Goal: Task Accomplishment & Management: Manage account settings

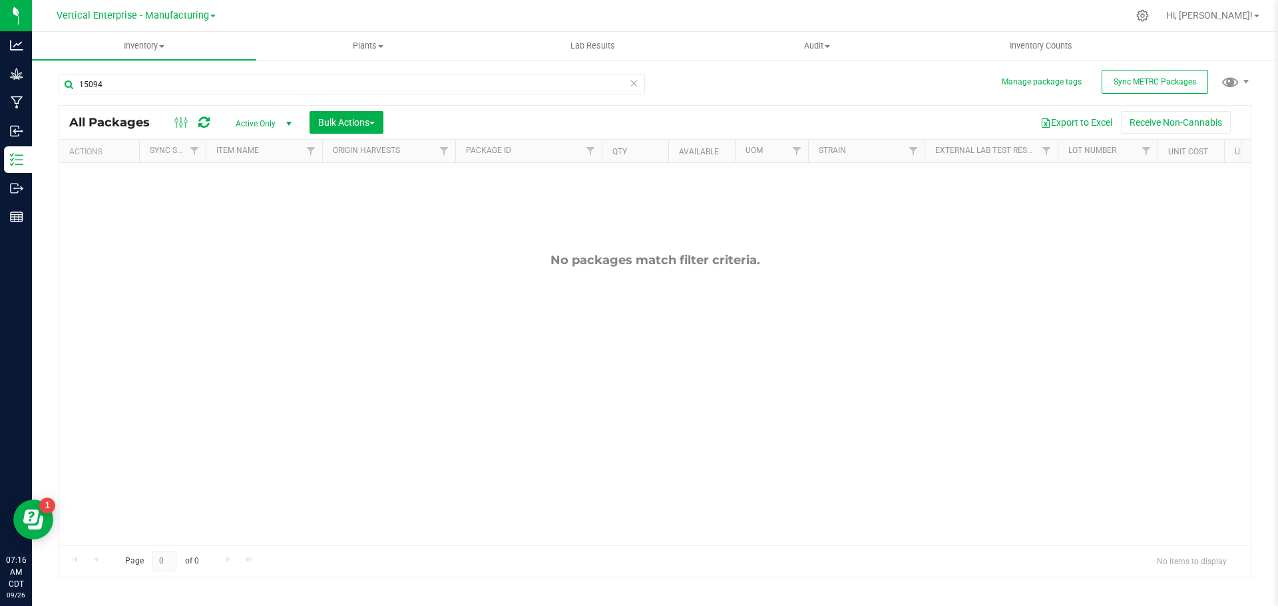
type input "15094"
click at [161, 19] on span "Vertical Enterprise - Manufacturing" at bounding box center [133, 15] width 152 height 11
click at [160, 43] on link "Vertical Enterprise - Cultivation" at bounding box center [136, 47] width 194 height 18
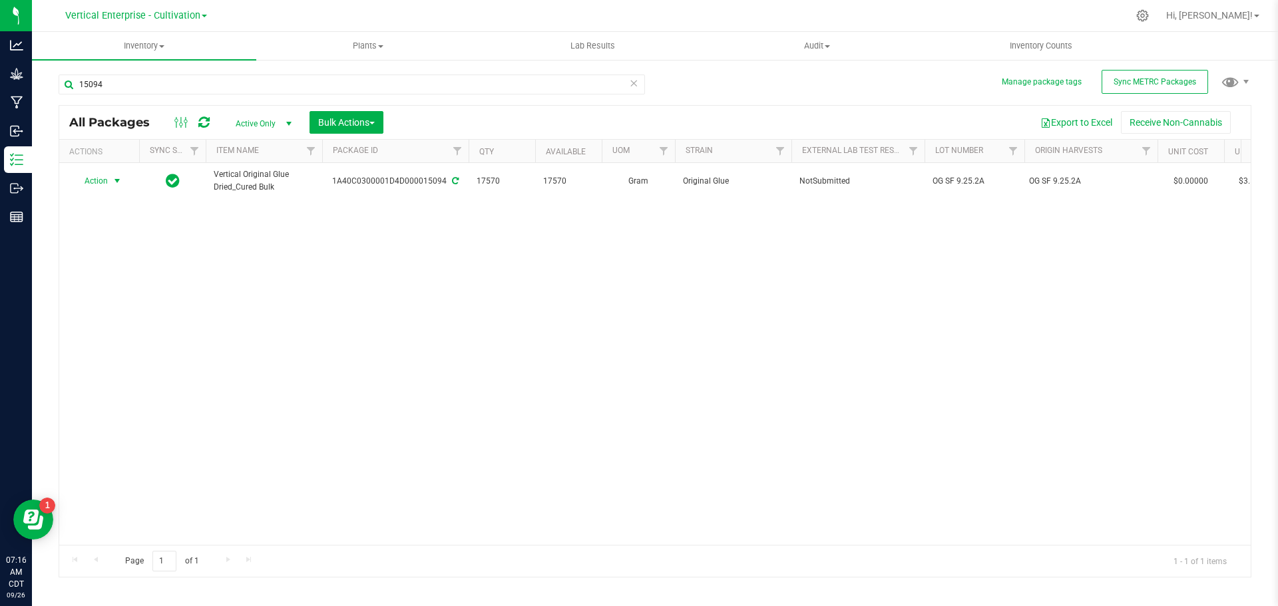
click at [96, 176] on span "Action" at bounding box center [91, 181] width 36 height 19
click at [106, 215] on li "Create package" at bounding box center [115, 223] width 84 height 20
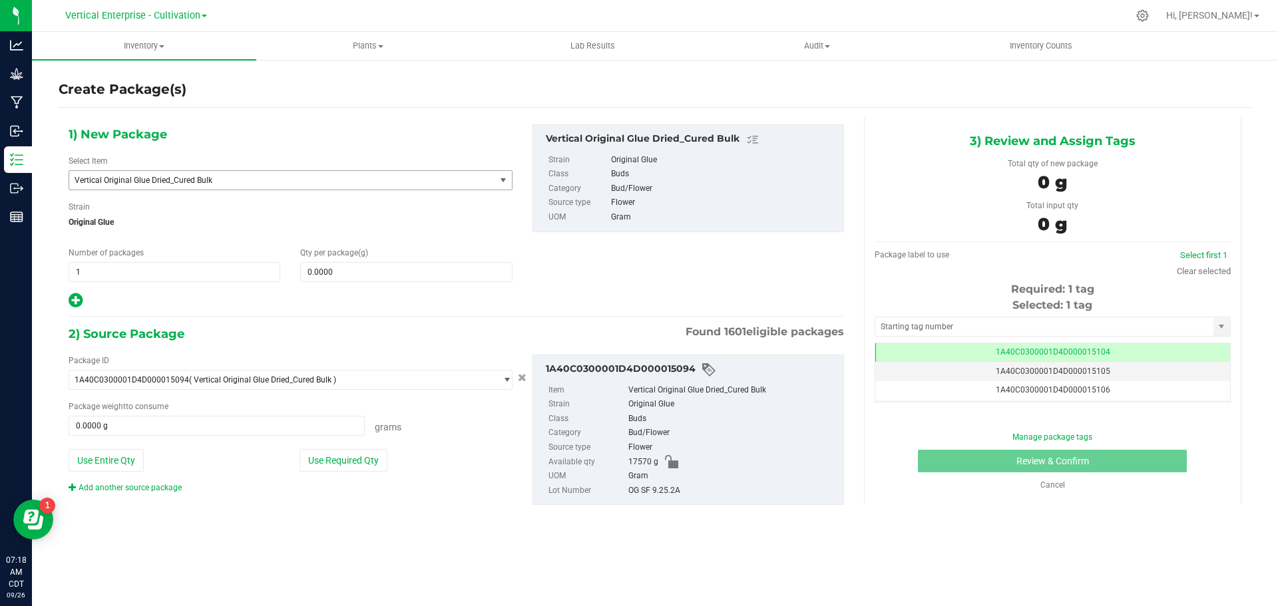
click at [238, 178] on span "Vertical Original Glue Dried_Cured Bulk" at bounding box center [274, 180] width 399 height 9
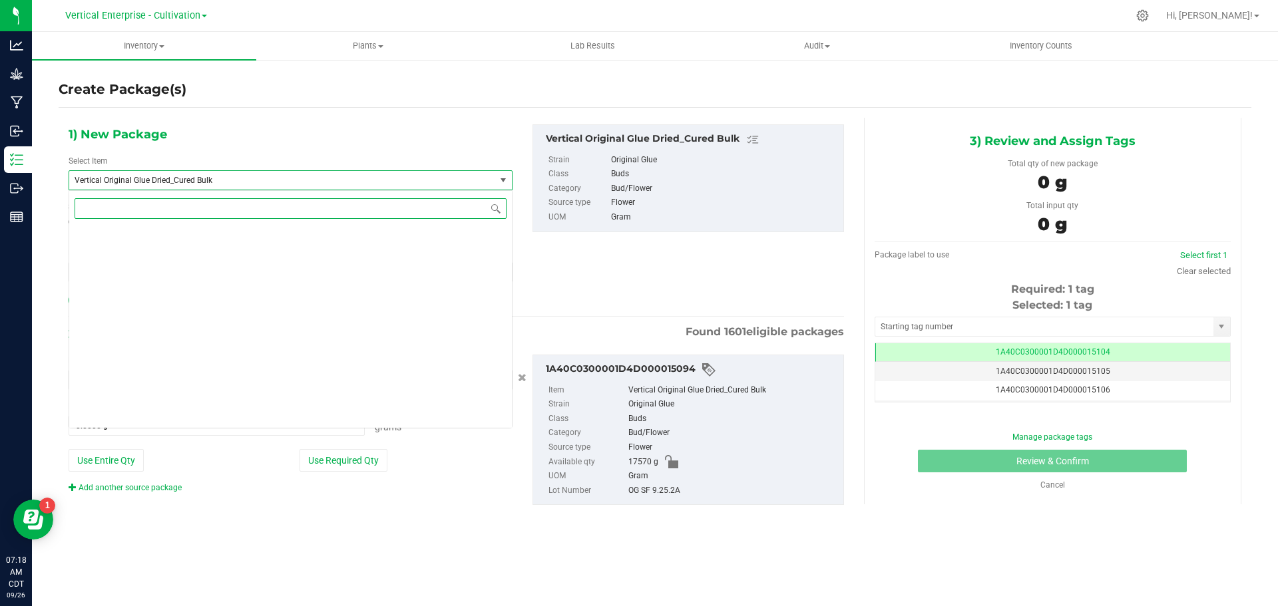
scroll to position [105632, 0]
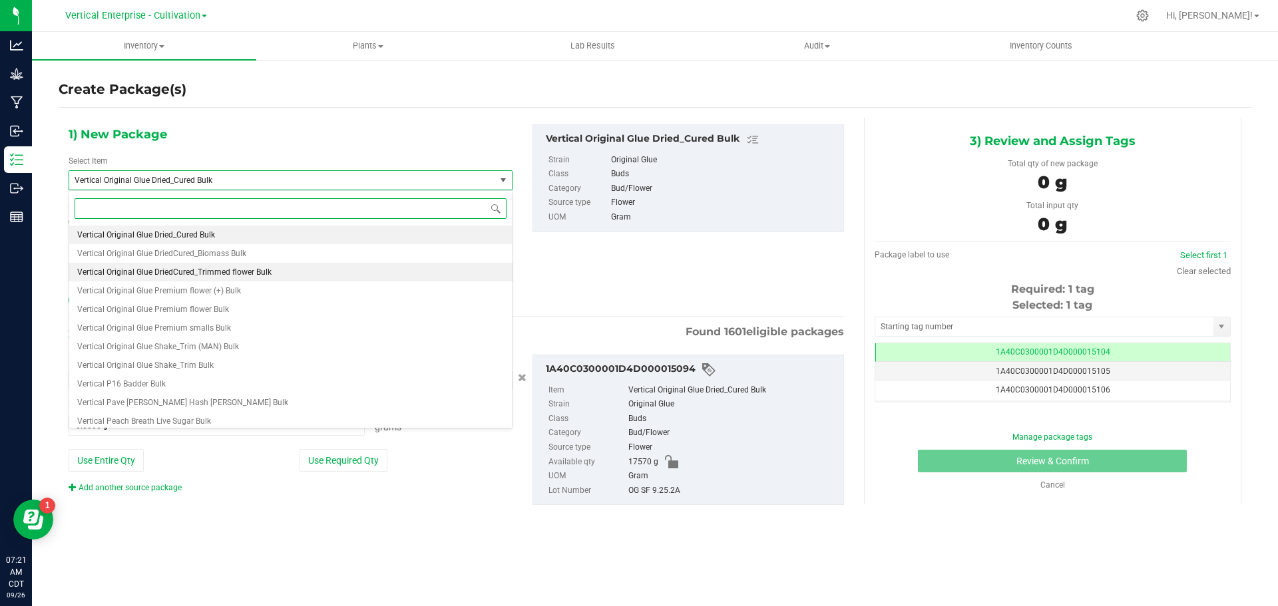
click at [249, 280] on li "Vertical Original Glue DriedCured_Trimmed flower Bulk" at bounding box center [290, 272] width 443 height 19
type input "0.0000"
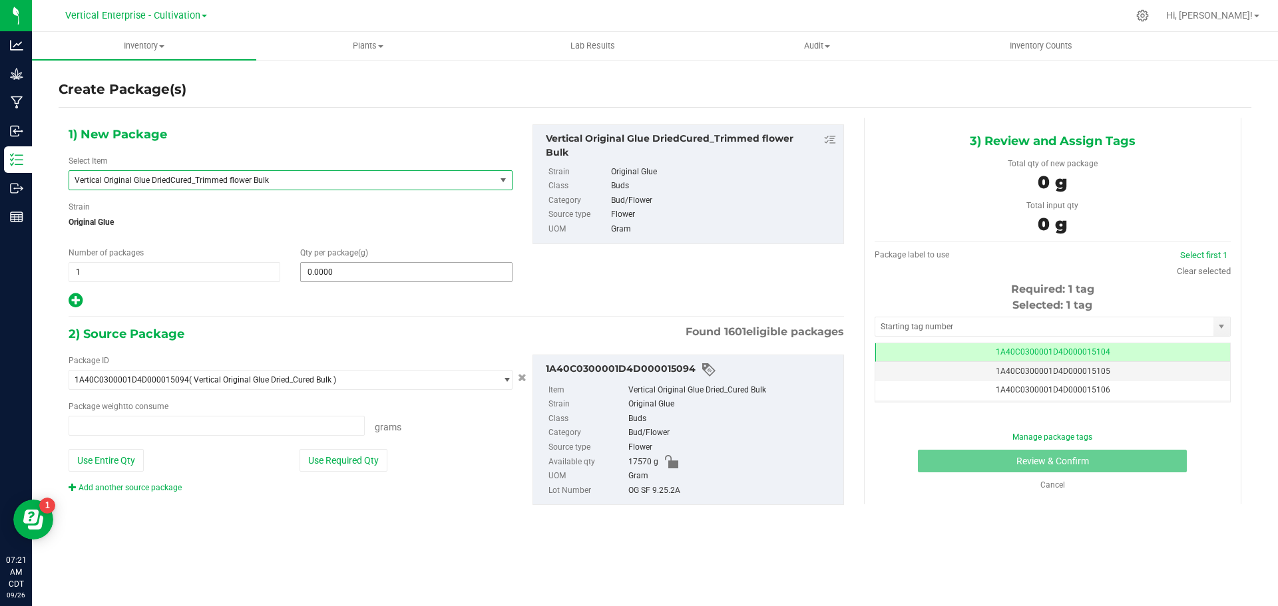
type input "0.0000 g"
click at [339, 278] on span at bounding box center [406, 272] width 212 height 20
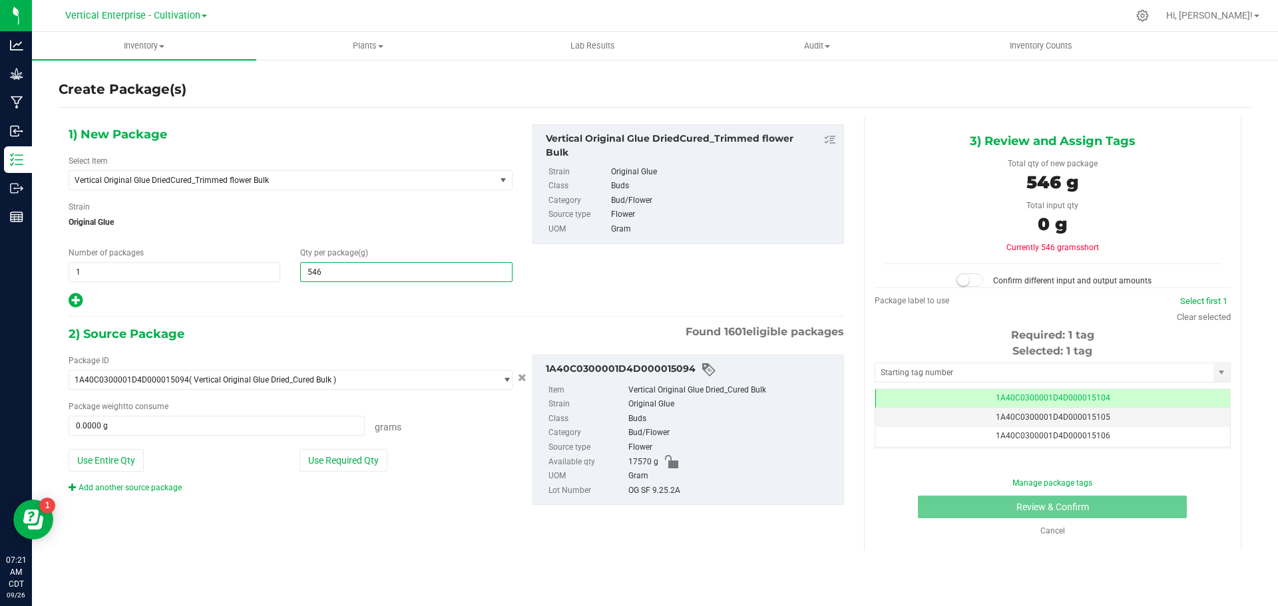
type input "5460"
type input "5,460.0000"
click at [350, 466] on button "Use Required Qty" at bounding box center [343, 460] width 88 height 23
type input "5460.0000 g"
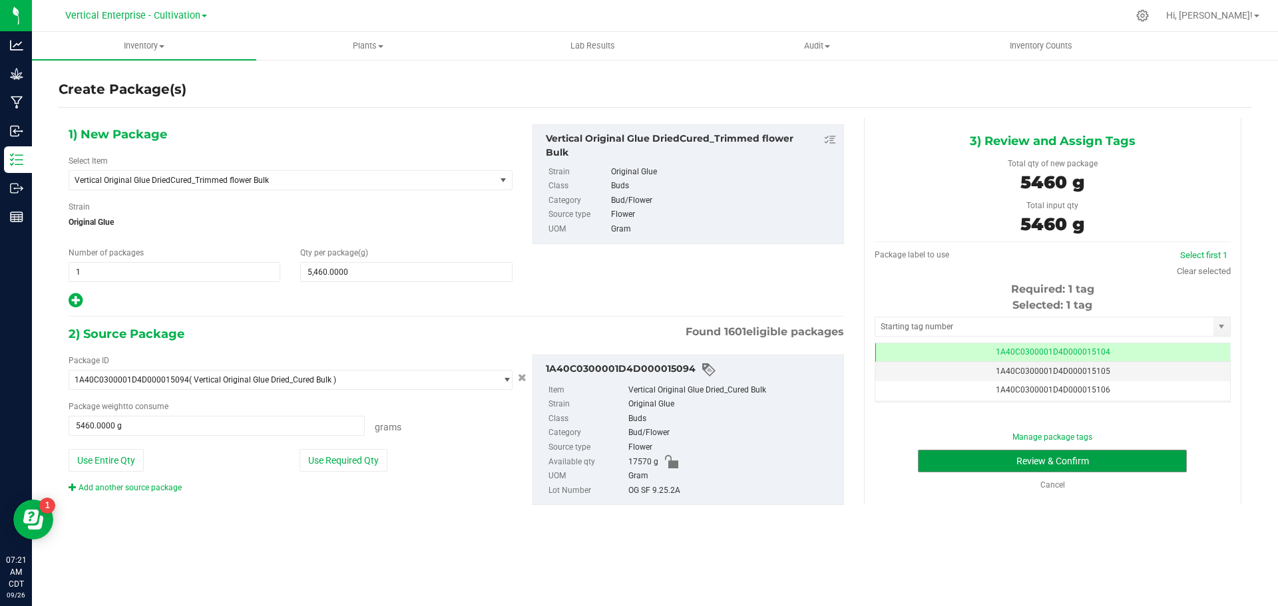
click at [1054, 459] on button "Review & Confirm" at bounding box center [1052, 461] width 269 height 23
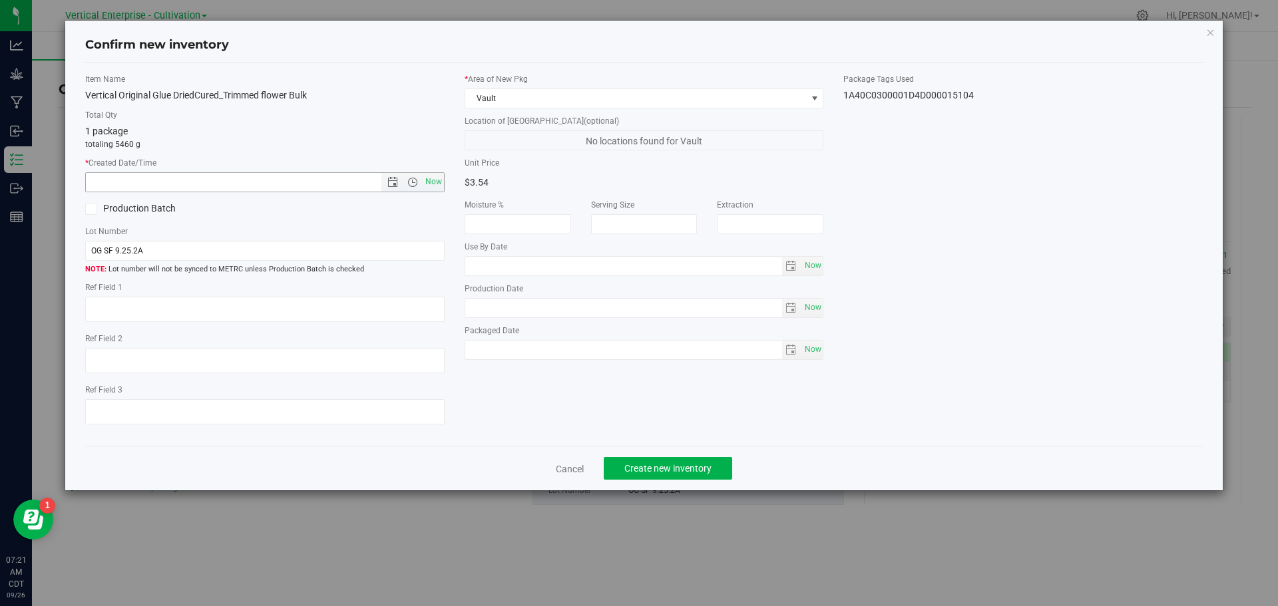
click at [431, 183] on span "Now" at bounding box center [433, 181] width 23 height 19
type input "9/26/2025 7:21 AM"
click at [93, 209] on icon at bounding box center [91, 209] width 9 height 0
click at [0, 0] on input "Production Batch" at bounding box center [0, 0] width 0 height 0
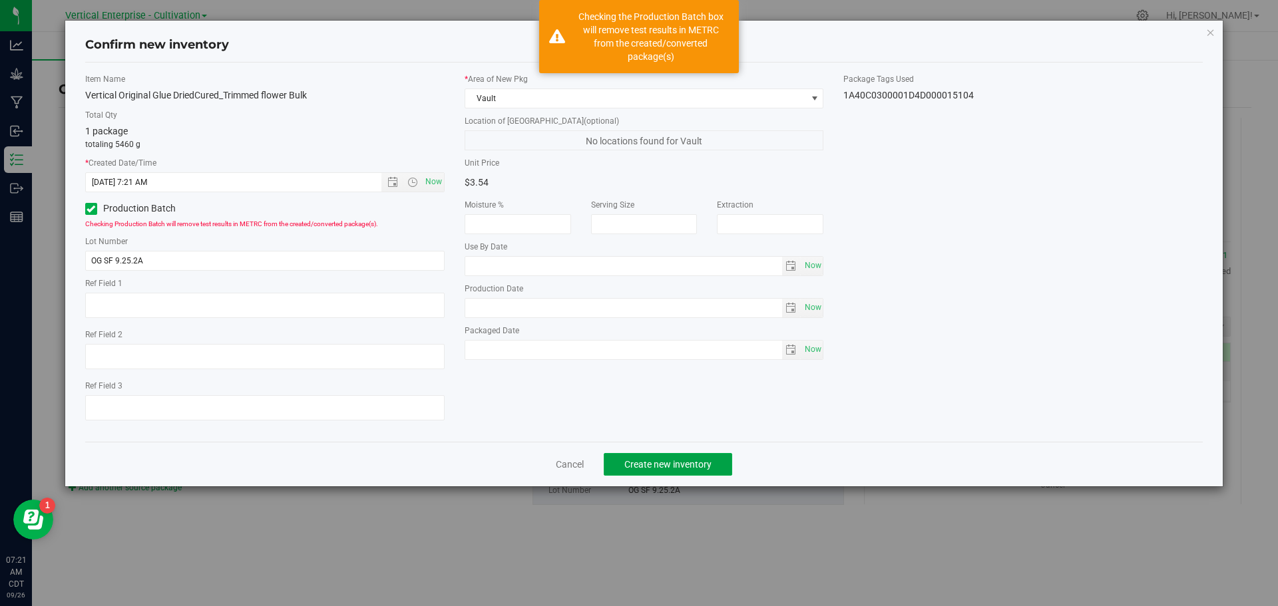
click at [696, 457] on button "Create new inventory" at bounding box center [668, 464] width 128 height 23
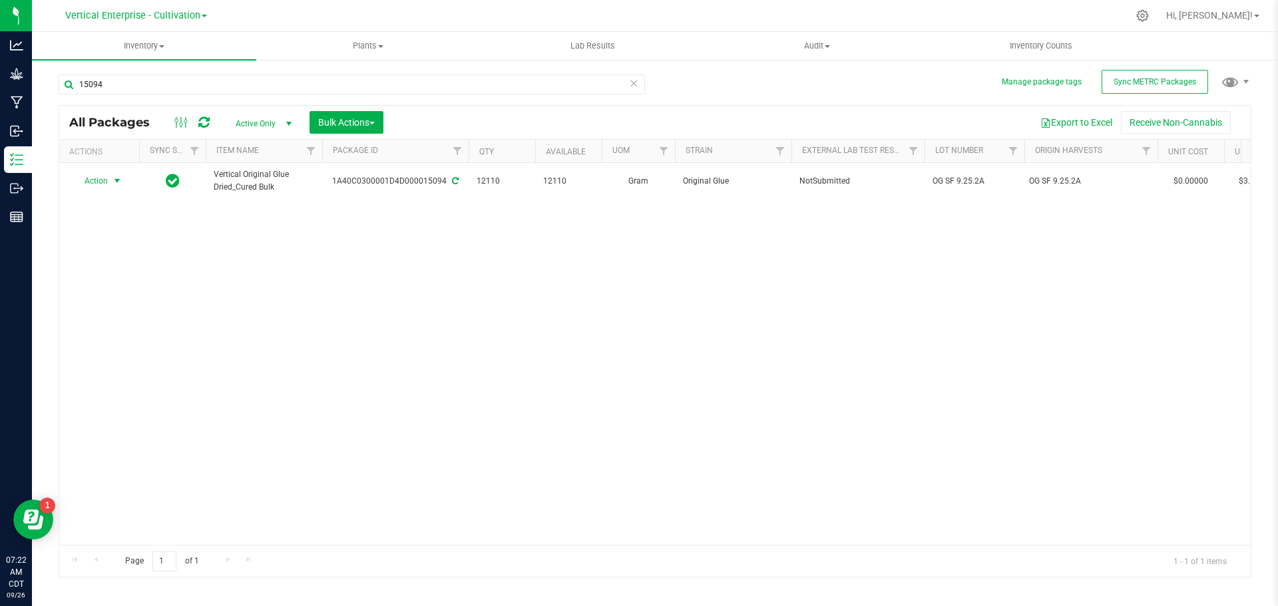
click at [108, 182] on span "Action" at bounding box center [91, 181] width 36 height 19
click at [94, 225] on li "Create package" at bounding box center [115, 223] width 84 height 20
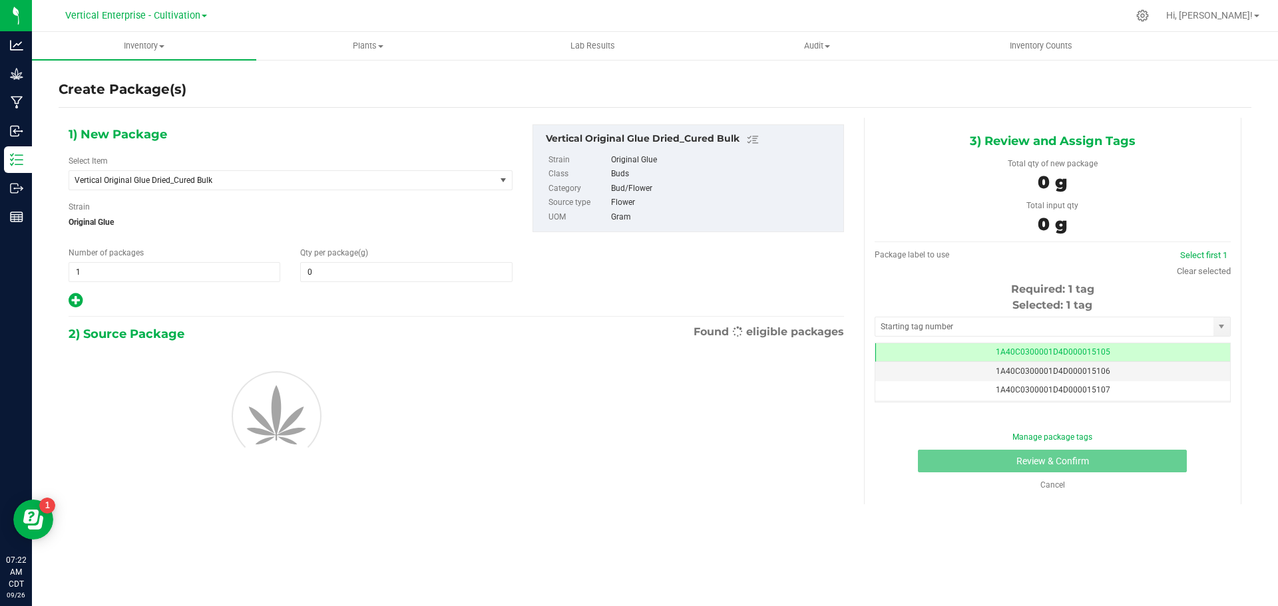
type input "0.0000"
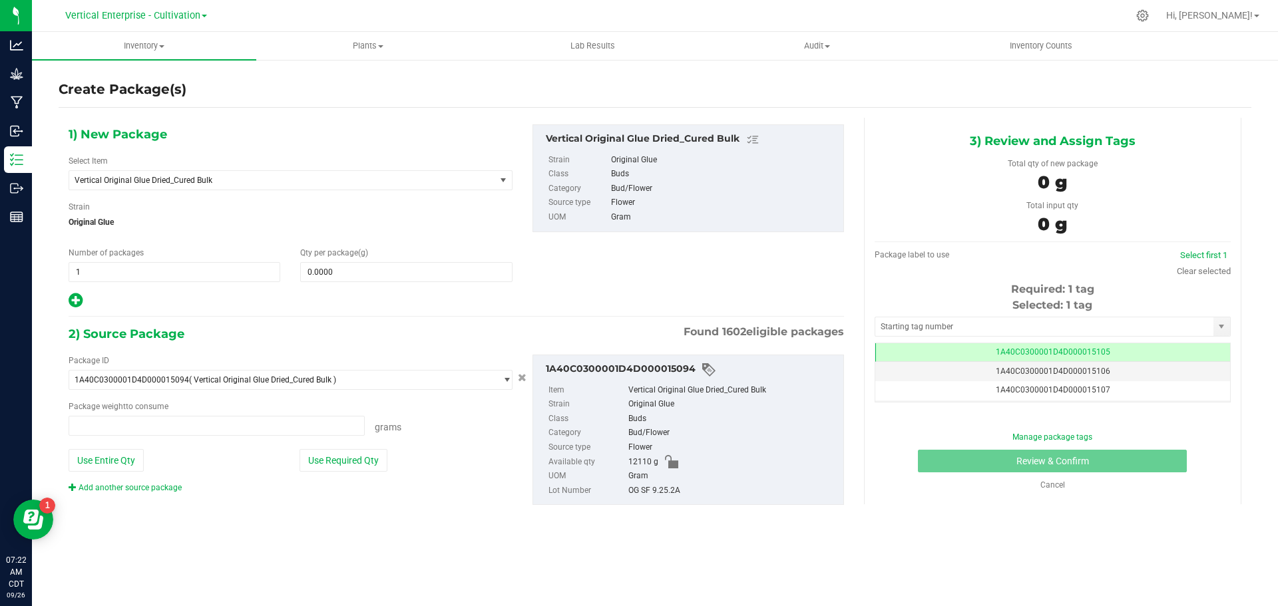
type input "0.0000 g"
click at [218, 181] on span "Vertical Original Glue Dried_Cured Bulk" at bounding box center [274, 180] width 399 height 9
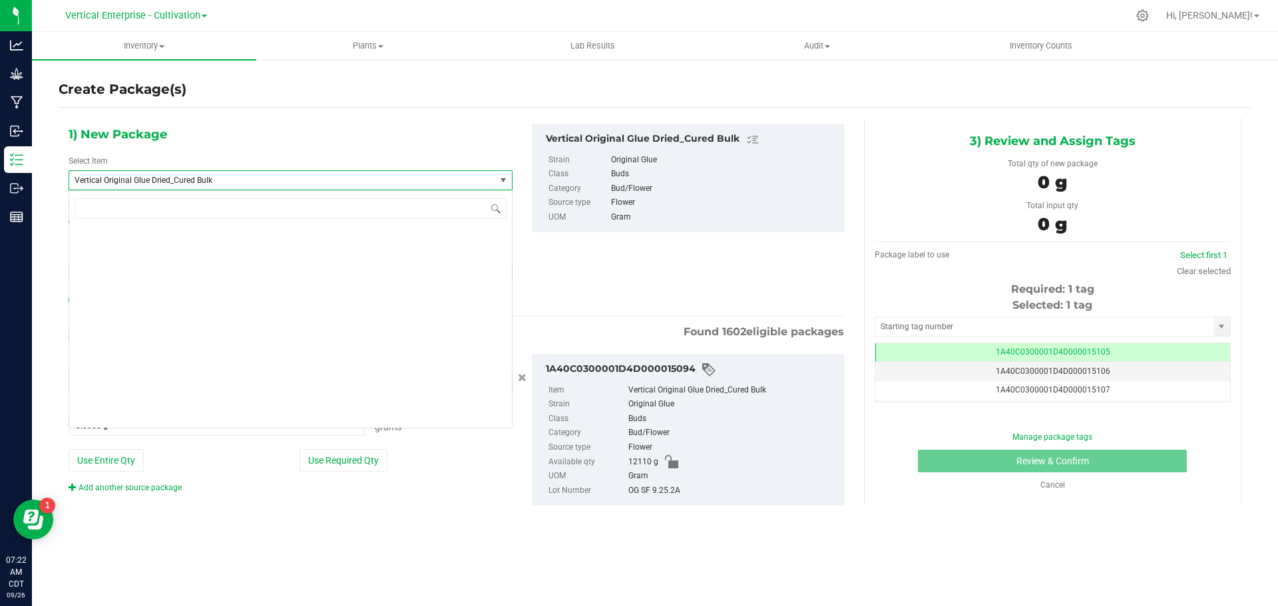
scroll to position [105632, 0]
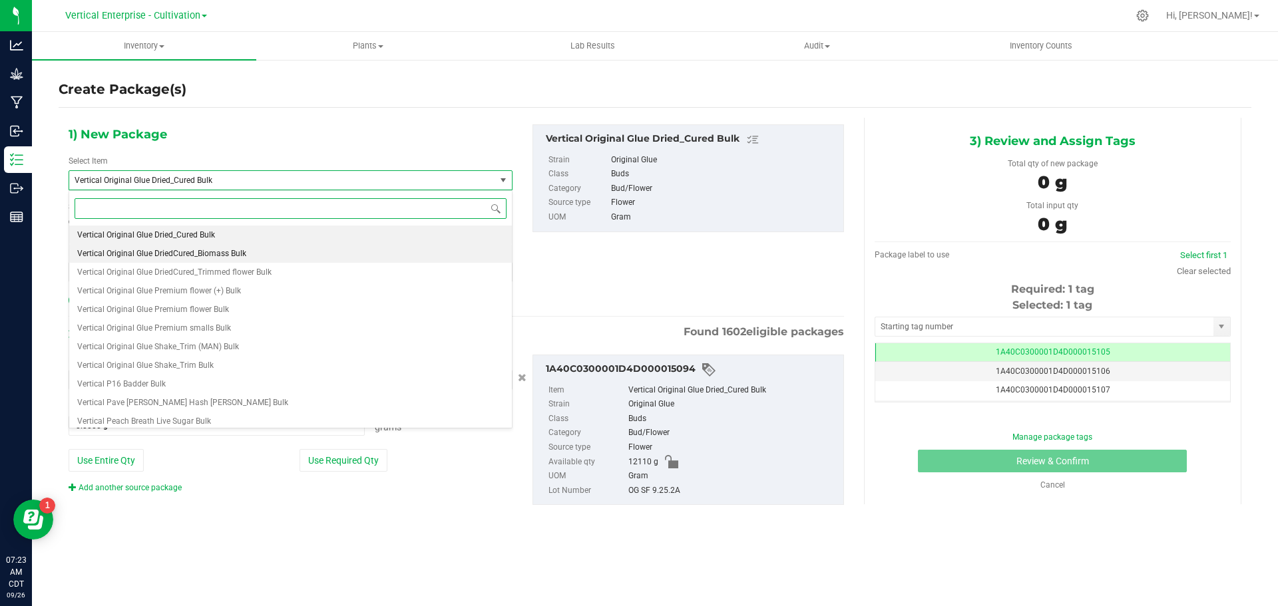
click at [253, 257] on li "Vertical Original Glue DriedCured_Biomass Bulk" at bounding box center [290, 253] width 443 height 19
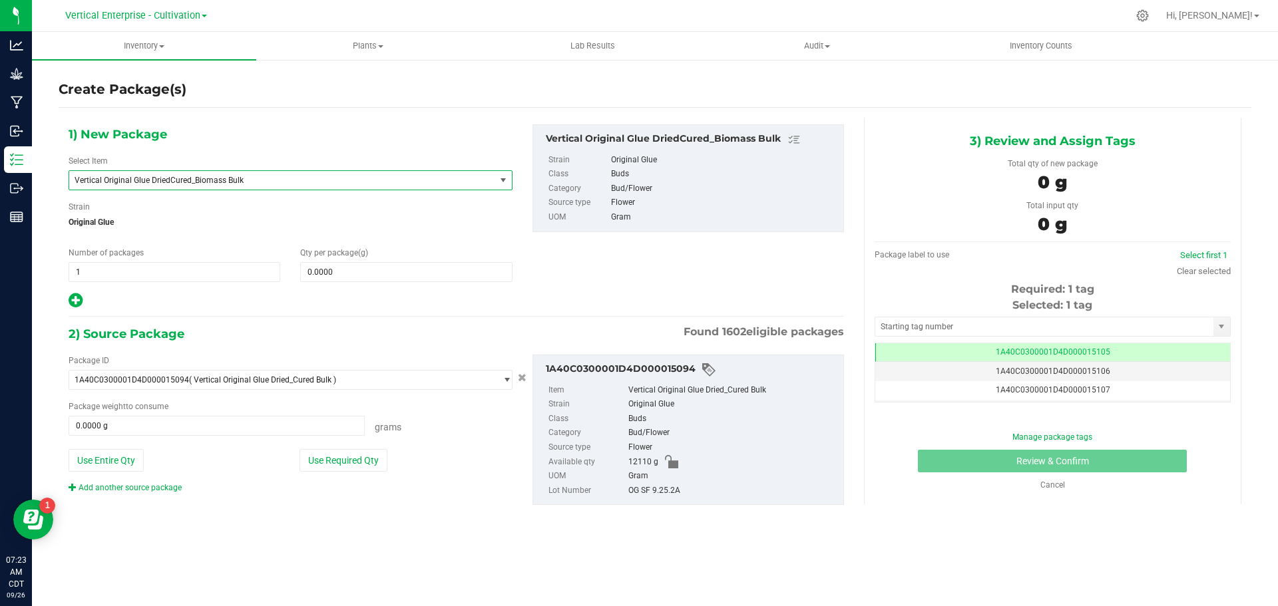
click at [248, 177] on span "Vertical Original Glue DriedCured_Biomass Bulk" at bounding box center [274, 180] width 399 height 9
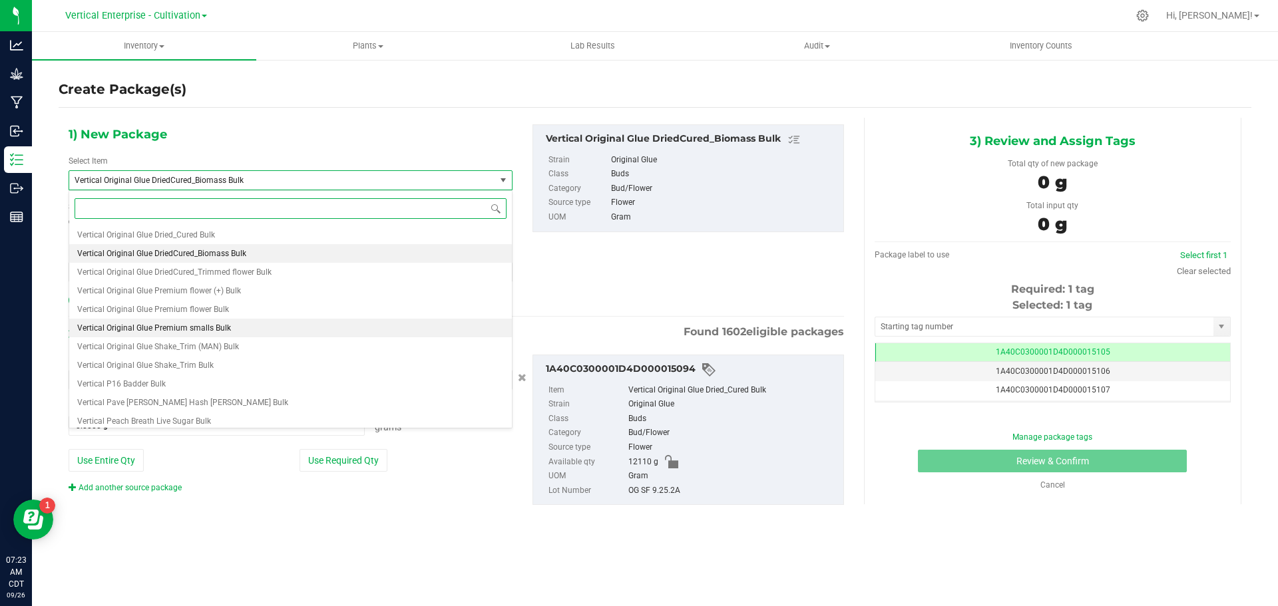
click at [242, 324] on li "Vertical Original Glue Premium smalls Bulk" at bounding box center [290, 328] width 443 height 19
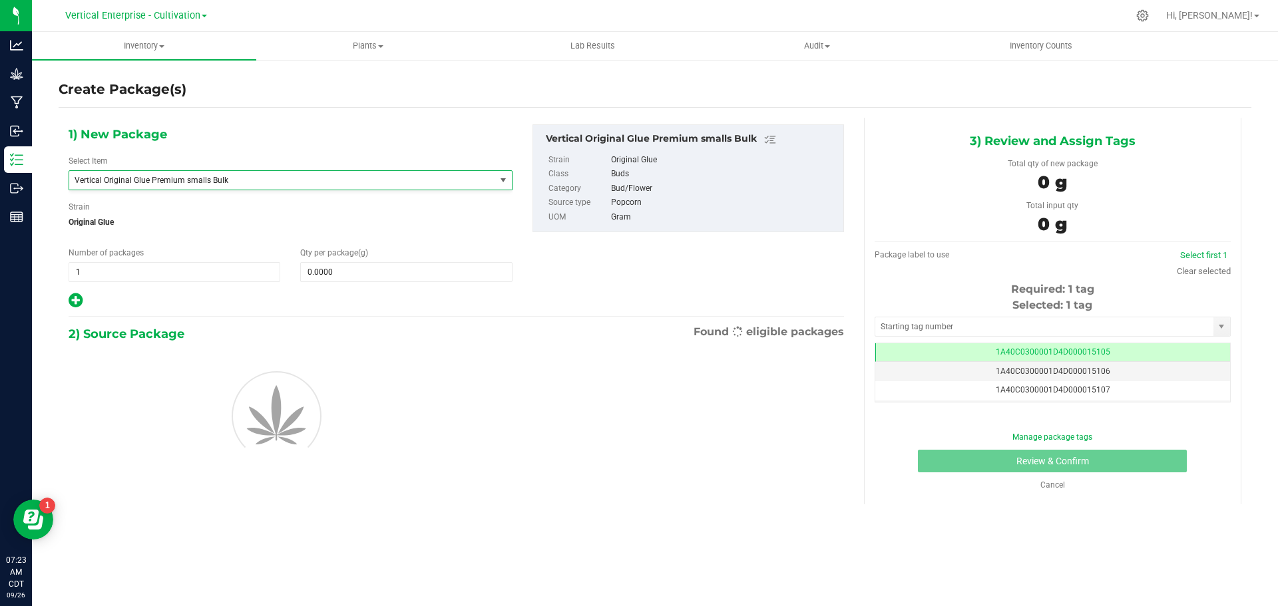
type input "0.0000"
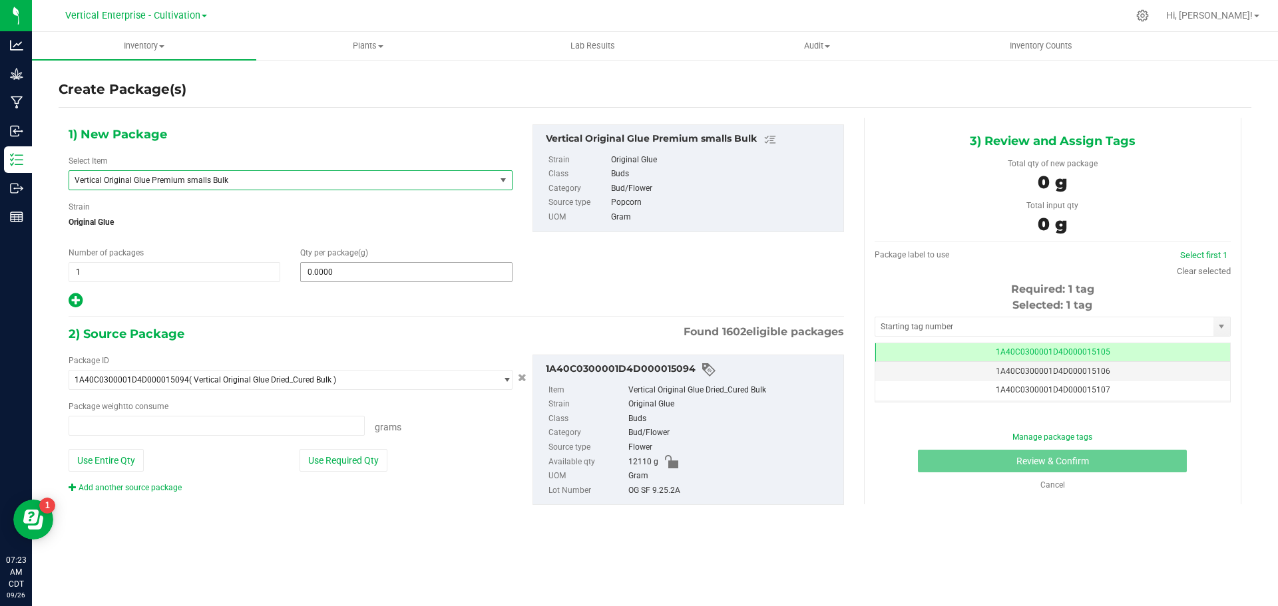
type input "0.0000 g"
click at [371, 270] on span at bounding box center [406, 272] width 212 height 20
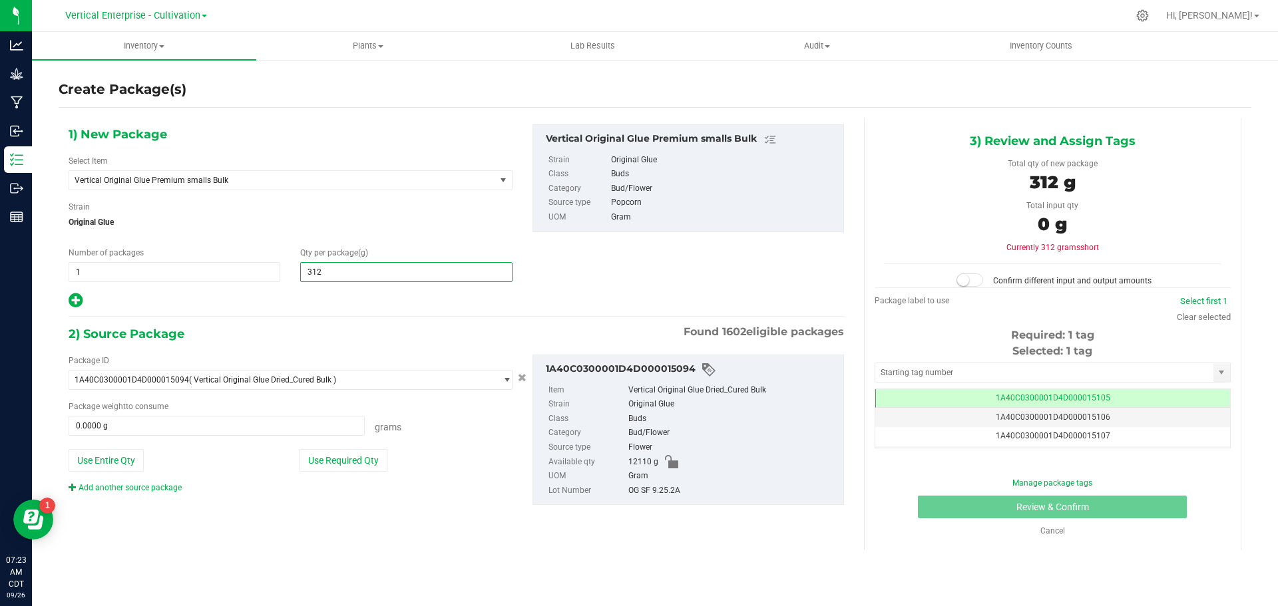
type input "3125"
type input "3,125.0000"
click at [359, 453] on button "Use Required Qty" at bounding box center [343, 460] width 88 height 23
type input "3125.0000 g"
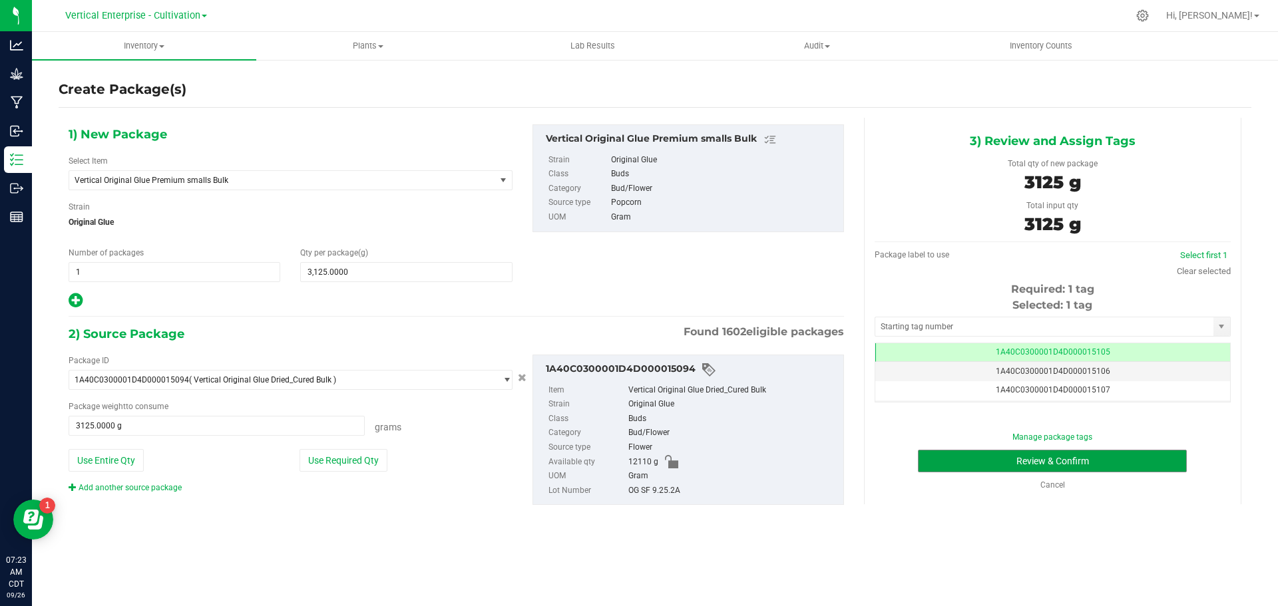
click at [1071, 456] on button "Review & Confirm" at bounding box center [1052, 461] width 269 height 23
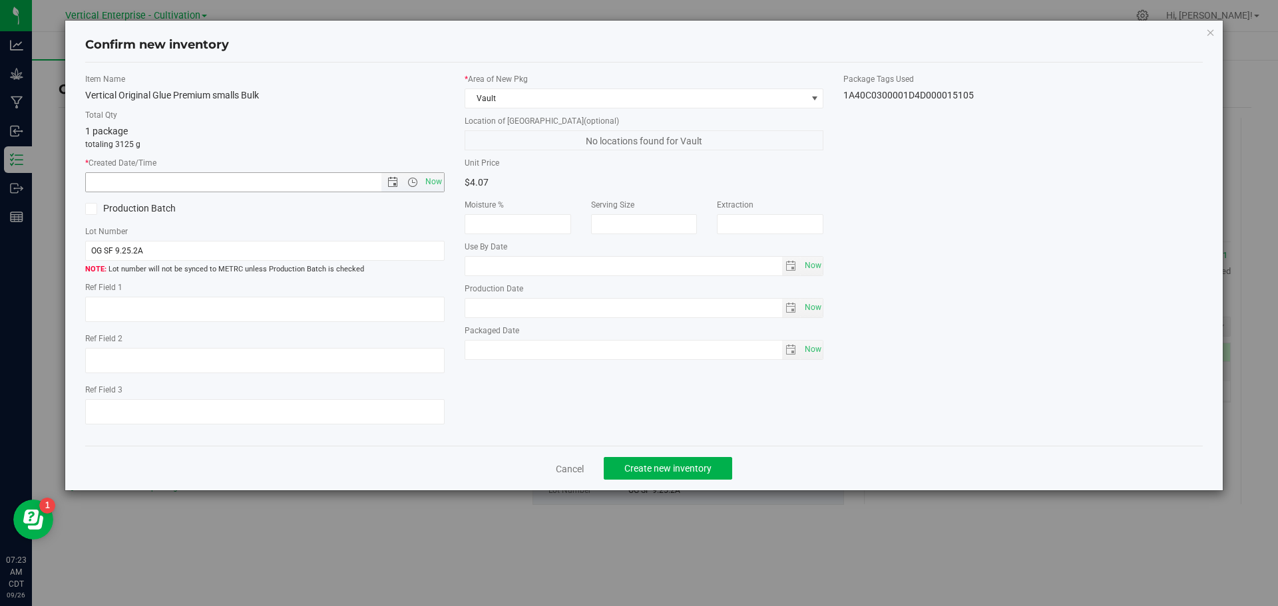
click at [429, 182] on span "Now" at bounding box center [433, 181] width 23 height 19
type input "9/26/2025 7:23 AM"
click at [94, 209] on icon at bounding box center [91, 209] width 9 height 0
click at [0, 0] on input "Production Batch" at bounding box center [0, 0] width 0 height 0
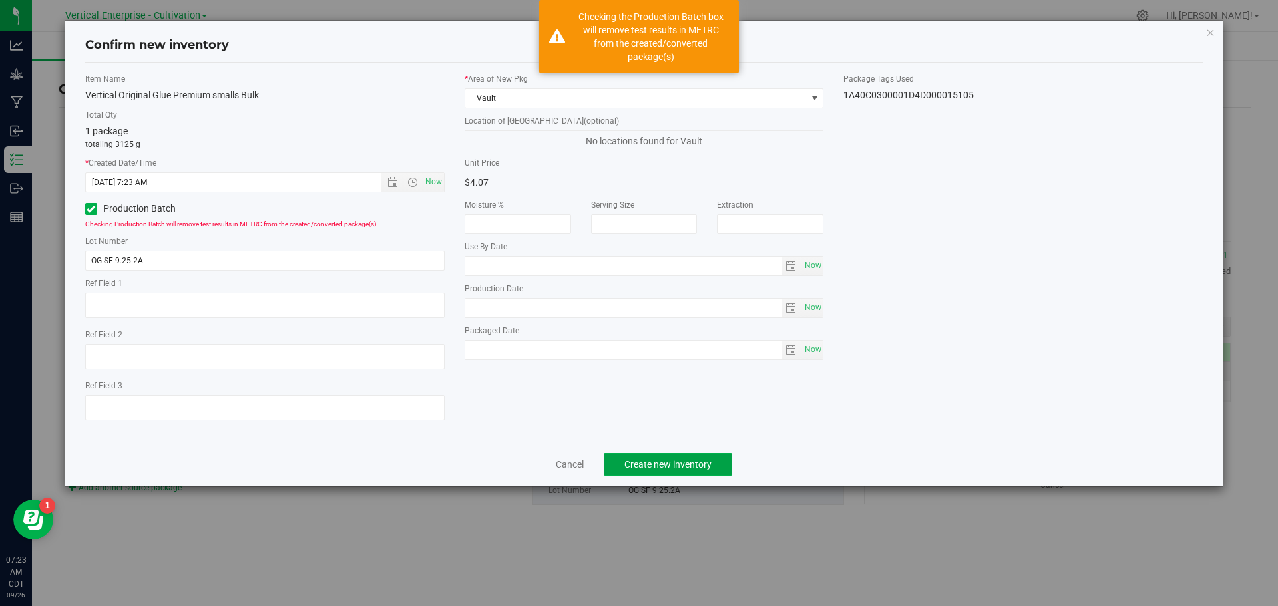
click at [694, 456] on button "Create new inventory" at bounding box center [668, 464] width 128 height 23
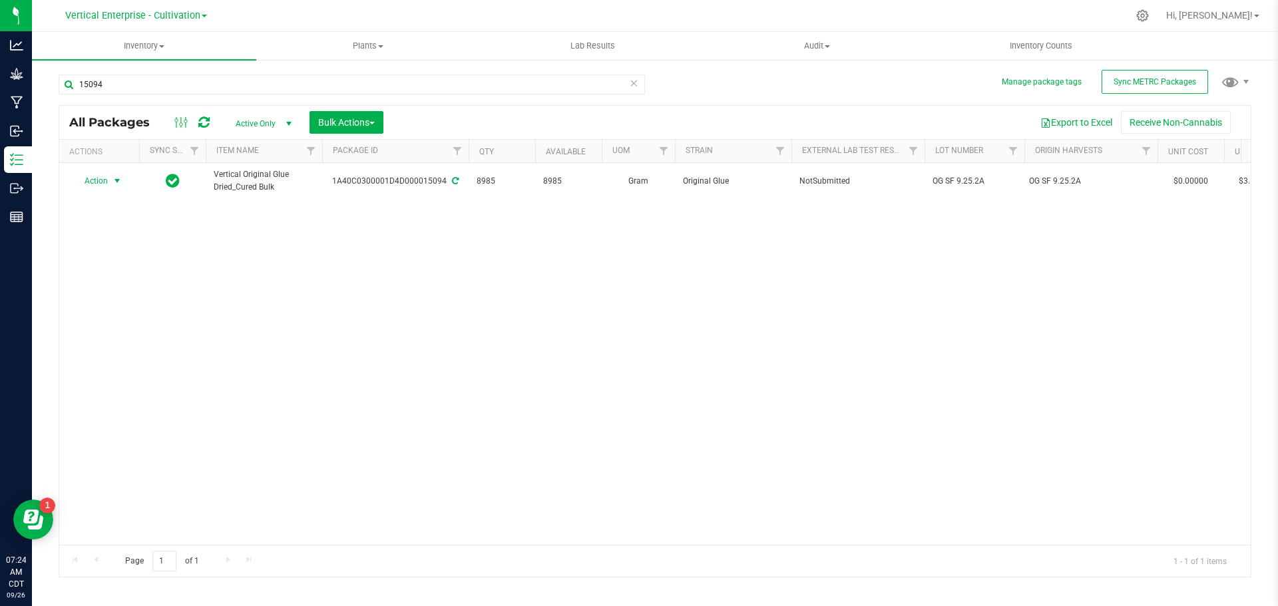
click at [89, 187] on span "Action" at bounding box center [91, 181] width 36 height 19
click at [117, 226] on li "Create package" at bounding box center [115, 223] width 84 height 20
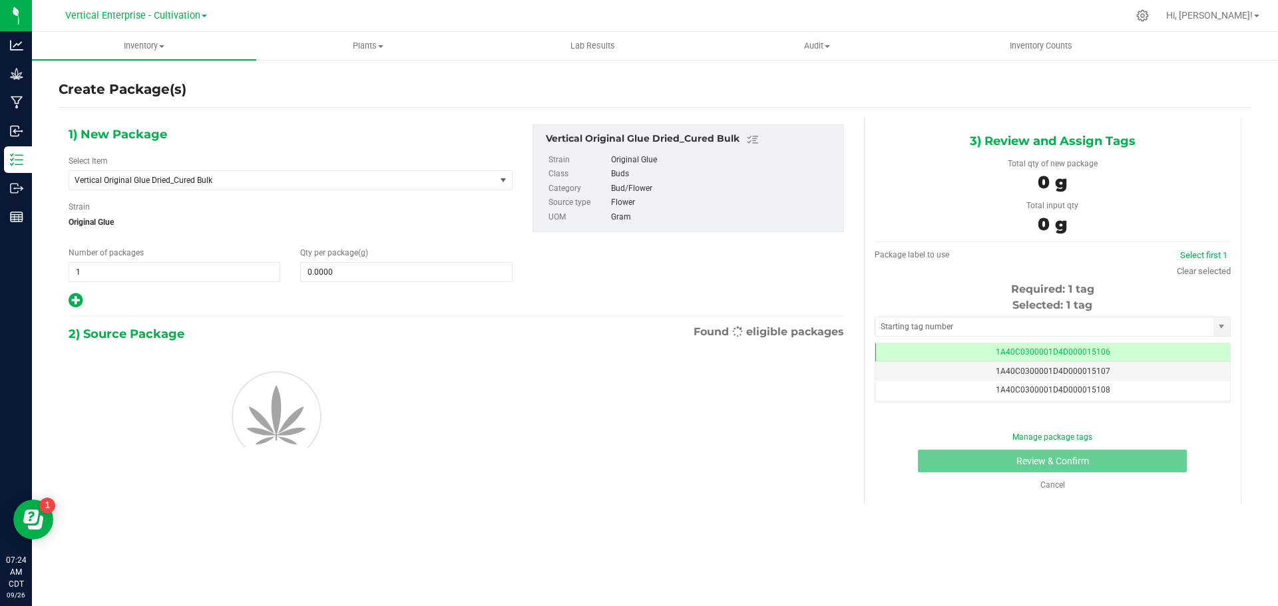
scroll to position [0, -1]
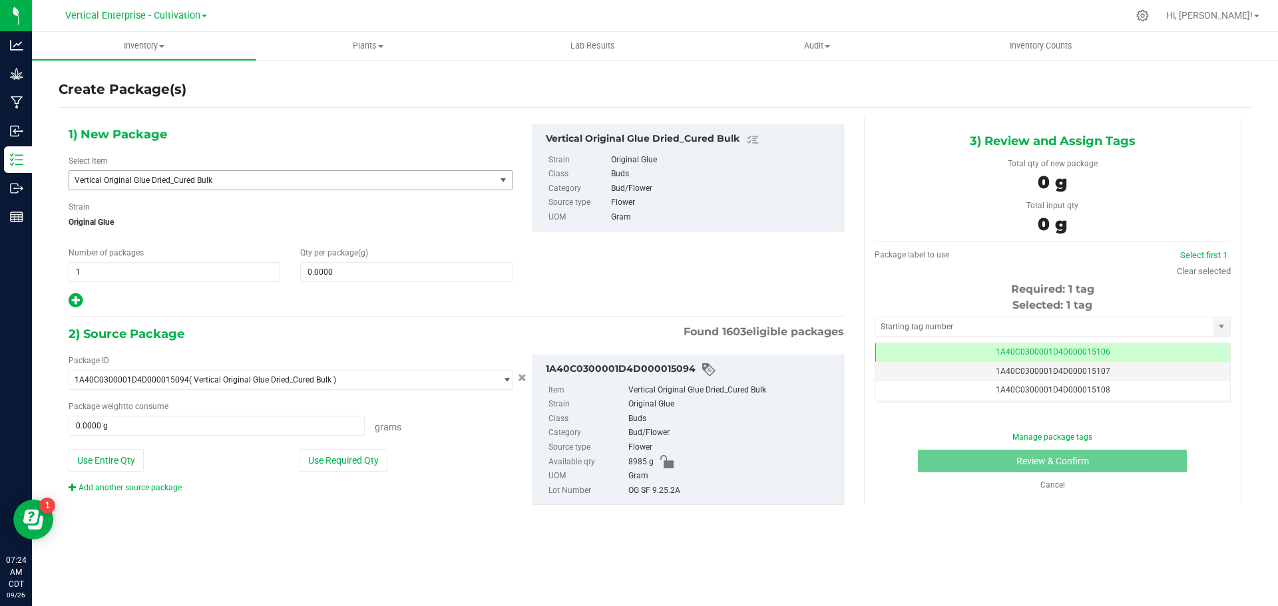
click at [187, 181] on span "Vertical Original Glue Dried_Cured Bulk" at bounding box center [274, 180] width 399 height 9
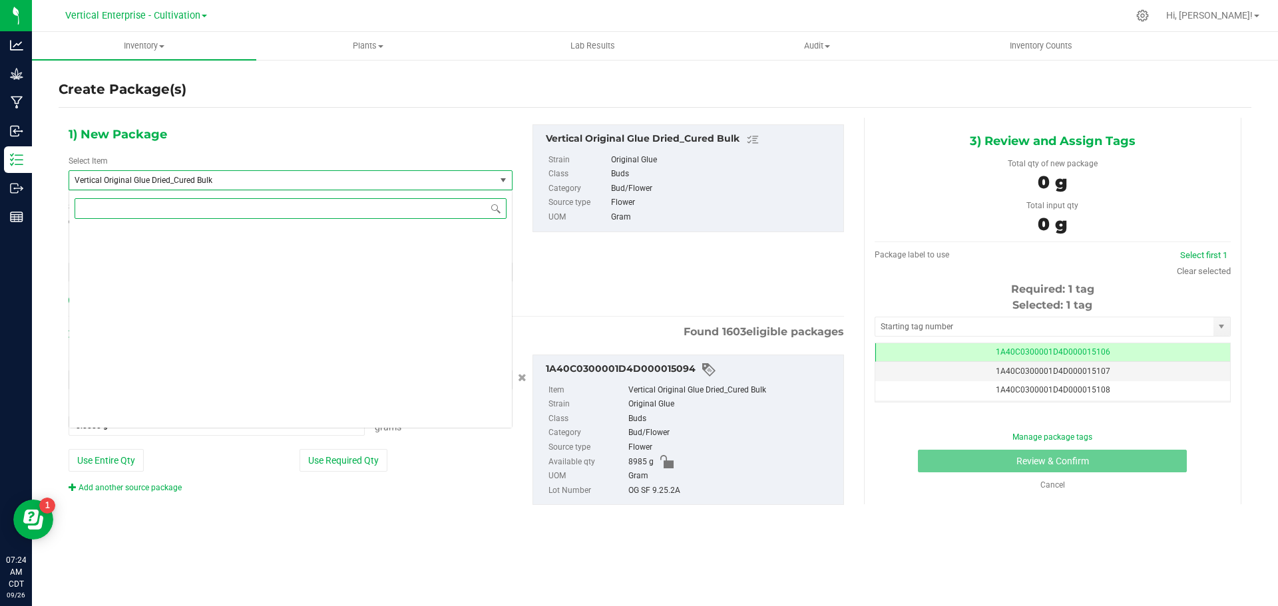
scroll to position [105632, 0]
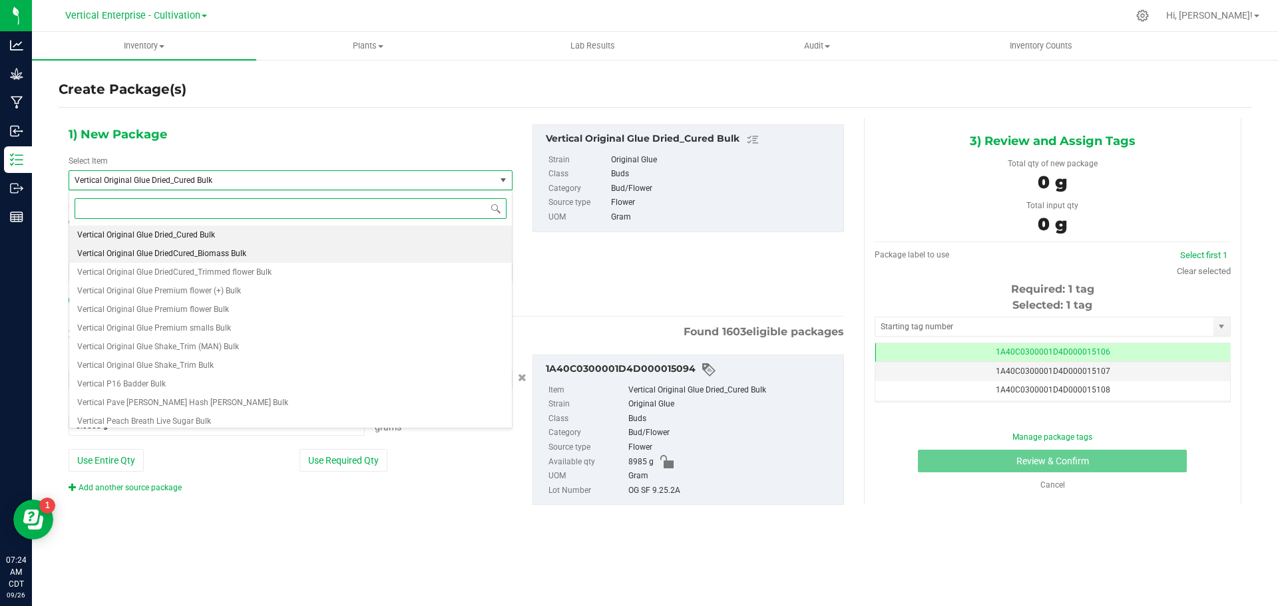
click at [197, 248] on li "Vertical Original Glue DriedCured_Biomass Bulk" at bounding box center [290, 253] width 443 height 19
type input "0.0000"
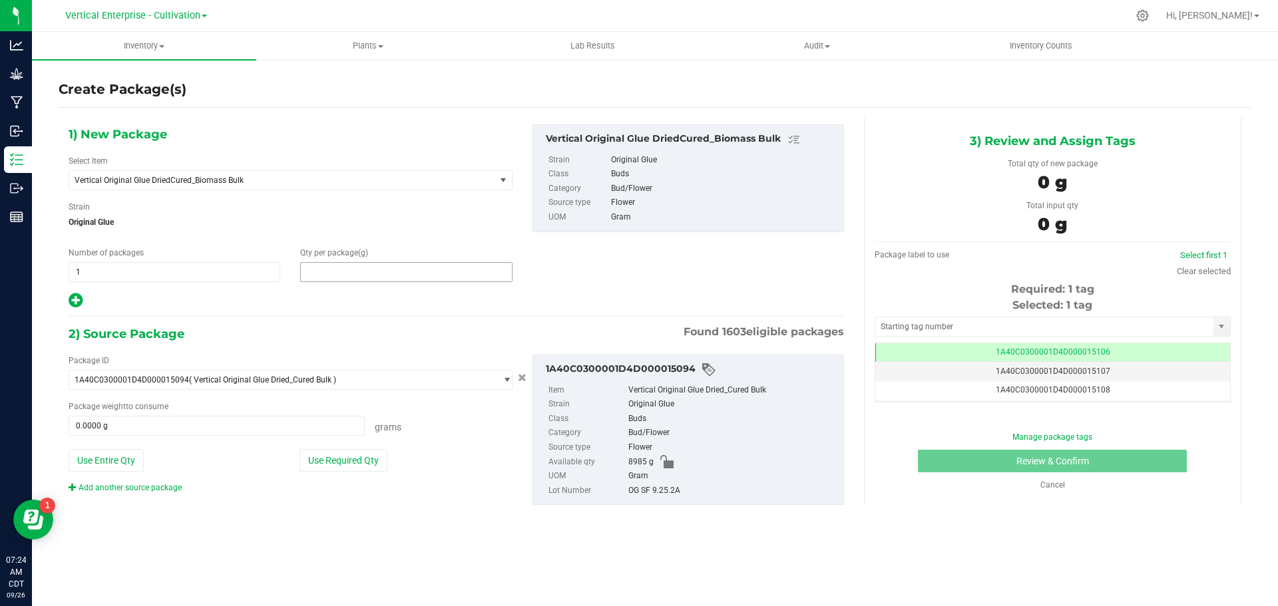
click at [362, 273] on span at bounding box center [406, 272] width 212 height 20
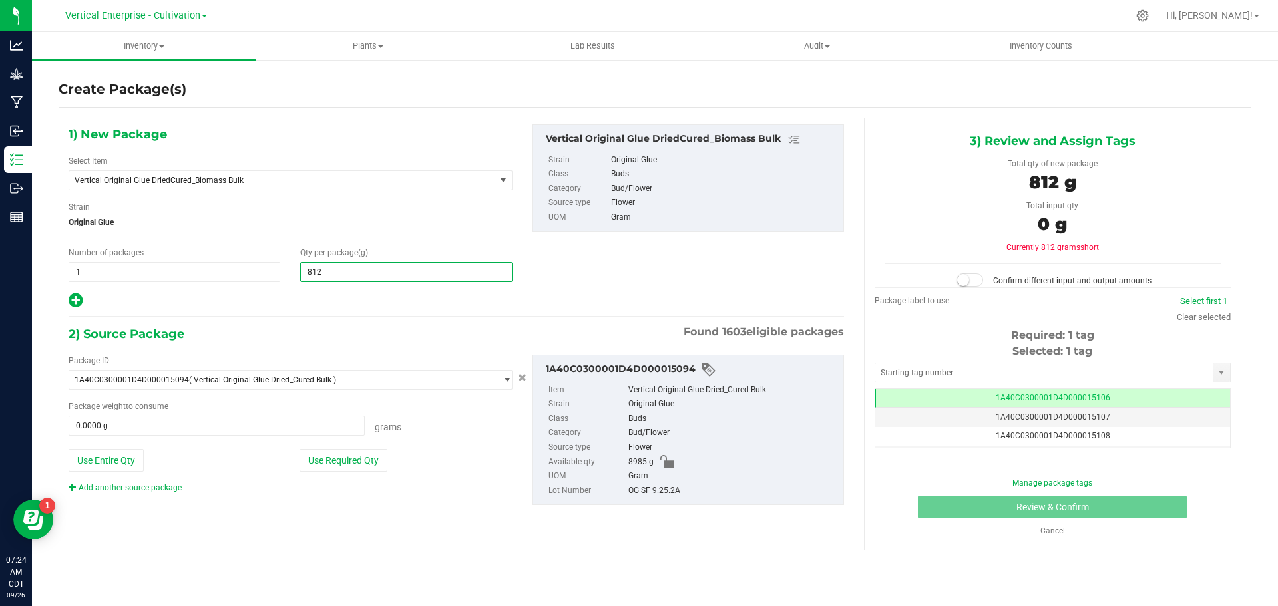
type input "8125"
type input "8,125.0000"
click at [325, 459] on button "Use Required Qty" at bounding box center [343, 460] width 88 height 23
type input "8125.0000 g"
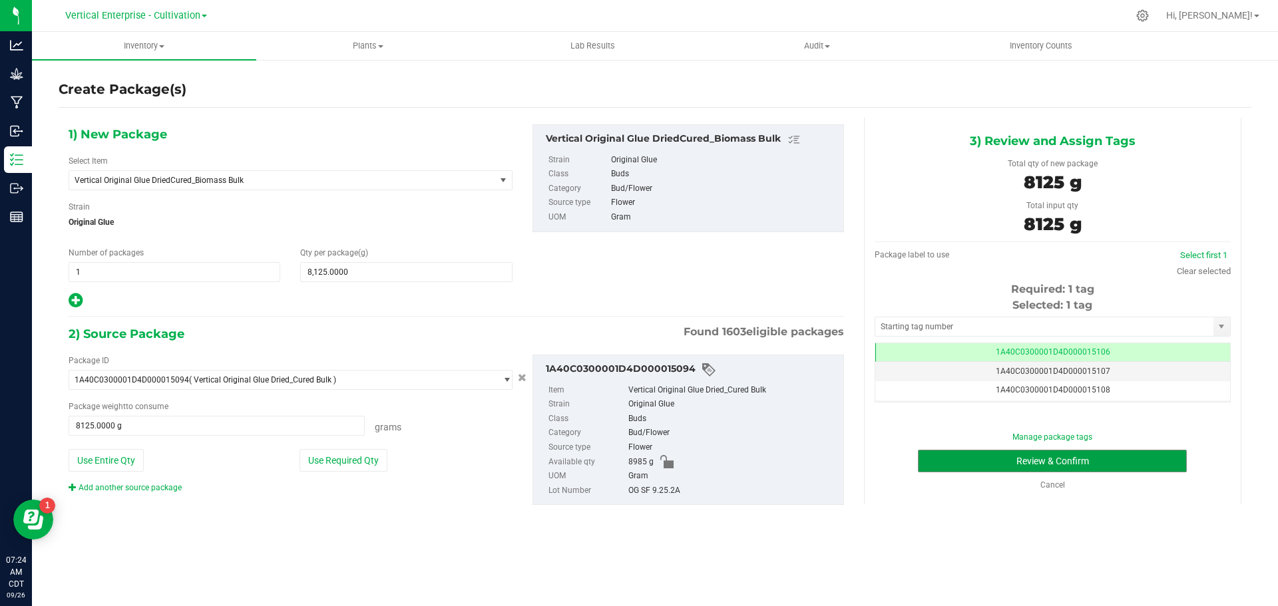
click at [1089, 457] on button "Review & Confirm" at bounding box center [1052, 461] width 269 height 23
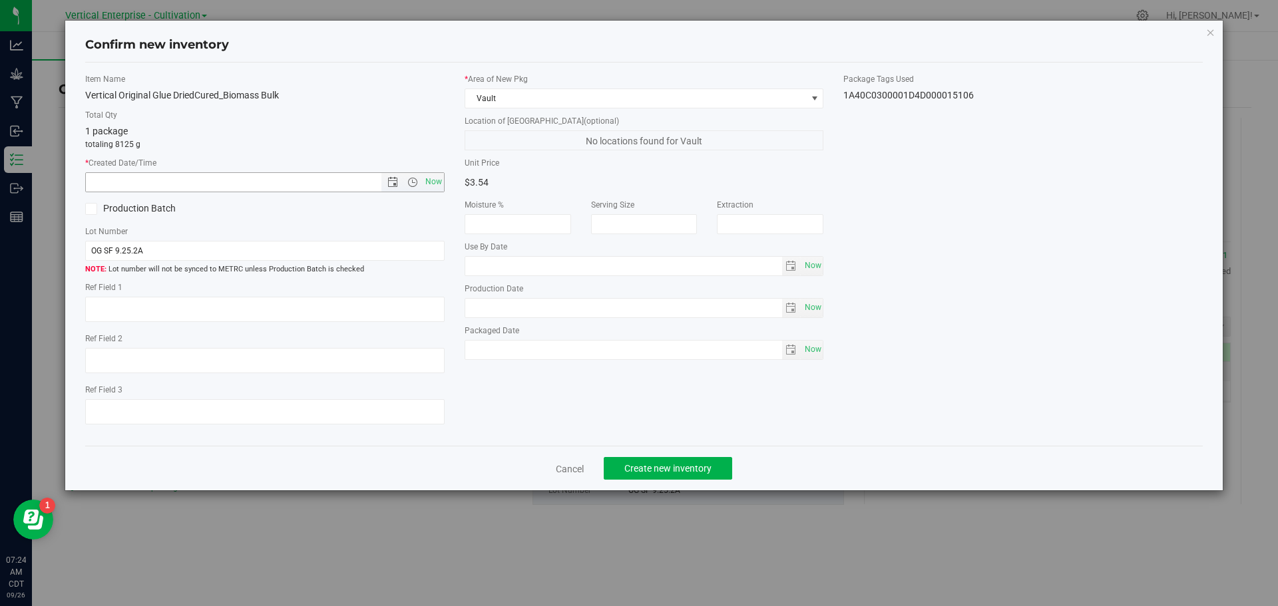
click at [431, 178] on span "Now" at bounding box center [433, 181] width 23 height 19
type input "9/26/2025 7:24 AM"
click at [98, 206] on label "Production Batch" at bounding box center [170, 209] width 170 height 14
click at [0, 0] on input "Production Batch" at bounding box center [0, 0] width 0 height 0
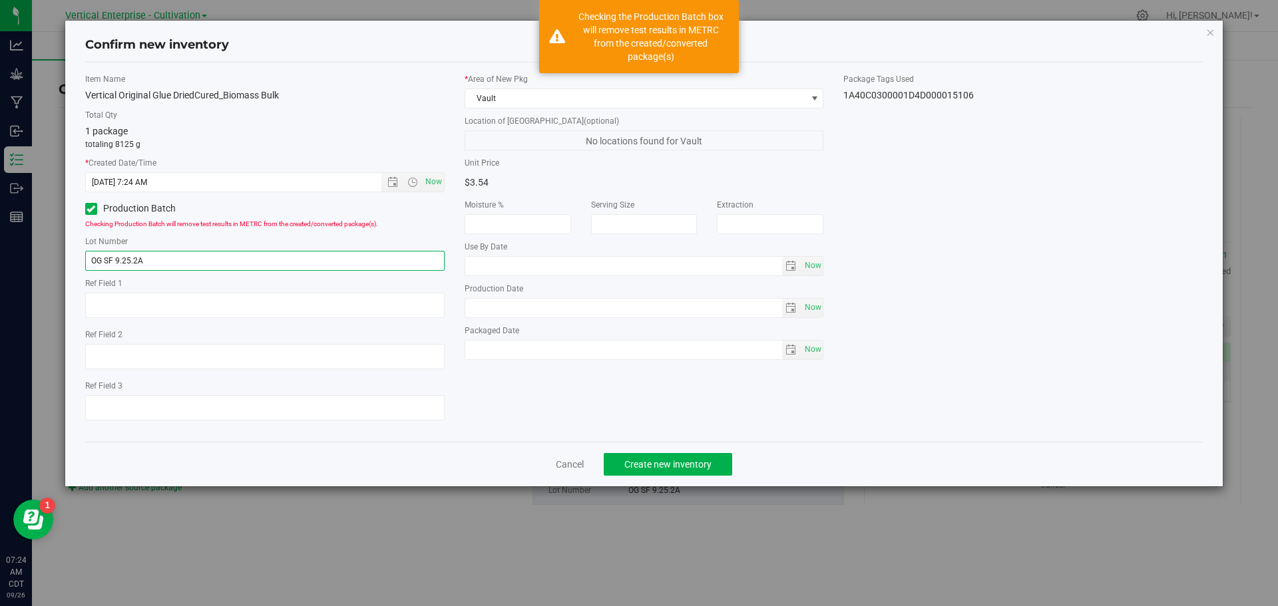
click at [194, 255] on input "OG SF 9.25.2A" at bounding box center [264, 261] width 359 height 20
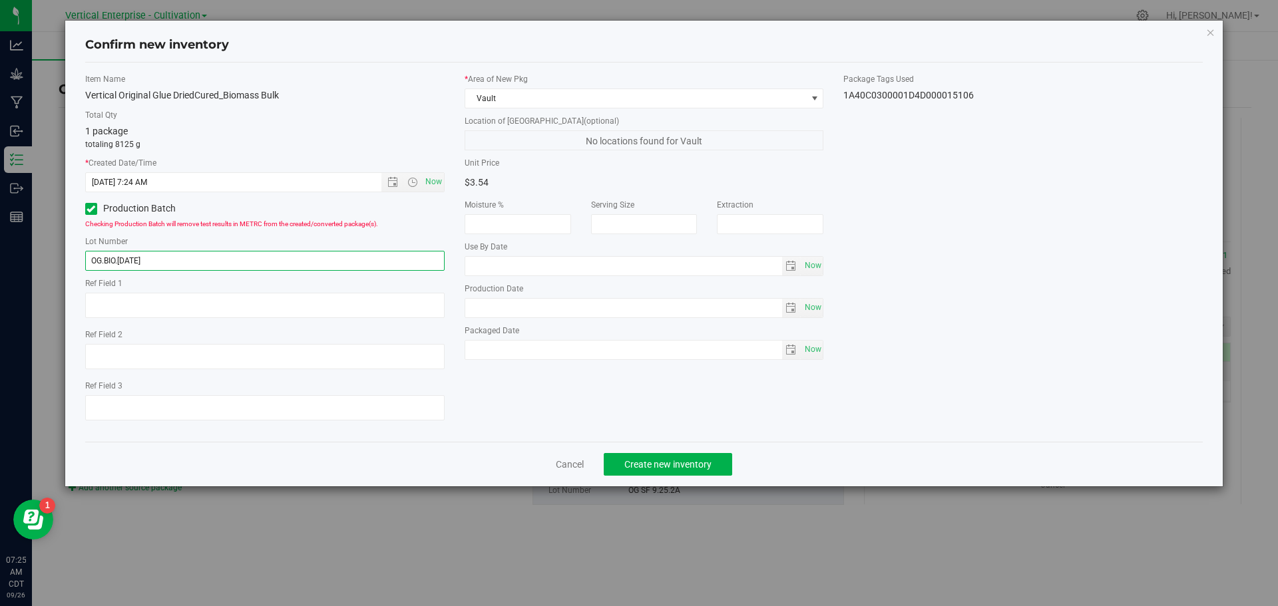
type input "OG.BIO.[DATE]"
click at [685, 466] on span "Create new inventory" at bounding box center [667, 464] width 87 height 11
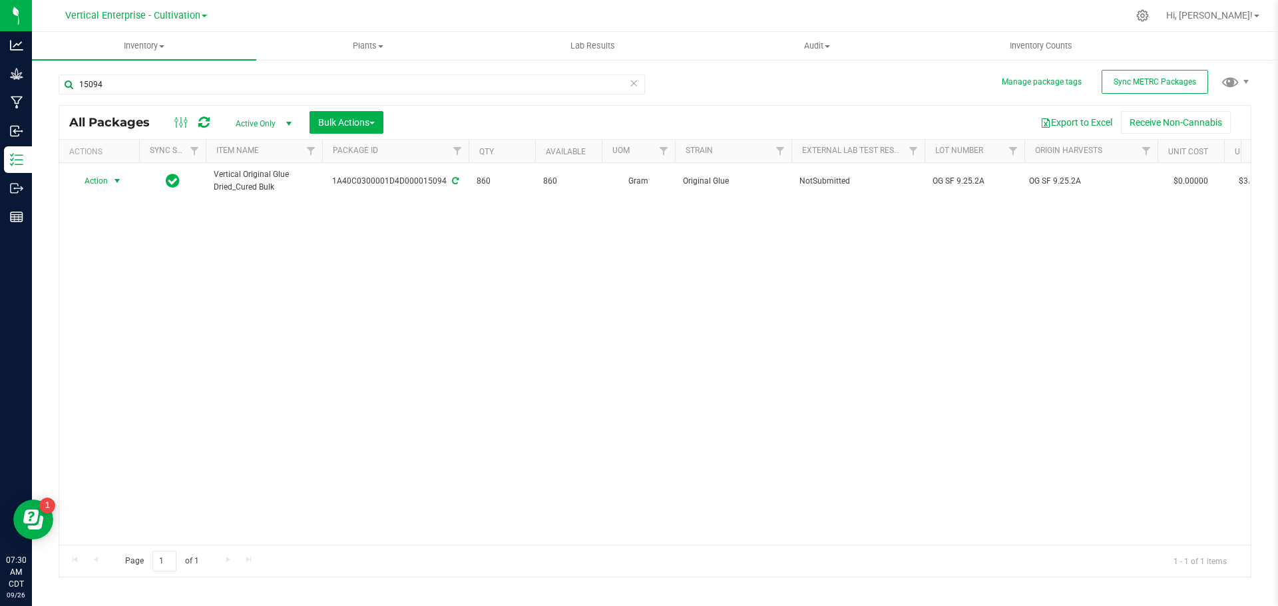
click at [96, 180] on span "Action" at bounding box center [91, 181] width 36 height 19
click at [113, 220] on li "Create package" at bounding box center [115, 223] width 84 height 20
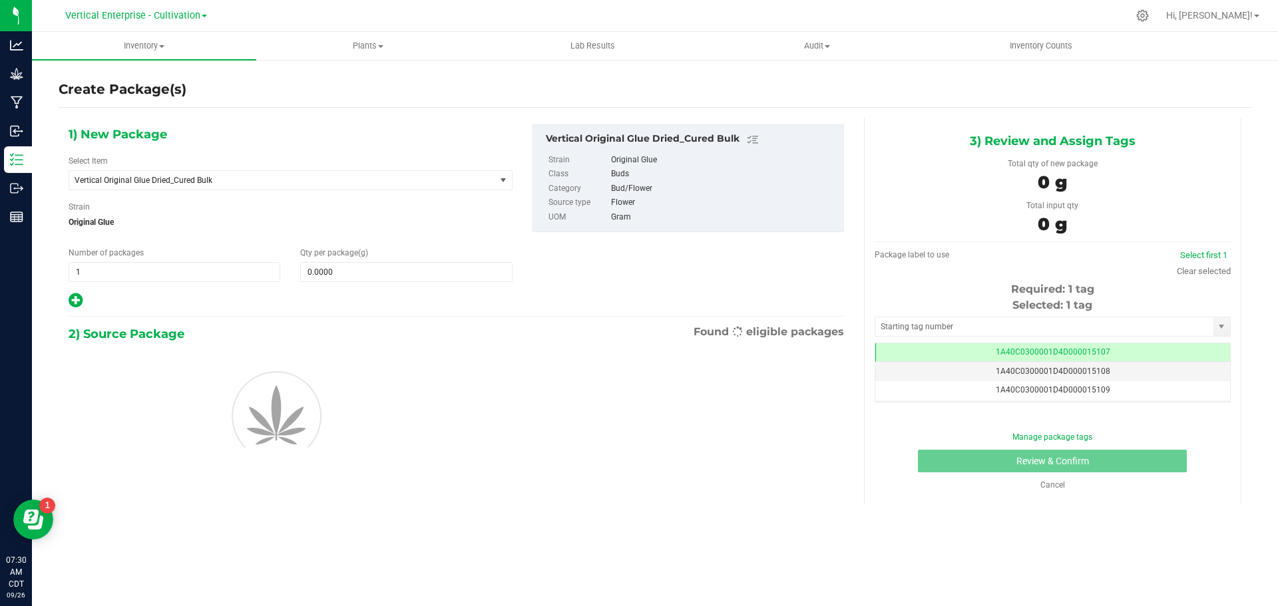
scroll to position [0, -1]
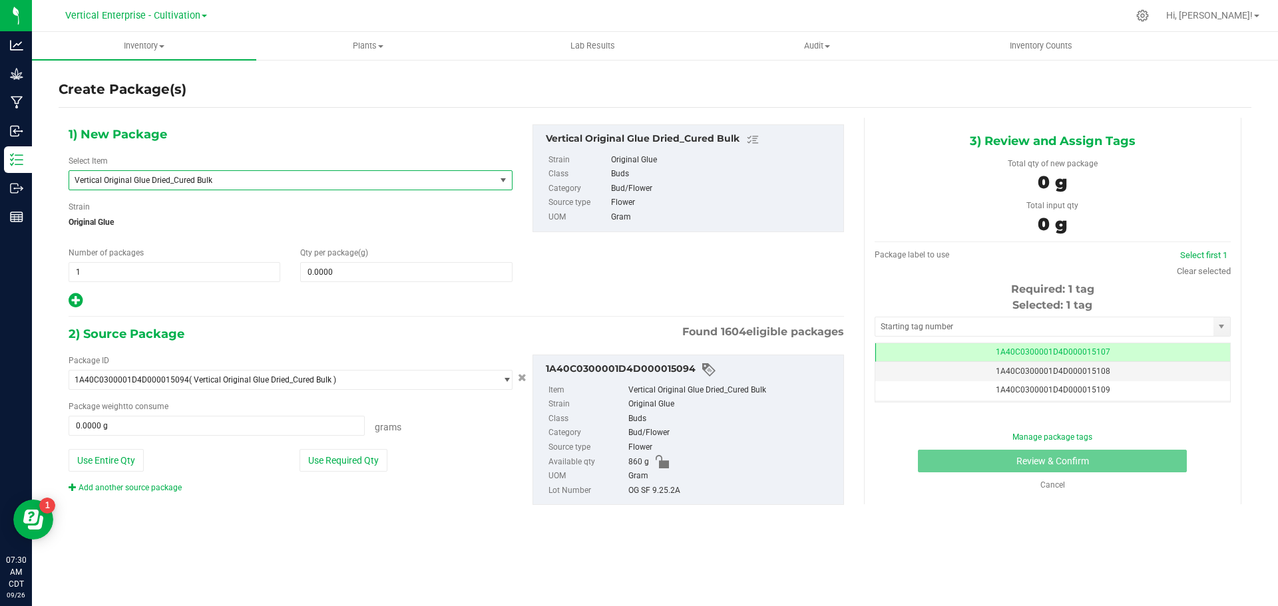
click at [155, 180] on span "Vertical Original Glue Dried_Cured Bulk" at bounding box center [274, 180] width 399 height 9
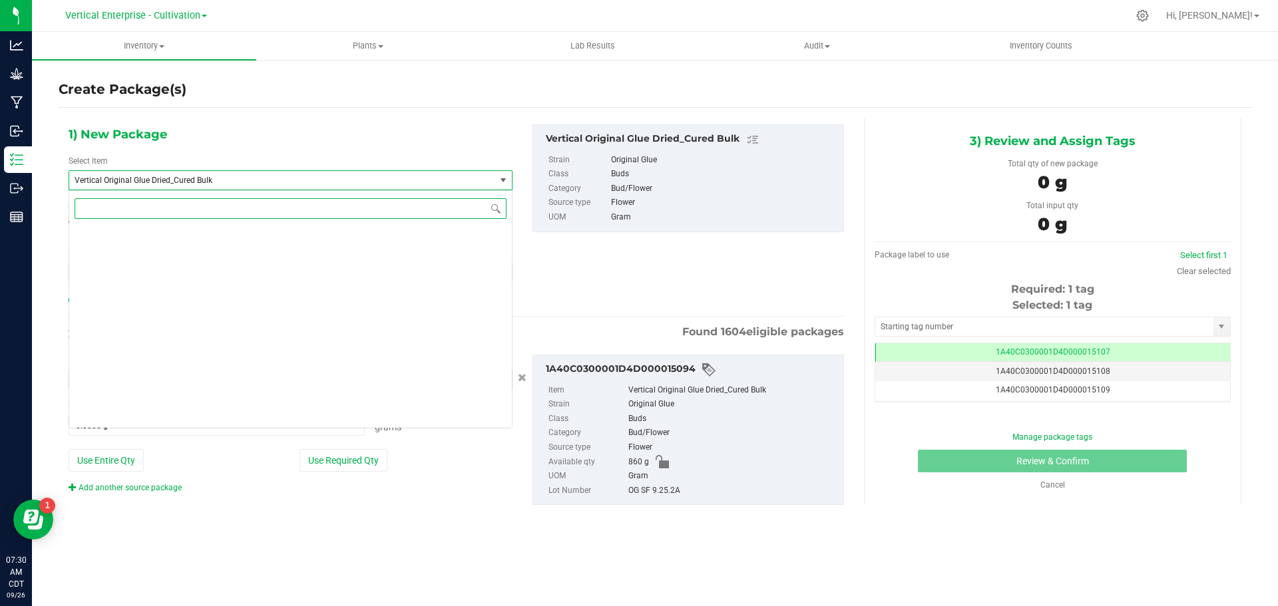
scroll to position [105632, 0]
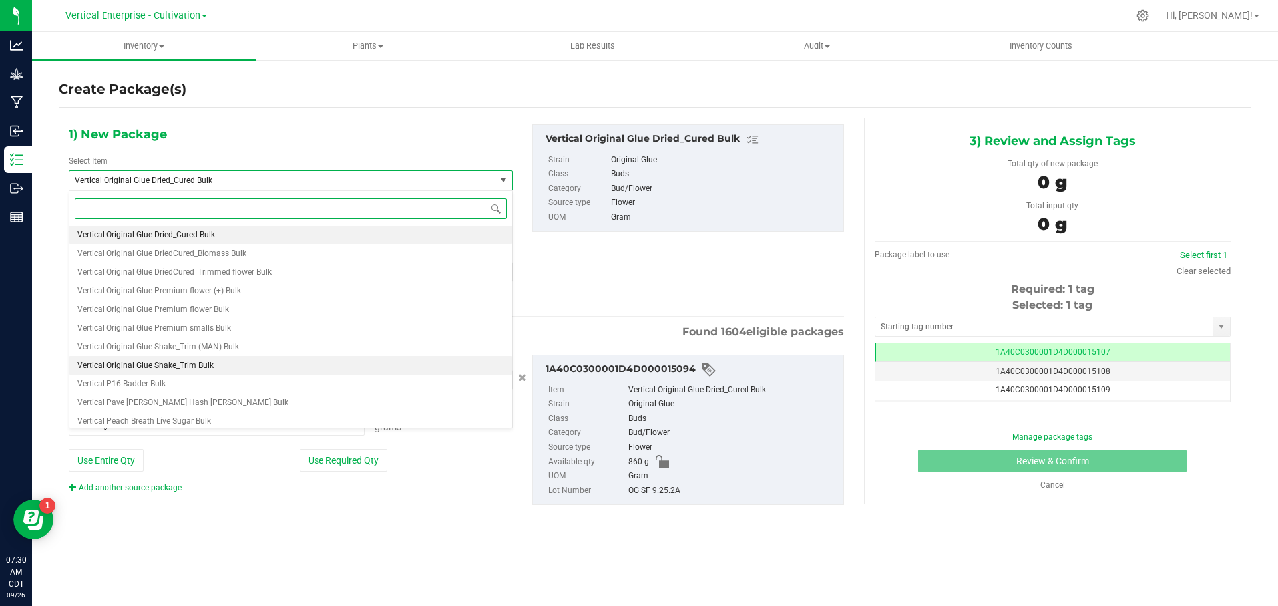
click at [156, 363] on span "Vertical Original Glue Shake_Trim Bulk" at bounding box center [145, 365] width 136 height 9
type input "0.0000"
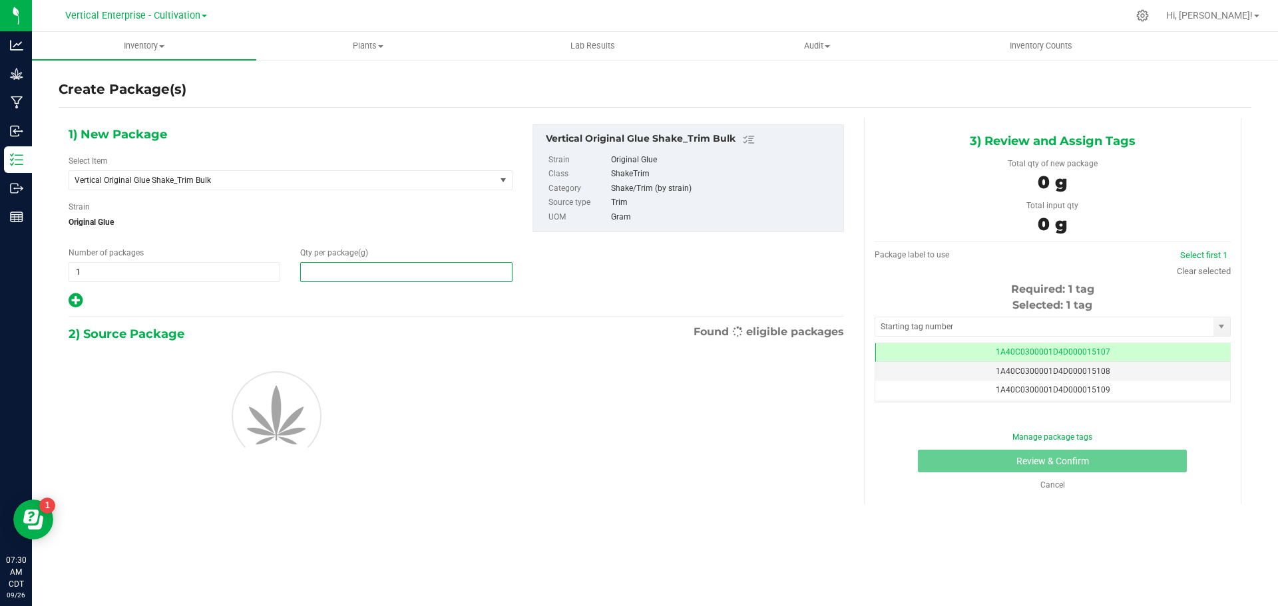
click at [359, 266] on span at bounding box center [406, 272] width 212 height 20
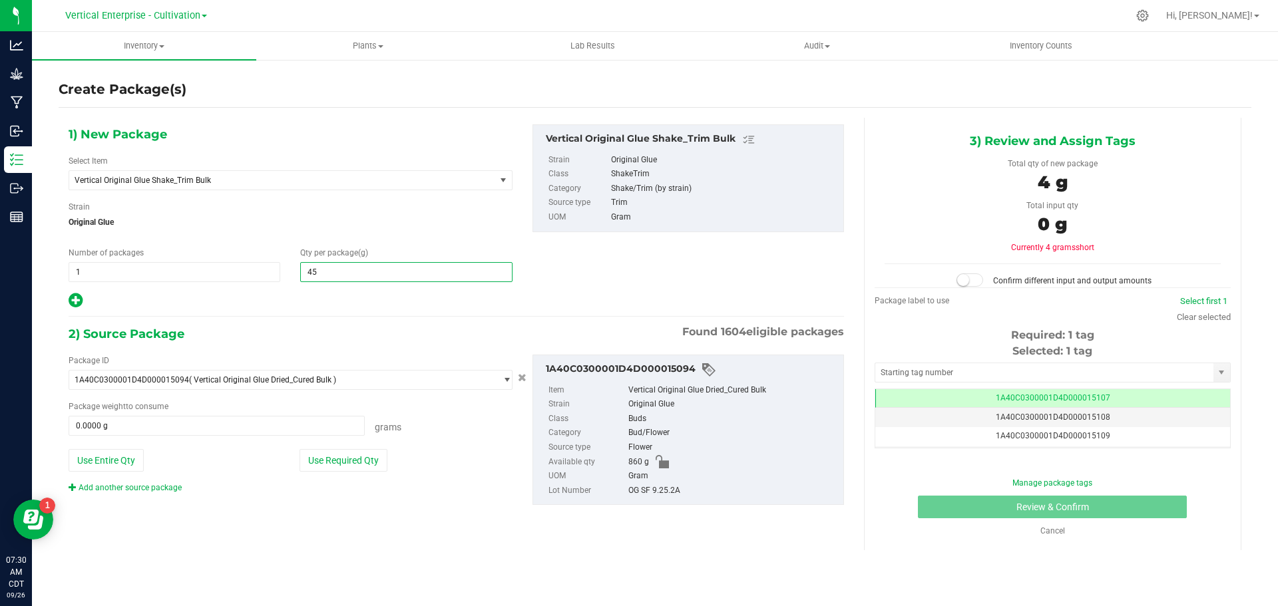
type input "455"
type input "455.0000"
click at [110, 462] on button "Use Entire Qty" at bounding box center [106, 460] width 75 height 23
type input "860.0000 g"
click at [969, 278] on small at bounding box center [963, 280] width 12 height 12
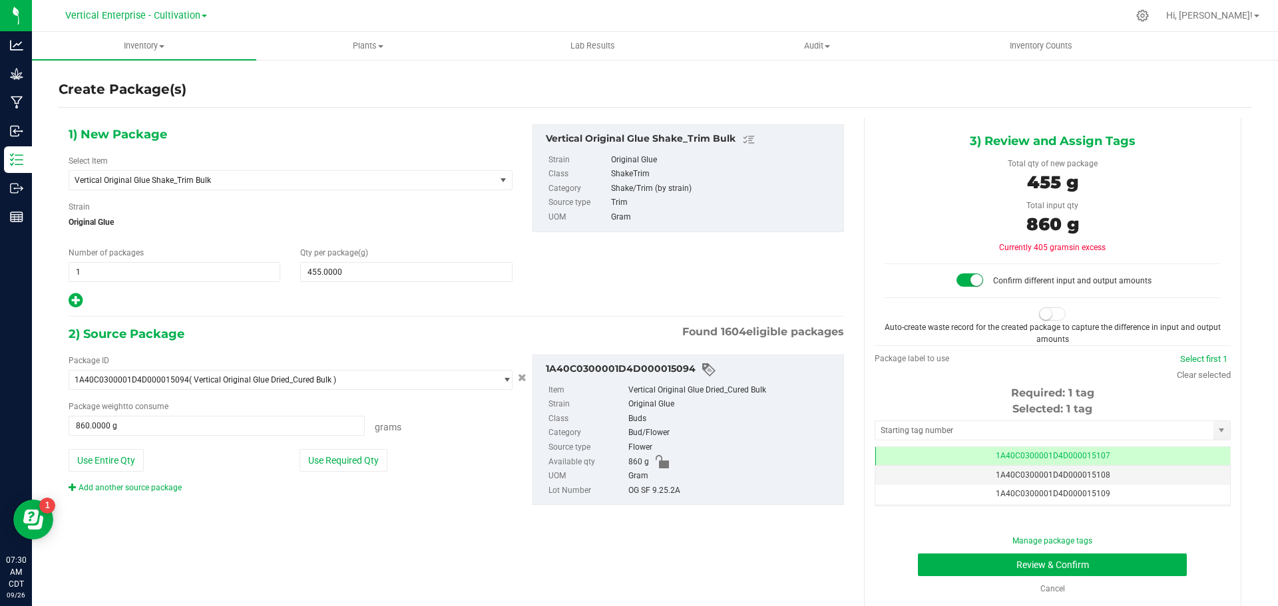
click at [1040, 317] on small at bounding box center [1045, 314] width 12 height 12
click at [1035, 566] on button "Review & Confirm" at bounding box center [1052, 565] width 269 height 23
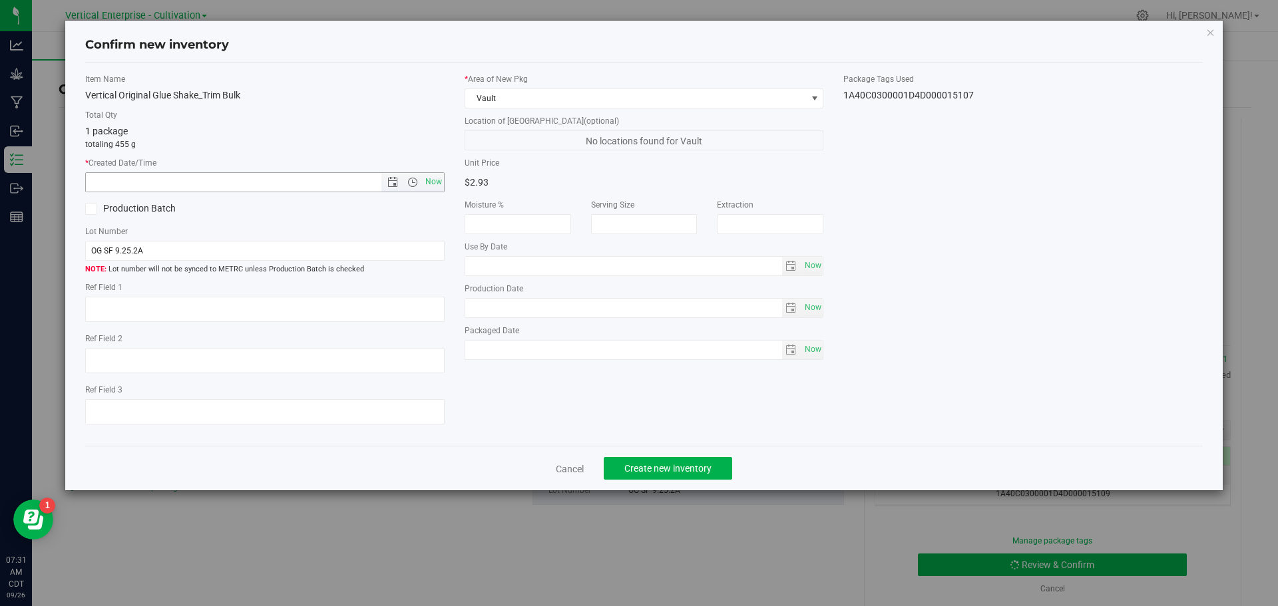
click at [445, 178] on div "Item Name Vertical Original Glue Shake_Trim Bulk Total Qty 1 package totaling 4…" at bounding box center [264, 254] width 379 height 363
click at [427, 182] on span "Now" at bounding box center [433, 181] width 23 height 19
type input "9/26/2025 7:31 AM"
click at [100, 208] on label "Production Batch" at bounding box center [170, 209] width 170 height 14
click at [0, 0] on input "Production Batch" at bounding box center [0, 0] width 0 height 0
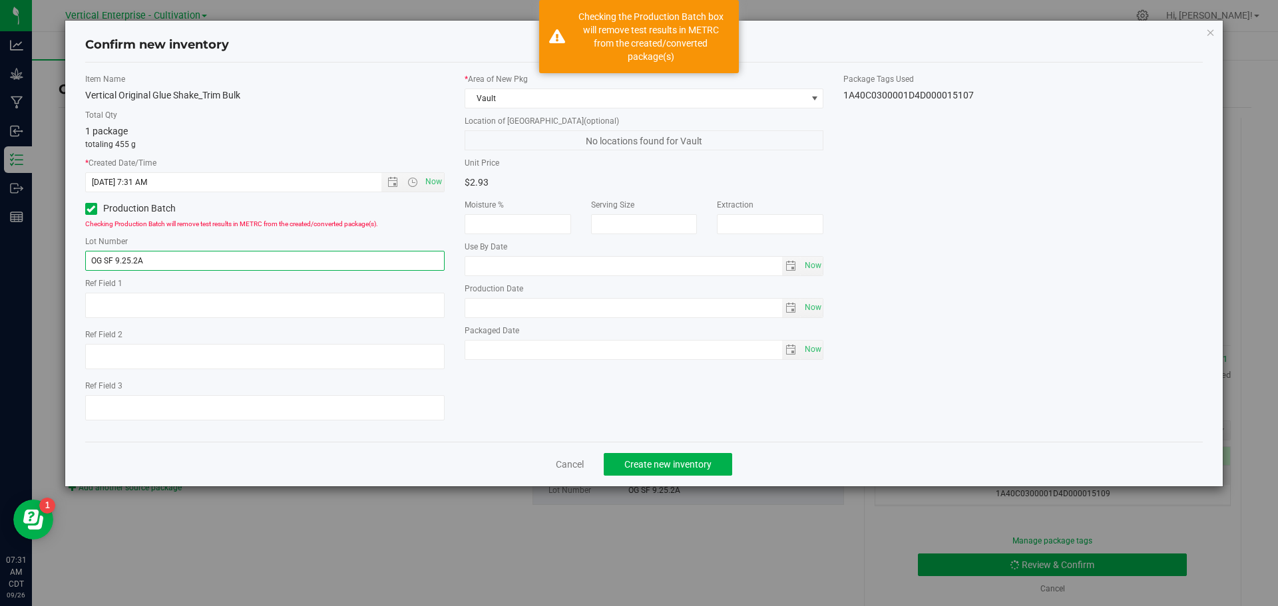
click at [178, 254] on input "OG SF 9.25.2A" at bounding box center [264, 261] width 359 height 20
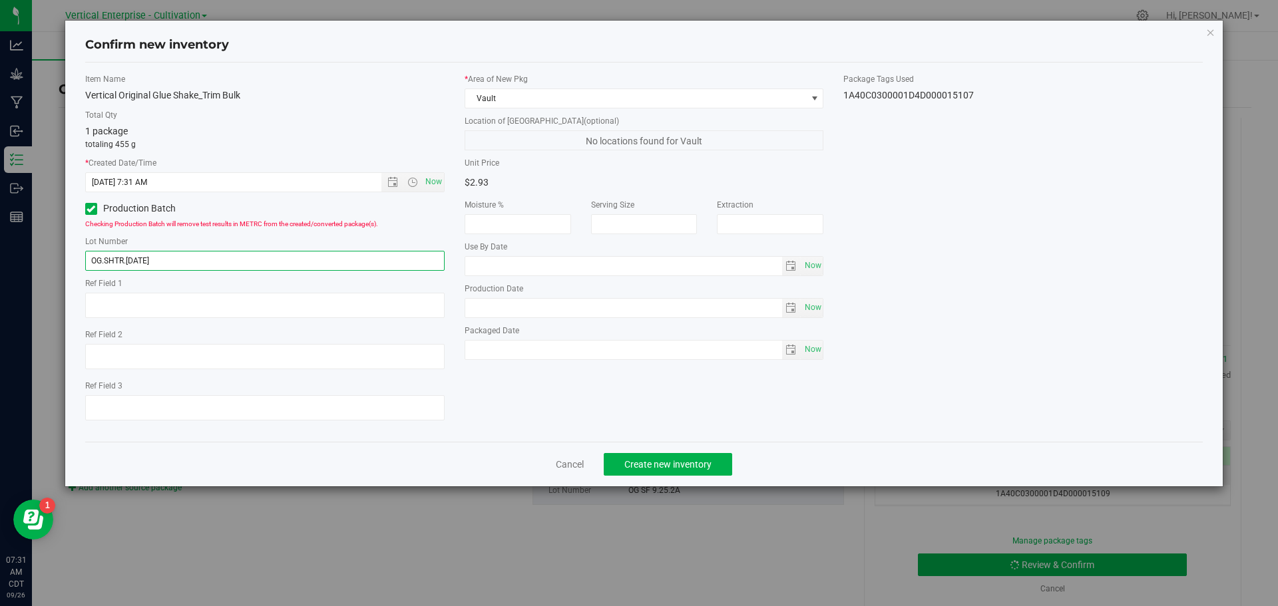
type input "OG.SHTR.[DATE]"
click at [665, 457] on button "Create new inventory" at bounding box center [668, 464] width 128 height 23
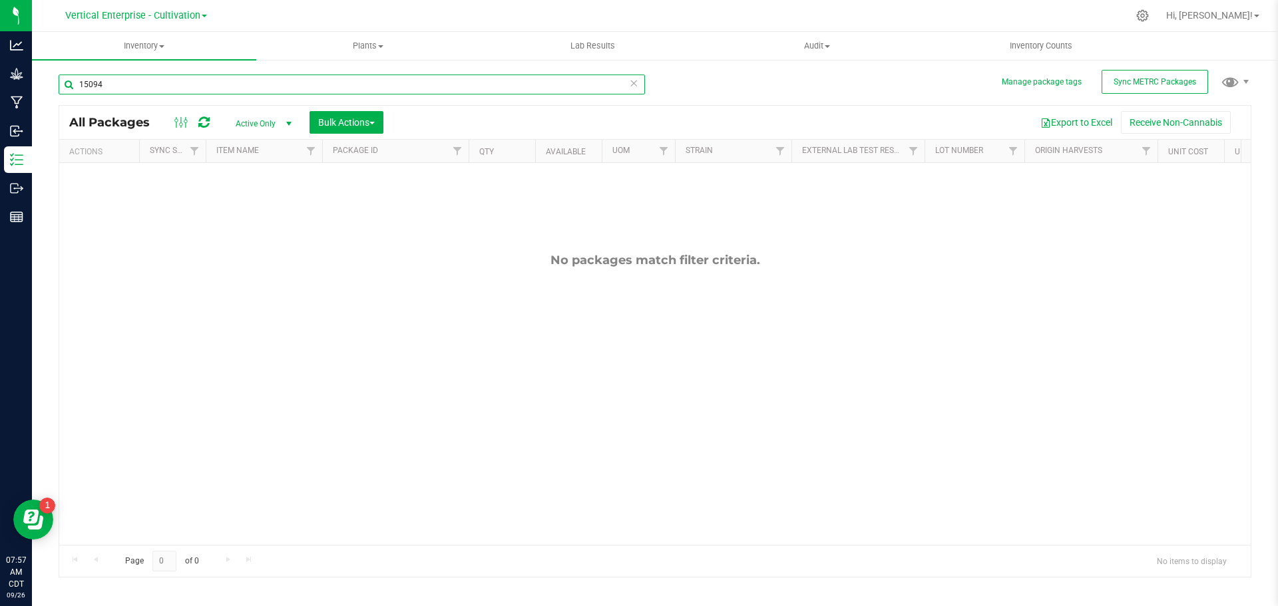
click at [117, 89] on input "15094" at bounding box center [352, 85] width 586 height 20
type input "1"
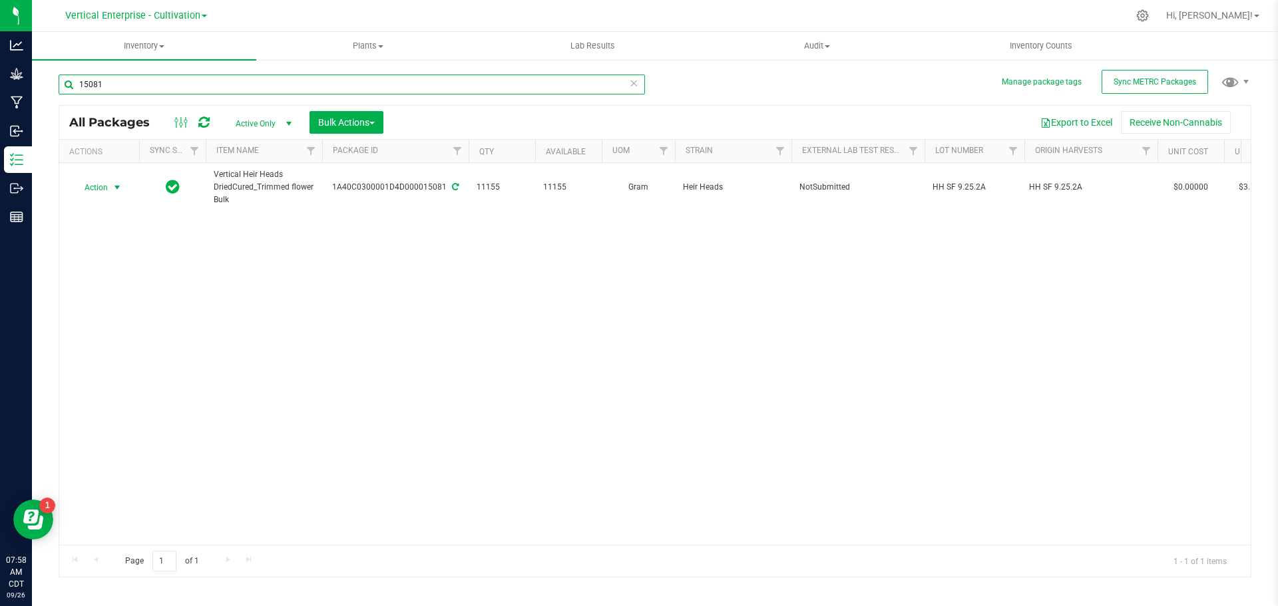
type input "15081"
click at [83, 181] on span "Action" at bounding box center [91, 187] width 36 height 19
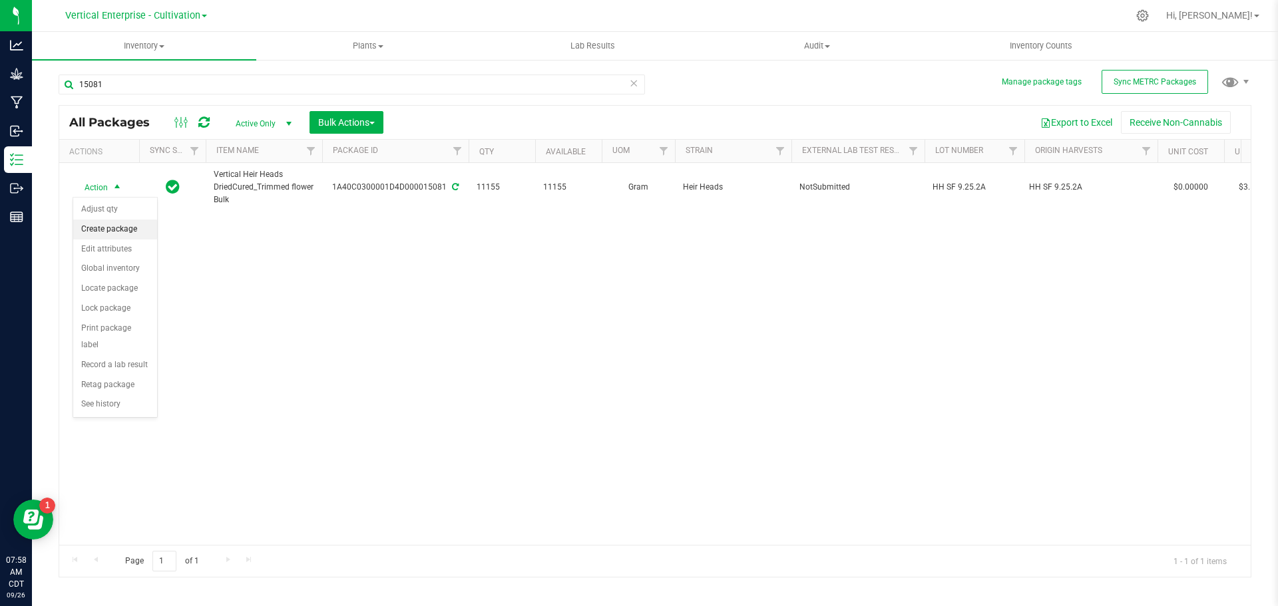
click at [81, 230] on li "Create package" at bounding box center [115, 230] width 84 height 20
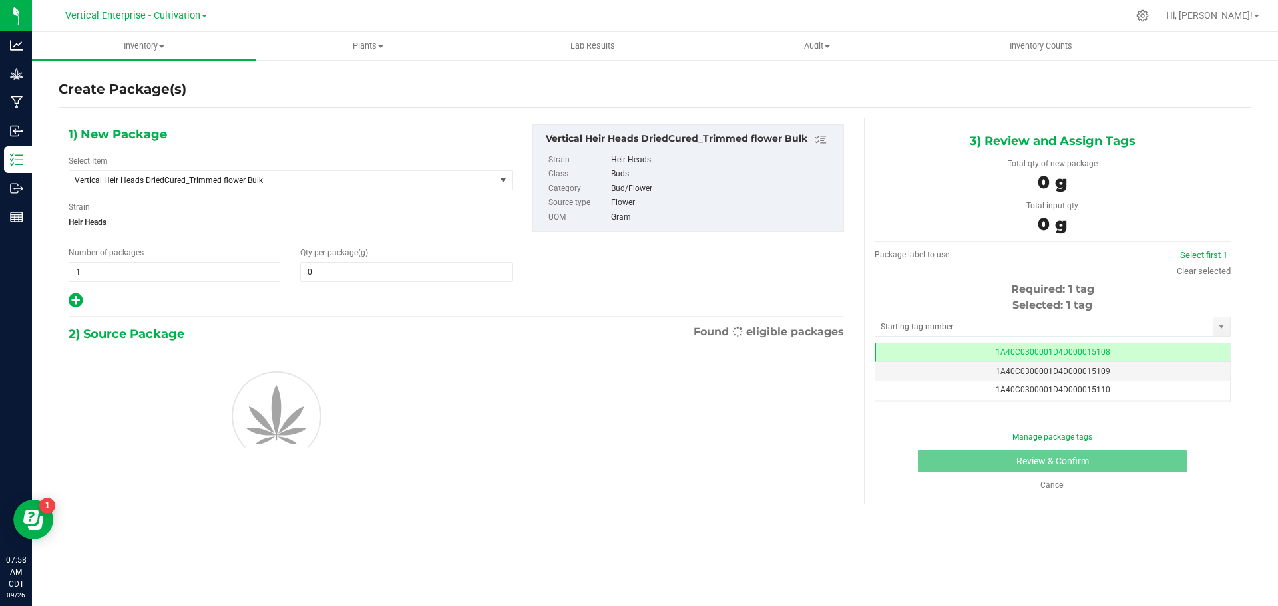
type input "0.0000"
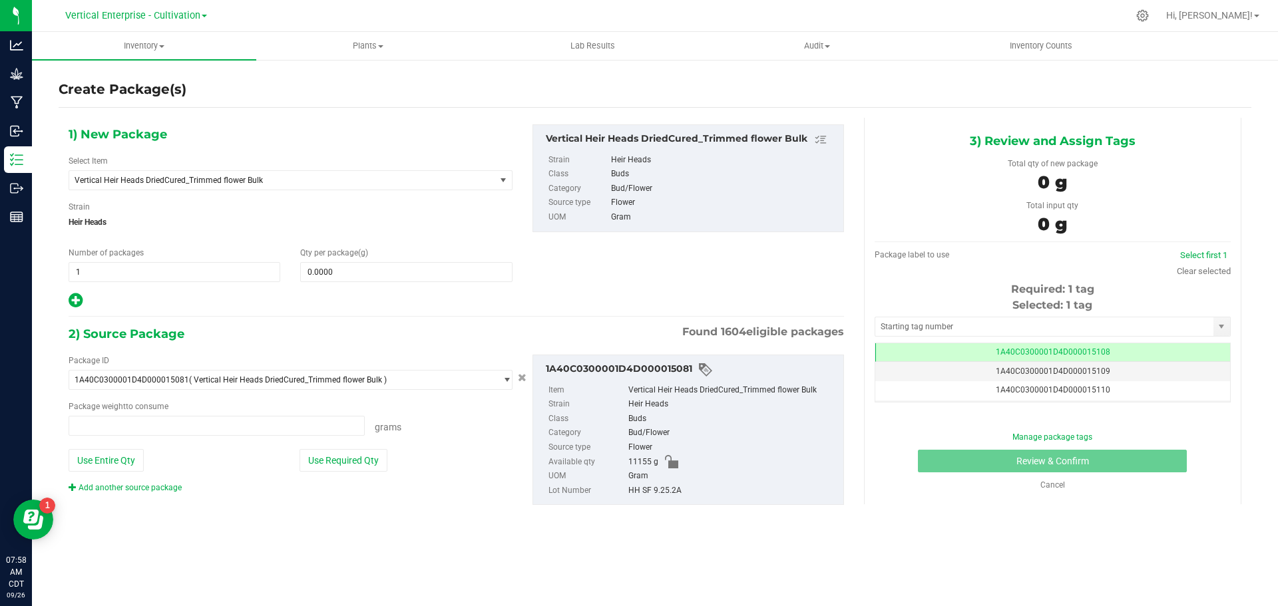
type input "0.0000 g"
click at [210, 181] on span "Vertical Heir Heads DriedCured_Trimmed flower Bulk" at bounding box center [274, 180] width 399 height 9
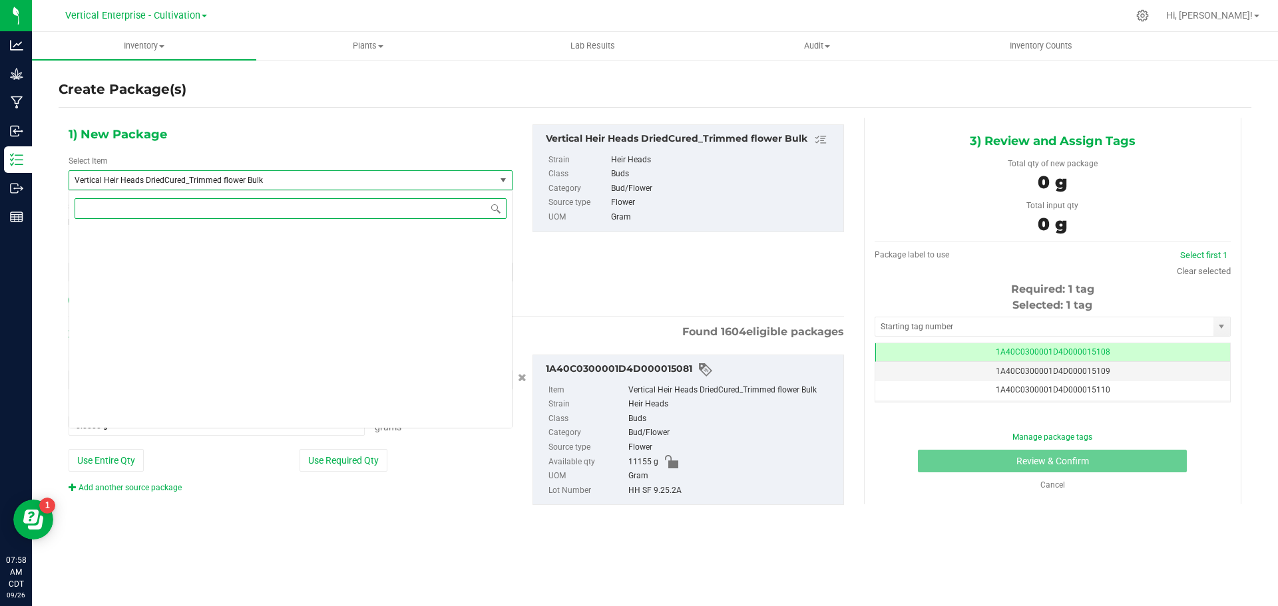
scroll to position [102856, 0]
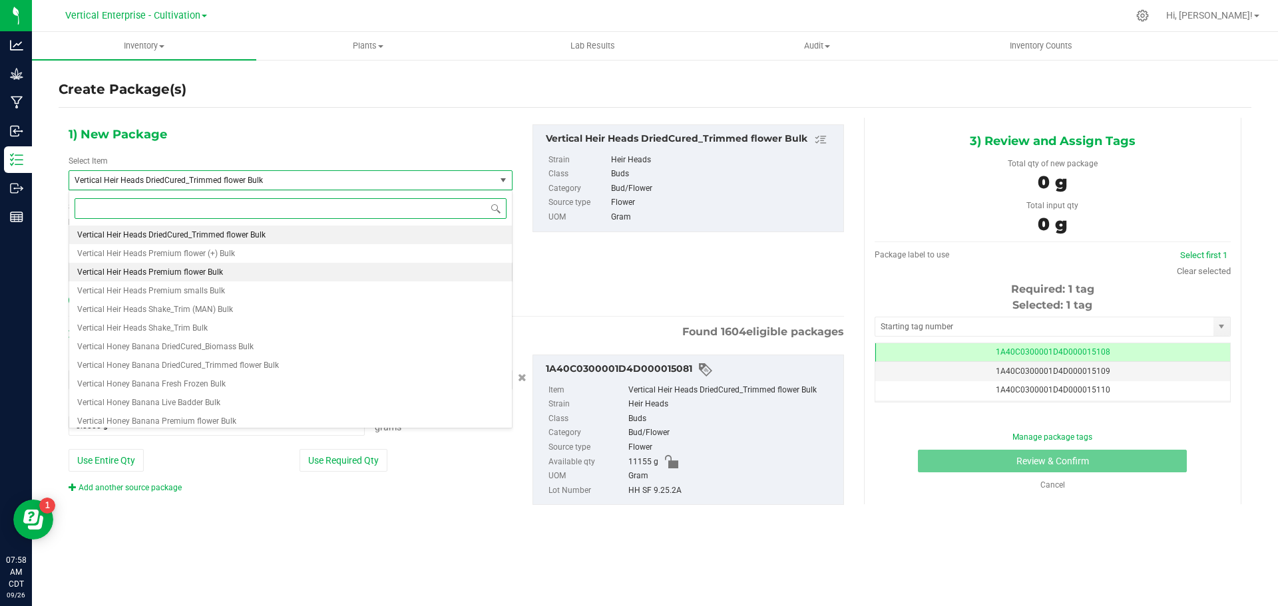
click at [209, 271] on span "Vertical Heir Heads Premium flower Bulk" at bounding box center [150, 272] width 146 height 9
type input "0.0000"
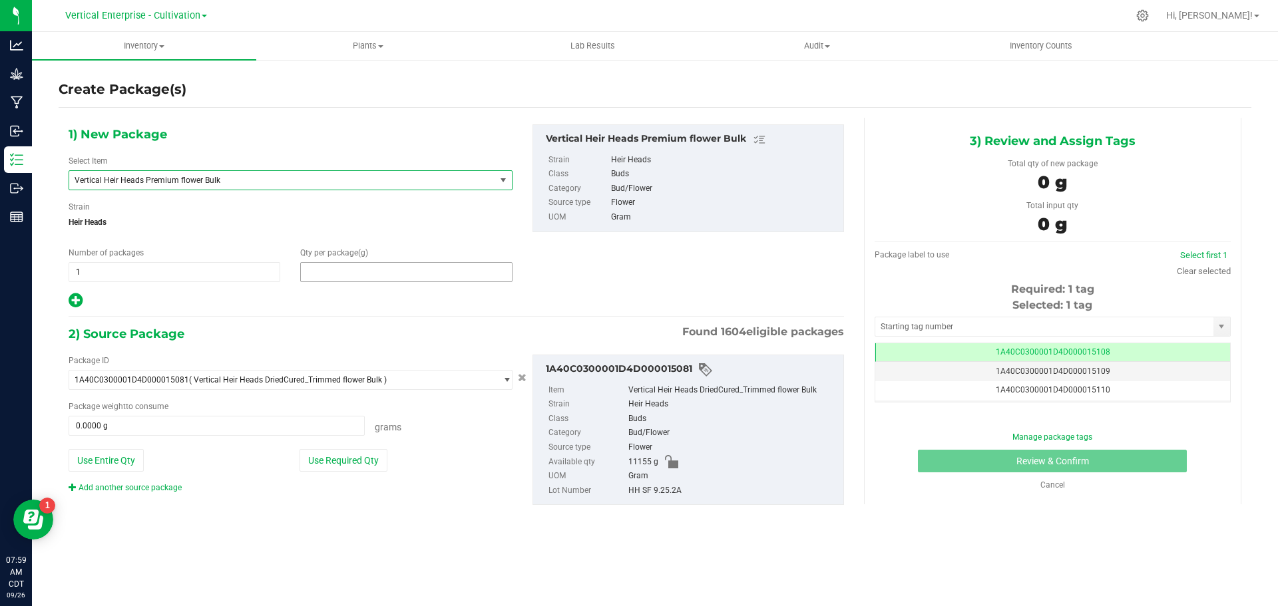
click at [375, 274] on span at bounding box center [406, 272] width 212 height 20
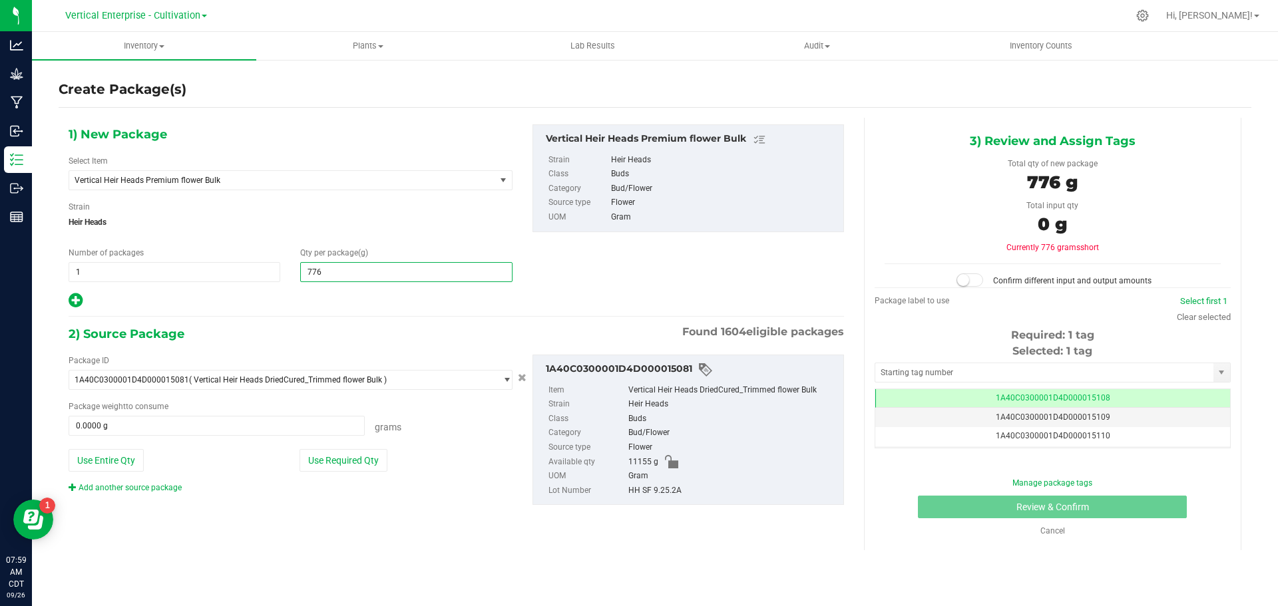
type input "7760"
type input "7,760.0000"
click at [364, 466] on button "Use Required Qty" at bounding box center [343, 460] width 88 height 23
type input "7760.0000 g"
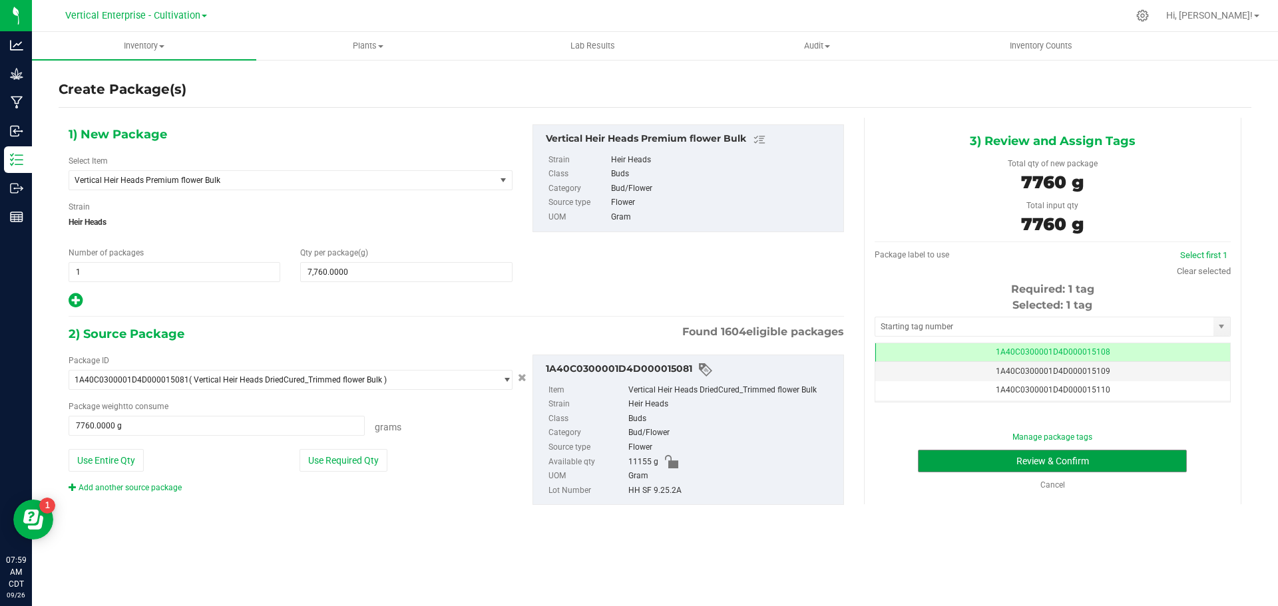
click at [1116, 458] on button "Review & Confirm" at bounding box center [1052, 461] width 269 height 23
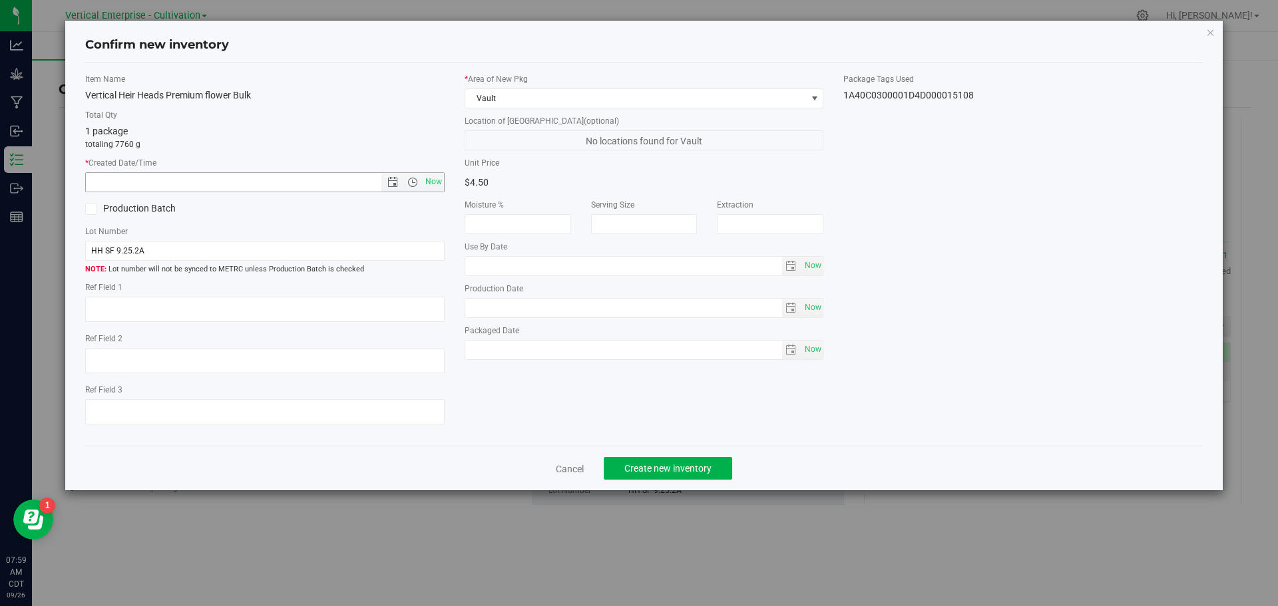
click at [421, 190] on span "Now" at bounding box center [412, 182] width 63 height 19
click at [433, 188] on span "Now" at bounding box center [433, 181] width 23 height 19
type input "9/26/2025 7:59 AM"
click at [88, 209] on icon at bounding box center [91, 209] width 9 height 0
click at [0, 0] on input "Production Batch" at bounding box center [0, 0] width 0 height 0
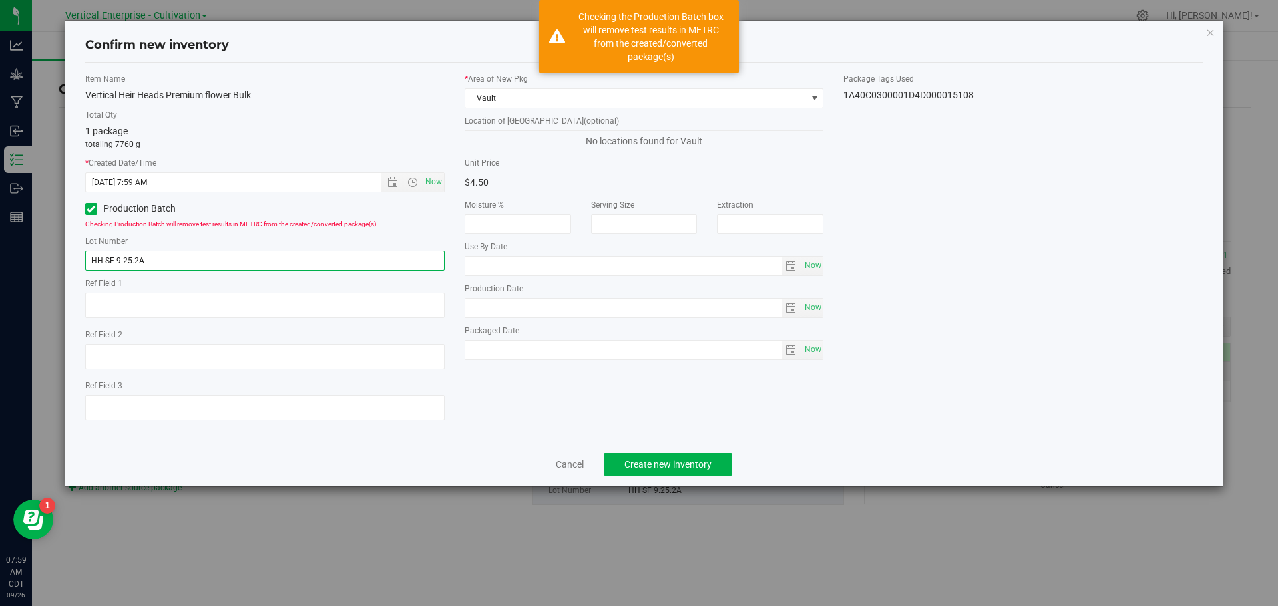
click at [163, 264] on input "HH SF 9.25.2A" at bounding box center [264, 261] width 359 height 20
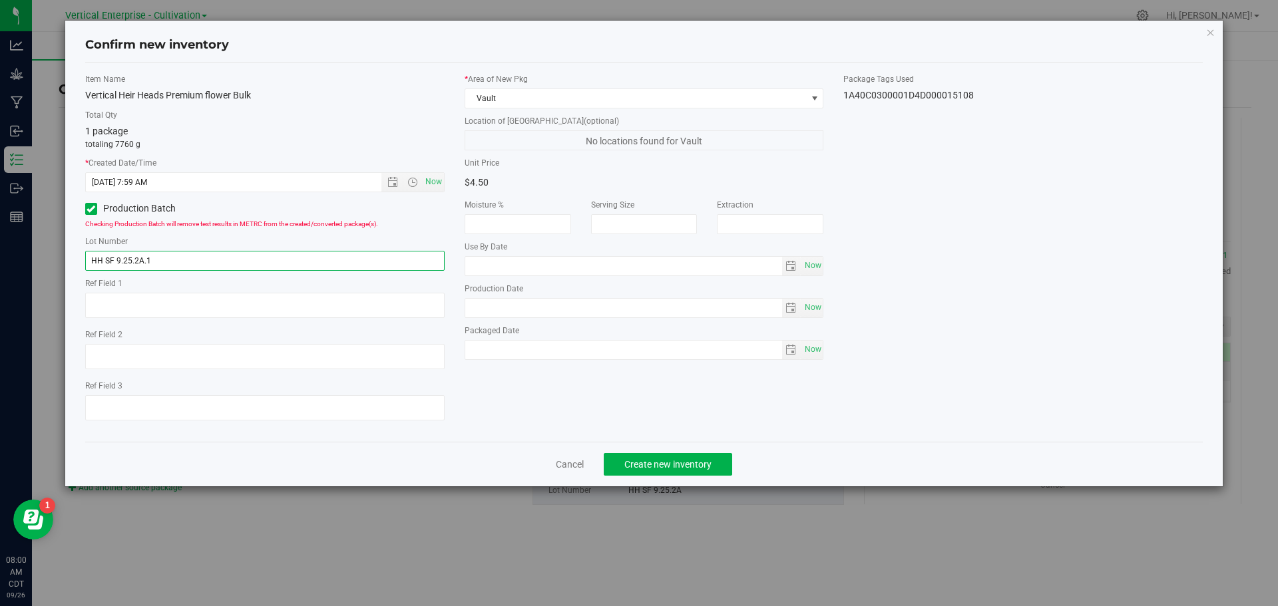
type input "HH SF 9.25.2A.1"
click at [704, 463] on span "Create new inventory" at bounding box center [667, 464] width 87 height 11
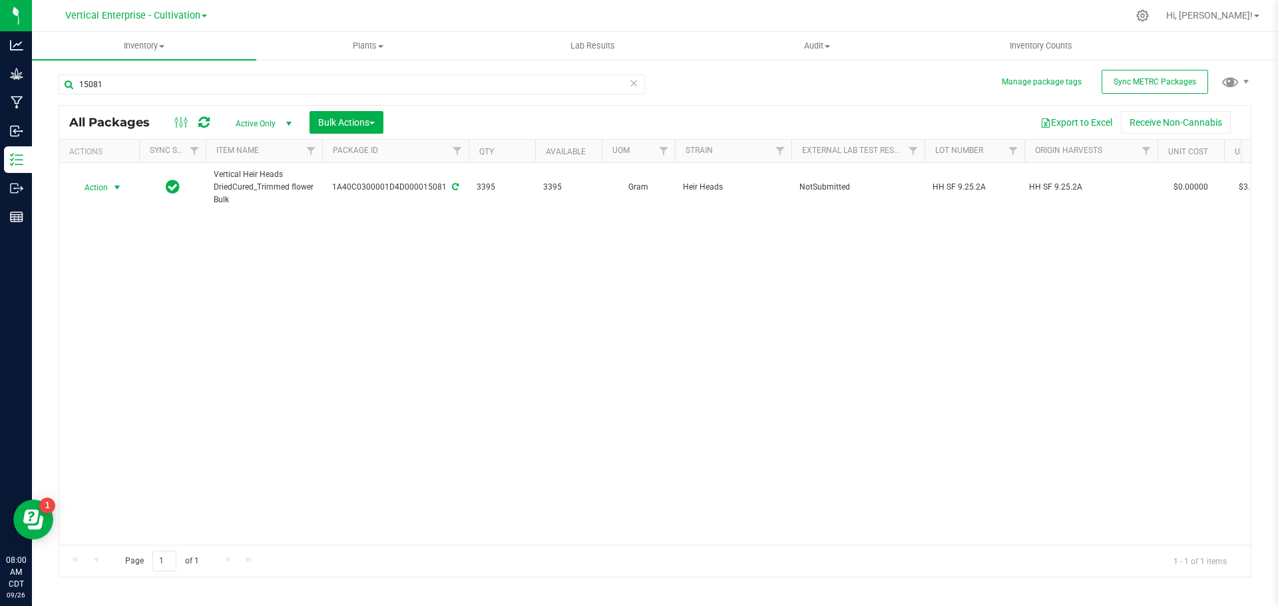
click at [99, 191] on span "Action" at bounding box center [91, 187] width 36 height 19
click at [98, 229] on li "Create package" at bounding box center [115, 230] width 84 height 20
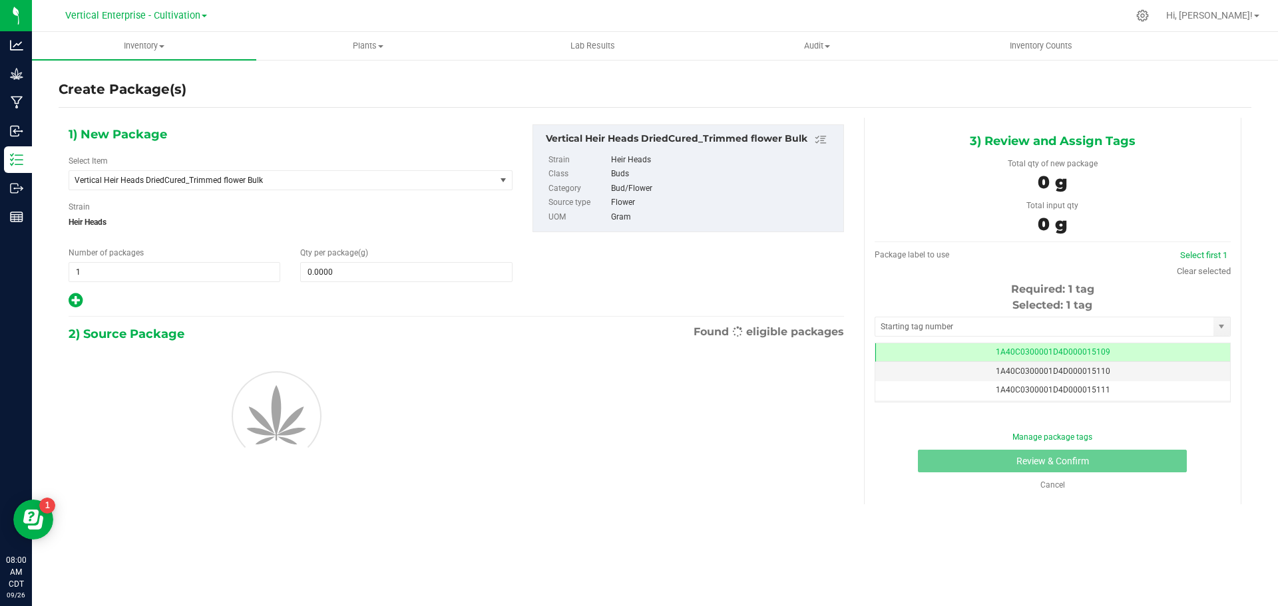
scroll to position [0, -1]
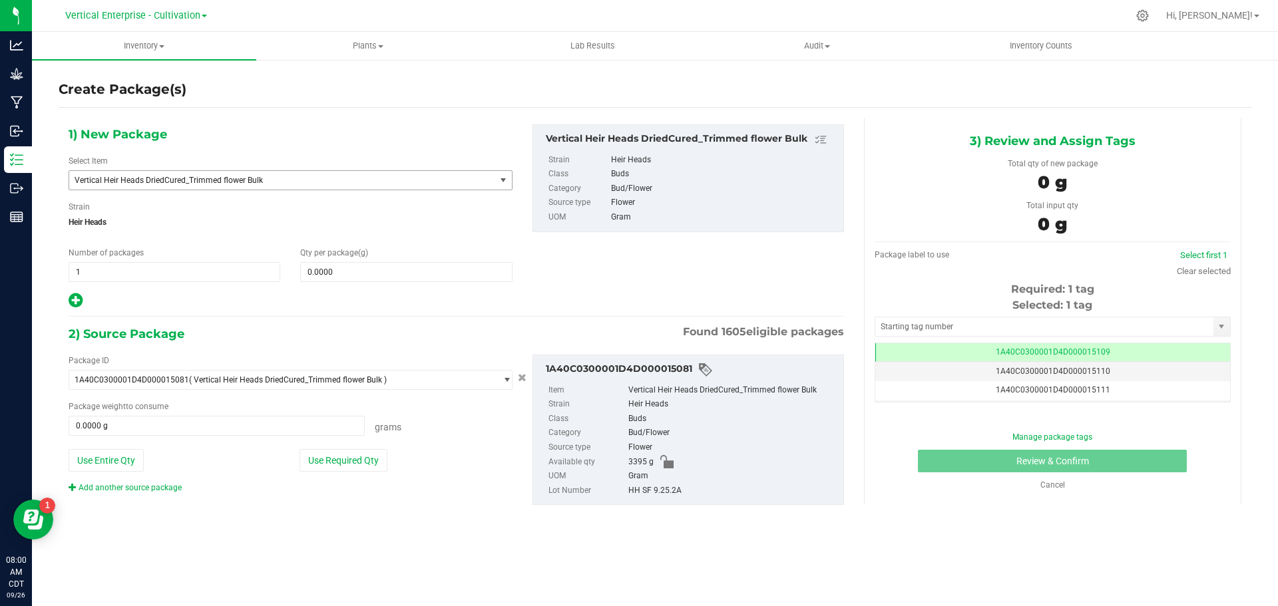
click at [177, 188] on span "Vertical Heir Heads DriedCured_Trimmed flower Bulk" at bounding box center [282, 180] width 426 height 19
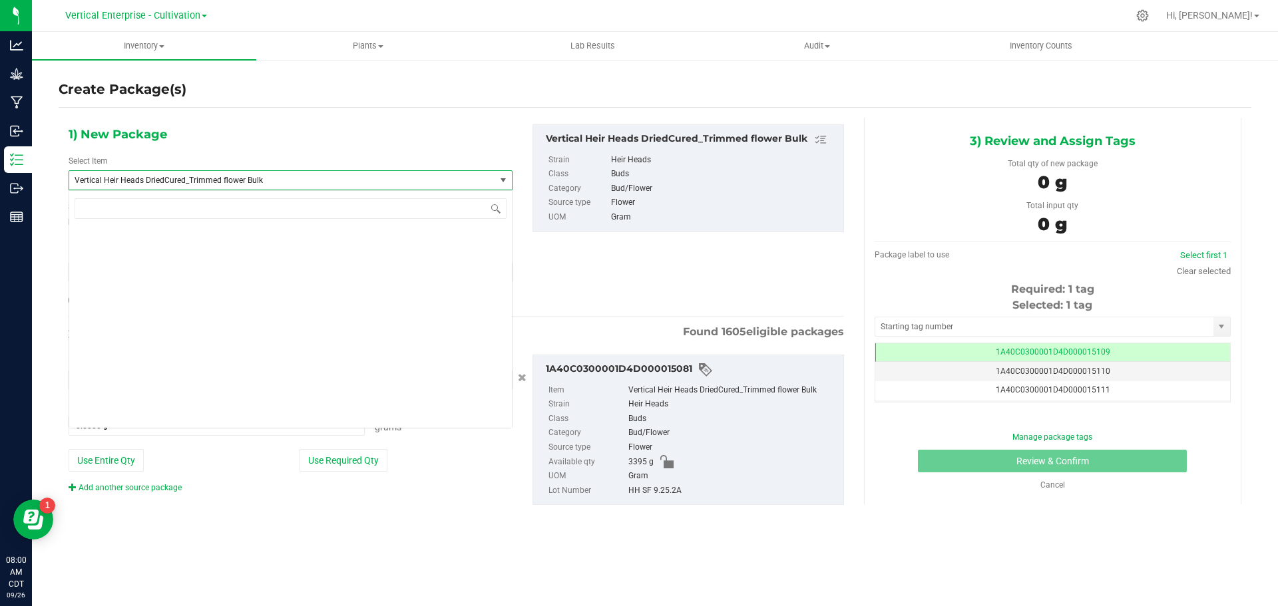
scroll to position [102856, 0]
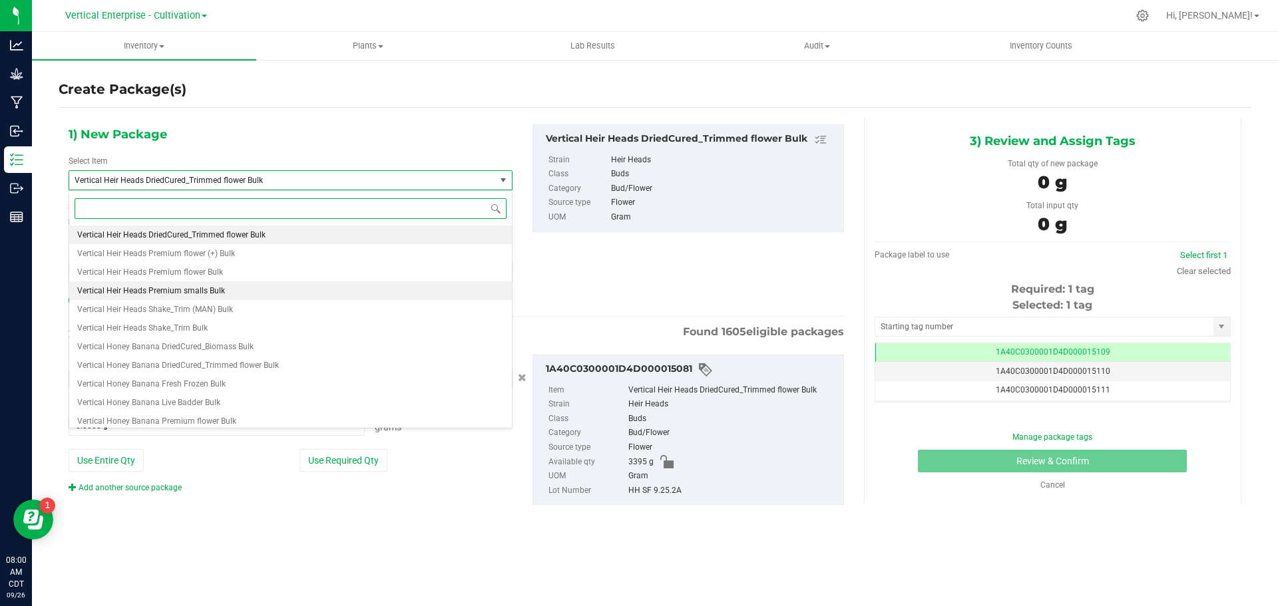
click at [180, 289] on span "Vertical Heir Heads Premium smalls Bulk" at bounding box center [151, 290] width 148 height 9
type input "0.0000"
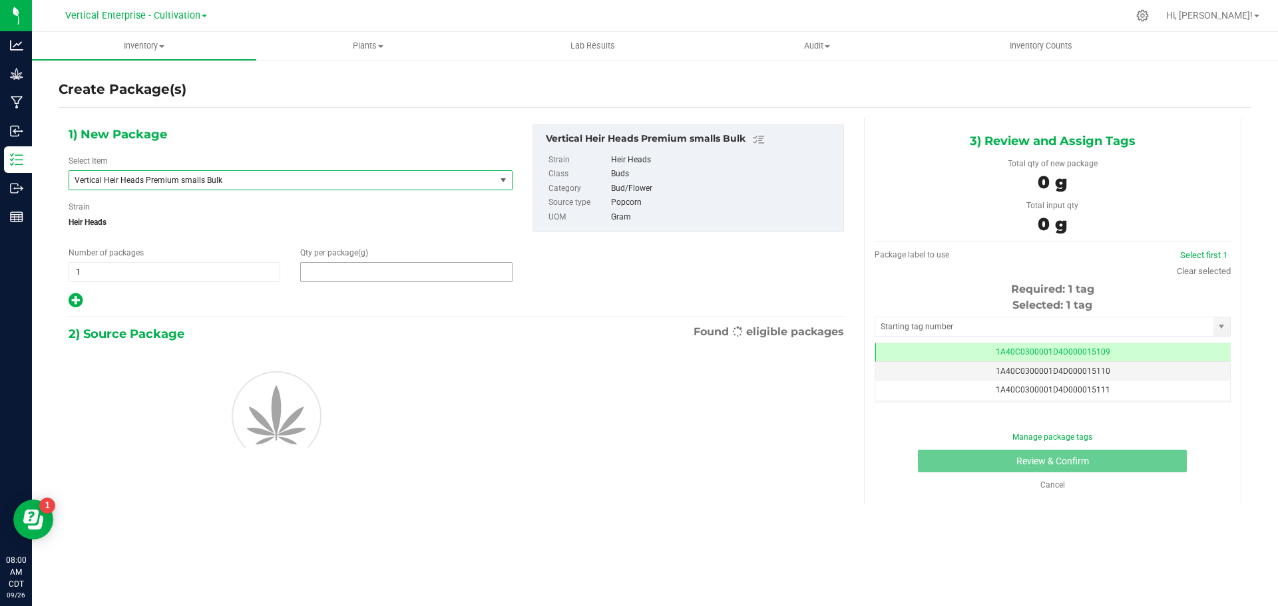
click at [364, 274] on span at bounding box center [406, 272] width 212 height 20
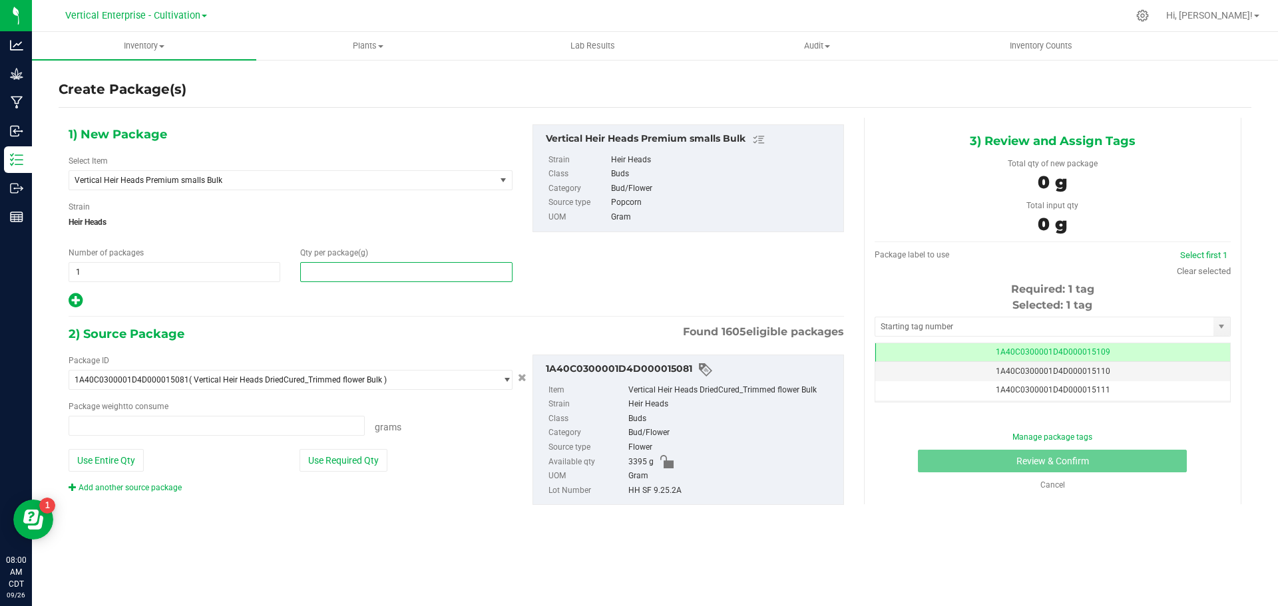
type input "0.0000 g"
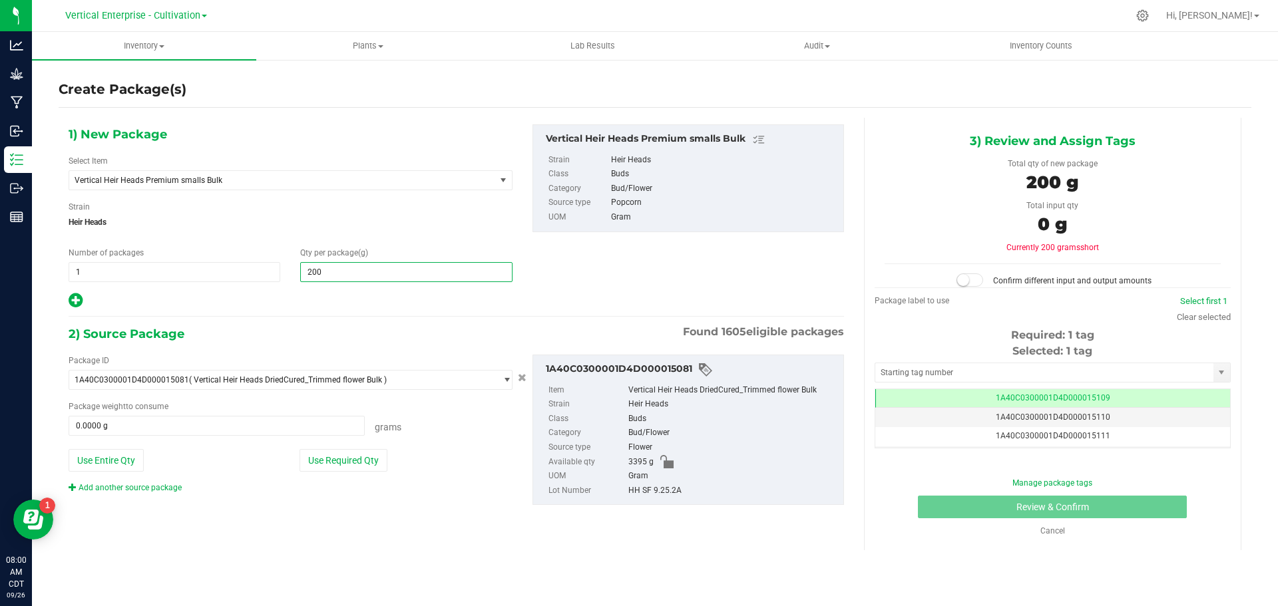
type input "2000"
click at [365, 454] on button "Use Required Qty" at bounding box center [343, 460] width 88 height 23
type input "2,000.0000"
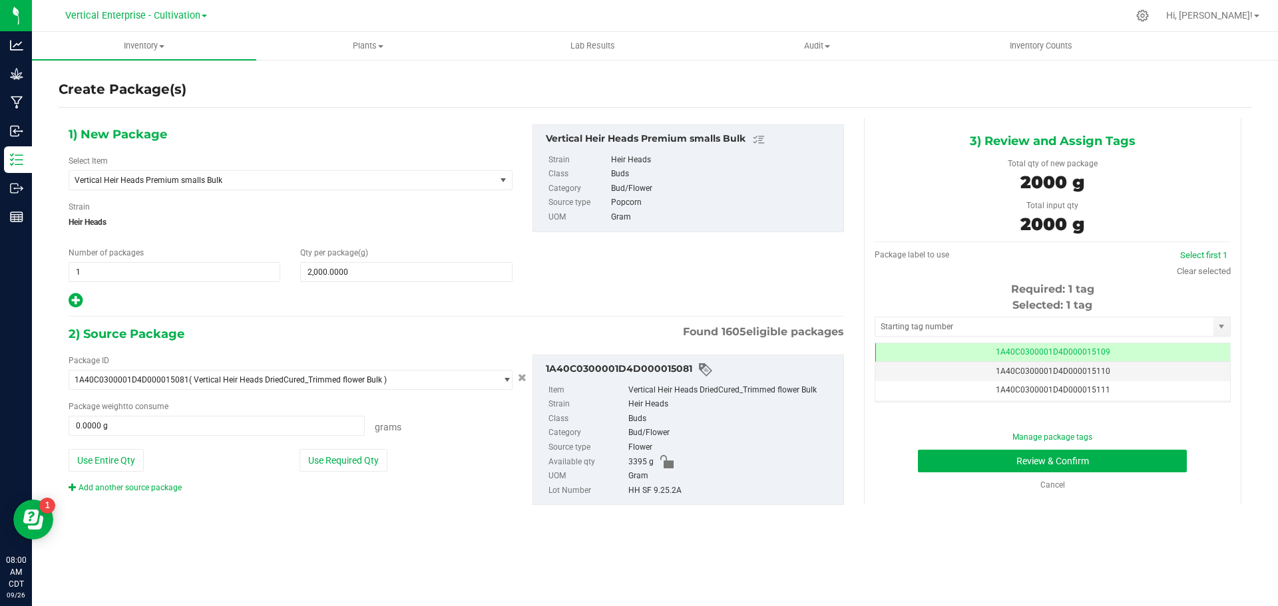
type input "2000.0000 g"
click at [1052, 460] on button "Review & Confirm" at bounding box center [1052, 461] width 269 height 23
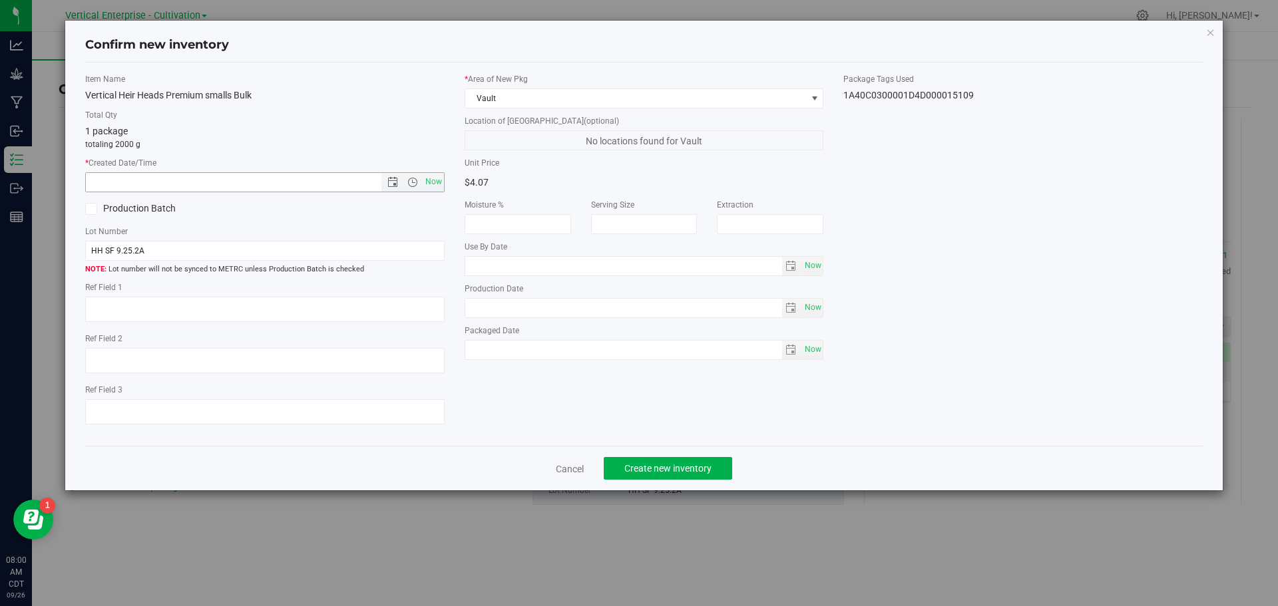
click at [427, 184] on span "Now" at bounding box center [433, 181] width 23 height 19
type input "9/26/2025 8:00 AM"
click at [136, 207] on label "Production Batch" at bounding box center [170, 209] width 170 height 14
click at [0, 0] on input "Production Batch" at bounding box center [0, 0] width 0 height 0
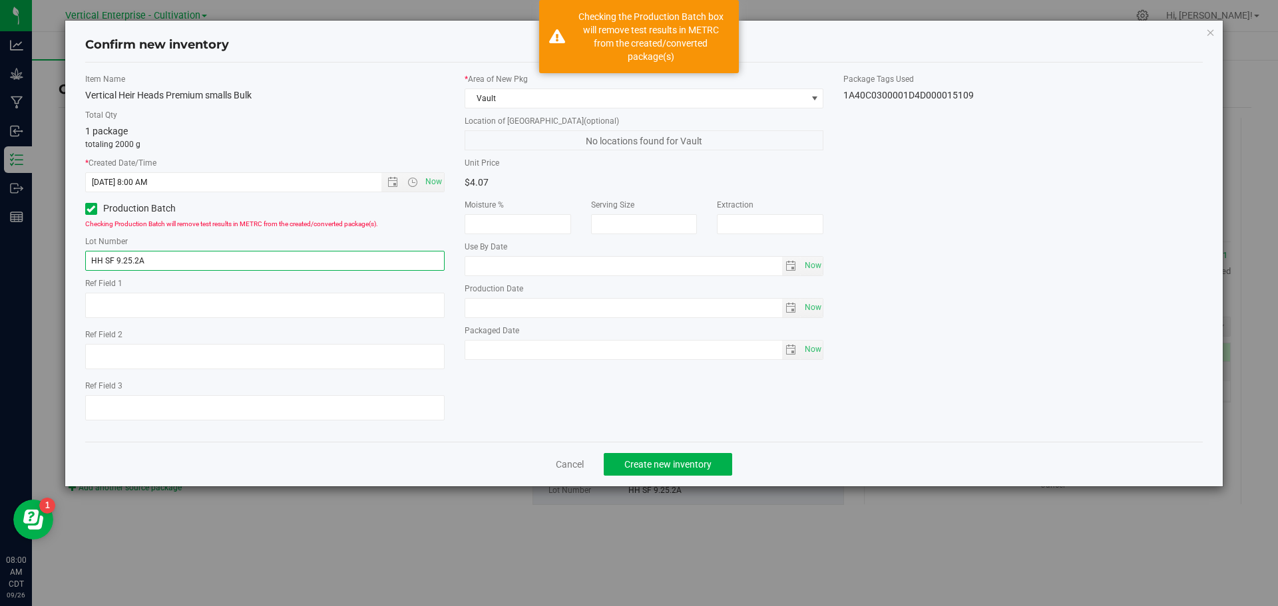
click at [172, 256] on input "HH SF 9.25.2A" at bounding box center [264, 261] width 359 height 20
type input "HH SF 9.25.2A.1"
click at [706, 459] on span "Create new inventory" at bounding box center [667, 464] width 87 height 11
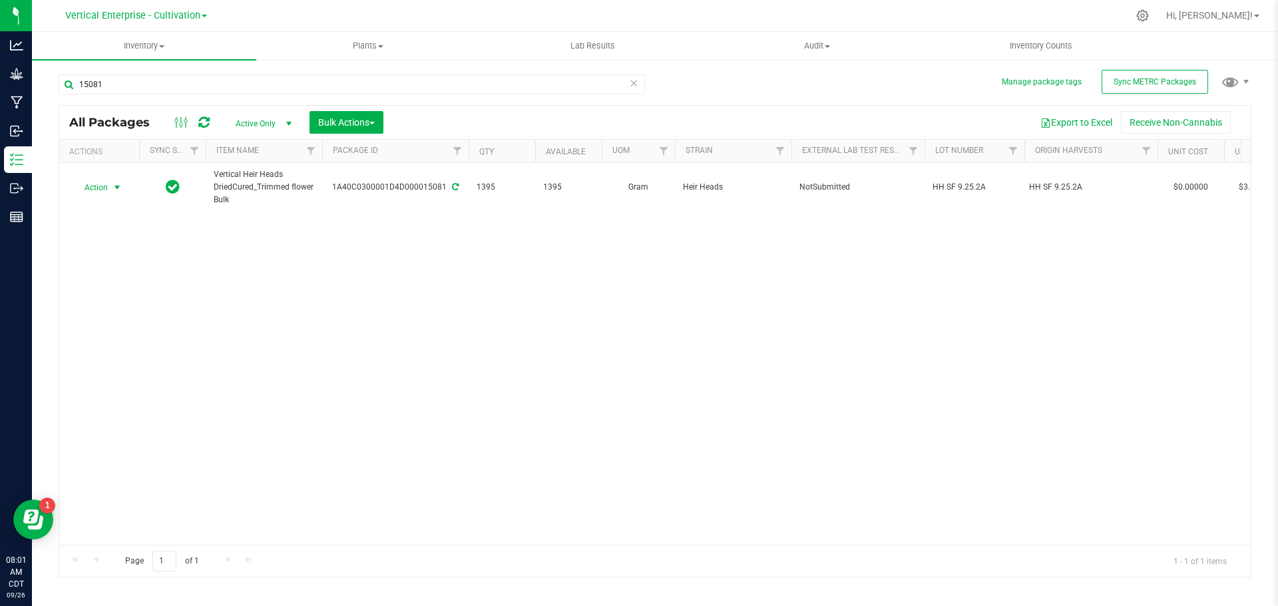
click at [102, 190] on span "Action" at bounding box center [91, 187] width 36 height 19
click at [109, 232] on li "Create package" at bounding box center [115, 230] width 84 height 20
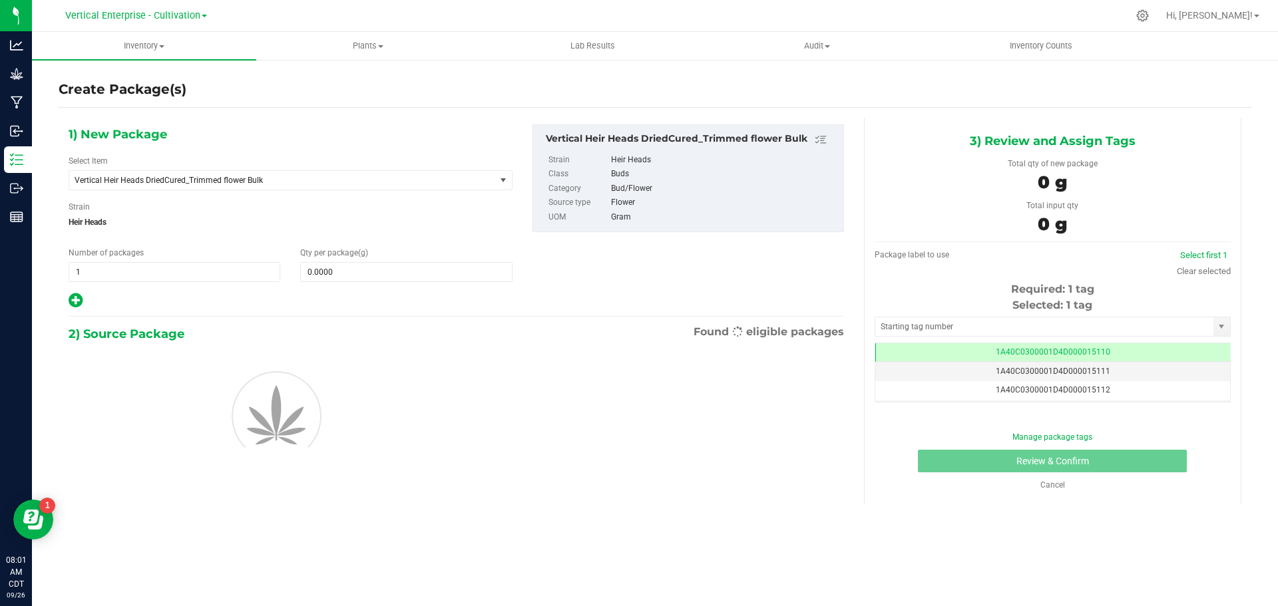
scroll to position [0, -1]
click at [208, 179] on span "Vertical Heir Heads DriedCured_Trimmed flower Bulk" at bounding box center [274, 180] width 399 height 9
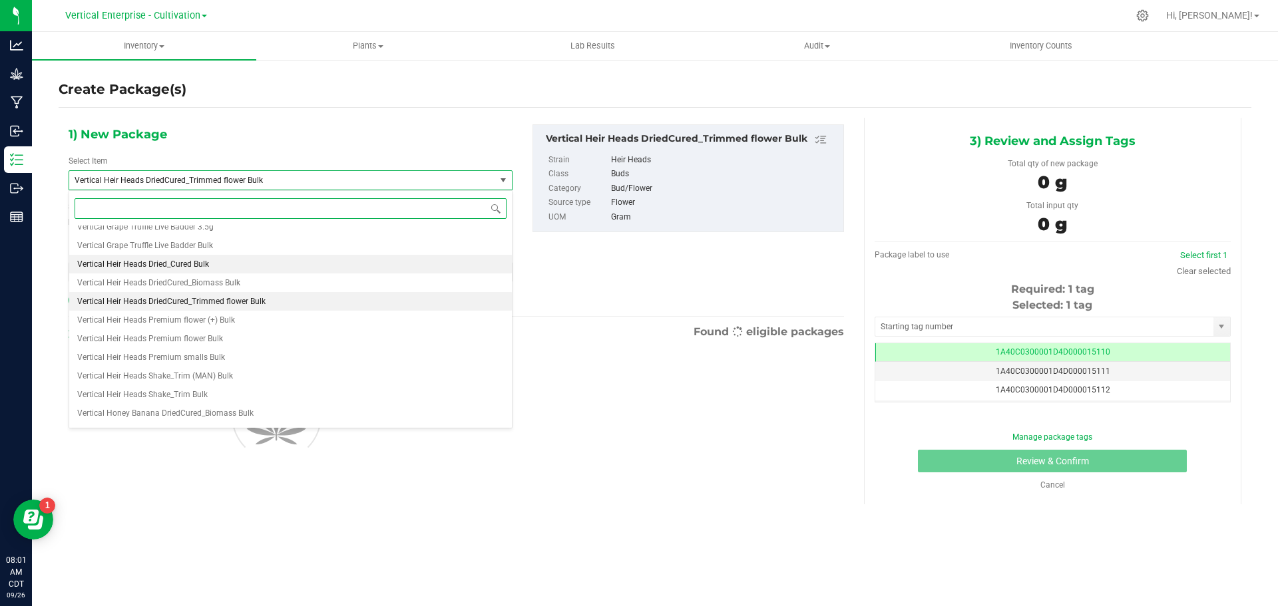
click at [220, 273] on li "Vertical Heir Heads Dried_Cured Bulk" at bounding box center [290, 264] width 443 height 19
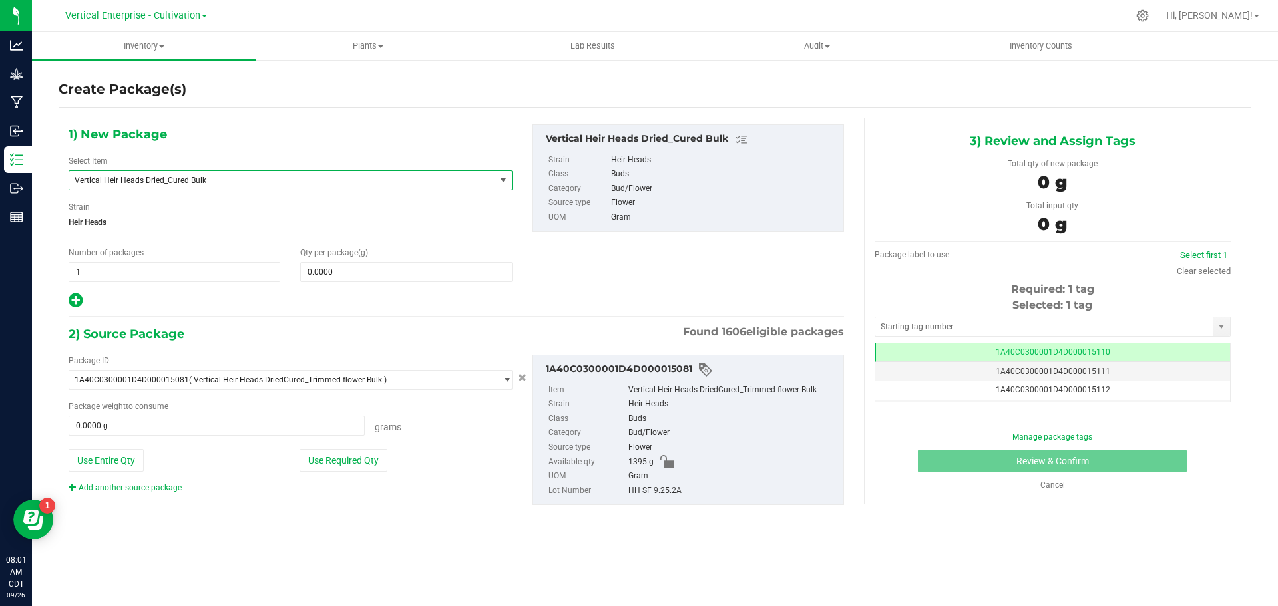
click at [208, 177] on span "Vertical Heir Heads Dried_Cured Bulk" at bounding box center [274, 180] width 399 height 9
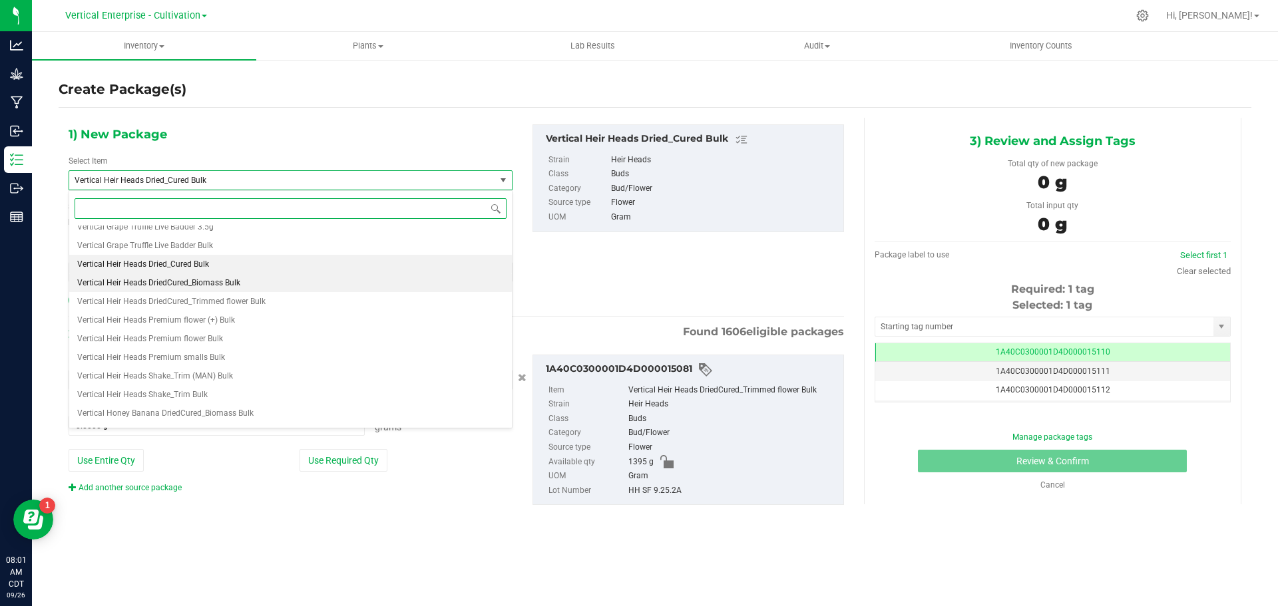
click at [231, 285] on span "Vertical Heir Heads DriedCured_Biomass Bulk" at bounding box center [158, 282] width 163 height 9
type input "0.0000"
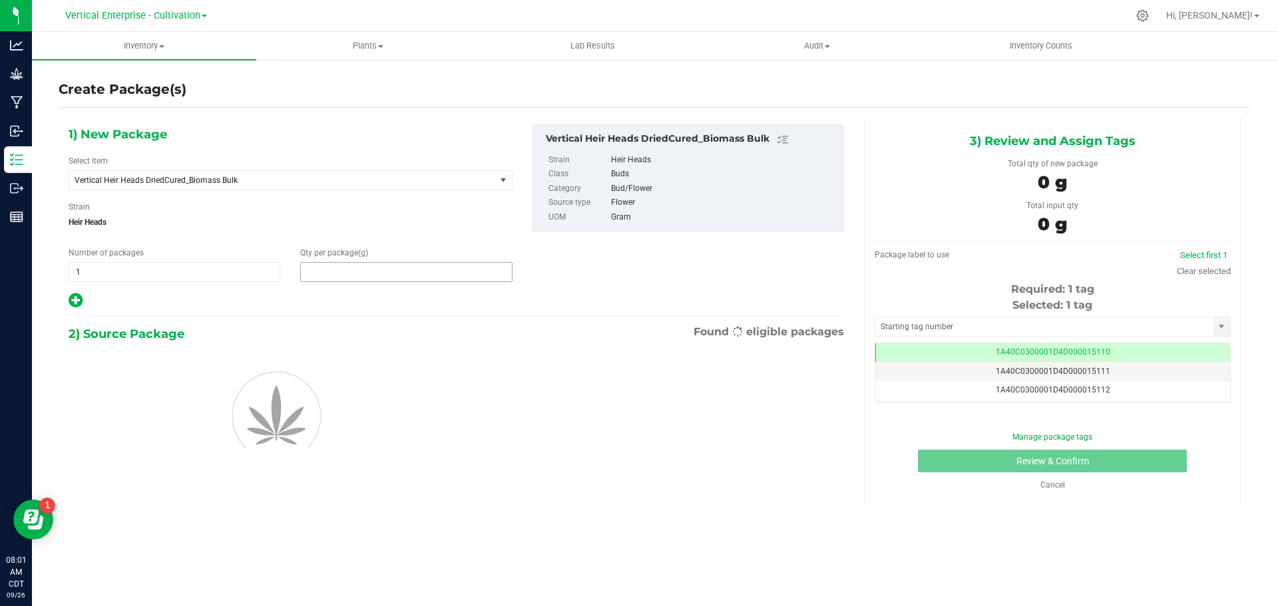
click at [374, 275] on span at bounding box center [406, 272] width 212 height 20
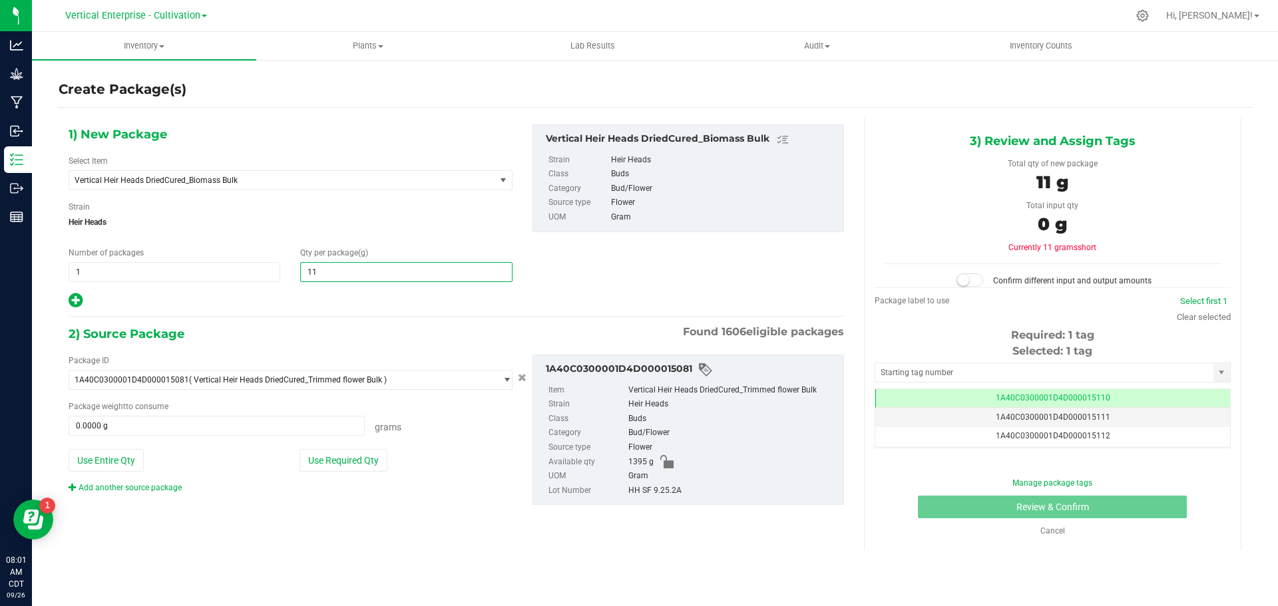
type input "110"
type input "110.0000"
click at [369, 472] on div "Package ID 1A40C0300001D4D000015081 ( Vertical Heir Heads DriedCured_Trimmed fl…" at bounding box center [291, 424] width 464 height 139
click at [359, 451] on button "Use Required Qty" at bounding box center [343, 460] width 88 height 23
type input "110.0000 g"
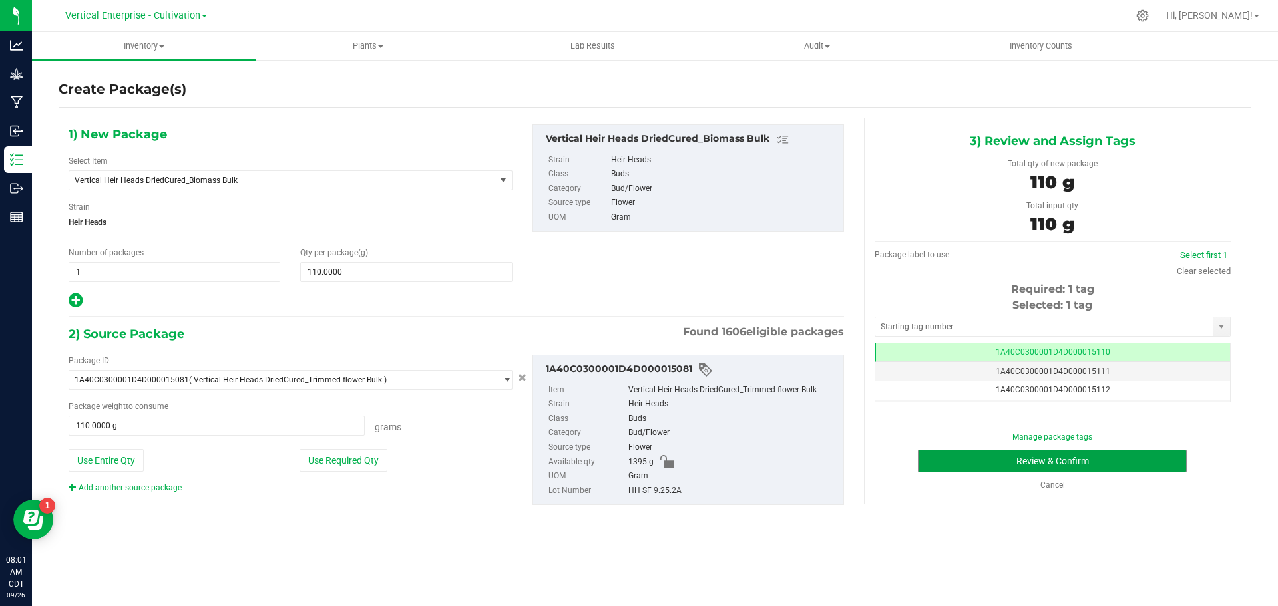
click at [1106, 459] on button "Review & Confirm" at bounding box center [1052, 461] width 269 height 23
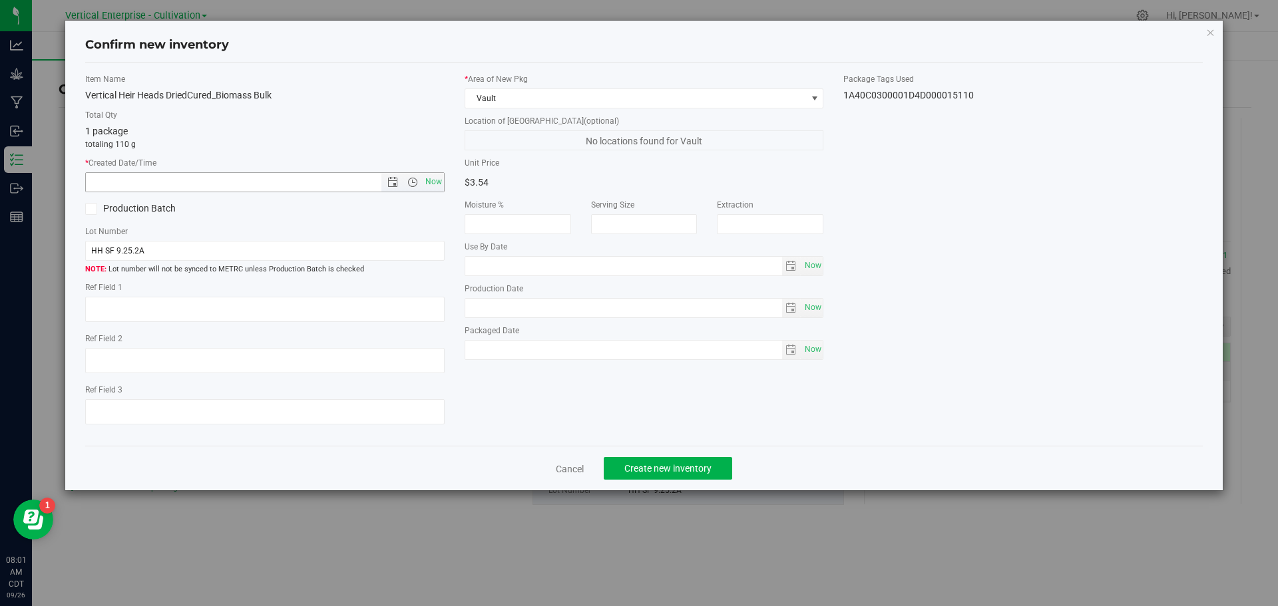
click at [427, 178] on span "Now" at bounding box center [433, 181] width 23 height 19
type input "9/26/2025 8:01 AM"
click at [95, 211] on span at bounding box center [91, 209] width 12 height 12
click at [0, 0] on input "Production Batch" at bounding box center [0, 0] width 0 height 0
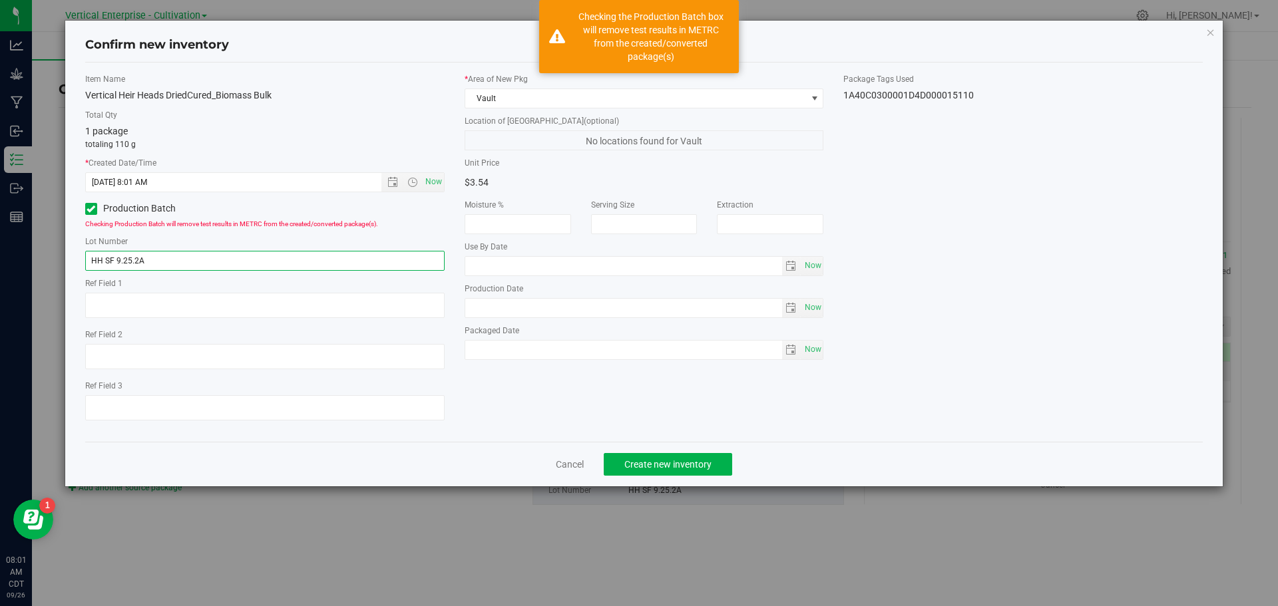
click at [151, 256] on input "HH SF 9.25.2A" at bounding box center [264, 261] width 359 height 20
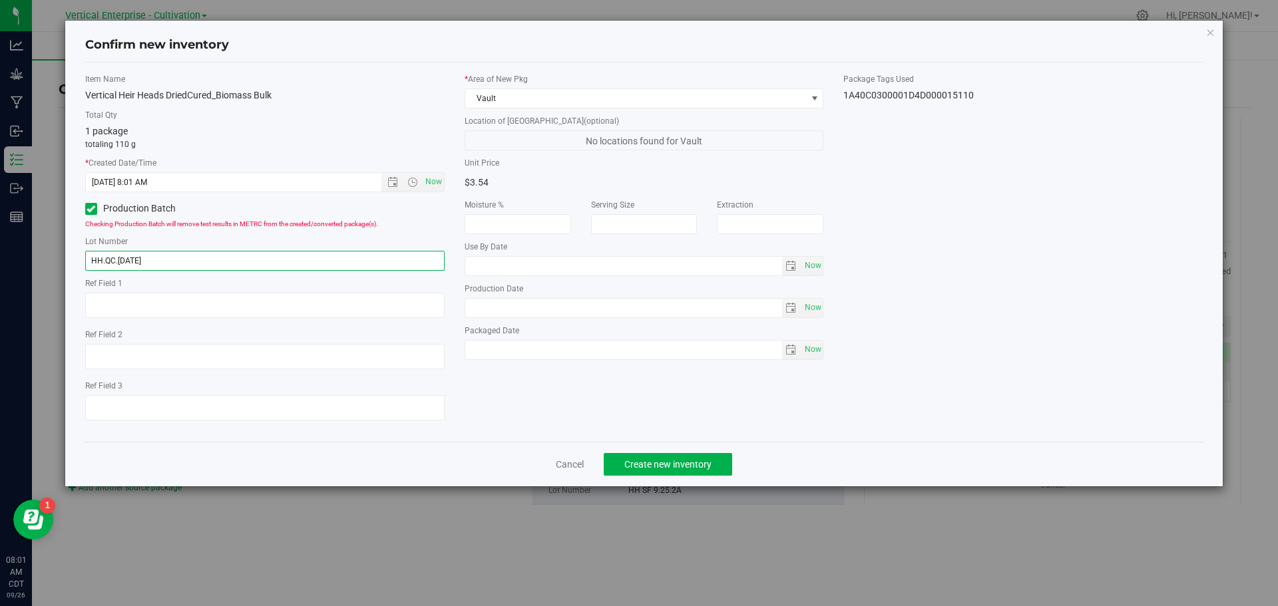
type input "HH.QC.[DATE]"
click at [692, 464] on span "Create new inventory" at bounding box center [667, 464] width 87 height 11
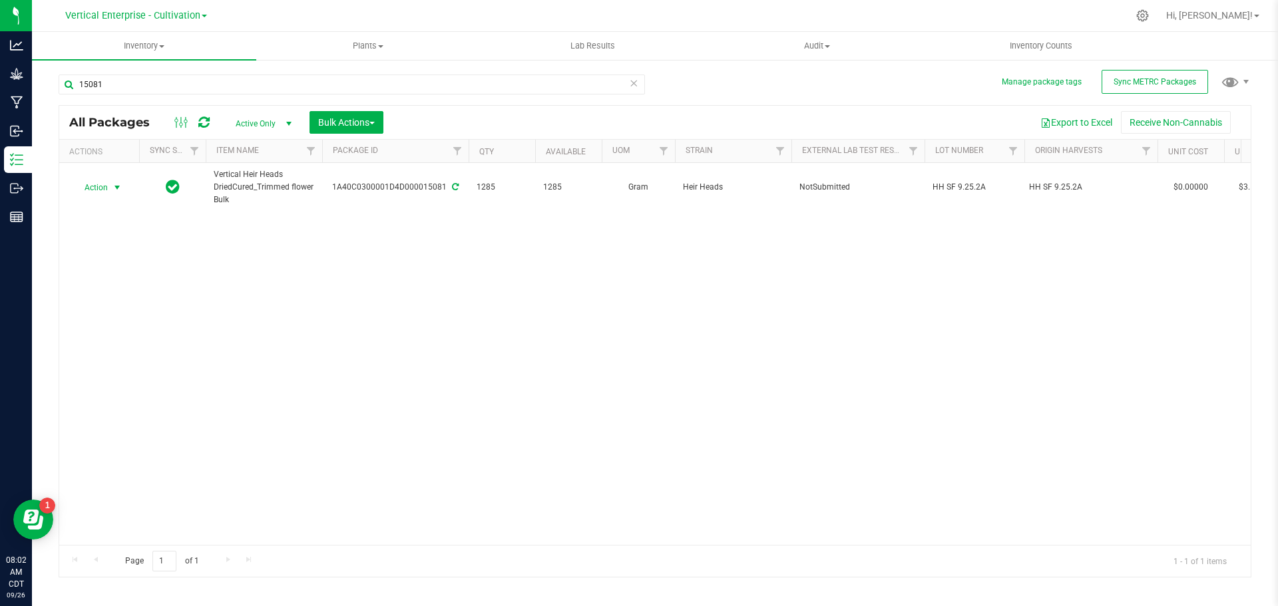
click at [90, 187] on span "Action" at bounding box center [91, 187] width 36 height 19
click at [119, 224] on li "Create package" at bounding box center [115, 230] width 84 height 20
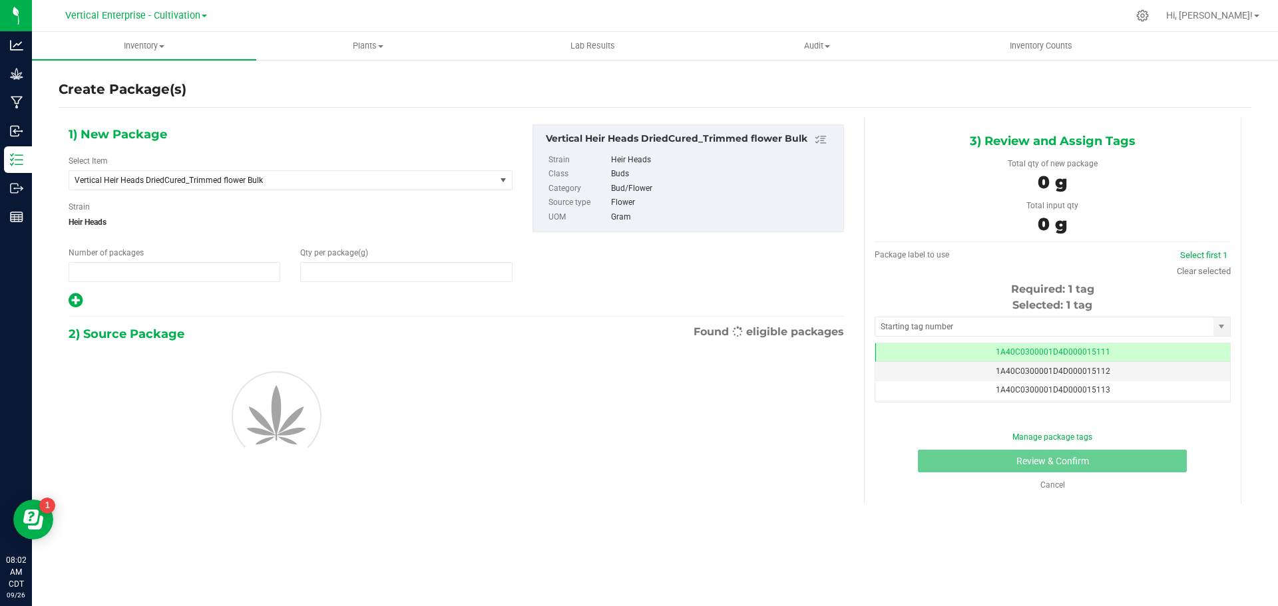
type input "1"
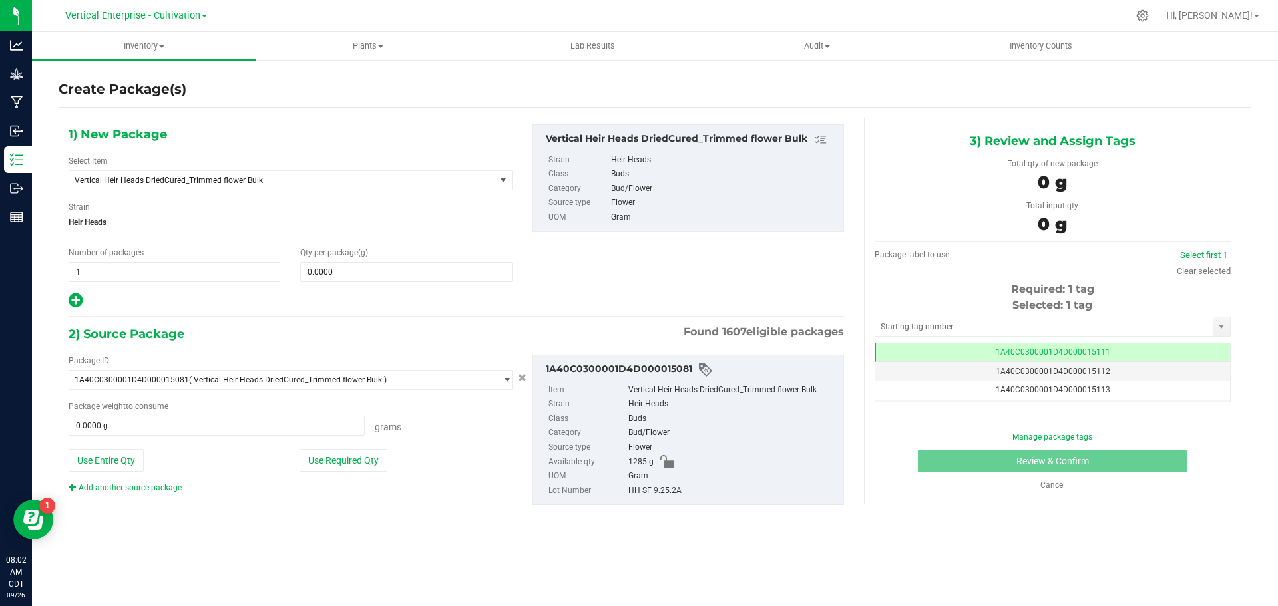
scroll to position [0, -1]
click at [210, 174] on span "Vertical Heir Heads DriedCured_Trimmed flower Bulk" at bounding box center [282, 180] width 426 height 19
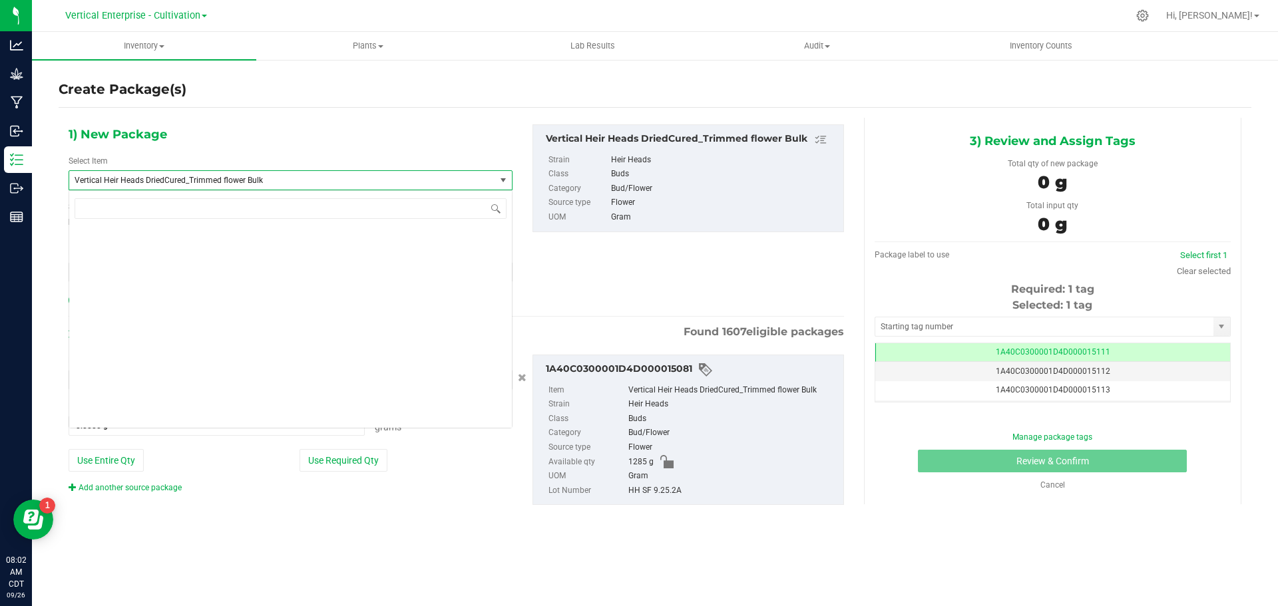
scroll to position [102856, 0]
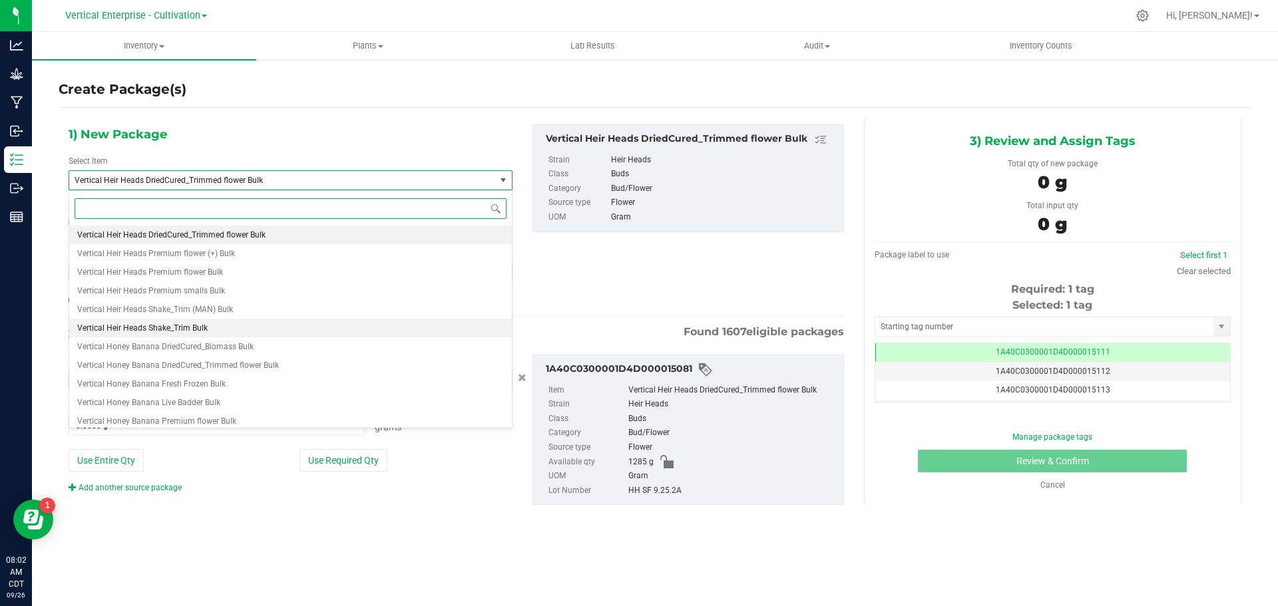
click at [189, 331] on span "Vertical Heir Heads Shake_Trim Bulk" at bounding box center [142, 327] width 130 height 9
type input "0.0000"
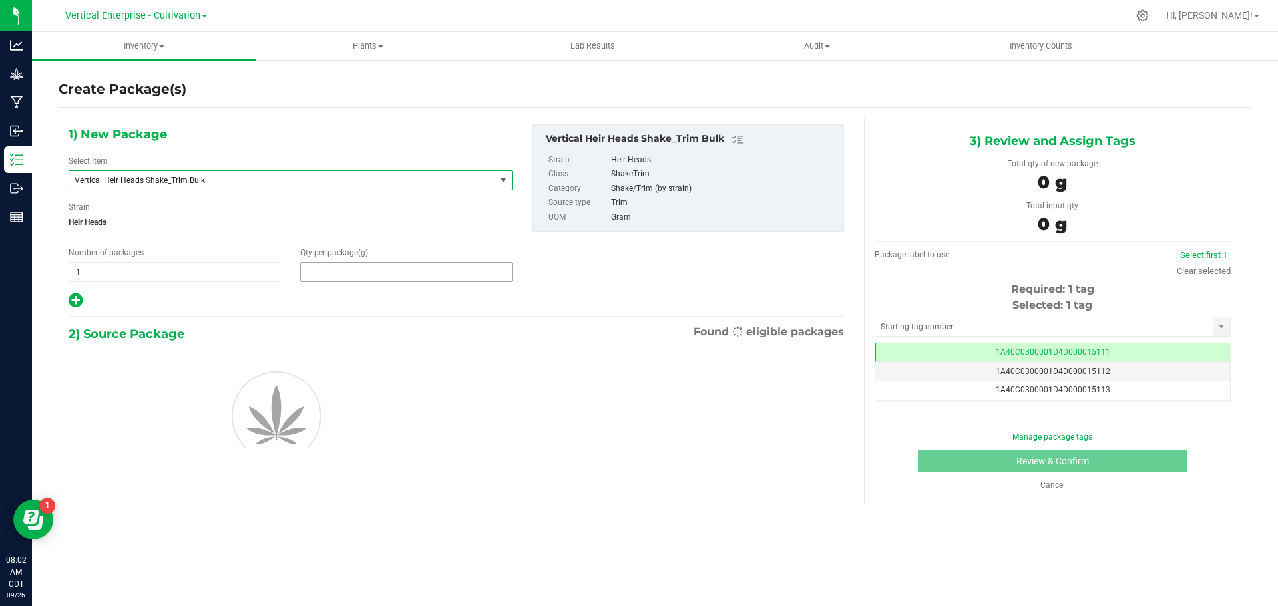
click at [380, 280] on span at bounding box center [406, 272] width 212 height 20
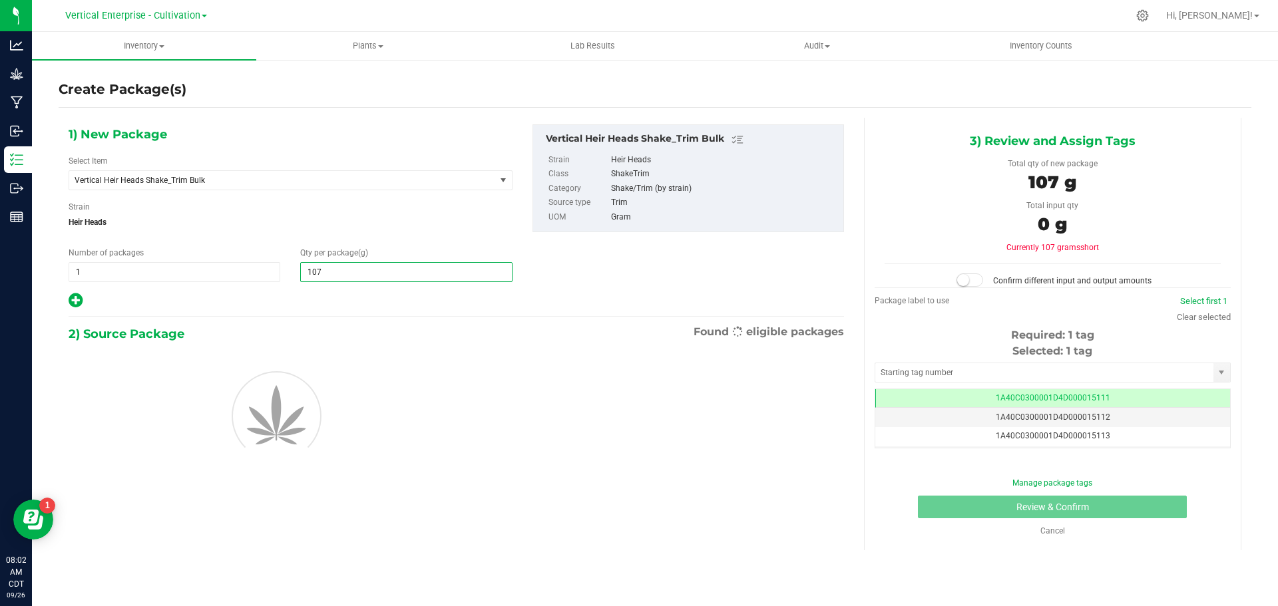
type input "1070"
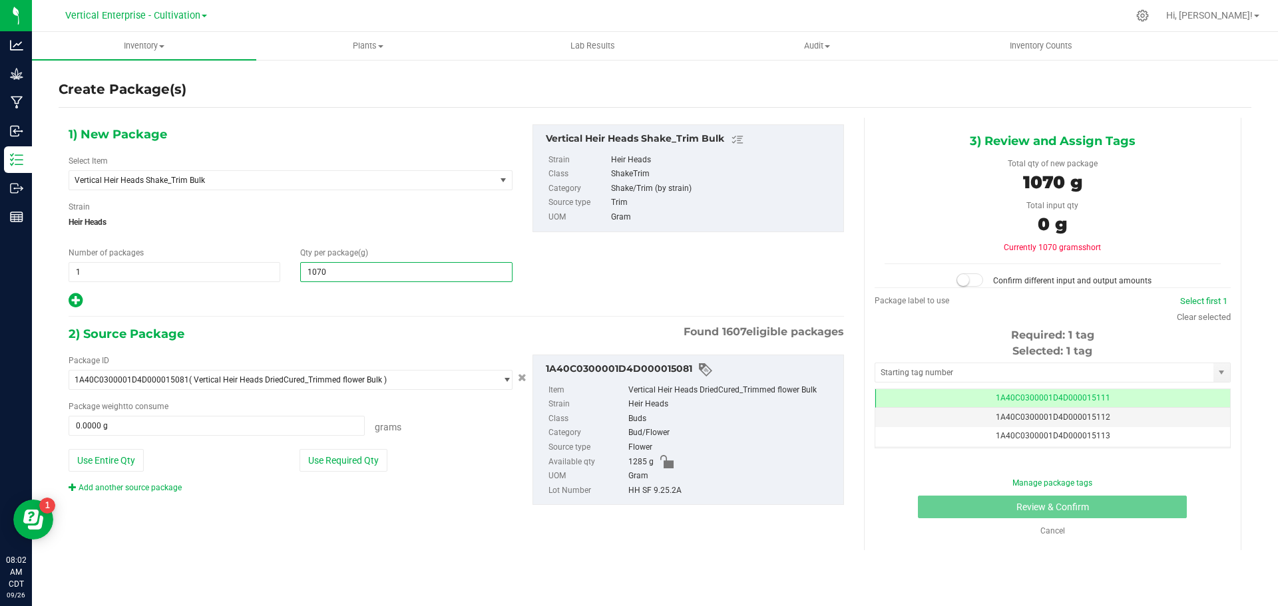
type input "1,070.0000"
click at [93, 458] on button "Use Entire Qty" at bounding box center [106, 460] width 75 height 23
type input "1285.0000 g"
click at [966, 279] on small at bounding box center [963, 280] width 12 height 12
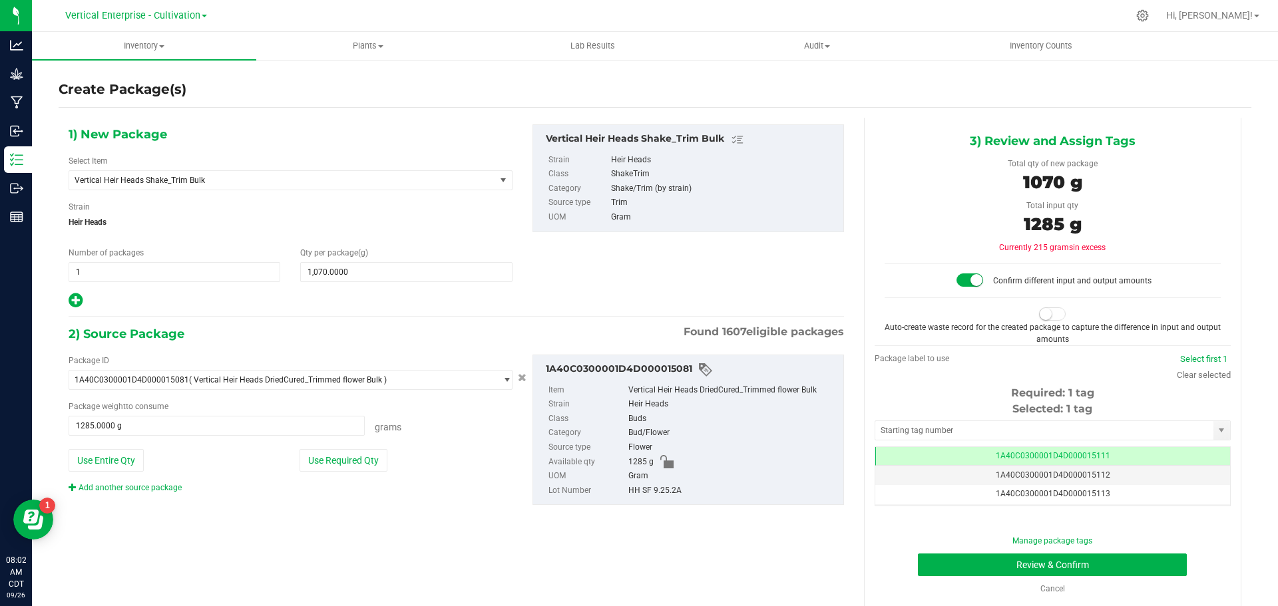
click at [1043, 316] on small at bounding box center [1045, 314] width 12 height 12
click at [1010, 558] on button "Review & Confirm" at bounding box center [1052, 565] width 269 height 23
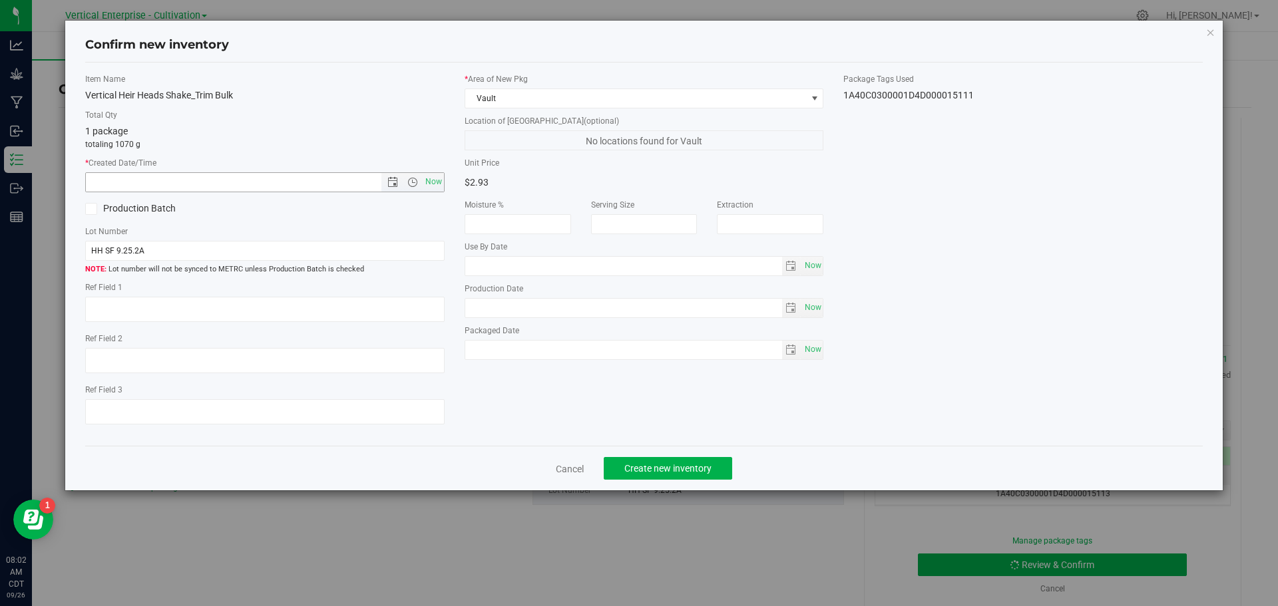
click at [433, 176] on span "Now" at bounding box center [433, 181] width 23 height 19
type input "9/26/2025 8:02 AM"
click at [113, 208] on label "Production Batch" at bounding box center [170, 209] width 170 height 14
click at [0, 0] on input "Production Batch" at bounding box center [0, 0] width 0 height 0
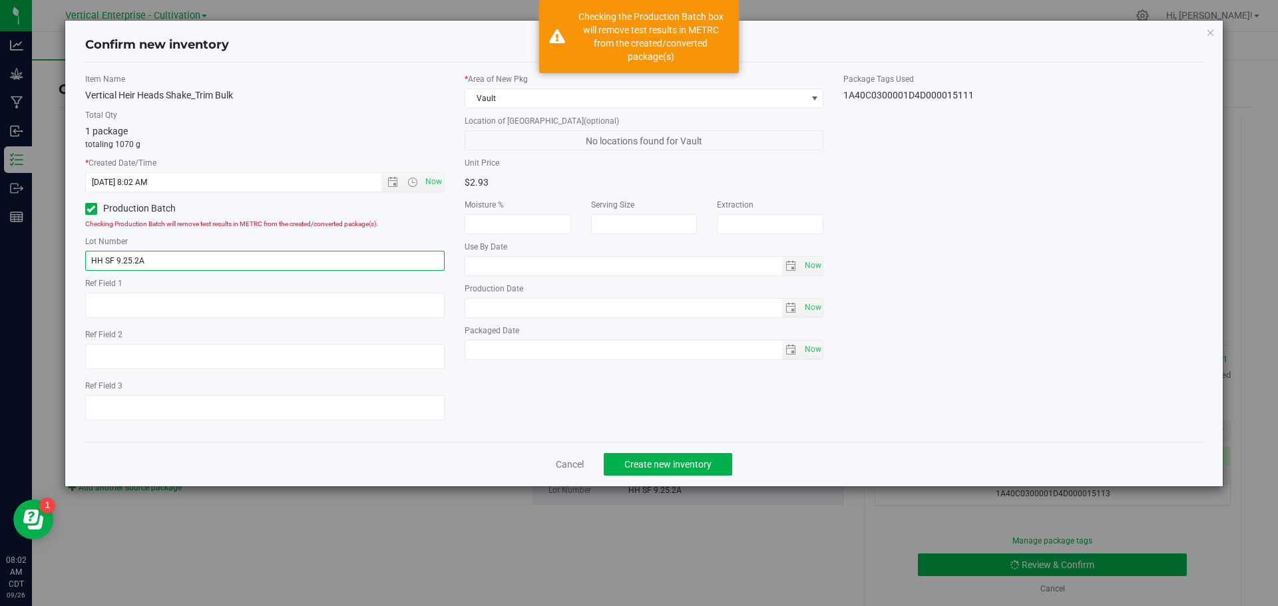
click at [196, 258] on input "HH SF 9.25.2A" at bounding box center [264, 261] width 359 height 20
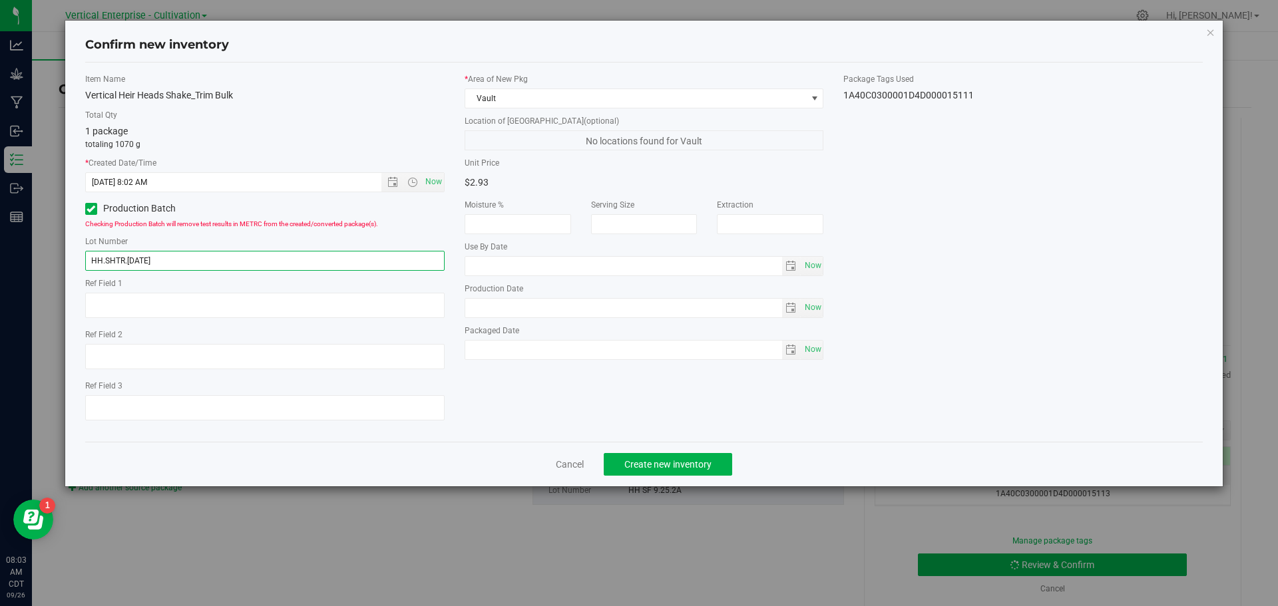
type input "HH.SHTR.[DATE]"
click at [691, 455] on button "Create new inventory" at bounding box center [668, 464] width 128 height 23
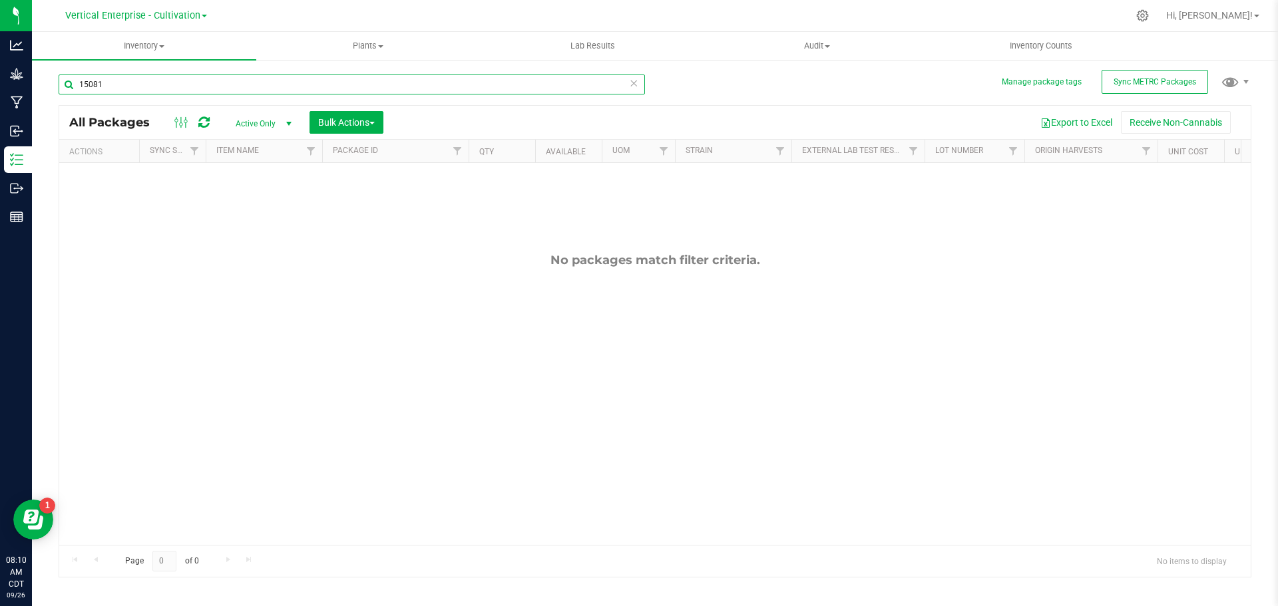
drag, startPoint x: 132, startPoint y: 81, endPoint x: 46, endPoint y: 90, distance: 86.3
click at [45, 87] on div "Manage package tags Sync METRC Packages 15081 All Packages Active Only Active O…" at bounding box center [655, 262] width 1246 height 406
type input "P"
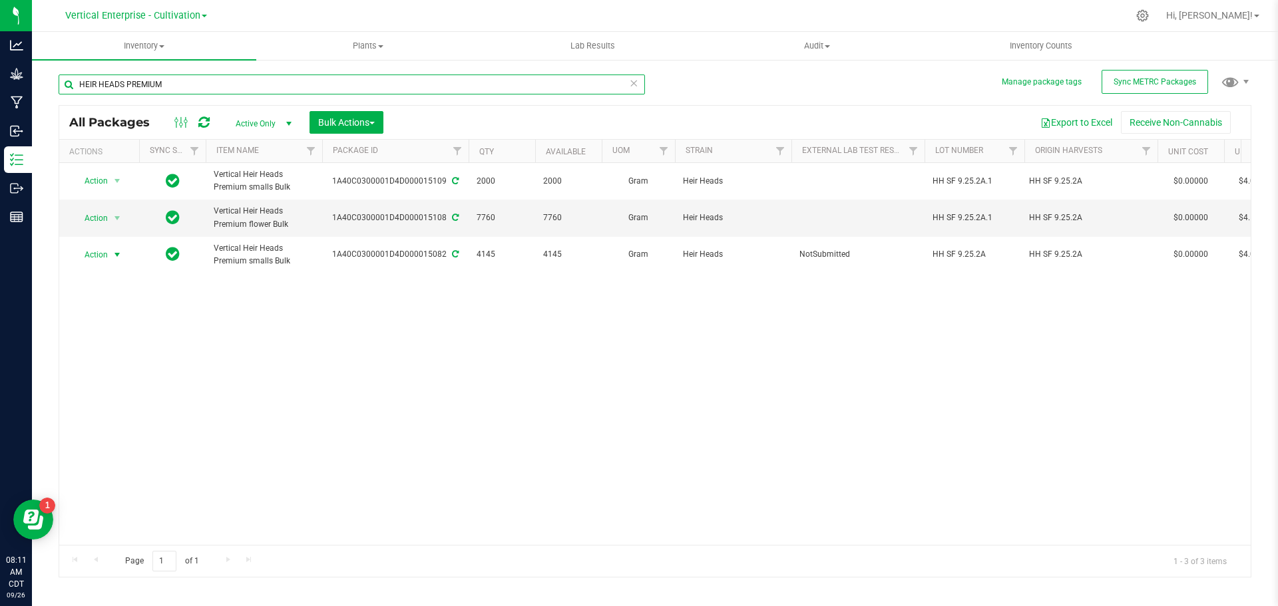
type input "HEIR HEADS PREMIUM"
click at [98, 259] on span "Action" at bounding box center [91, 255] width 36 height 19
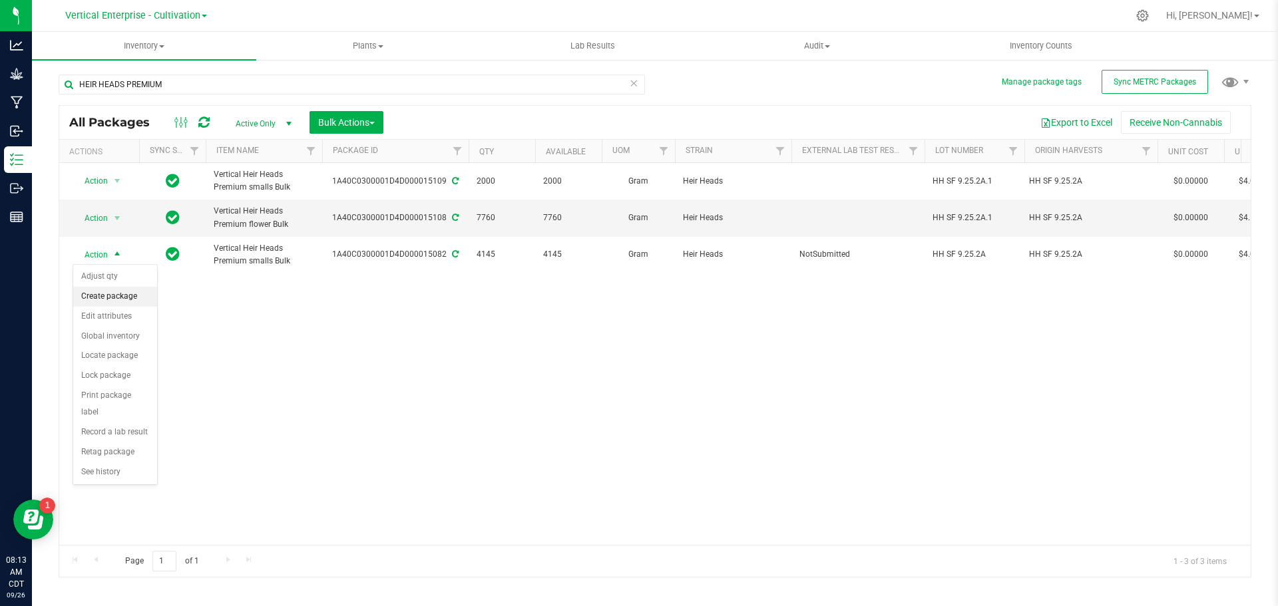
click at [138, 297] on li "Create package" at bounding box center [115, 297] width 84 height 20
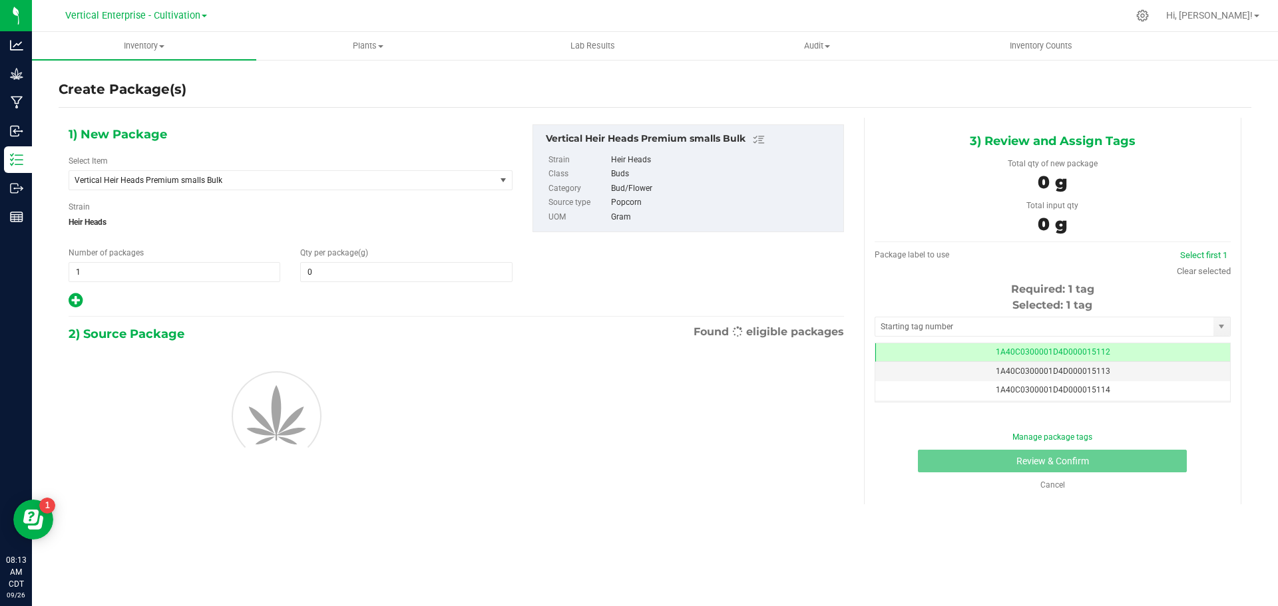
type input "0.0000"
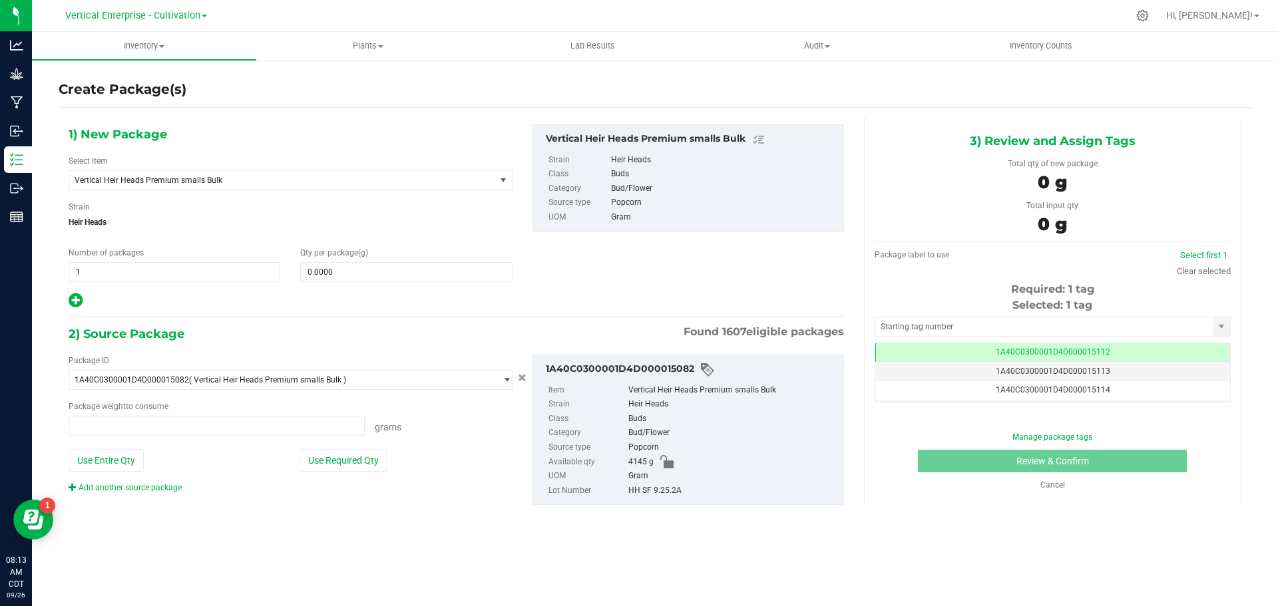
type input "0.0000 g"
click at [176, 184] on span "Vertical Heir Heads Premium smalls Bulk" at bounding box center [274, 180] width 399 height 9
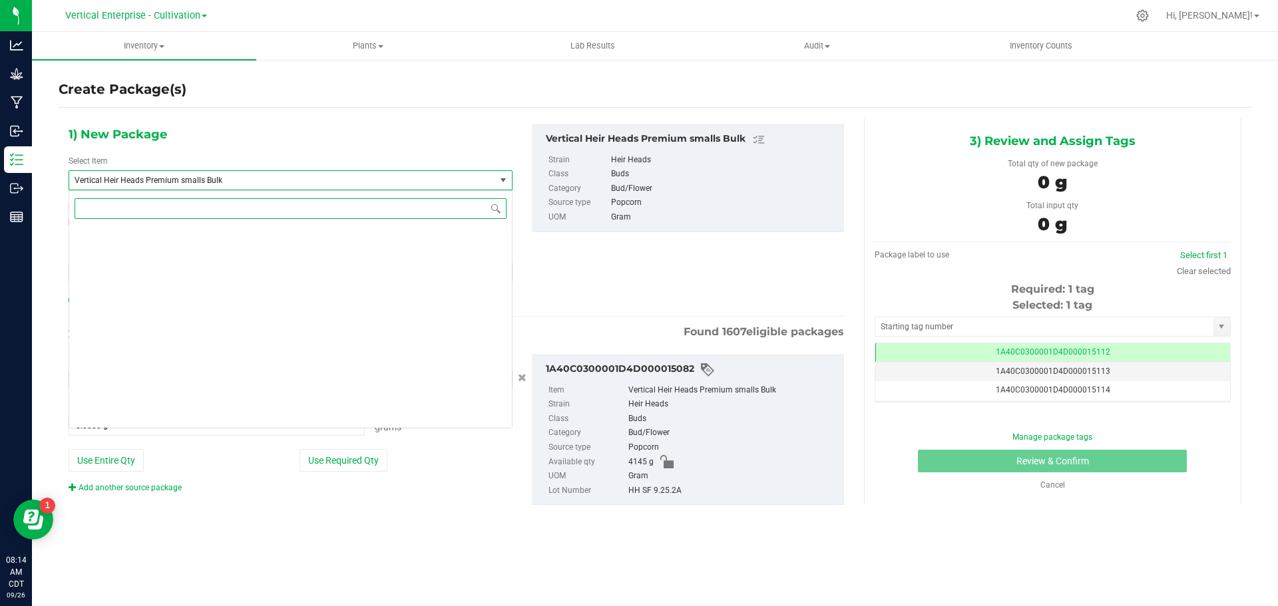
scroll to position [102912, 0]
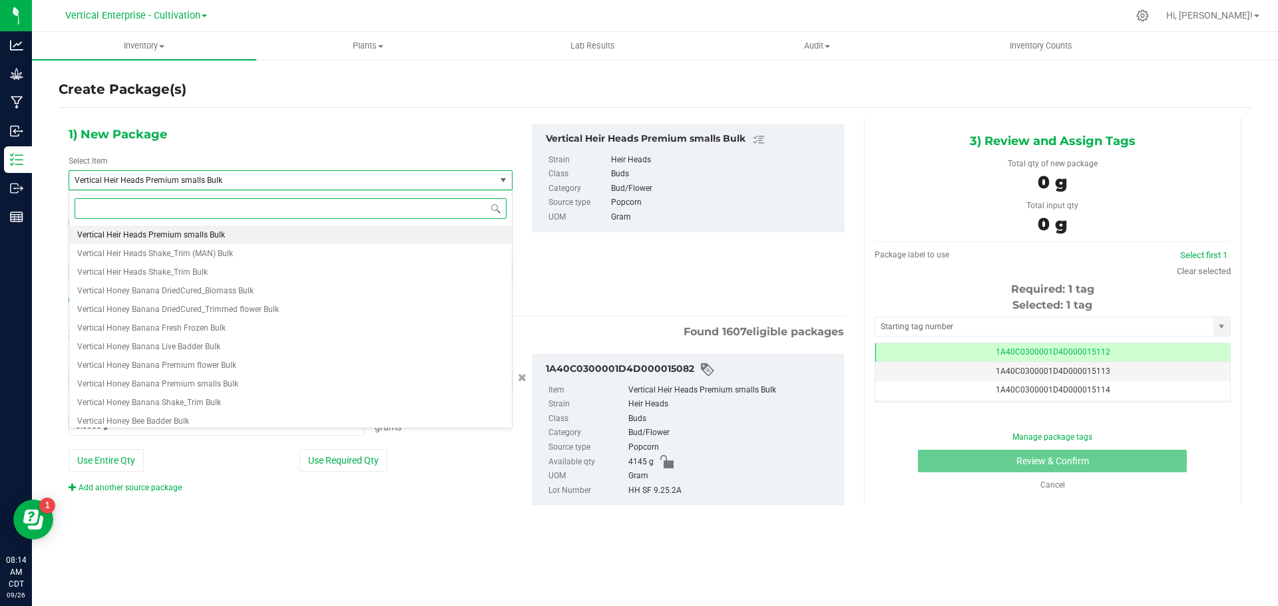
click at [206, 232] on span "Vertical Heir Heads Premium smalls Bulk" at bounding box center [151, 234] width 148 height 9
type input "0.0000"
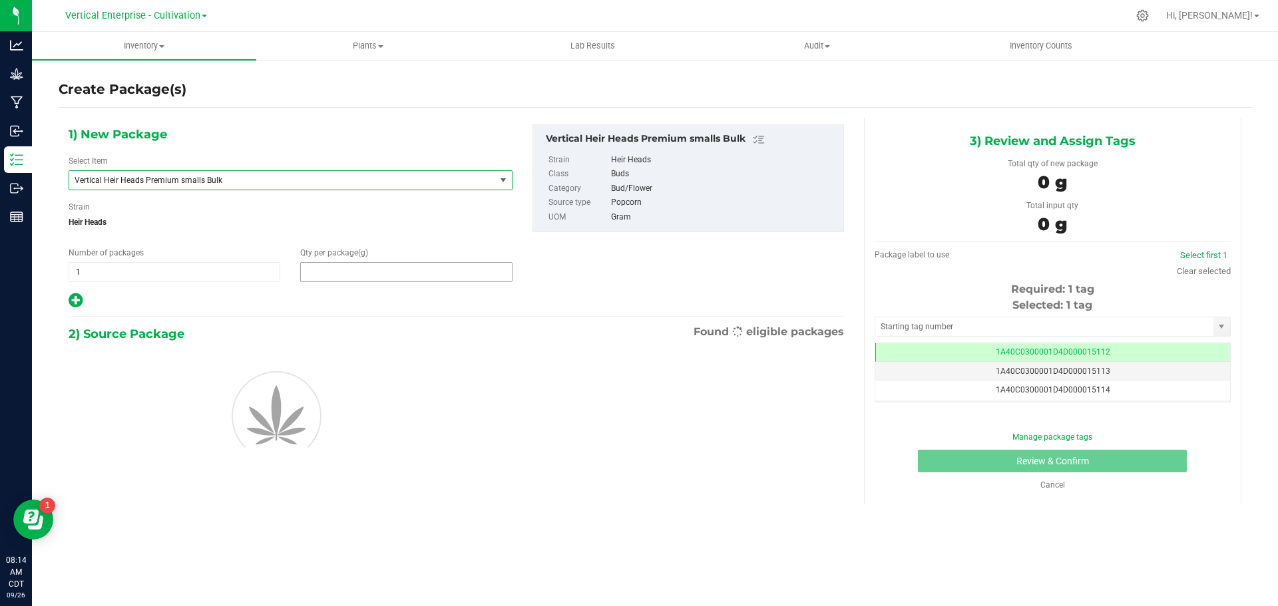
click at [367, 274] on span at bounding box center [406, 272] width 212 height 20
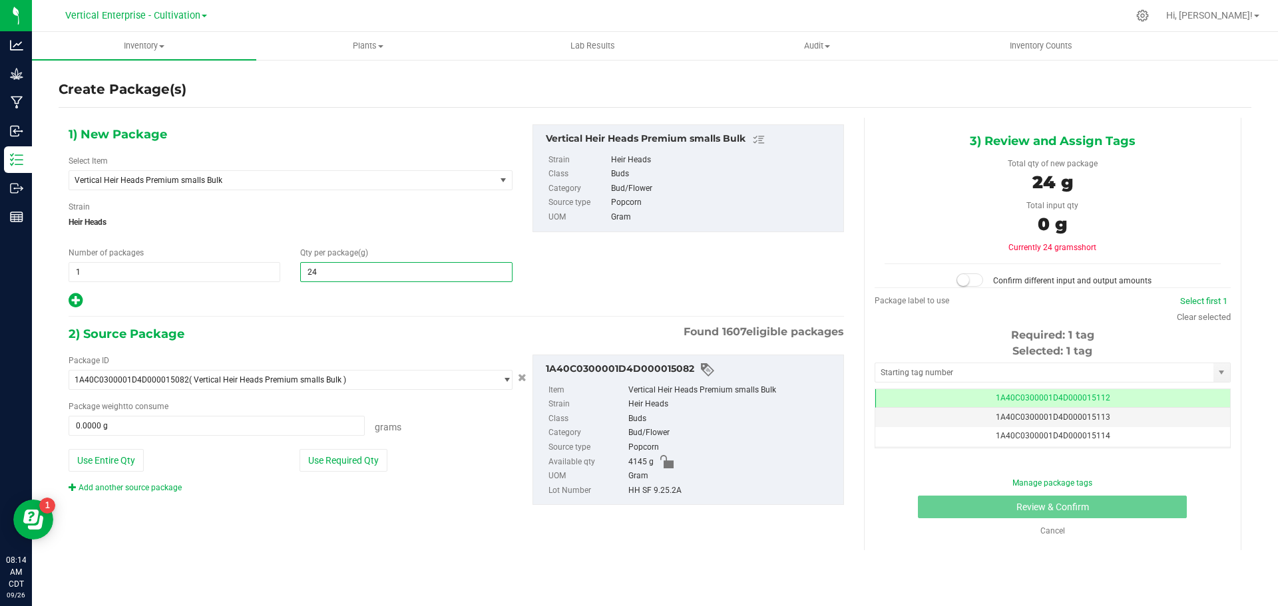
type input "240"
type input "240.0000"
click at [339, 474] on div "Package ID 1A40C0300001D4D000015082 ( Vertical Heir Heads Premium smalls Bulk )…" at bounding box center [291, 424] width 464 height 139
click at [335, 462] on button "Use Required Qty" at bounding box center [343, 460] width 88 height 23
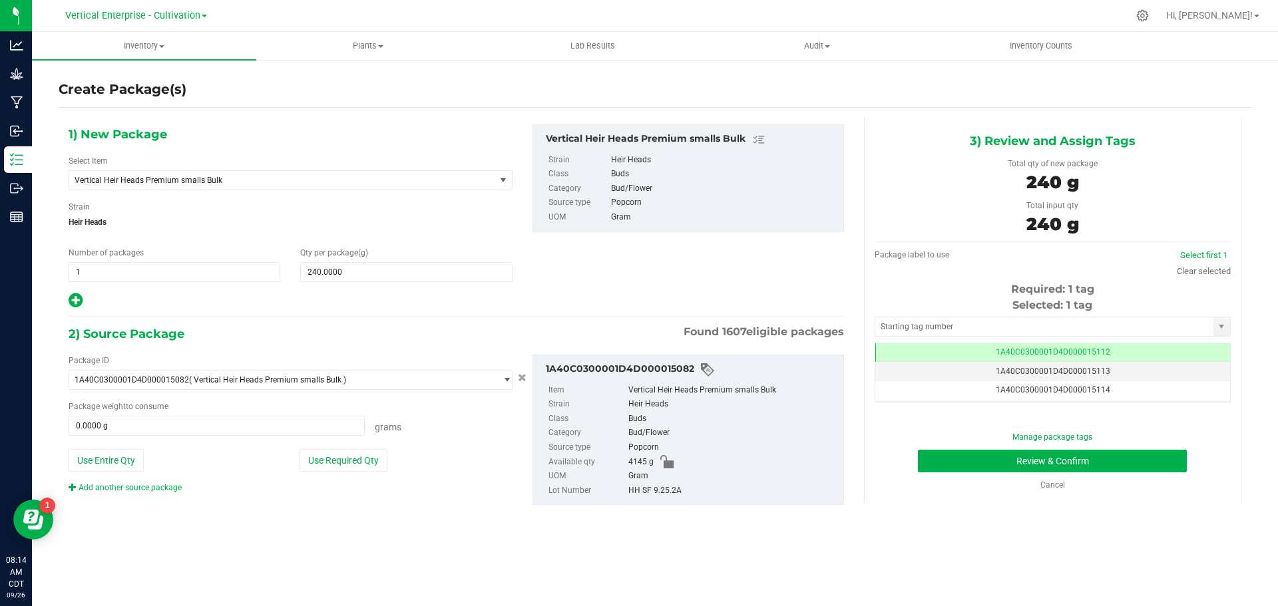
type input "240.0000 g"
click at [1111, 461] on button "Review & Confirm" at bounding box center [1052, 461] width 269 height 23
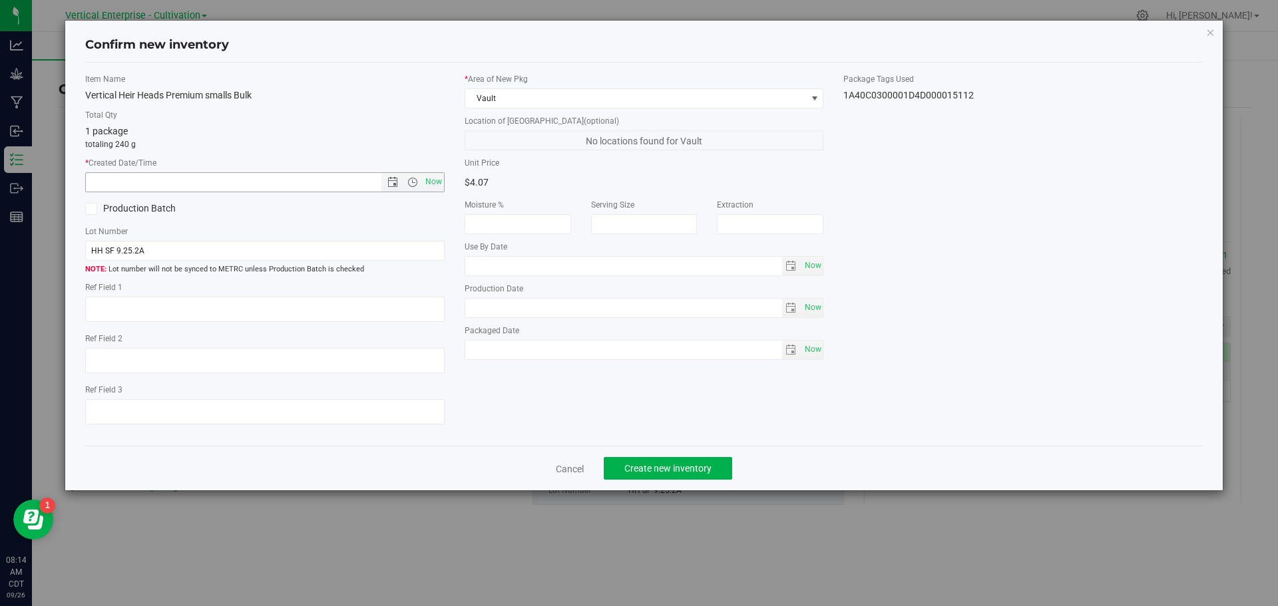
click at [431, 180] on span "Now" at bounding box center [433, 181] width 23 height 19
type input "9/26/2025 8:14 AM"
click at [113, 206] on label "Production Batch" at bounding box center [170, 209] width 170 height 14
click at [0, 0] on input "Production Batch" at bounding box center [0, 0] width 0 height 0
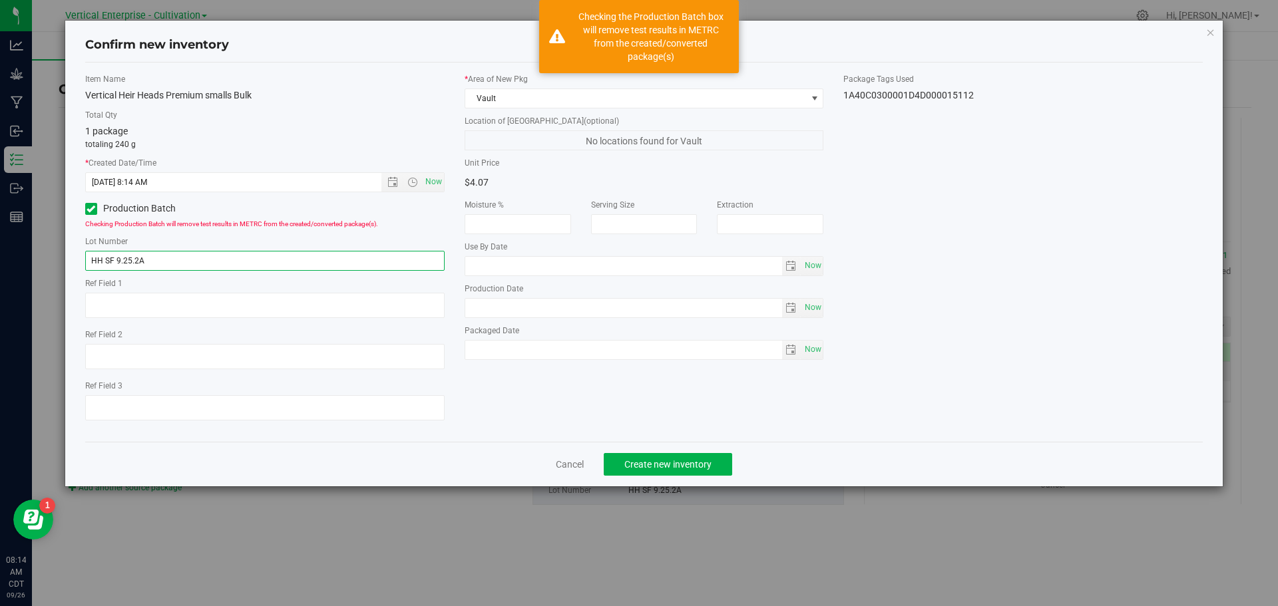
click at [182, 255] on input "HH SF 9.25.2A" at bounding box center [264, 261] width 359 height 20
type input "HH SF 9.25.2A.3"
click at [706, 466] on span "Create new inventory" at bounding box center [667, 464] width 87 height 11
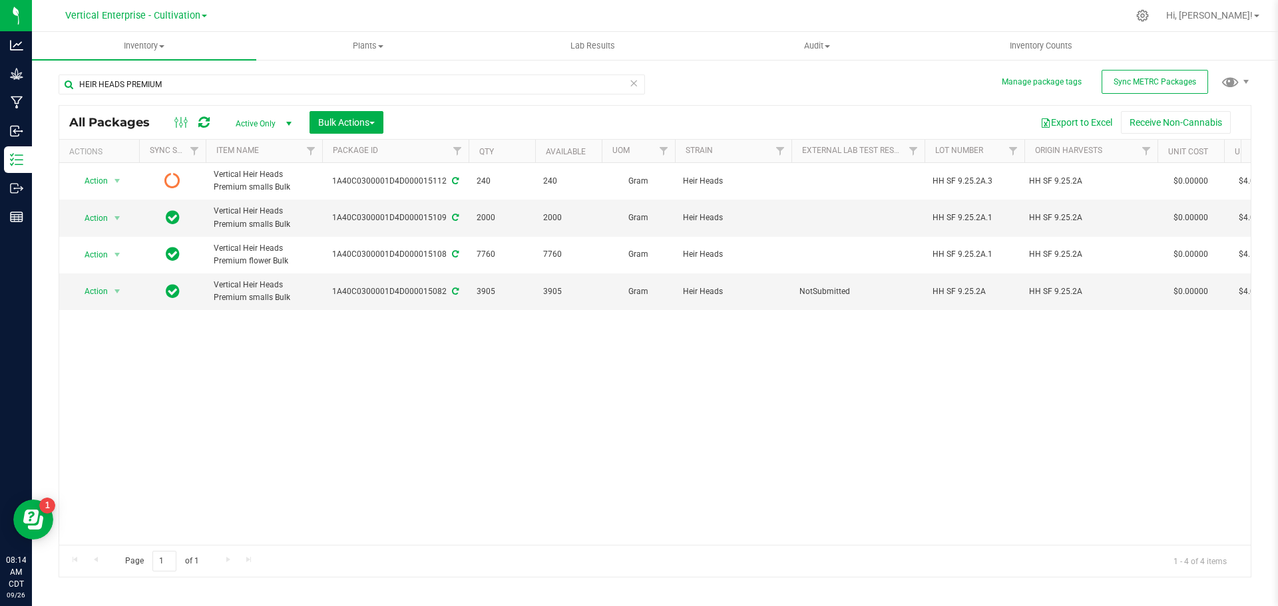
click at [998, 184] on span "HH SF 9.25.2A.3" at bounding box center [974, 181] width 84 height 13
type input "HH SF 9.25.2A.2"
click at [974, 375] on div "All Packages Active Only Active Only Lab Samples Locked All External Internal B…" at bounding box center [655, 341] width 1193 height 472
click at [211, 127] on div at bounding box center [192, 122] width 45 height 16
click at [202, 124] on icon at bounding box center [203, 122] width 11 height 13
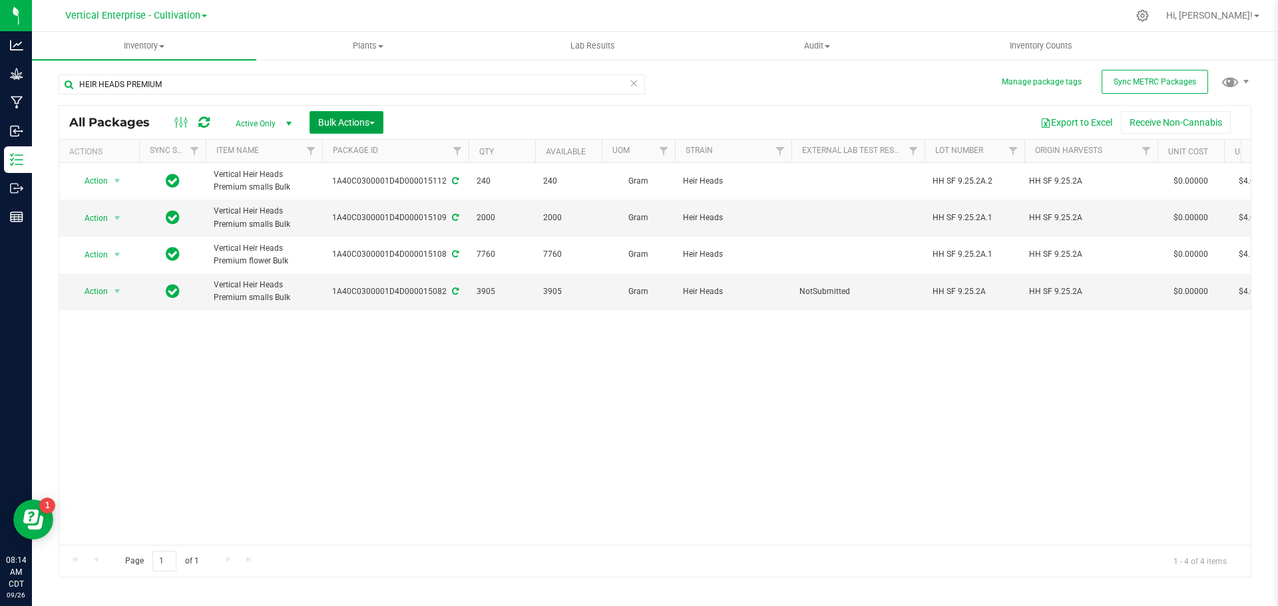
click at [352, 126] on span "Bulk Actions" at bounding box center [346, 122] width 57 height 11
click at [368, 194] on div "Combine packages" at bounding box center [364, 202] width 94 height 21
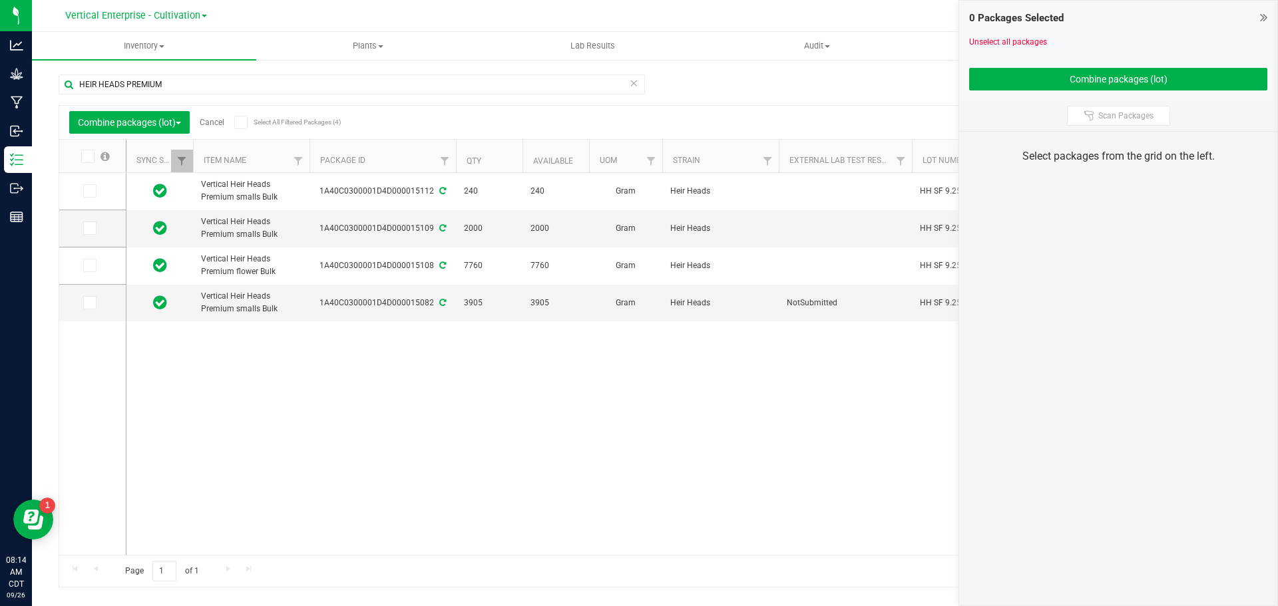
click at [94, 192] on span at bounding box center [89, 190] width 13 height 13
click at [0, 0] on input "checkbox" at bounding box center [0, 0] width 0 height 0
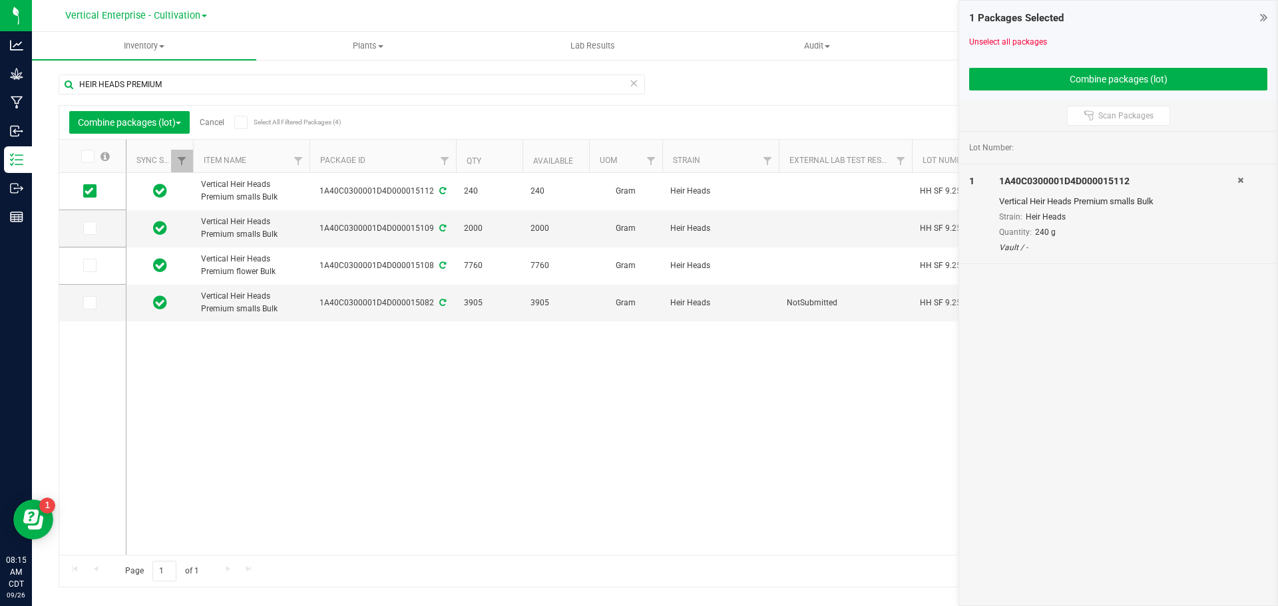
click at [92, 228] on icon at bounding box center [89, 228] width 9 height 0
click at [0, 0] on input "checkbox" at bounding box center [0, 0] width 0 height 0
click at [92, 266] on icon at bounding box center [89, 266] width 9 height 0
click at [0, 0] on input "checkbox" at bounding box center [0, 0] width 0 height 0
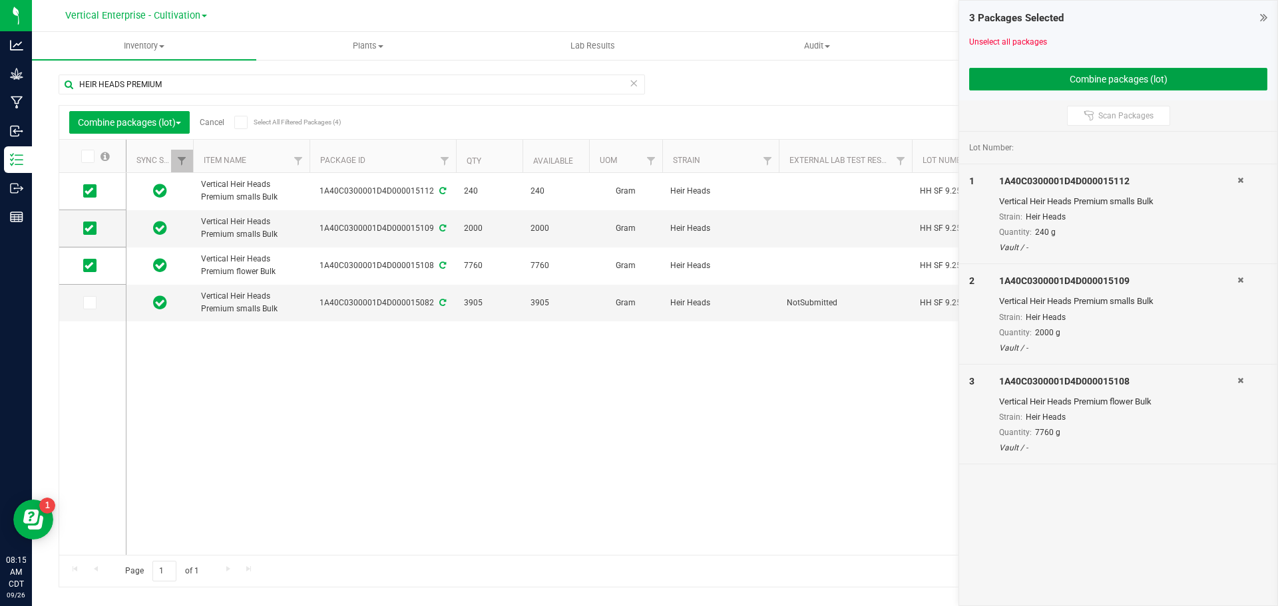
click at [1081, 71] on button "Combine packages (lot)" at bounding box center [1118, 79] width 298 height 23
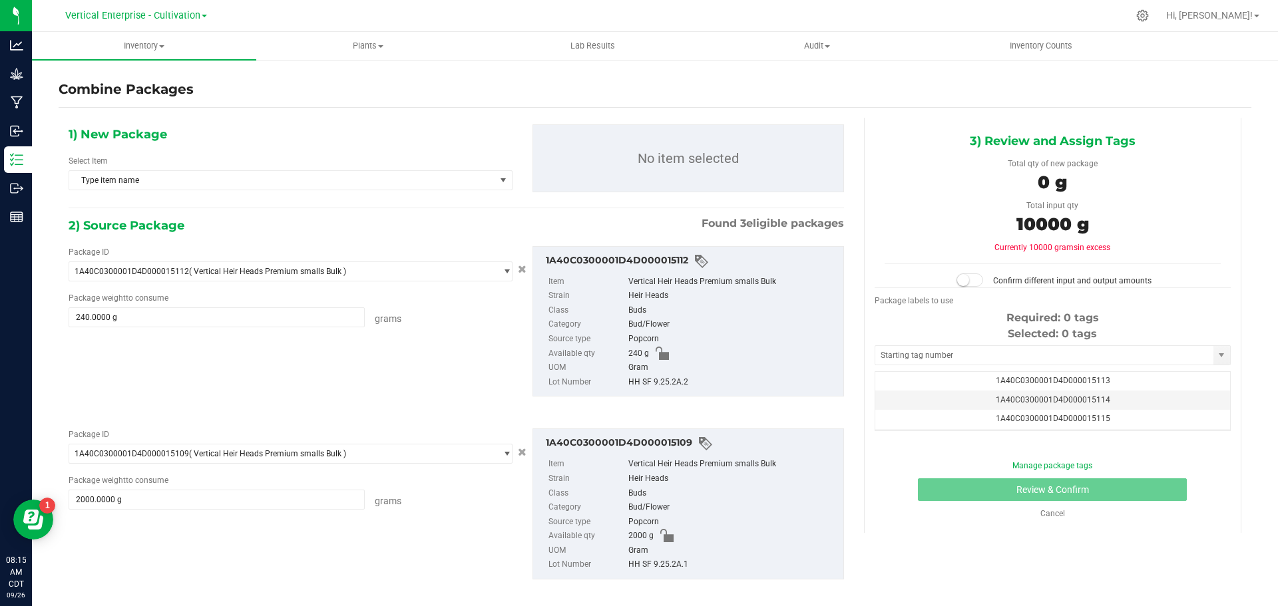
scroll to position [0, -1]
click at [120, 176] on span "Type item name" at bounding box center [282, 180] width 426 height 19
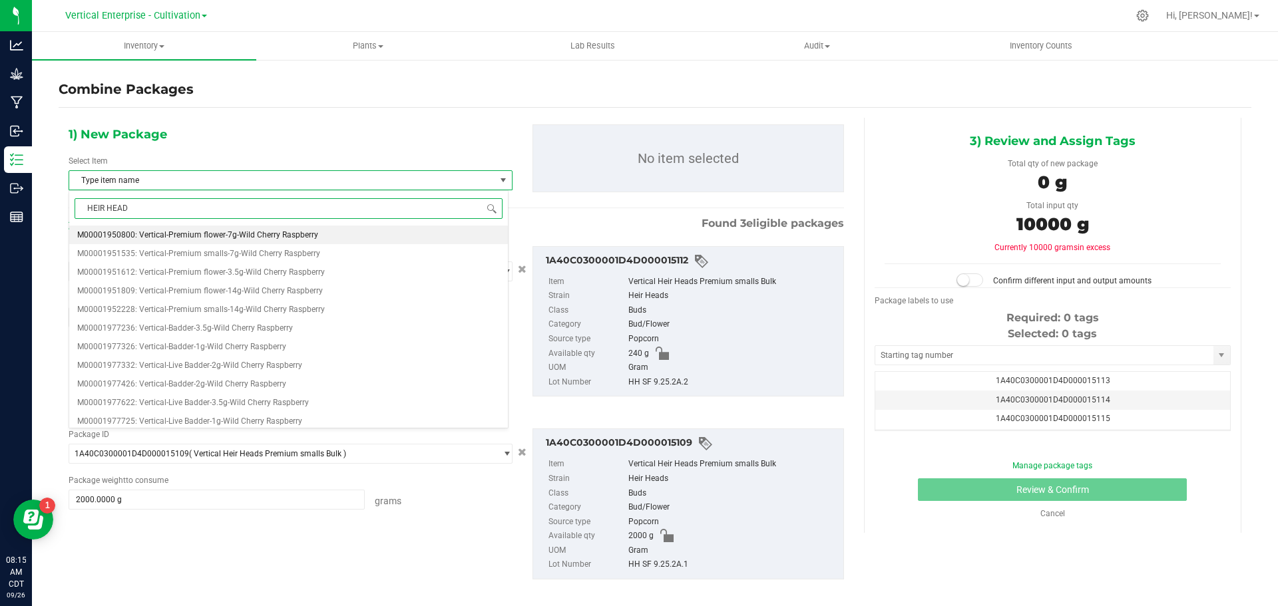
type input "HEIR HEADS"
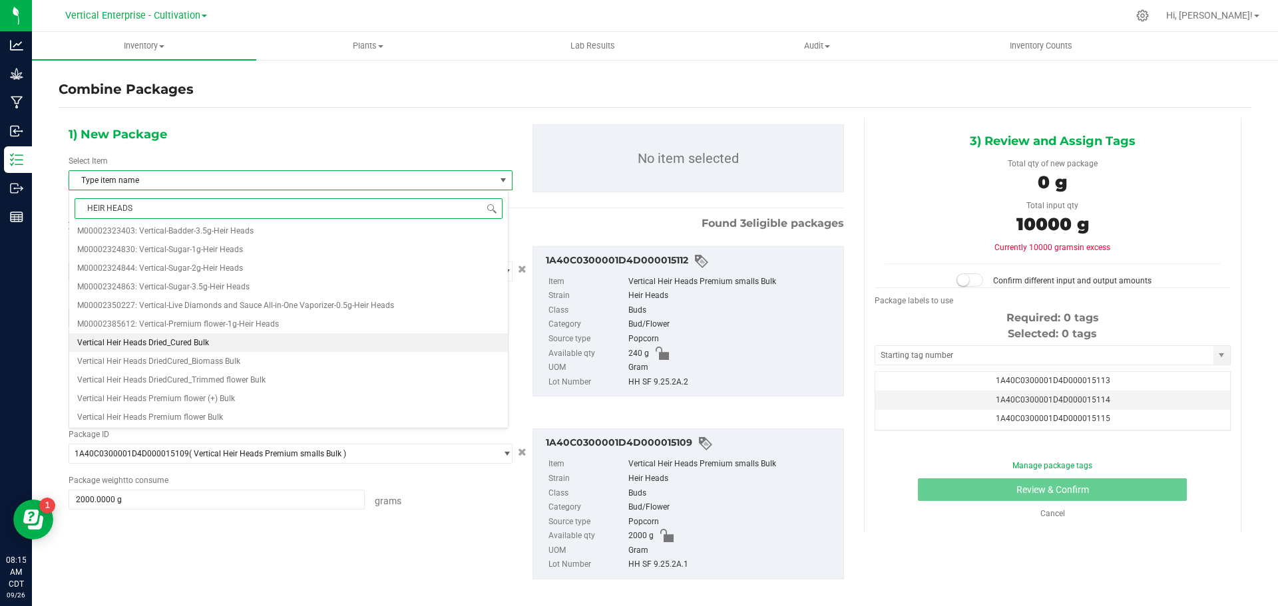
scroll to position [466, 0]
click at [226, 350] on span "Vertical Heir Heads Premium flower (+) Bulk" at bounding box center [156, 346] width 158 height 9
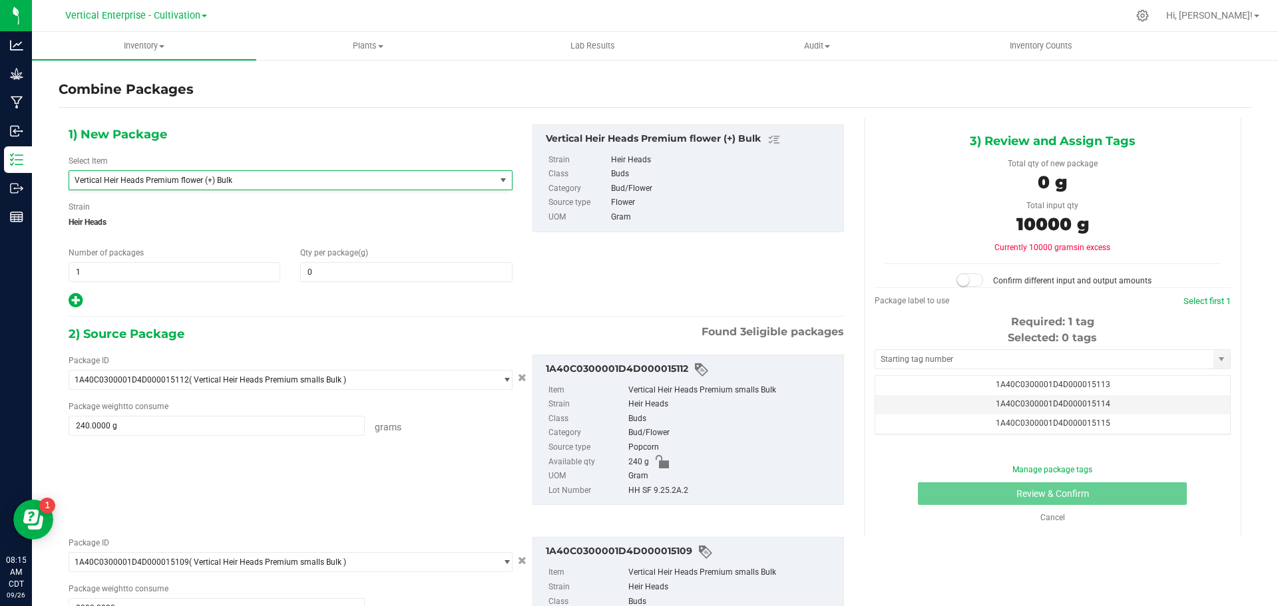
scroll to position [102875, 0]
click at [360, 280] on span at bounding box center [406, 272] width 212 height 20
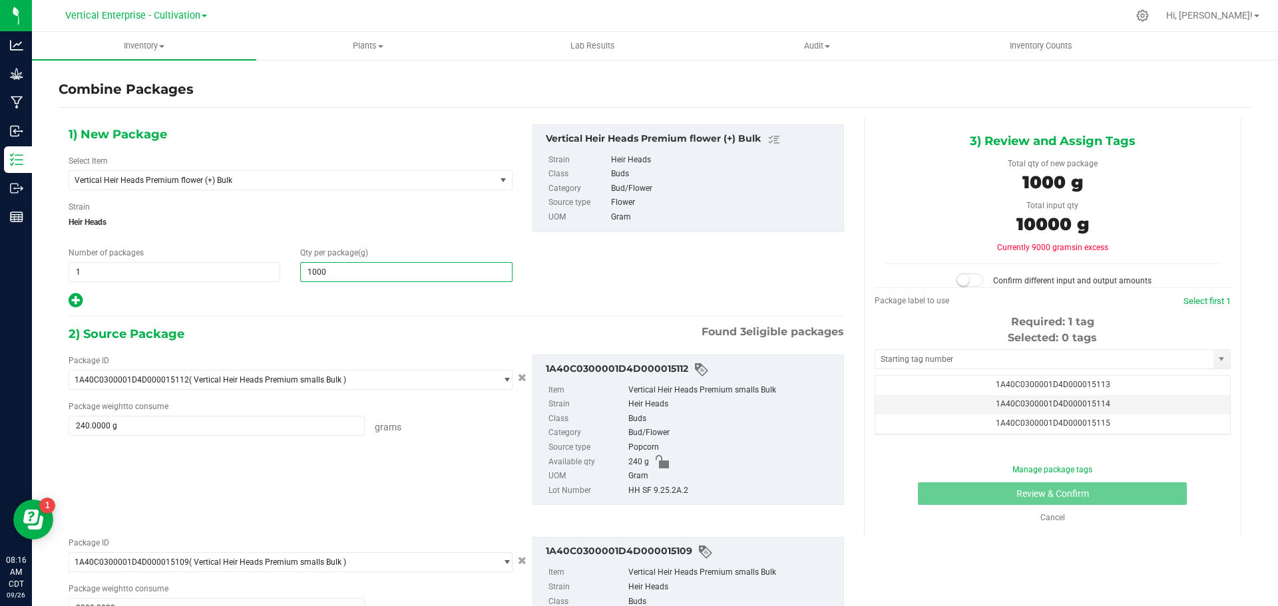
type input "10000"
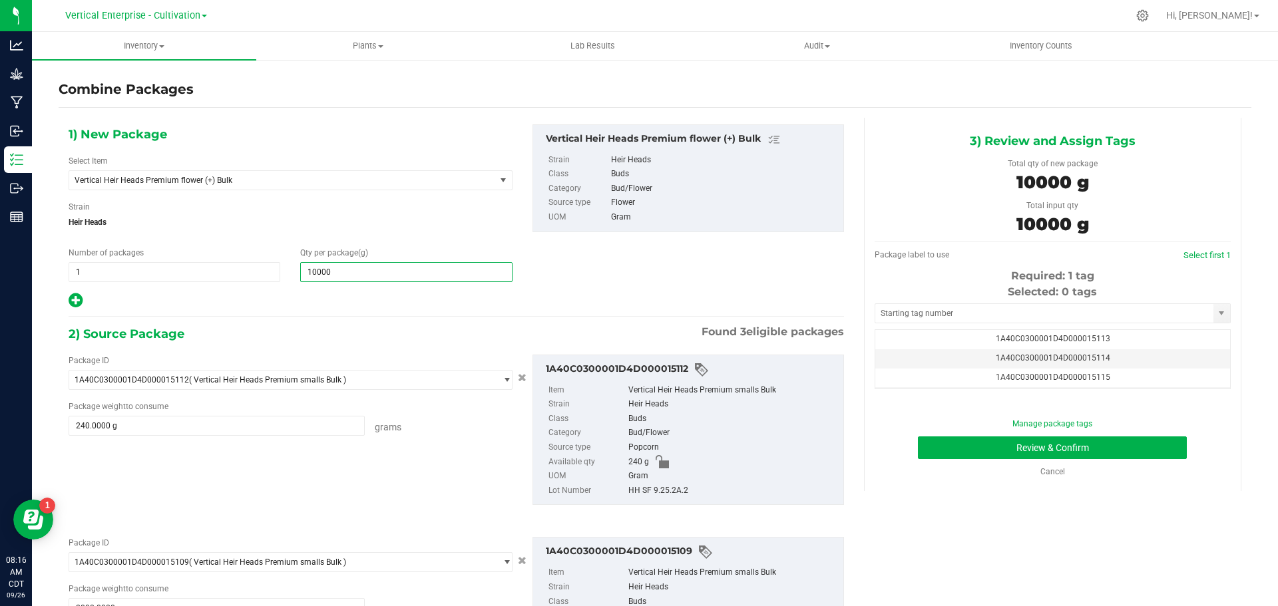
type input "10,000"
click at [1033, 343] on span "1A40C0300001D4D000015113" at bounding box center [1053, 338] width 114 height 9
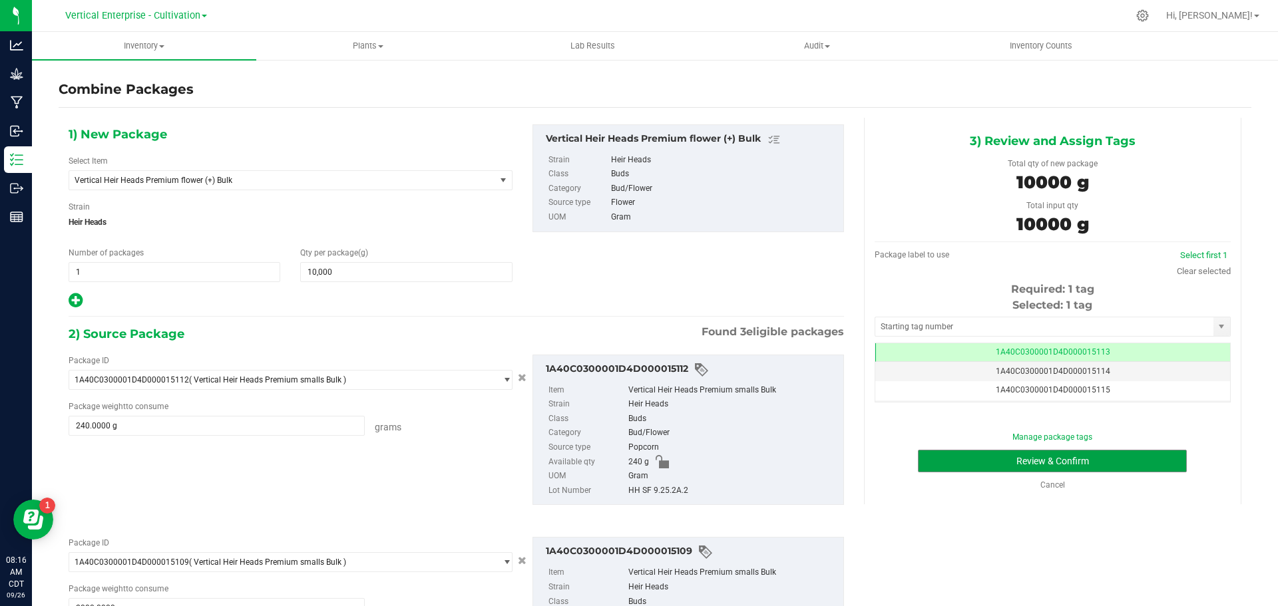
click at [1027, 456] on button "Review & Confirm" at bounding box center [1052, 461] width 269 height 23
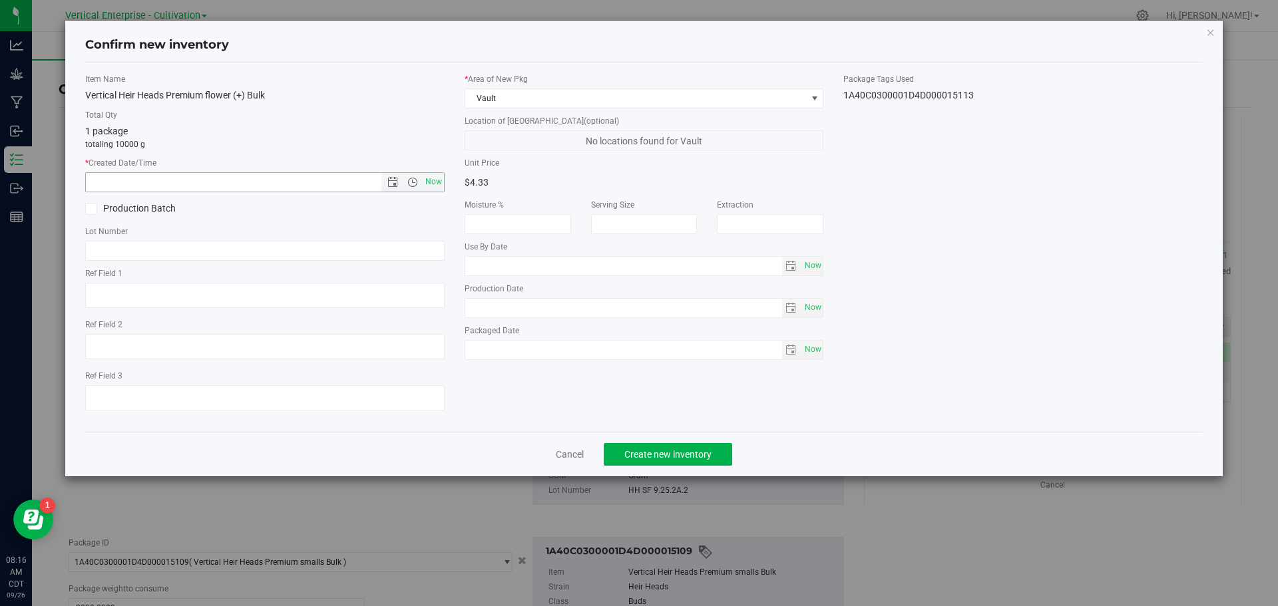
click at [433, 184] on span "Now" at bounding box center [433, 181] width 23 height 19
type input "9/26/2025 8:16 AM"
click at [104, 212] on label "Production Batch" at bounding box center [170, 209] width 170 height 14
click at [0, 0] on input "Production Batch" at bounding box center [0, 0] width 0 height 0
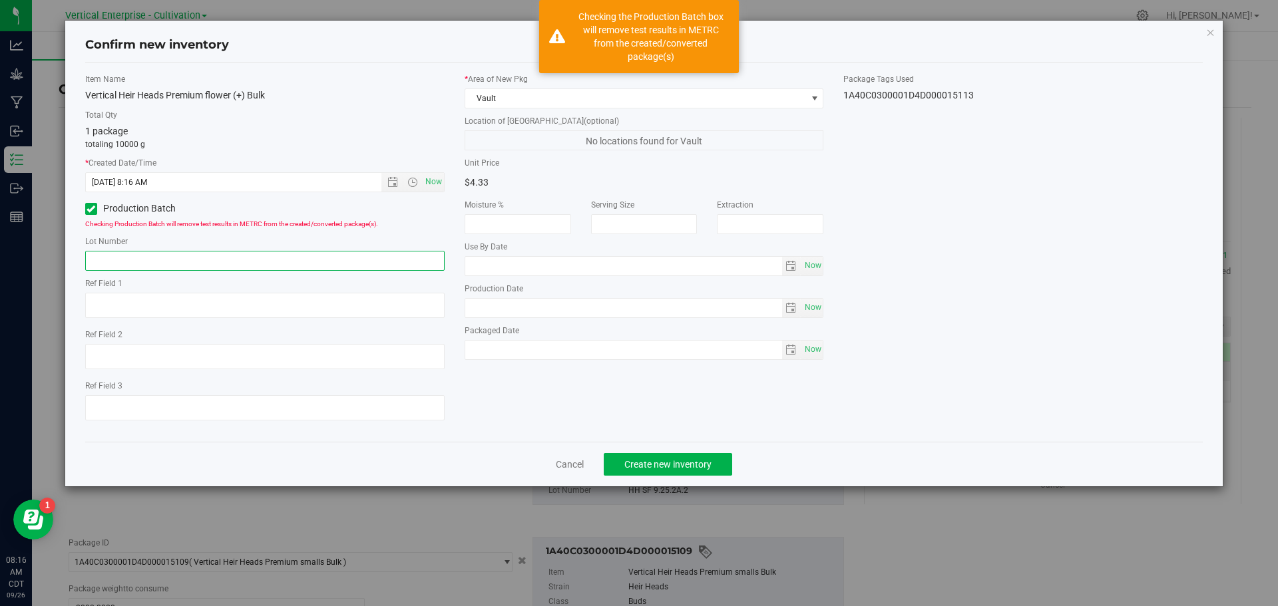
click at [131, 256] on input "text" at bounding box center [264, 261] width 359 height 20
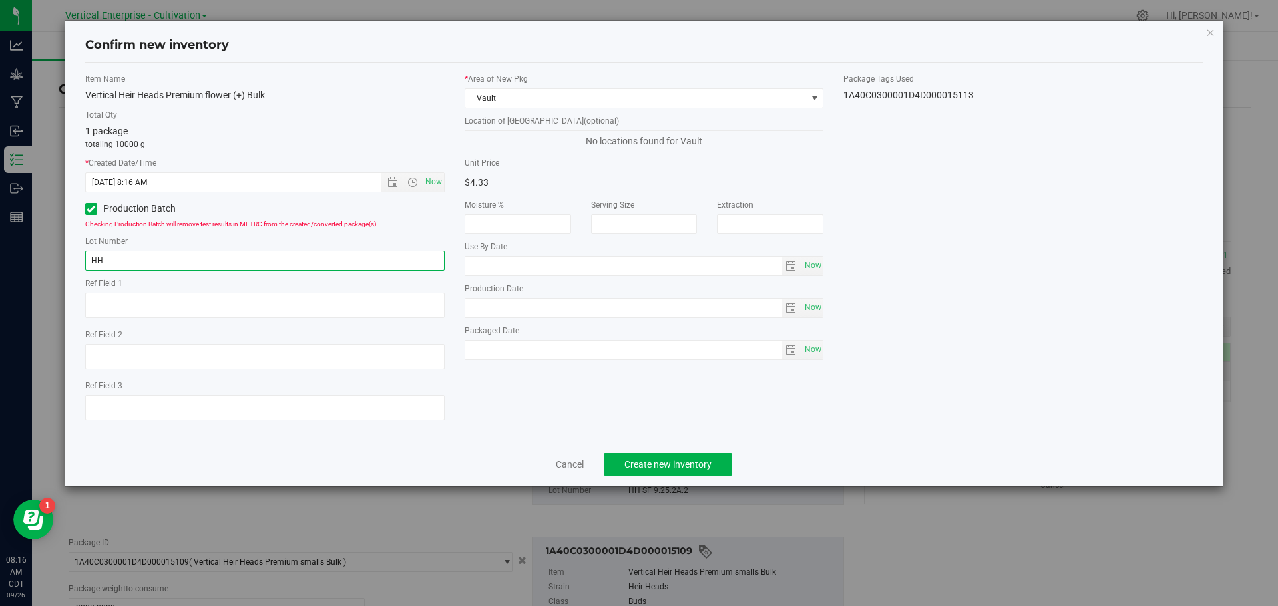
click at [121, 263] on input "HH" at bounding box center [264, 261] width 359 height 20
type input "HH SF 9.25.2A"
click at [669, 465] on span "Create new inventory" at bounding box center [667, 464] width 87 height 11
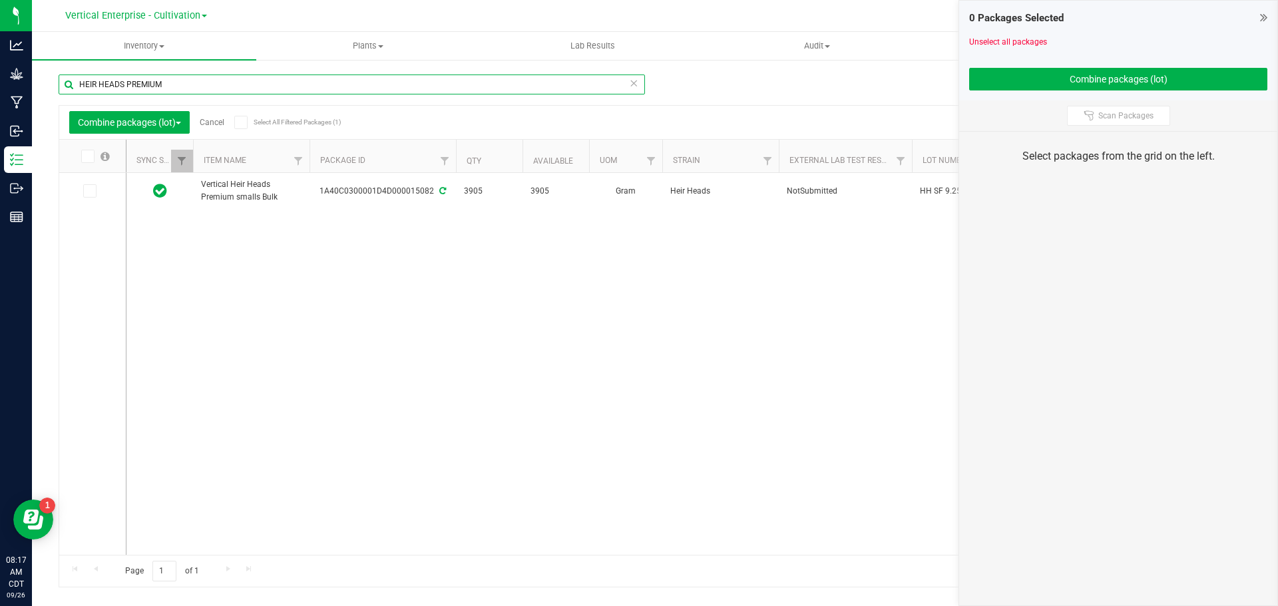
drag, startPoint x: 190, startPoint y: 91, endPoint x: 0, endPoint y: 79, distance: 190.7
click at [0, 79] on div "Analytics Grow Manufacturing Inbound Inventory Outbound Reports 08:17 AM CDT 09…" at bounding box center [639, 303] width 1278 height 606
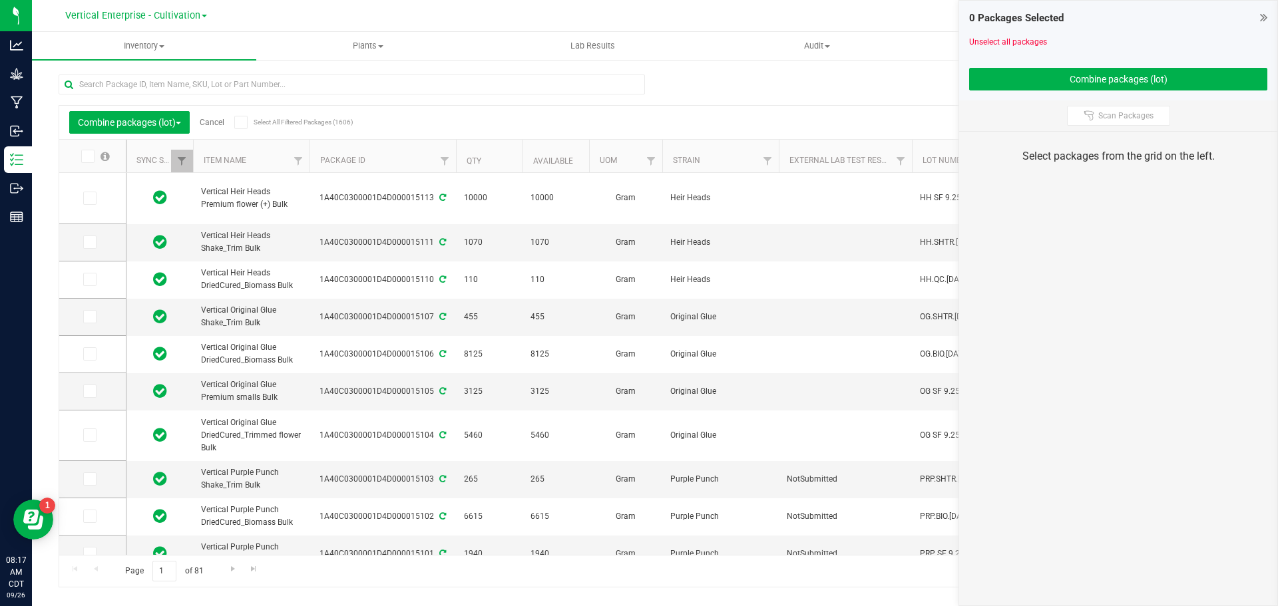
click at [841, 109] on div "Combine packages (lot) Cancel Select All Filtered Packages (1606) Add to manufa…" at bounding box center [654, 122] width 1191 height 33
click at [1263, 18] on icon at bounding box center [1263, 17] width 7 height 13
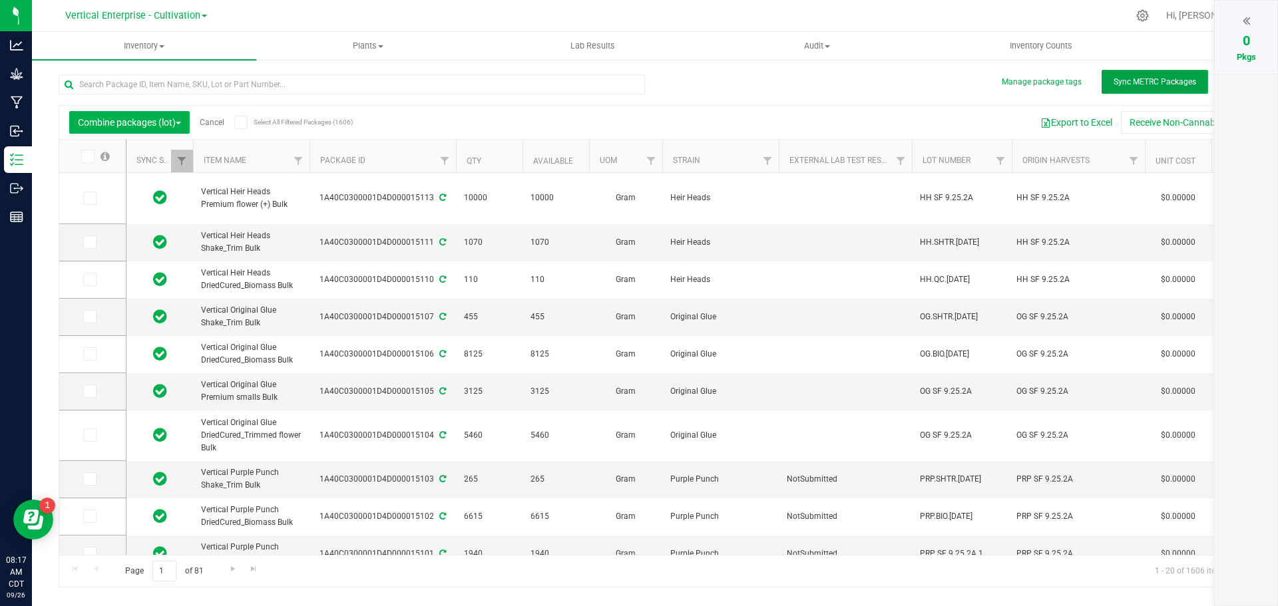
click at [1147, 83] on span "Sync METRC Packages" at bounding box center [1154, 81] width 83 height 9
click at [0, 0] on p "Grow" at bounding box center [0, 0] width 0 height 0
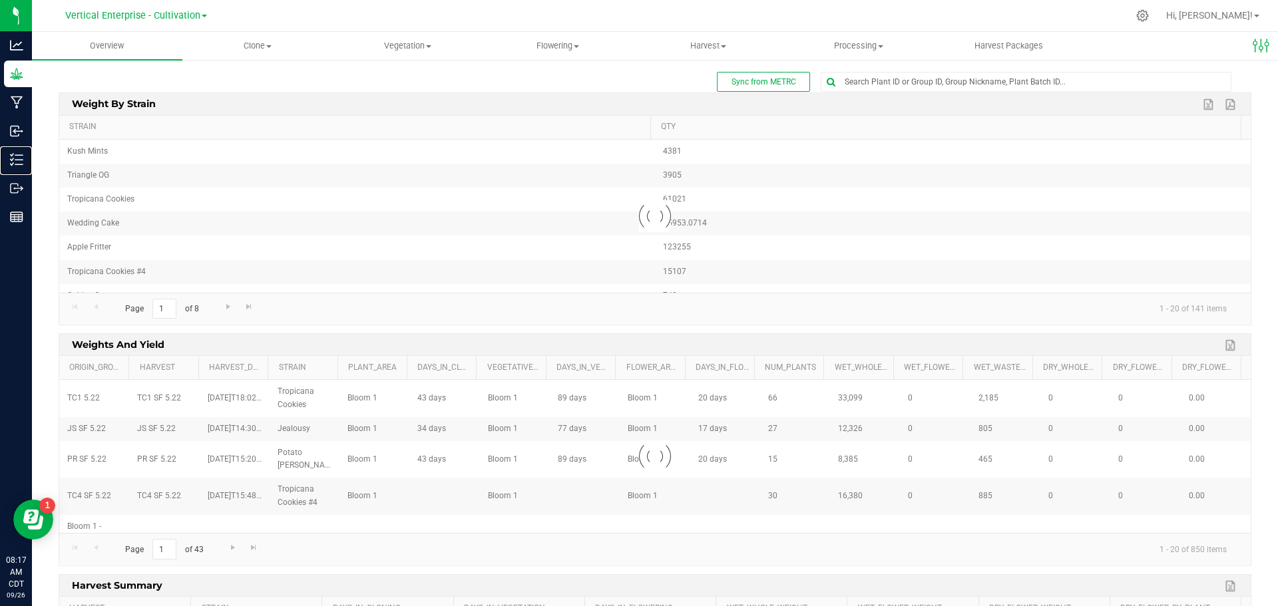
click at [0, 0] on p "Inventory" at bounding box center [0, 0] width 0 height 0
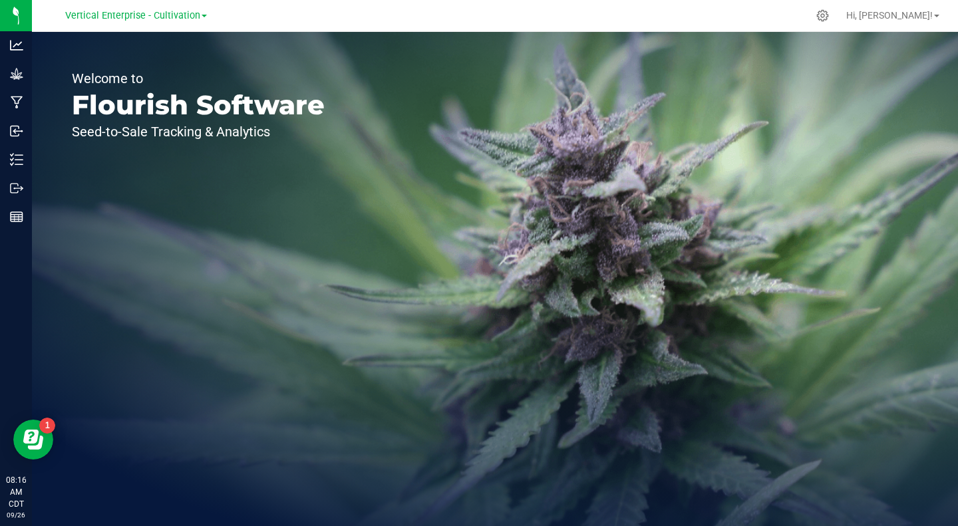
click at [134, 13] on span "Vertical Enterprise - Cultivation" at bounding box center [132, 15] width 135 height 11
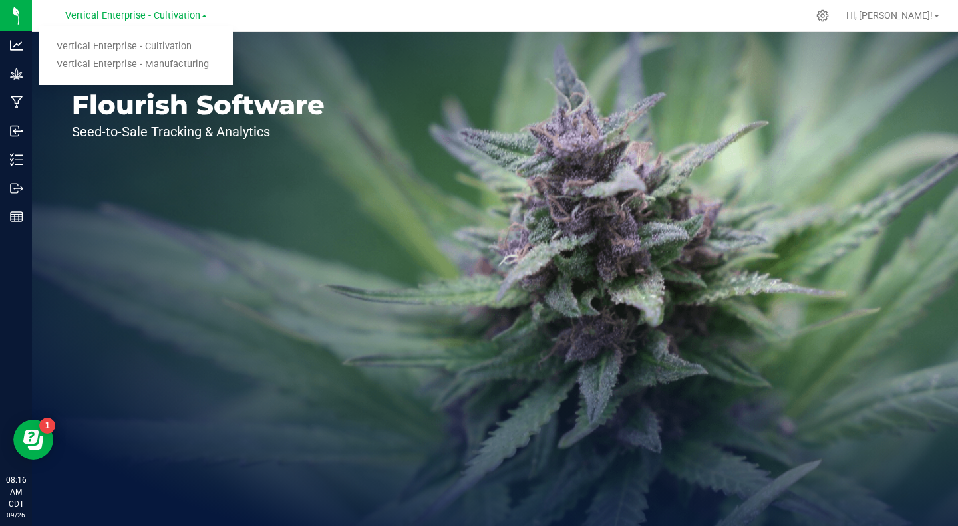
click at [140, 43] on link "Vertical Enterprise - Cultivation" at bounding box center [136, 47] width 194 height 18
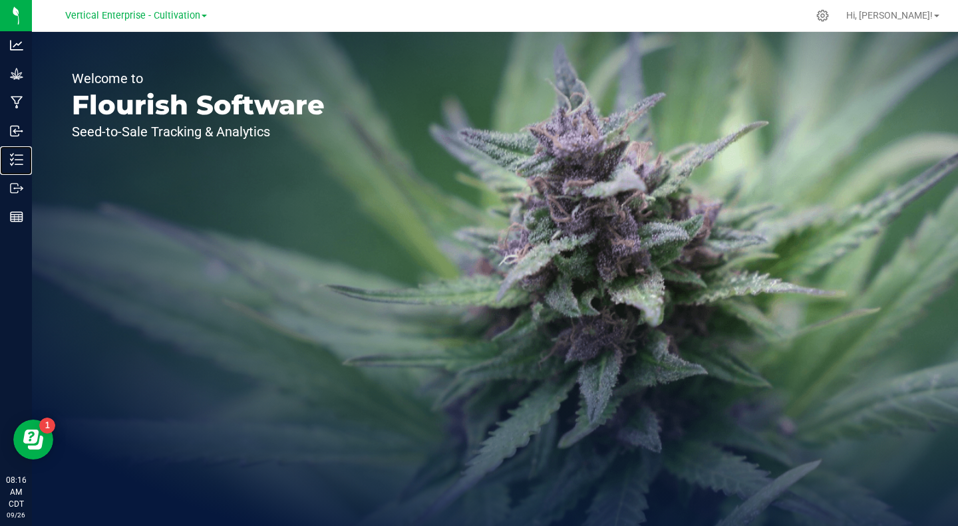
click at [0, 0] on p "Inventory" at bounding box center [0, 0] width 0 height 0
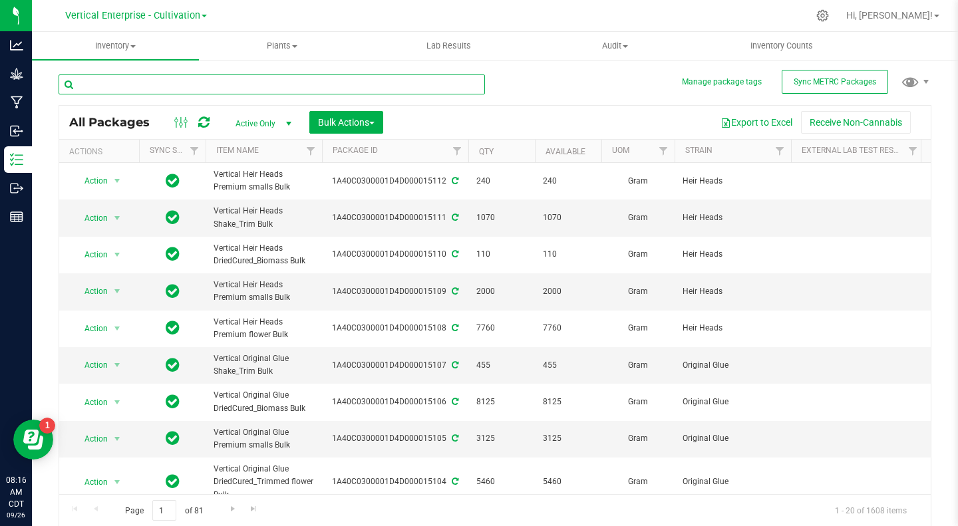
click at [127, 85] on input "text" at bounding box center [272, 85] width 427 height 20
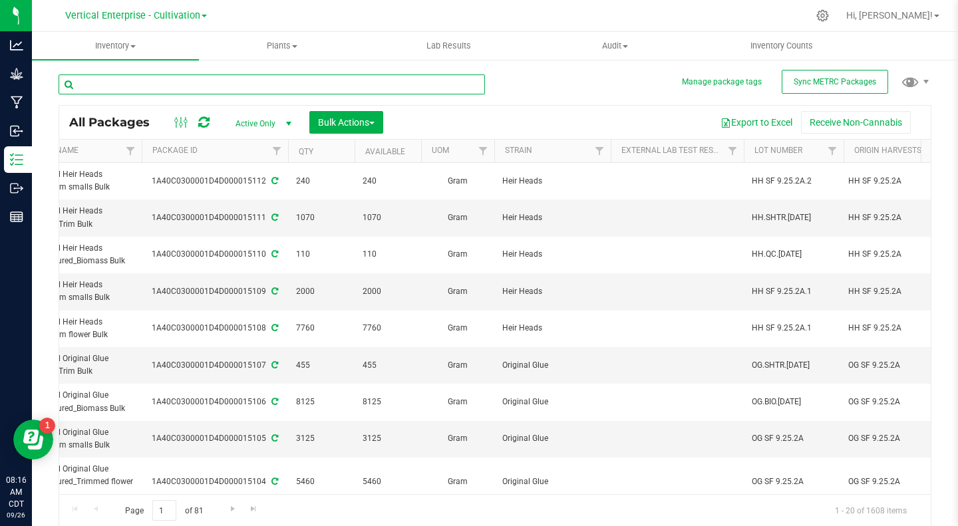
scroll to position [0, 222]
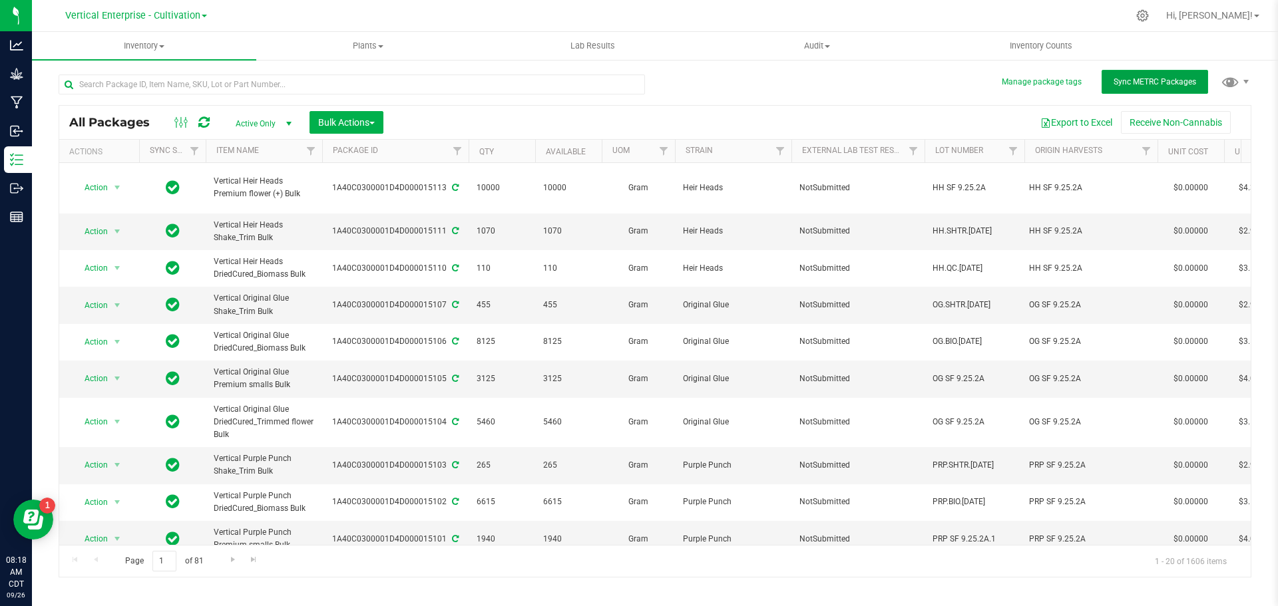
click at [1167, 83] on span "Sync METRC Packages" at bounding box center [1154, 81] width 83 height 9
click at [85, 194] on span "Action" at bounding box center [91, 187] width 36 height 19
click at [104, 224] on li "Create package" at bounding box center [115, 230] width 84 height 20
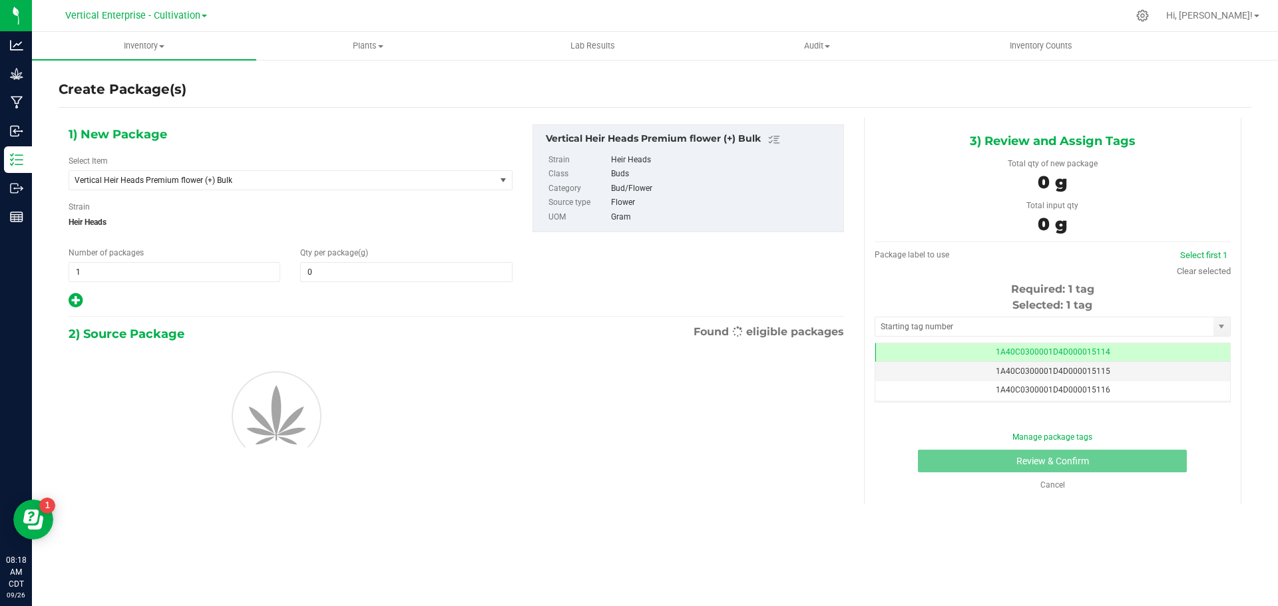
type input "0.0000"
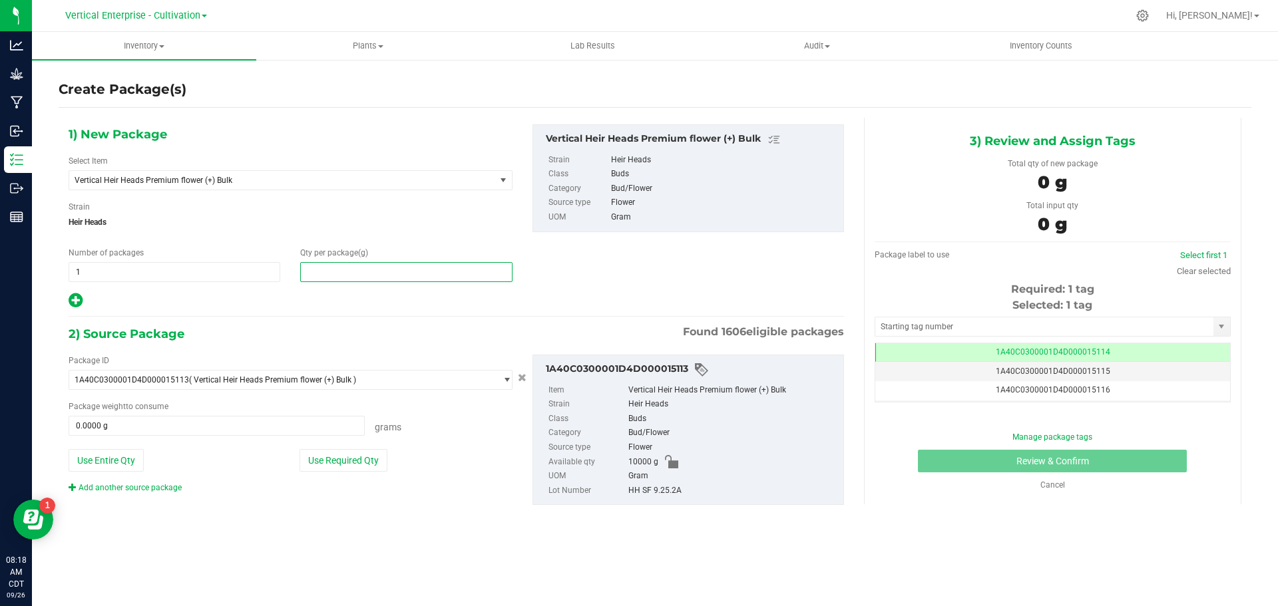
click at [382, 269] on span at bounding box center [406, 272] width 212 height 20
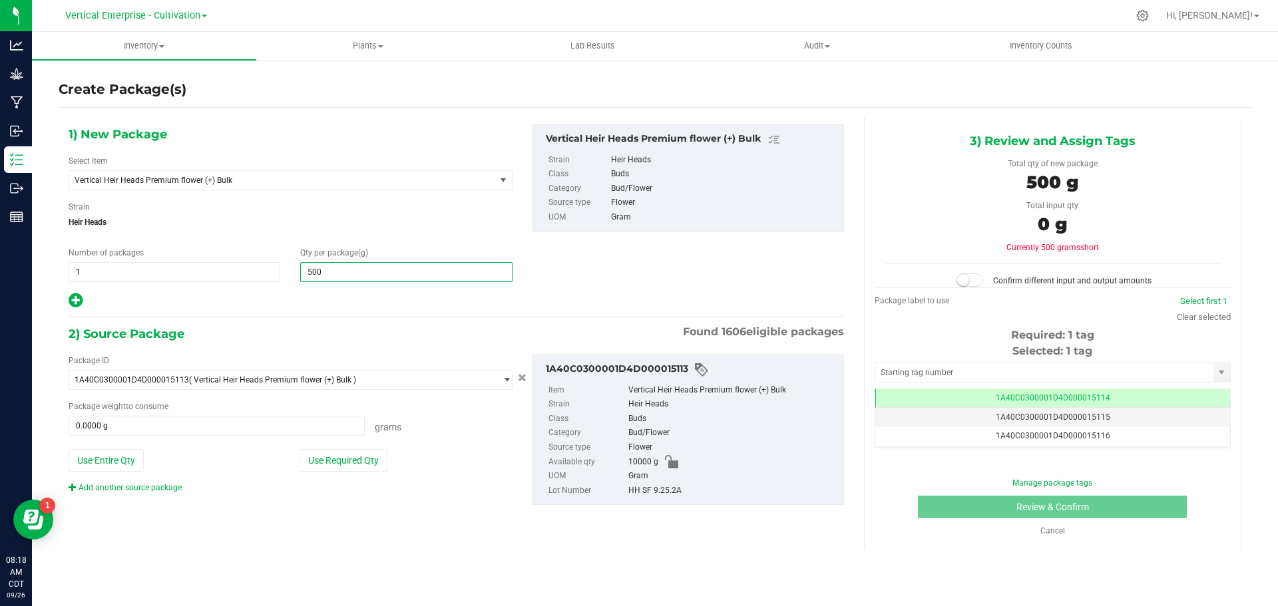
type input "5000"
type input "5,000.0000"
click at [334, 453] on button "Use Required Qty" at bounding box center [343, 460] width 88 height 23
type input "5000.0000 g"
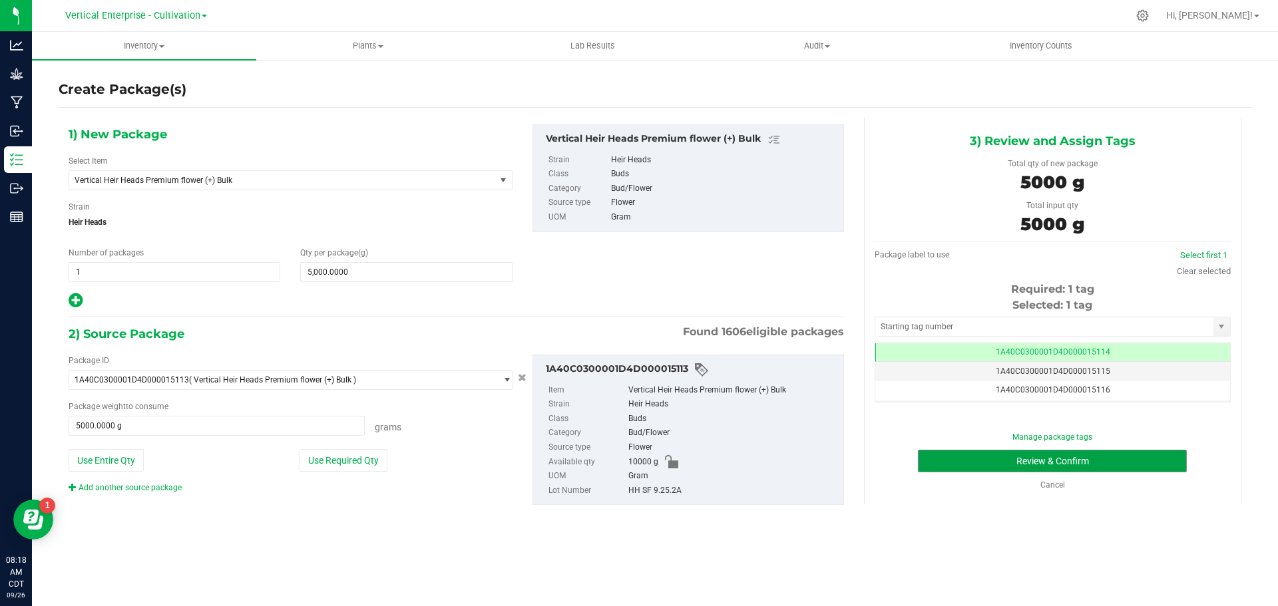
click at [1011, 463] on button "Review & Confirm" at bounding box center [1052, 461] width 269 height 23
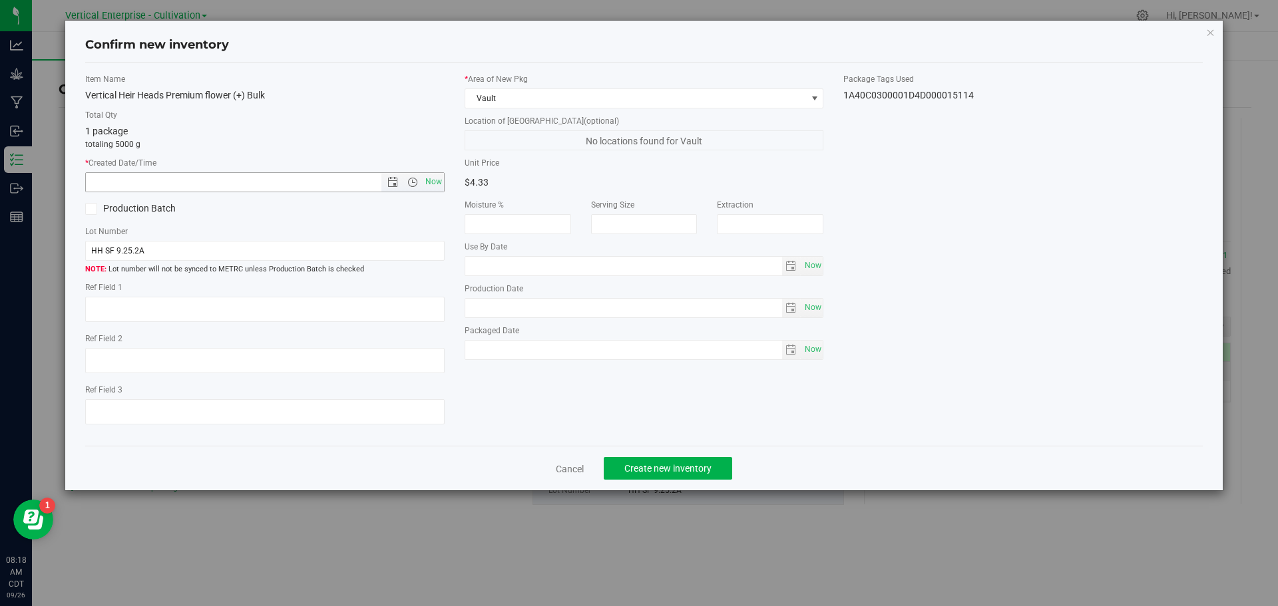
click at [439, 182] on span "Now" at bounding box center [433, 181] width 23 height 19
type input "9/26/2025 8:18 AM"
click at [121, 209] on label "Production Batch" at bounding box center [170, 209] width 170 height 14
click at [0, 0] on input "Production Batch" at bounding box center [0, 0] width 0 height 0
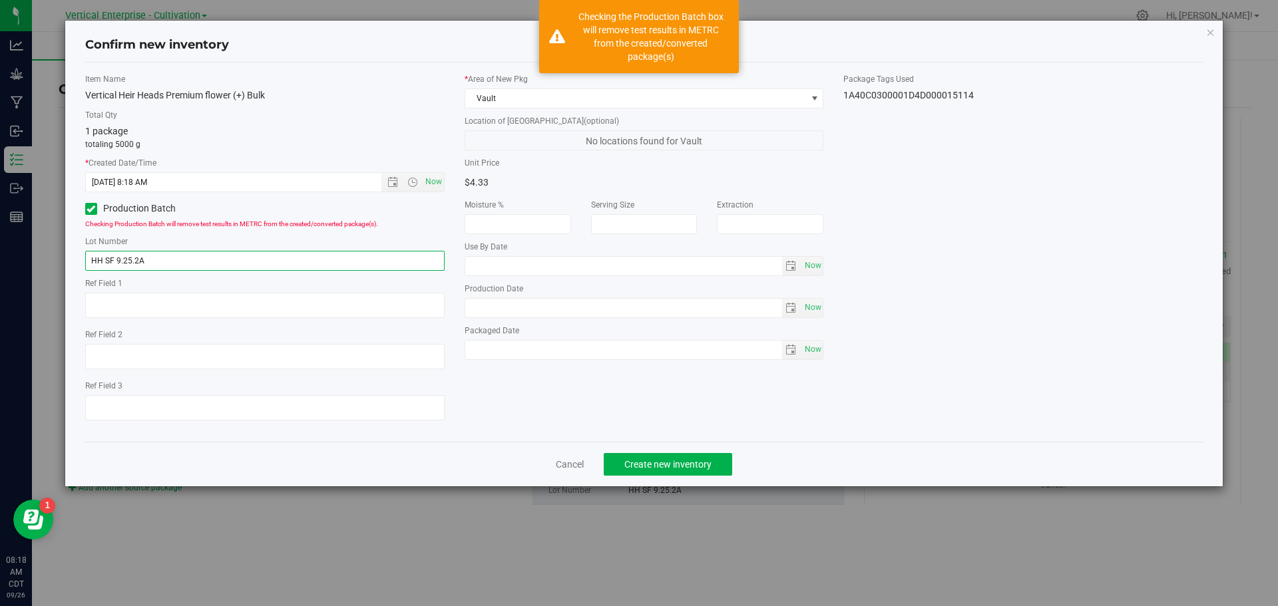
click at [180, 258] on input "HH SF 9.25.2A" at bounding box center [264, 261] width 359 height 20
type input "HH SF 9.25.2A.1"
click at [685, 464] on span "Create new inventory" at bounding box center [667, 464] width 87 height 11
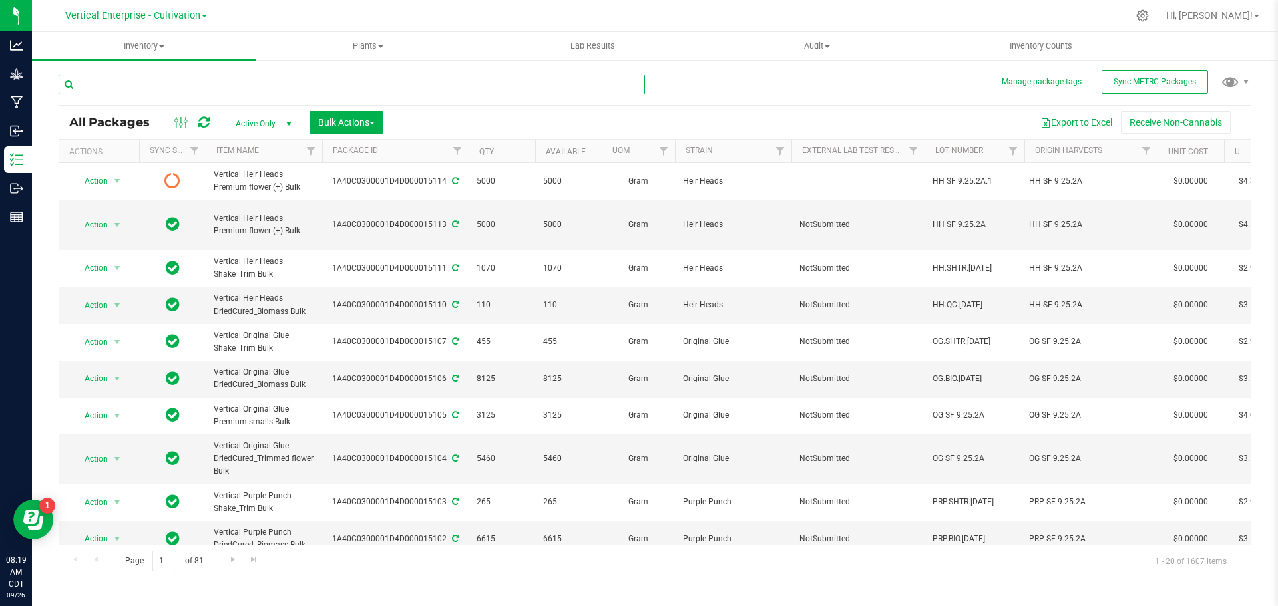
click at [109, 81] on input "text" at bounding box center [352, 85] width 586 height 20
type input "15081"
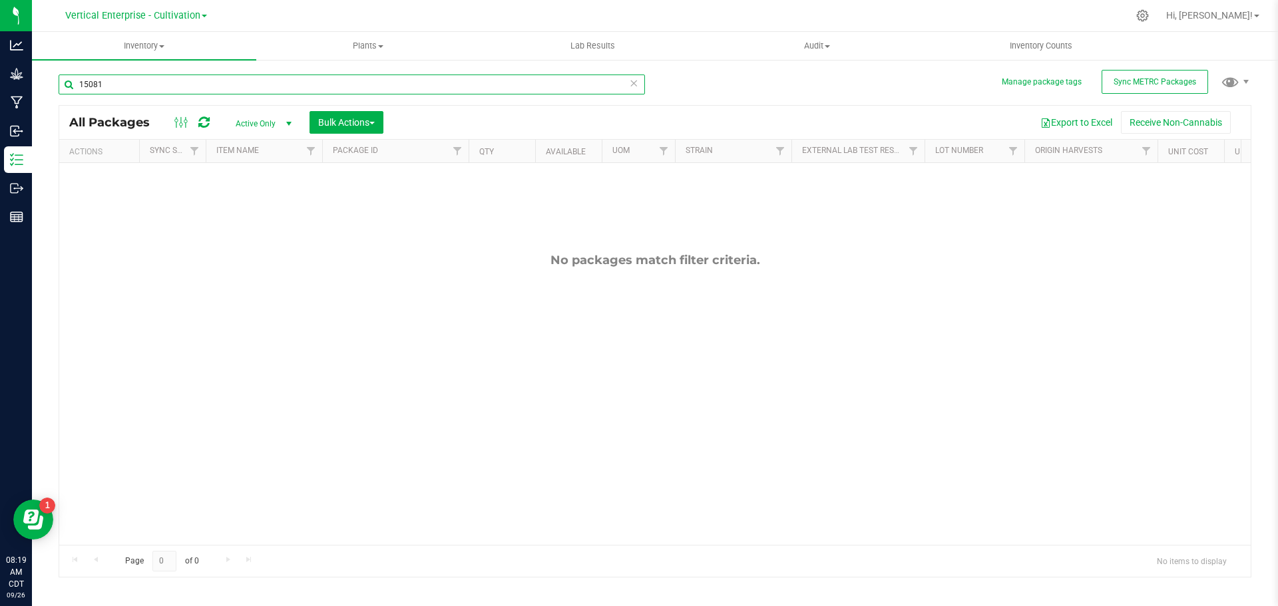
drag, startPoint x: 142, startPoint y: 77, endPoint x: 0, endPoint y: 78, distance: 141.7
click at [0, 78] on div "Analytics Grow Manufacturing Inbound Inventory Outbound Reports 08:19 AM CDT 09…" at bounding box center [639, 303] width 1278 height 606
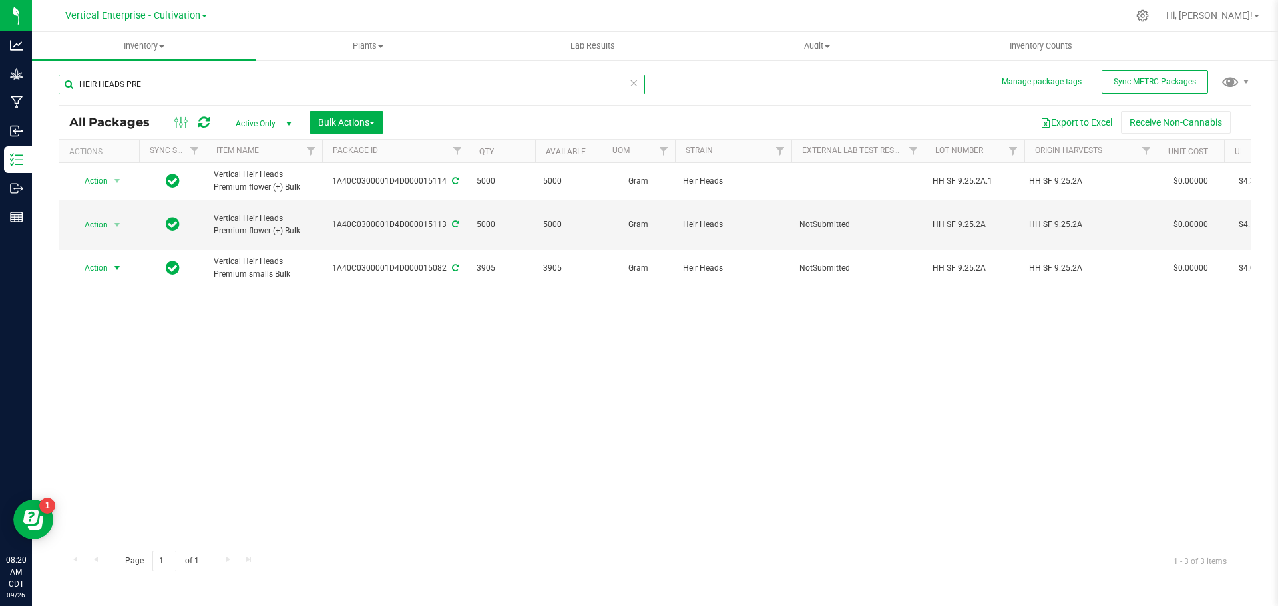
type input "HEIR HEADS PRE"
click at [96, 268] on span "Action" at bounding box center [91, 268] width 36 height 19
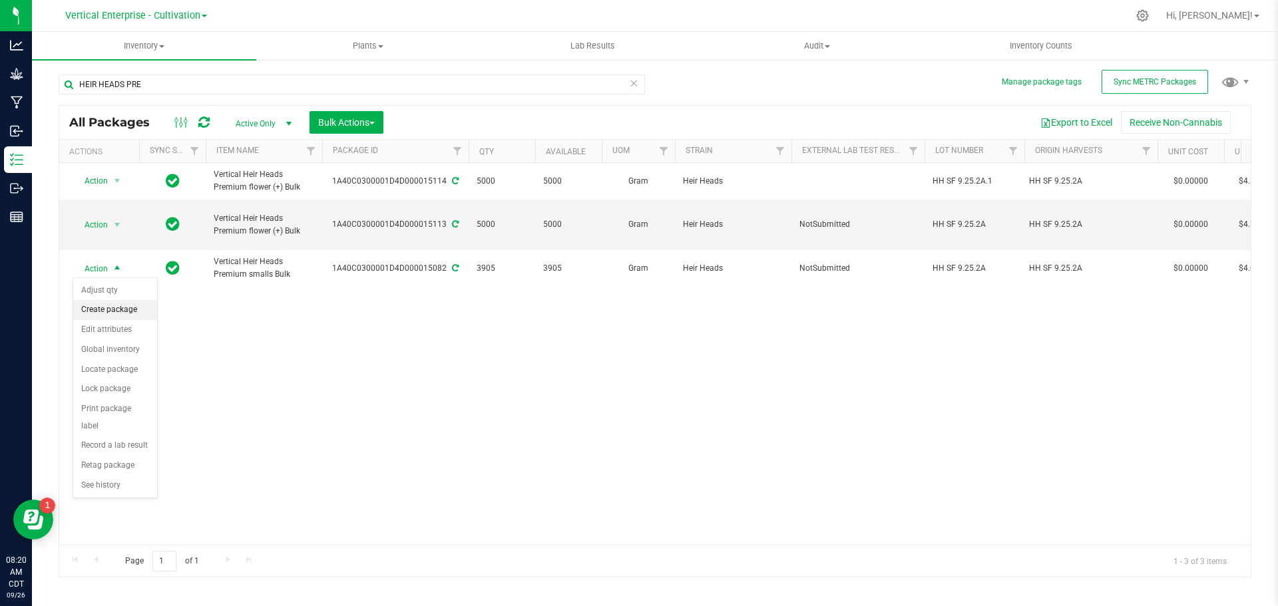
click at [99, 311] on li "Create package" at bounding box center [115, 310] width 84 height 20
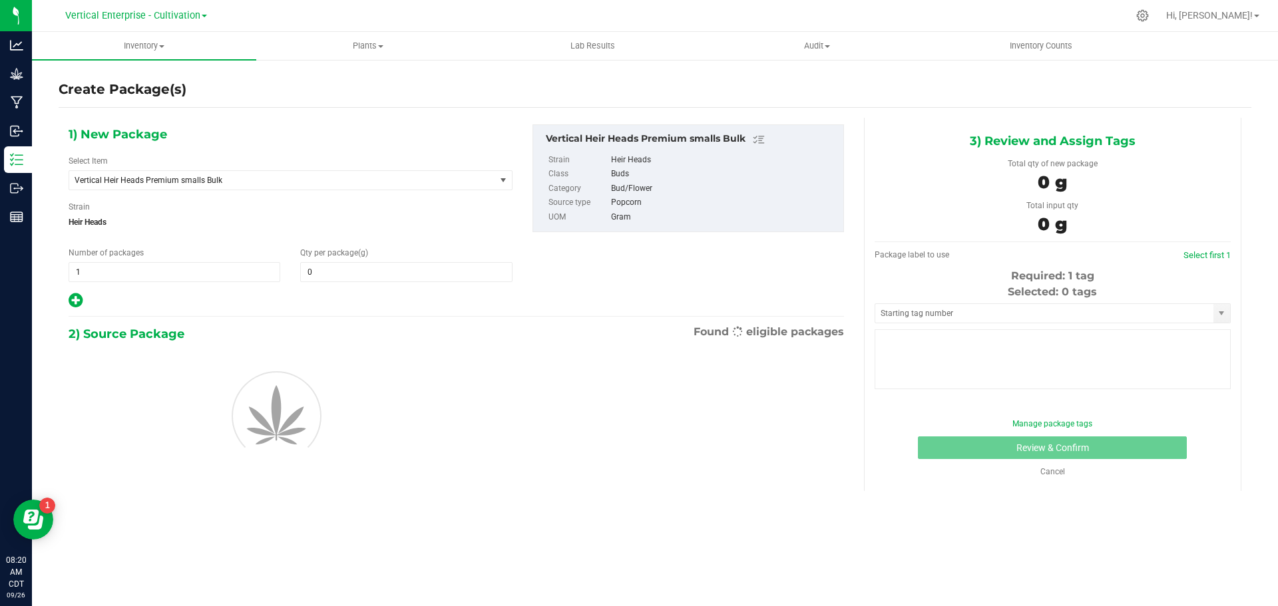
type input "0.0000"
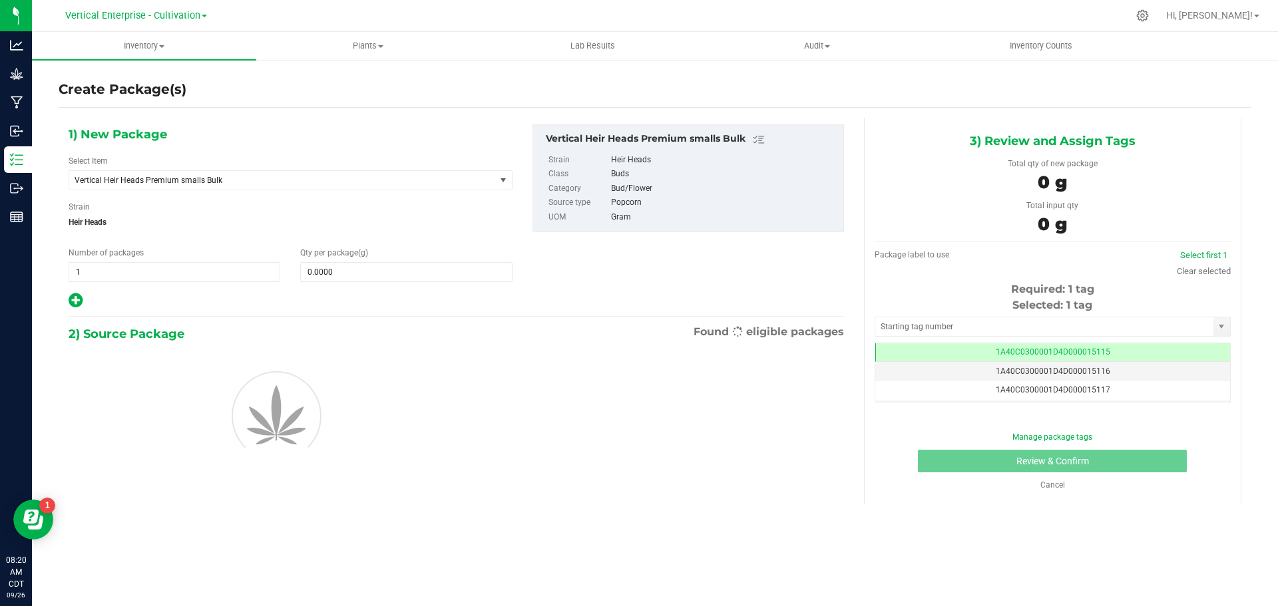
scroll to position [0, -1]
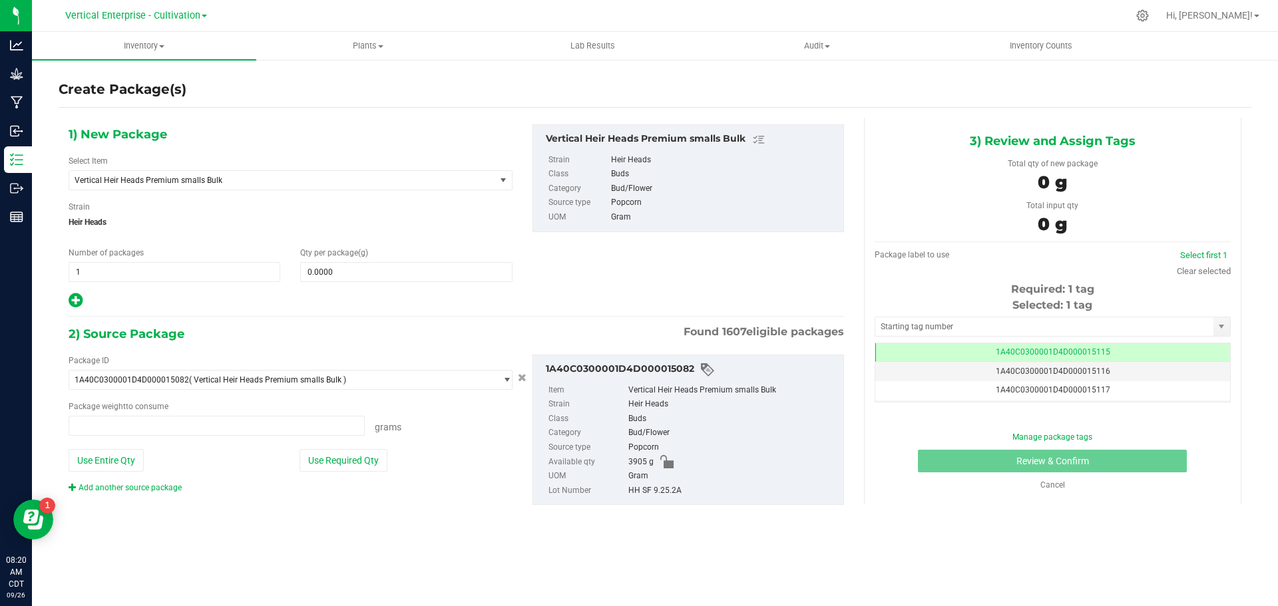
type input "0.0000 g"
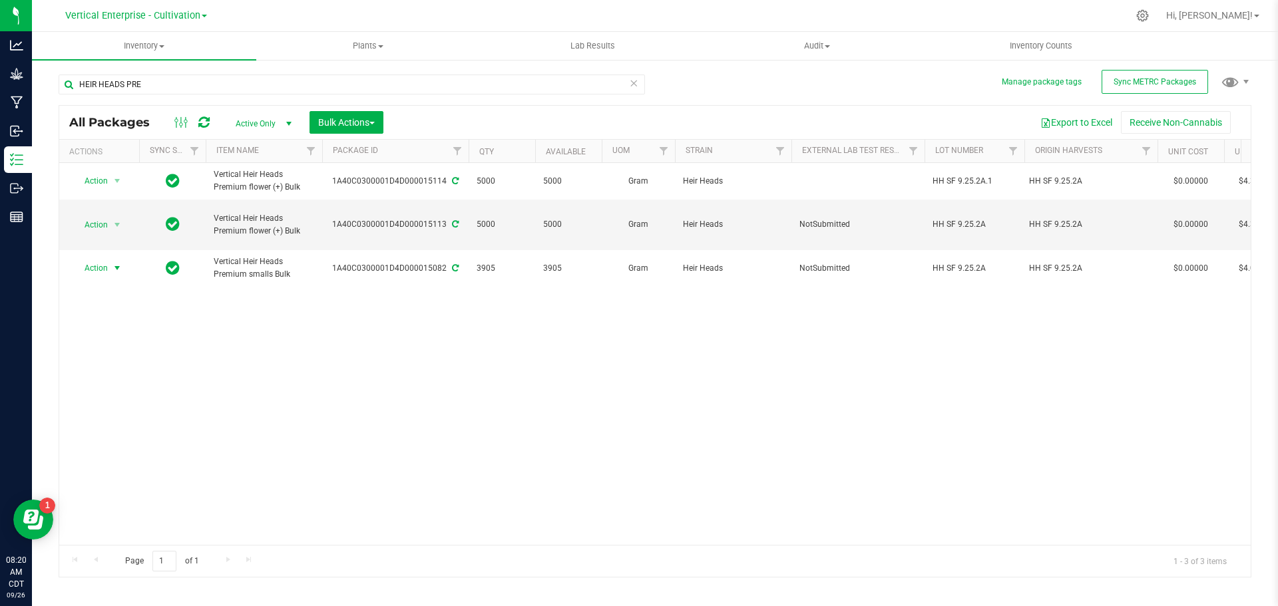
click at [98, 268] on span "Action" at bounding box center [91, 268] width 36 height 19
click at [106, 456] on li "Retag package" at bounding box center [115, 466] width 84 height 20
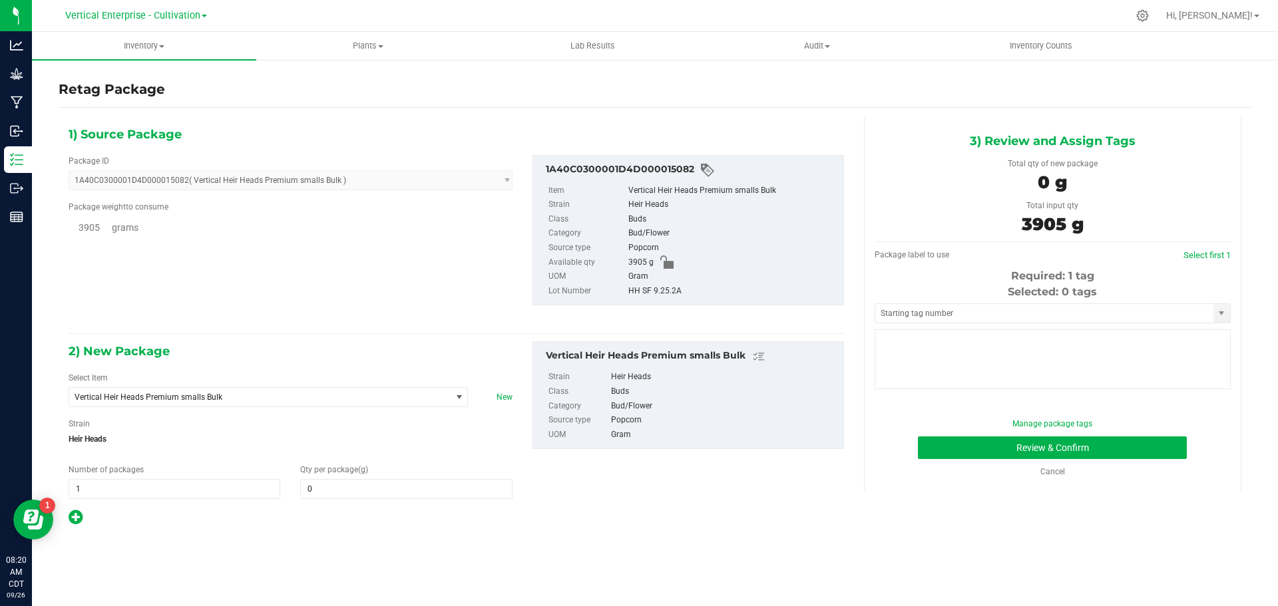
type input "0.0000"
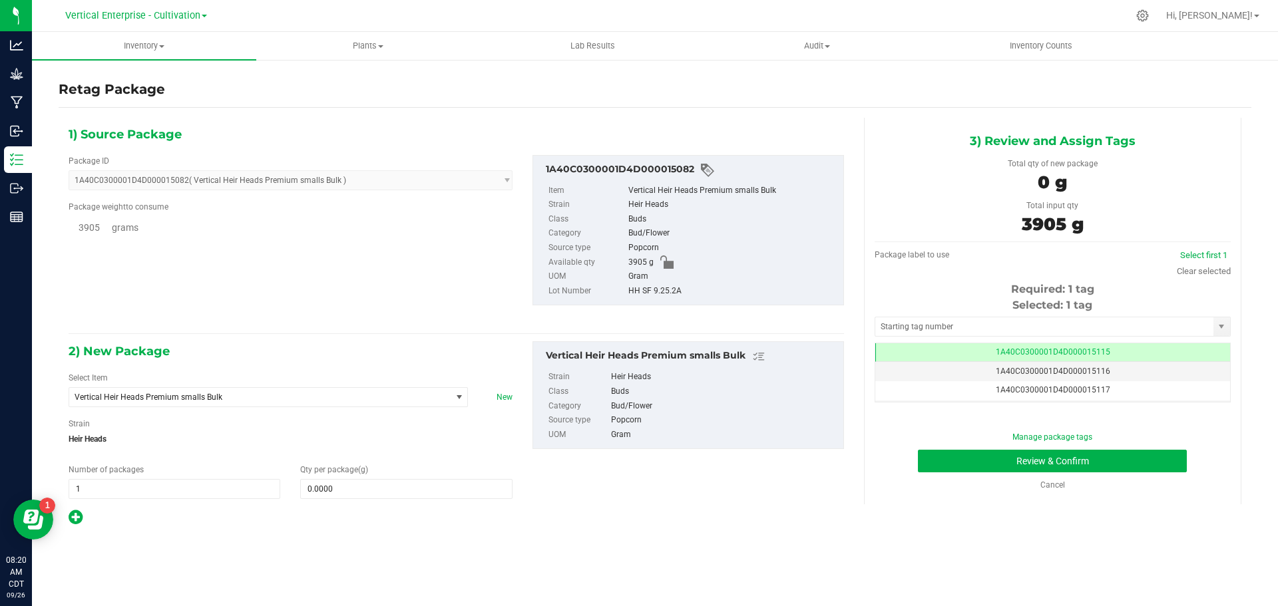
scroll to position [0, -1]
click at [372, 497] on span at bounding box center [406, 489] width 212 height 20
type input "3905"
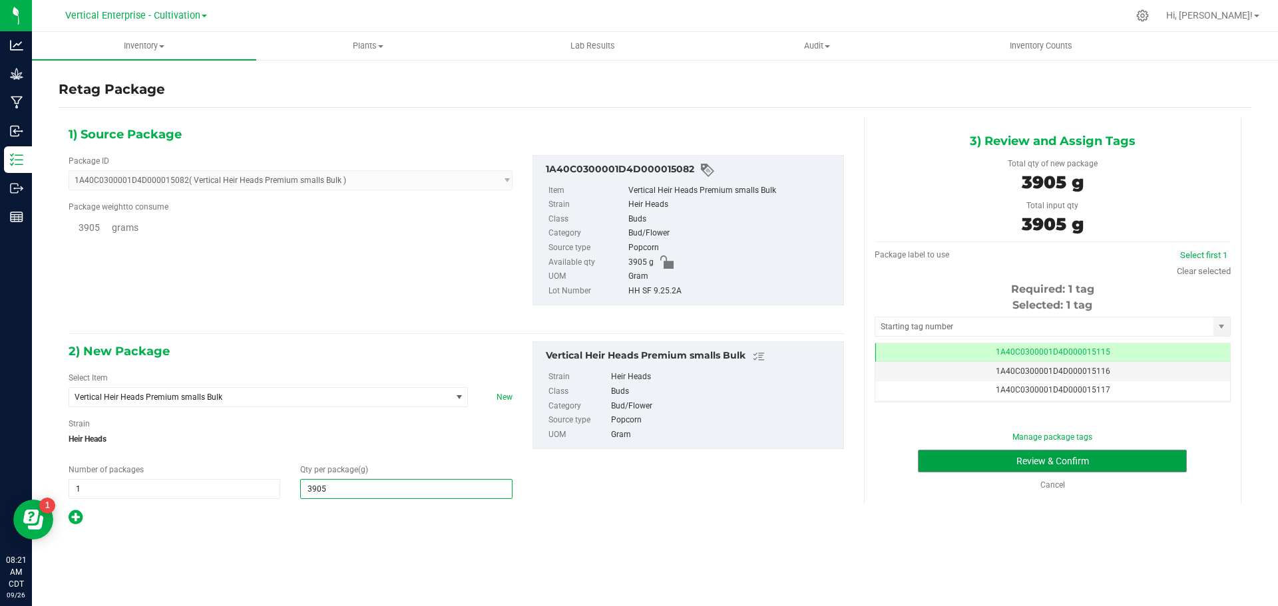
type input "3,905.0000"
click at [1145, 460] on button "Review & Confirm" at bounding box center [1052, 461] width 269 height 23
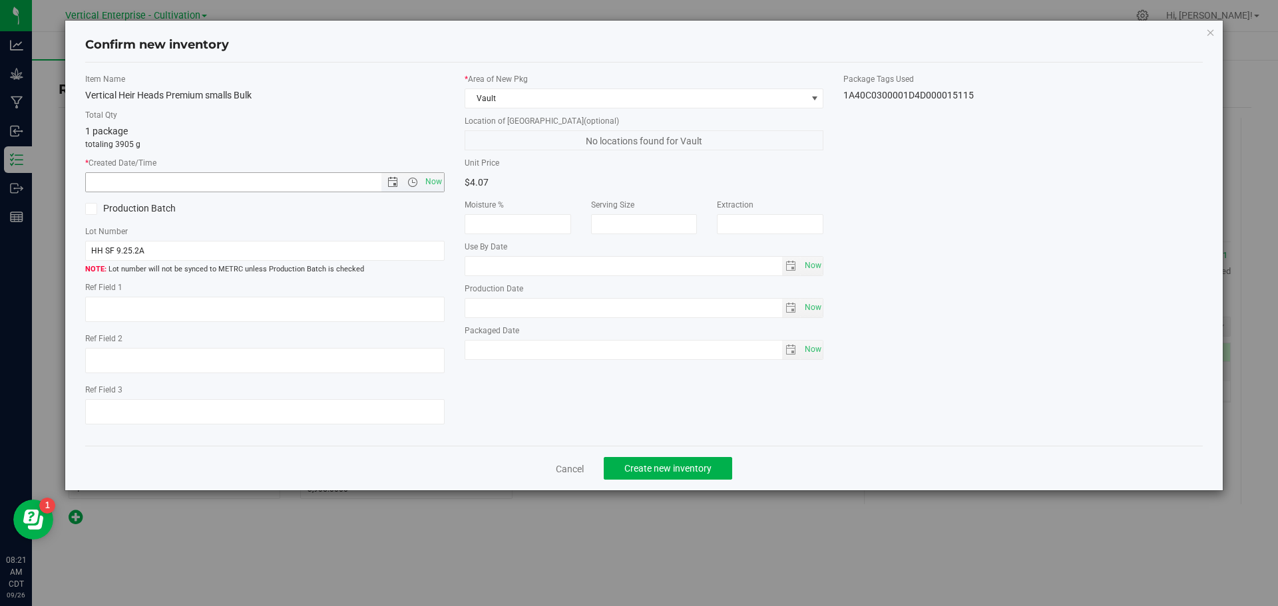
click at [435, 175] on span "Now" at bounding box center [433, 181] width 23 height 19
type input "9/26/2025 8:21 AM"
click at [138, 199] on div "Production Batch" at bounding box center [170, 209] width 190 height 20
click at [67, 204] on div "Confirm new inventory Item Name Vertical Heir Heads Premium smalls Bulk Total Q…" at bounding box center [644, 256] width 1158 height 470
click at [77, 208] on div "Production Batch" at bounding box center [170, 209] width 190 height 20
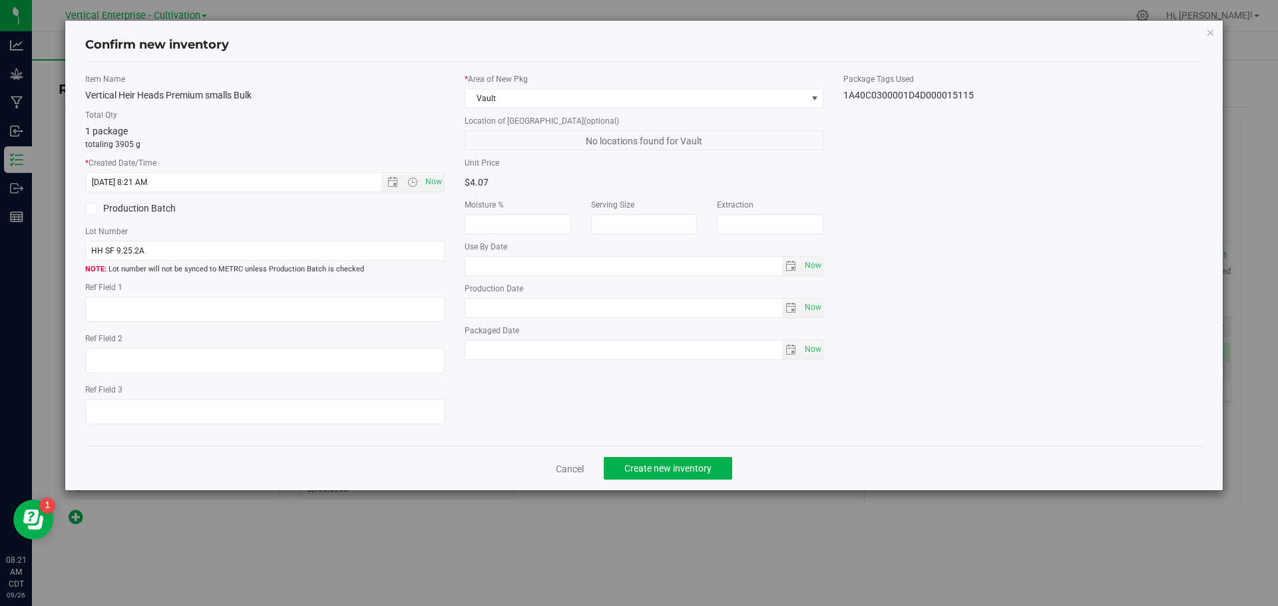
click at [89, 209] on icon at bounding box center [91, 209] width 9 height 0
click at [0, 0] on input "Production Batch" at bounding box center [0, 0] width 0 height 0
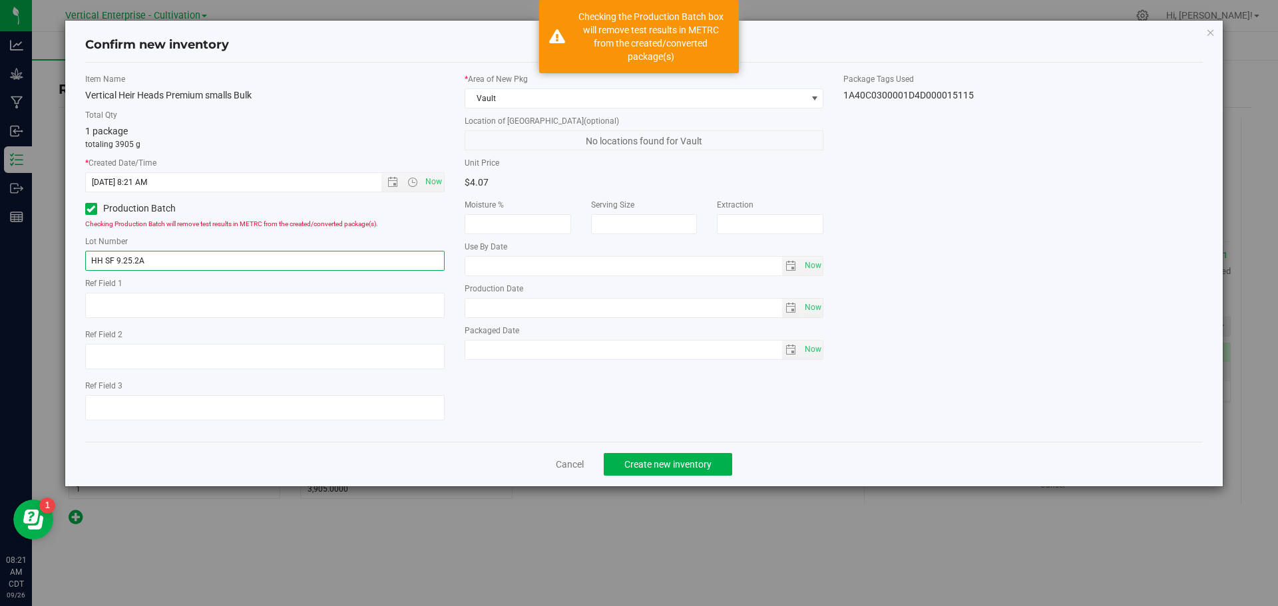
click at [197, 259] on input "HH SF 9.25.2A" at bounding box center [264, 261] width 359 height 20
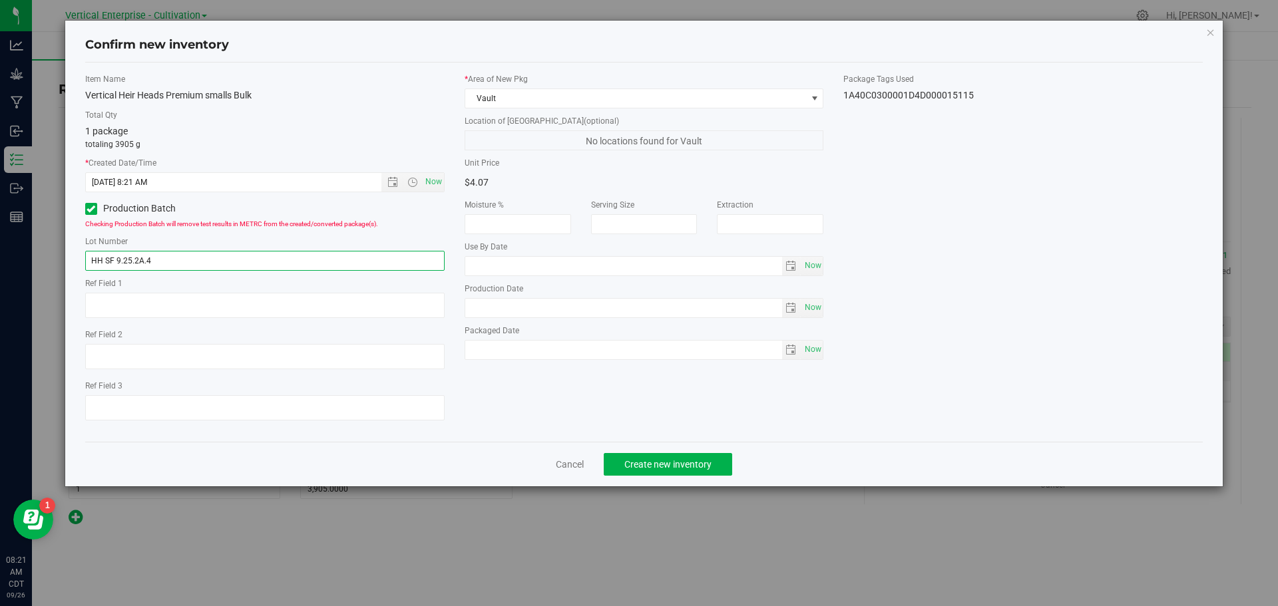
type input "HH SF 9.25.2A.4"
click at [711, 465] on span "Create new inventory" at bounding box center [667, 464] width 87 height 11
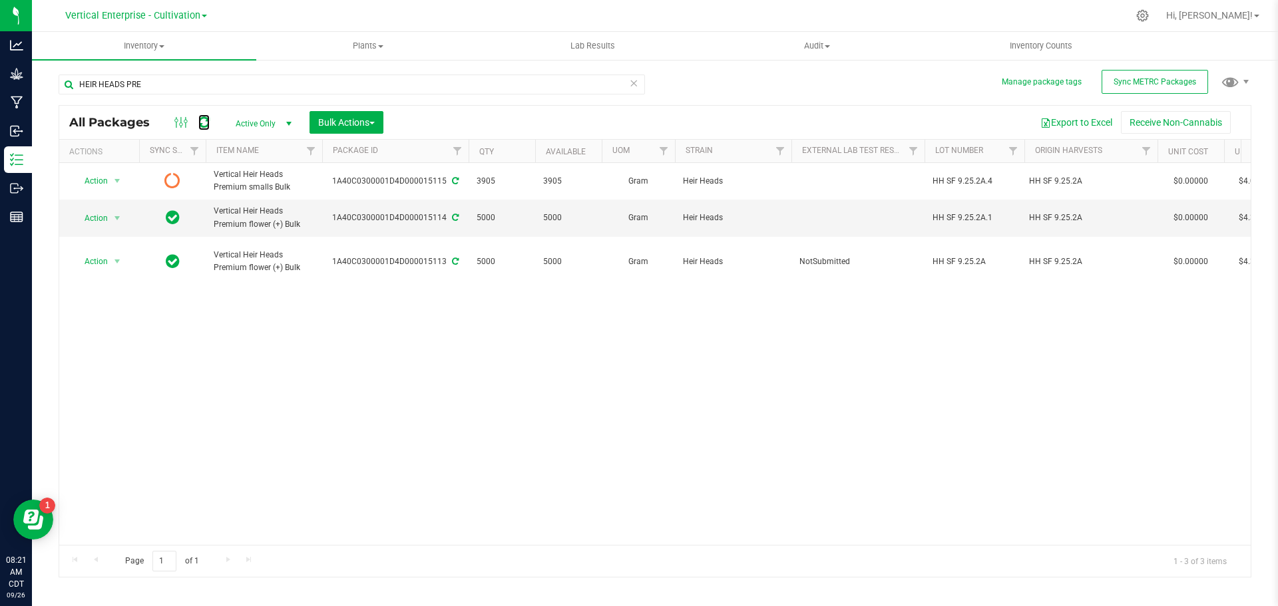
click at [203, 120] on icon at bounding box center [203, 122] width 11 height 13
click at [401, 182] on div "1A40C0300001D4D000015115" at bounding box center [395, 181] width 150 height 13
copy div "1A40C0300001D4D000015115"
drag, startPoint x: 995, startPoint y: 180, endPoint x: 956, endPoint y: 181, distance: 38.6
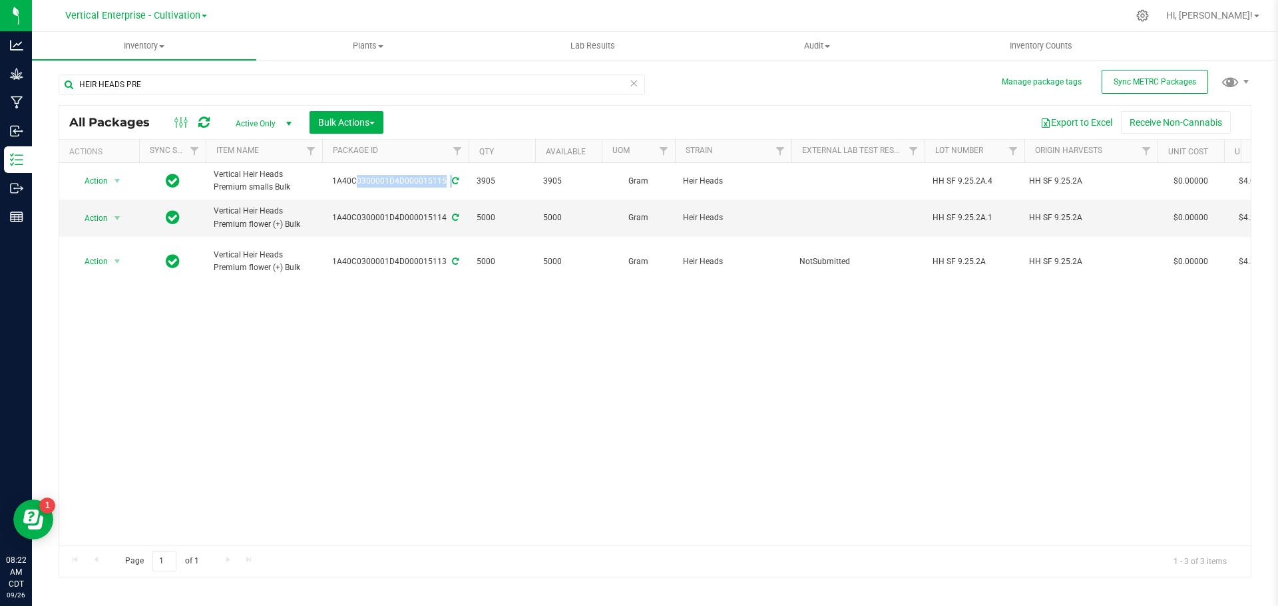
click at [956, 181] on span "HH SF 9.25.2A.4" at bounding box center [974, 181] width 84 height 13
click at [405, 219] on div "1A40C0300001D4D000015114" at bounding box center [395, 218] width 150 height 13
copy div "1A40C0300001D4D000015114"
click at [375, 264] on div "1A40C0300001D4D000015113" at bounding box center [395, 262] width 150 height 13
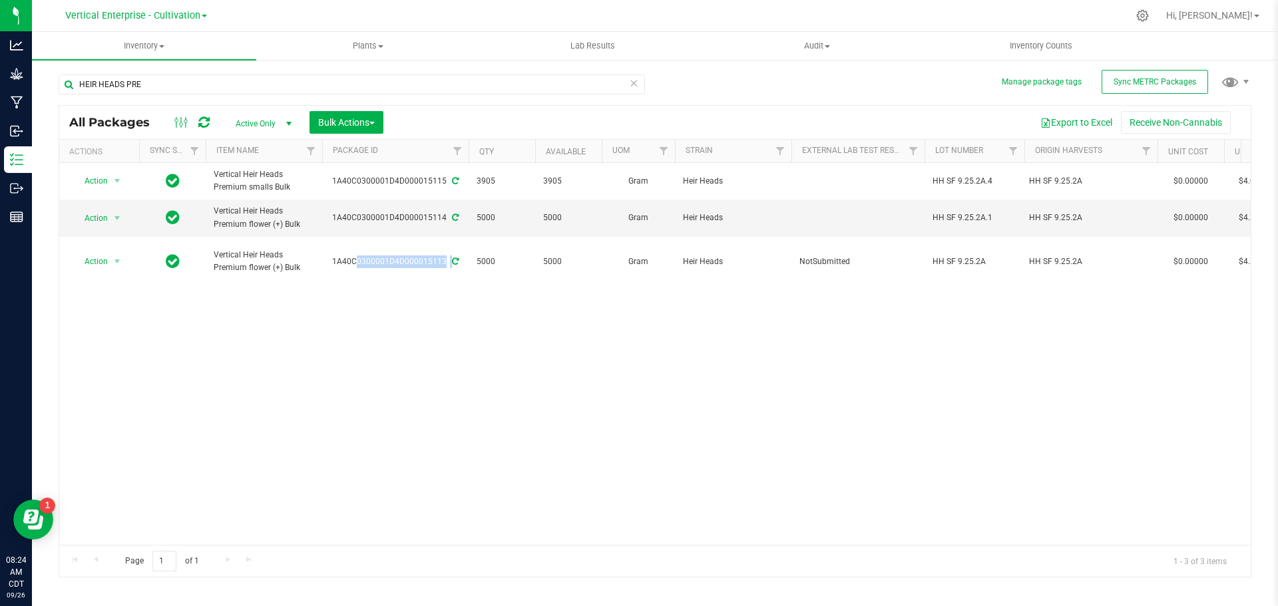
click at [375, 264] on div "1A40C0300001D4D000015113" at bounding box center [395, 262] width 150 height 13
copy div "1A40C0300001D4D000015113"
drag, startPoint x: 170, startPoint y: 92, endPoint x: 0, endPoint y: 78, distance: 170.3
click at [0, 78] on div "Analytics Grow Manufacturing Inbound Inventory Outbound Reports 09:19 AM CDT 09…" at bounding box center [639, 303] width 1278 height 606
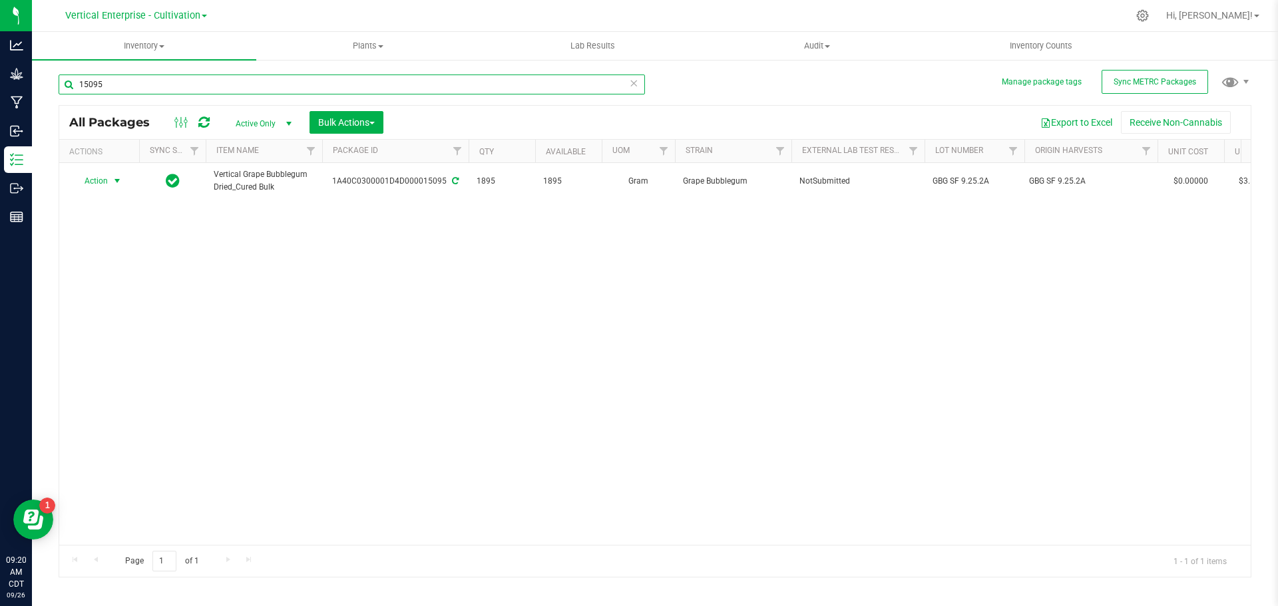
type input "15095"
click at [97, 177] on span "Action" at bounding box center [91, 181] width 36 height 19
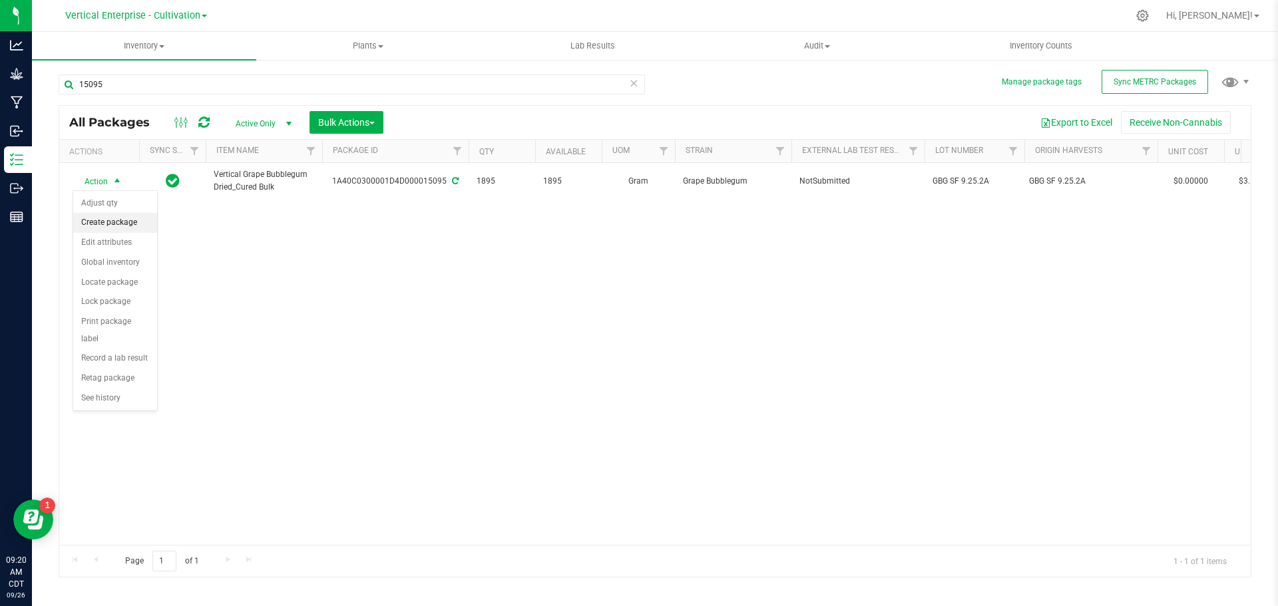
click at [97, 221] on li "Create package" at bounding box center [115, 223] width 84 height 20
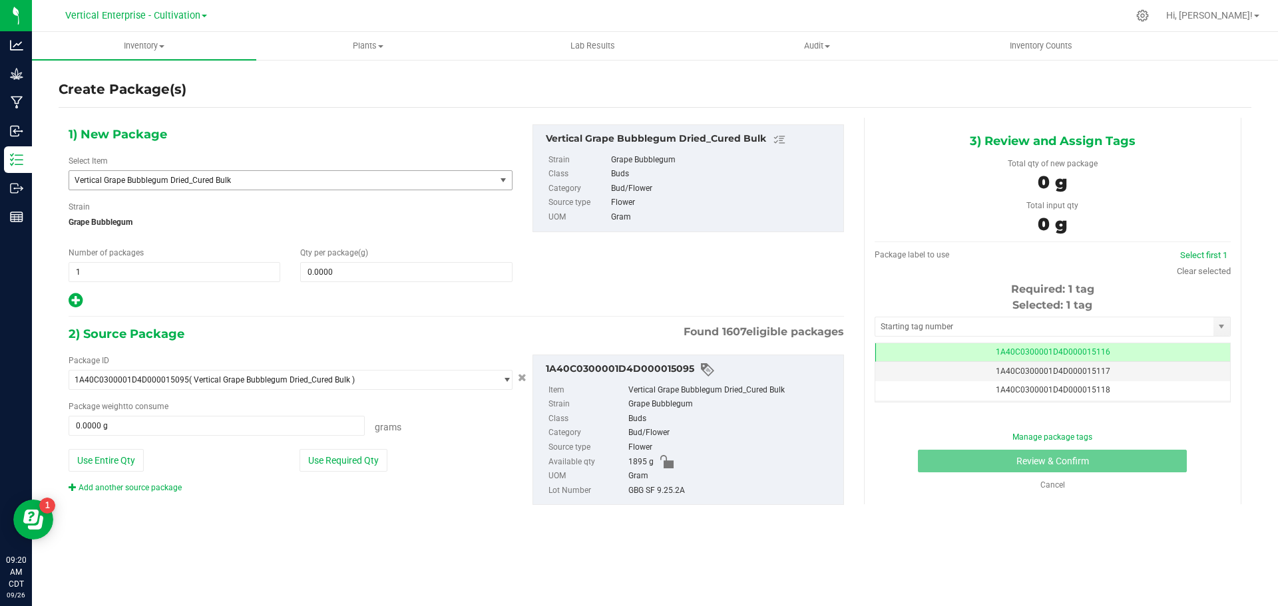
click at [186, 174] on span "Vertical Grape Bubblegum Dried_Cured Bulk" at bounding box center [282, 180] width 426 height 19
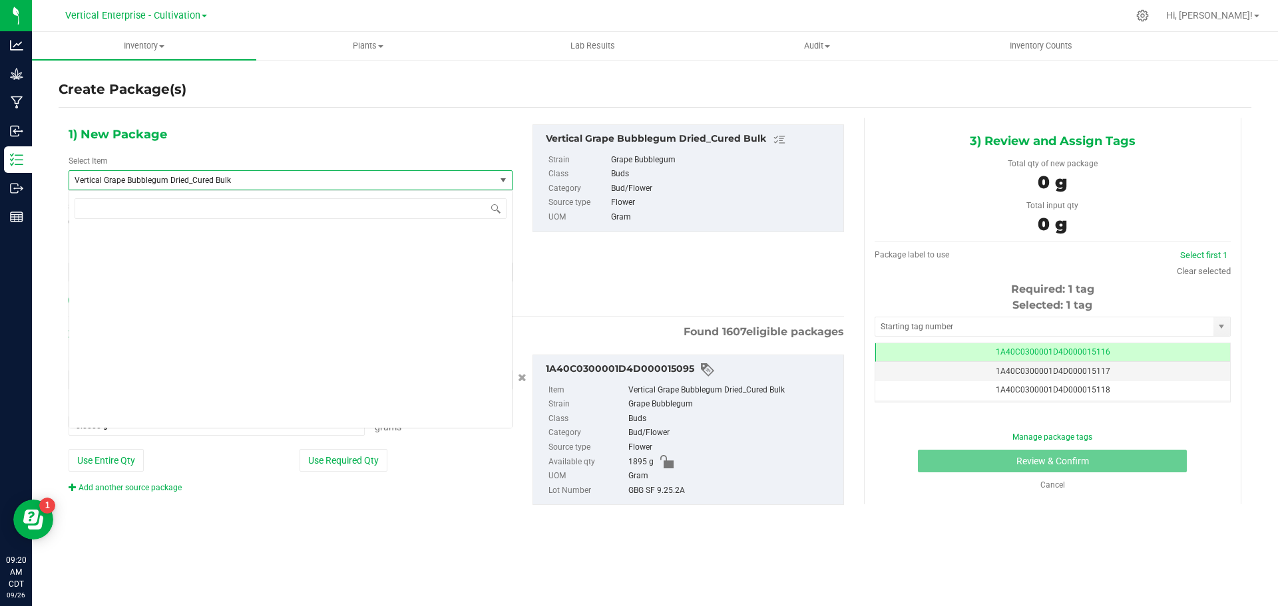
scroll to position [102595, 0]
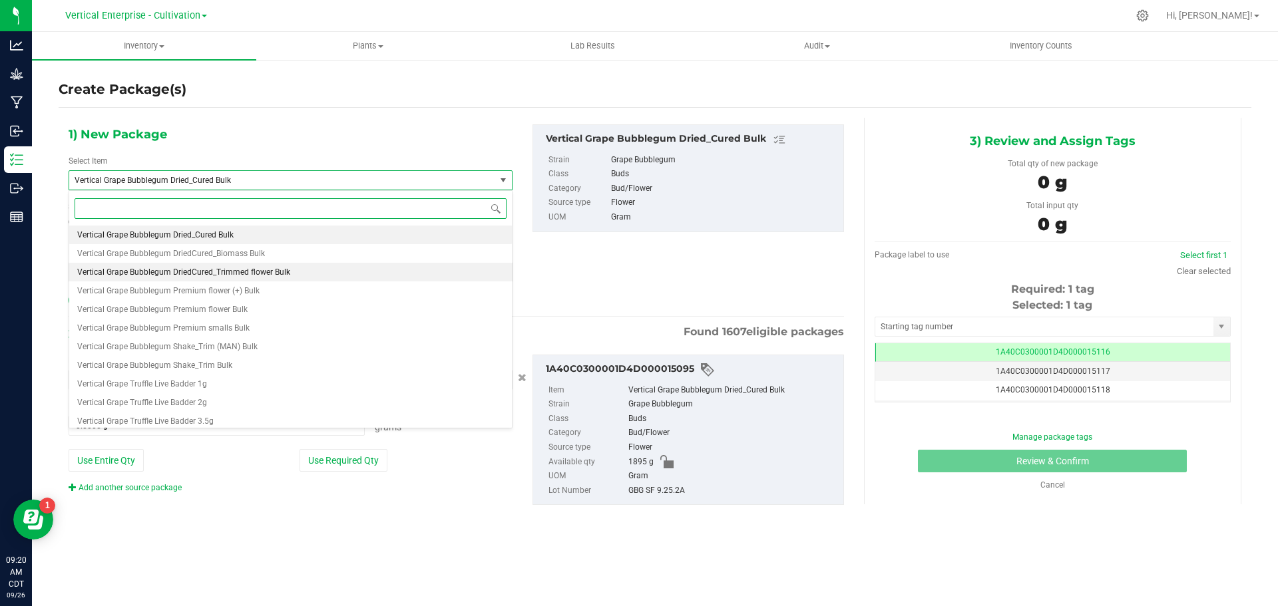
click at [230, 274] on span "Vertical Grape Bubblegum DriedCured_Trimmed flower Bulk" at bounding box center [183, 272] width 213 height 9
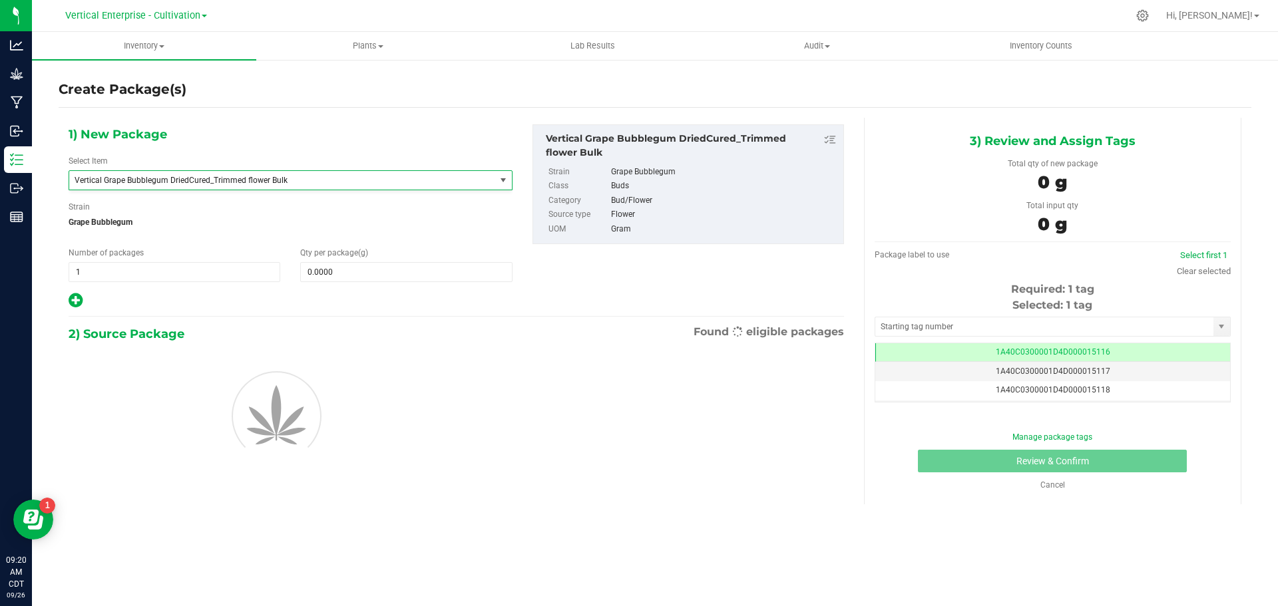
type input "0.0000"
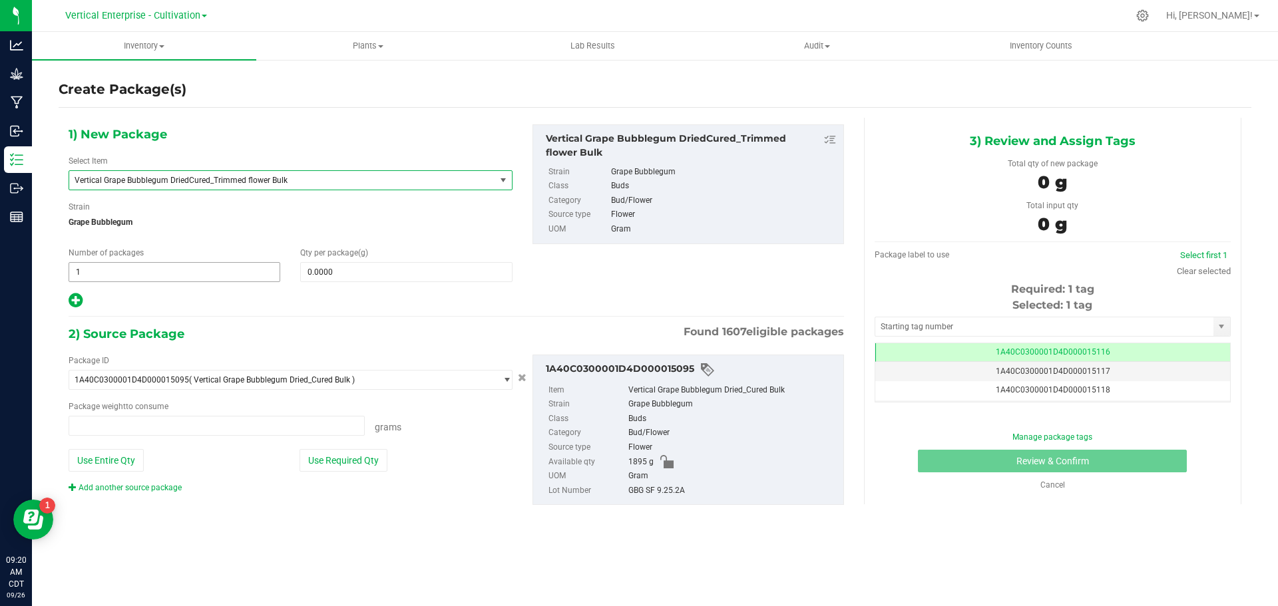
type input "0.0000 g"
click at [367, 285] on div "1) New Package Select Item Vertical Grape Bubblegum DriedCured_Trimmed flower B…" at bounding box center [291, 216] width 464 height 185
click at [367, 278] on span at bounding box center [406, 272] width 212 height 20
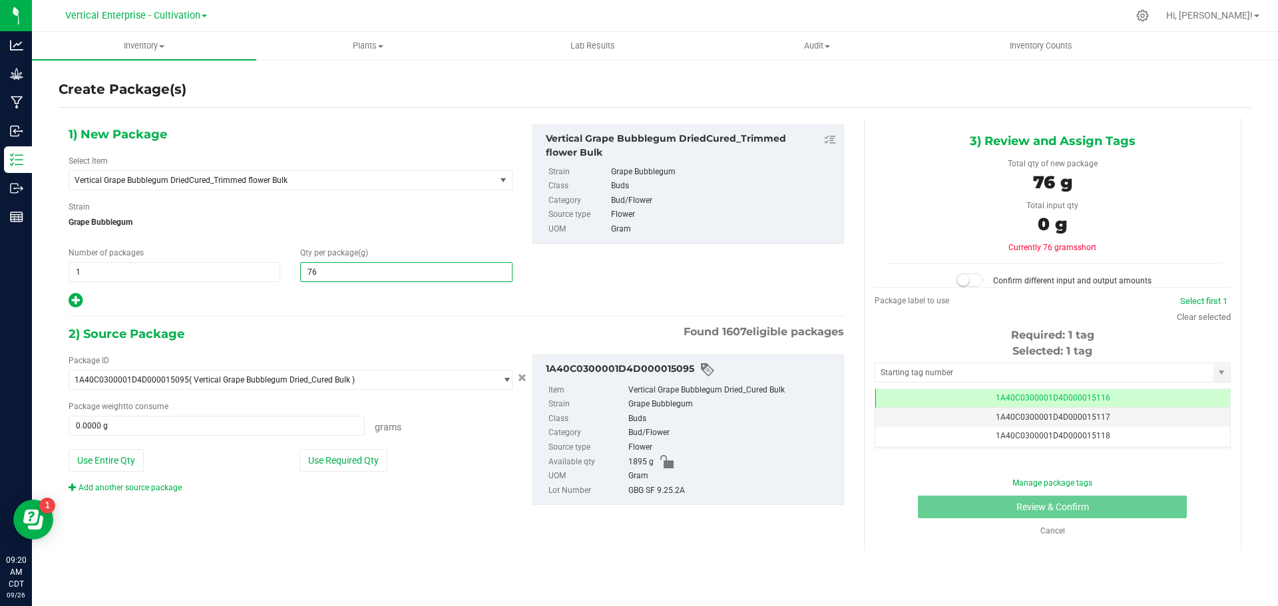
type input "760"
type input "760.0000"
click at [345, 455] on button "Use Required Qty" at bounding box center [343, 460] width 88 height 23
type input "760.0000 g"
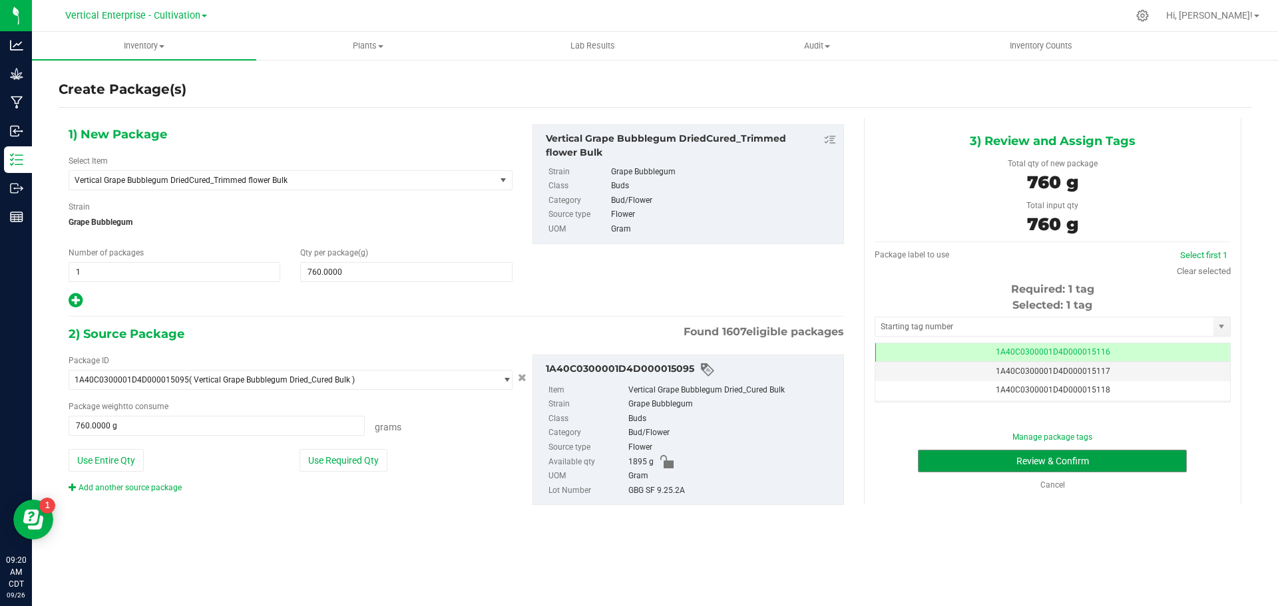
click at [1006, 469] on button "Review & Confirm" at bounding box center [1052, 461] width 269 height 23
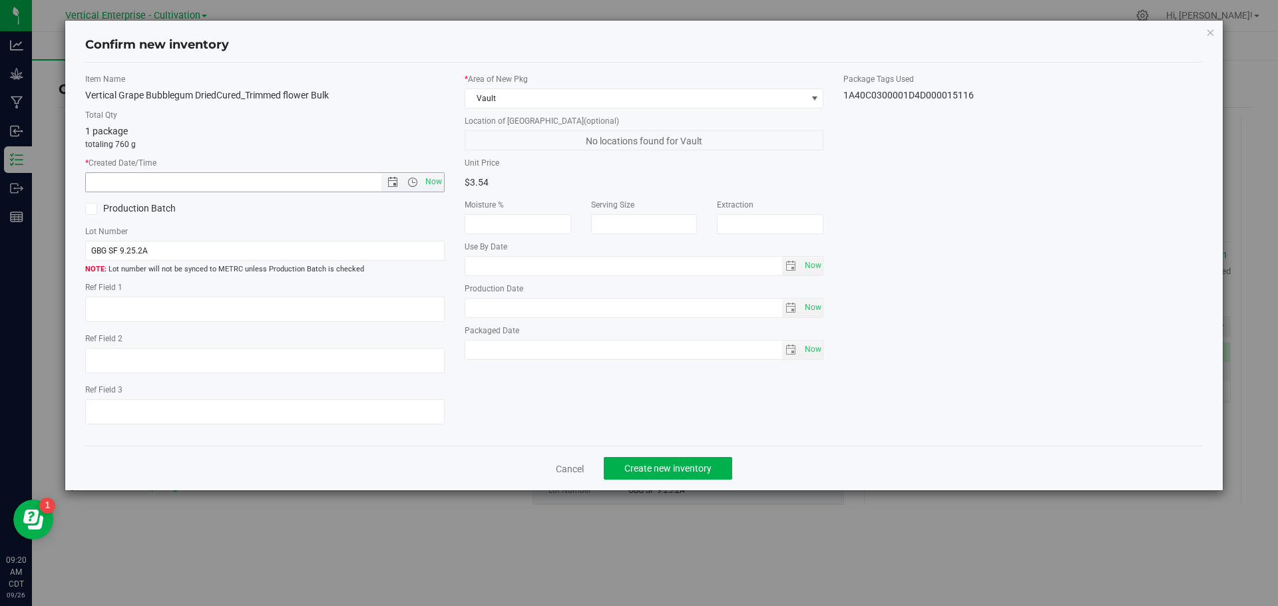
click at [431, 188] on span "Now" at bounding box center [433, 181] width 23 height 19
type input "9/26/2025 9:20 AM"
click at [100, 210] on label "Production Batch" at bounding box center [170, 209] width 170 height 14
click at [0, 0] on input "Production Batch" at bounding box center [0, 0] width 0 height 0
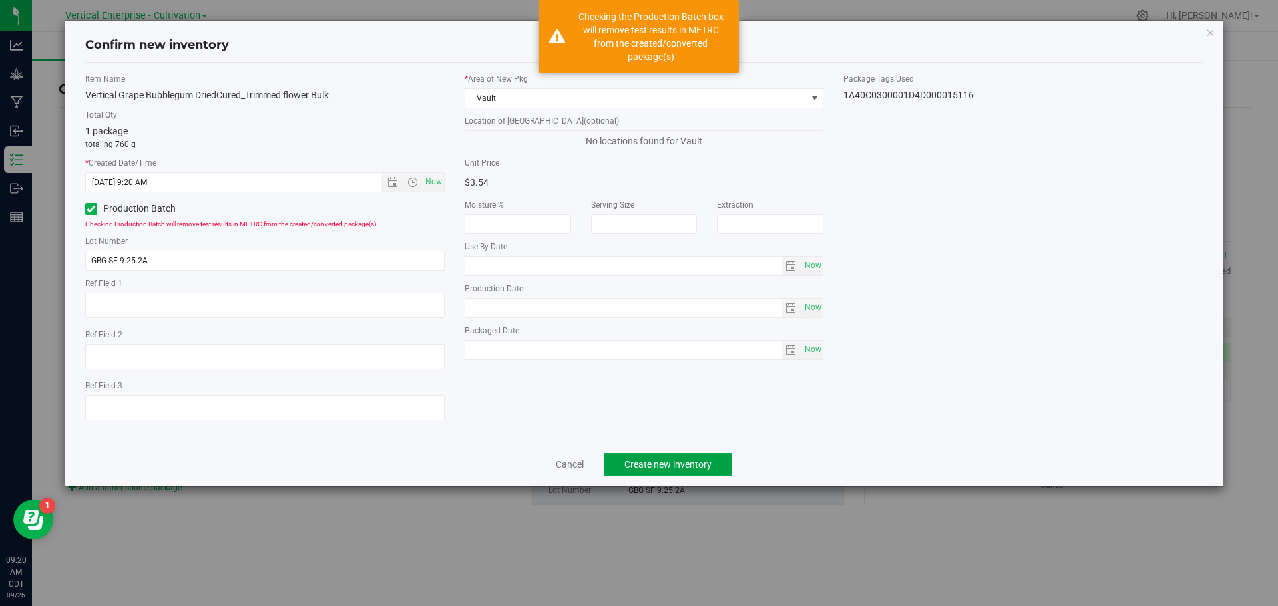
click at [668, 465] on span "Create new inventory" at bounding box center [667, 464] width 87 height 11
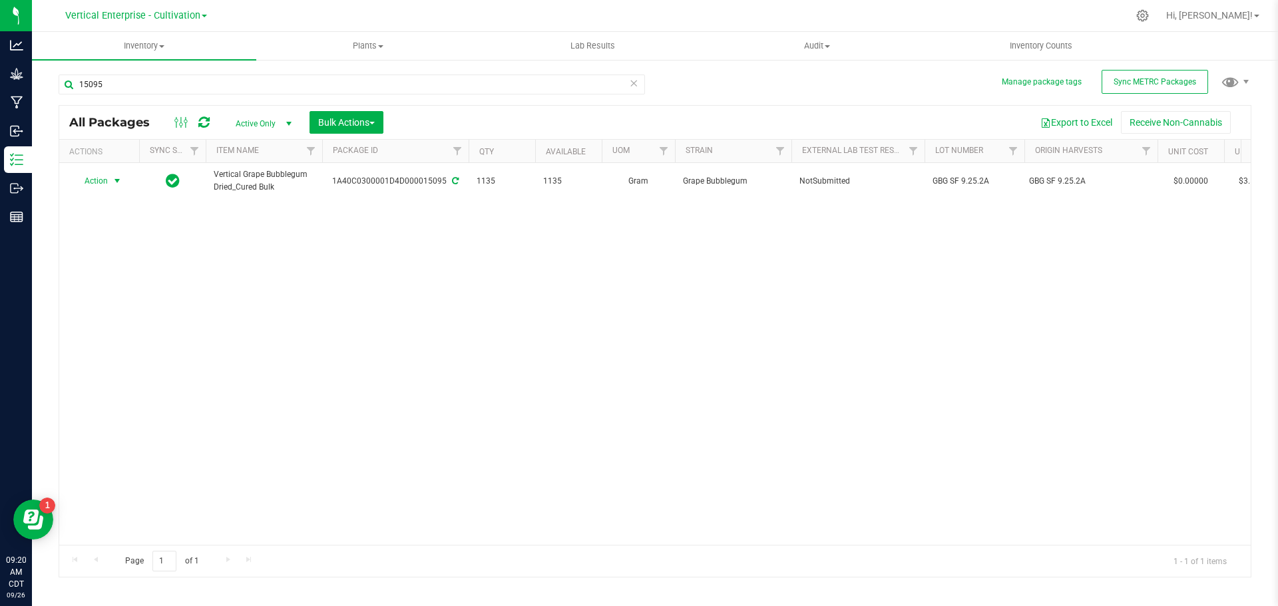
click at [99, 172] on span "Action" at bounding box center [91, 181] width 36 height 19
click at [104, 221] on li "Create package" at bounding box center [115, 223] width 84 height 20
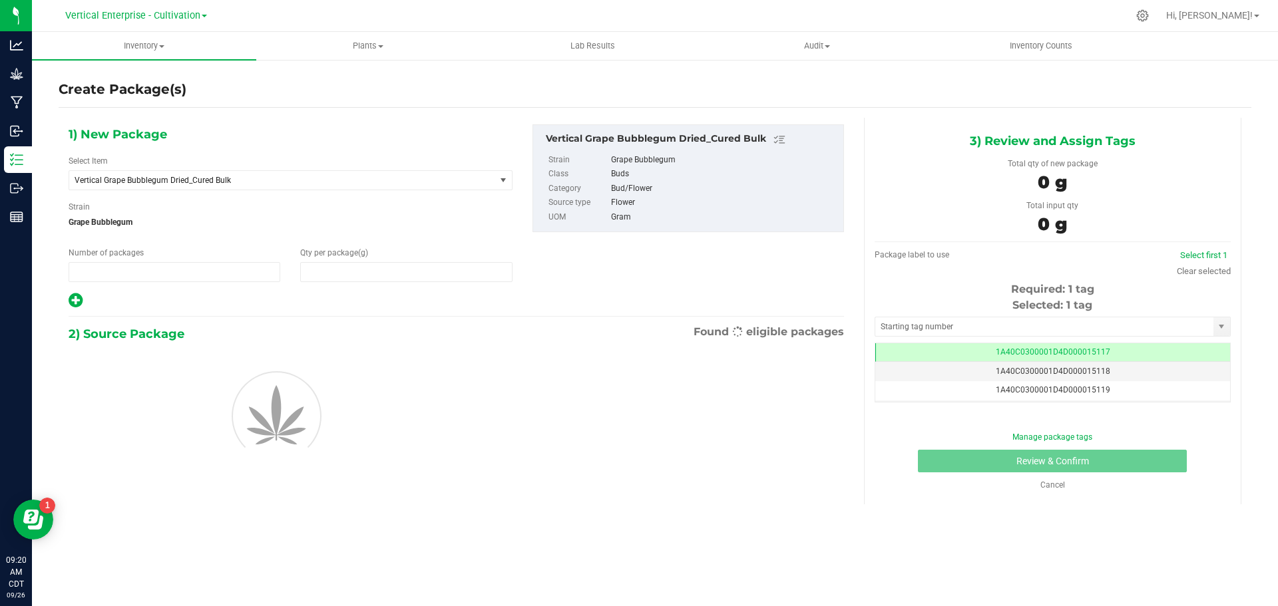
type input "1"
type input "0.0000"
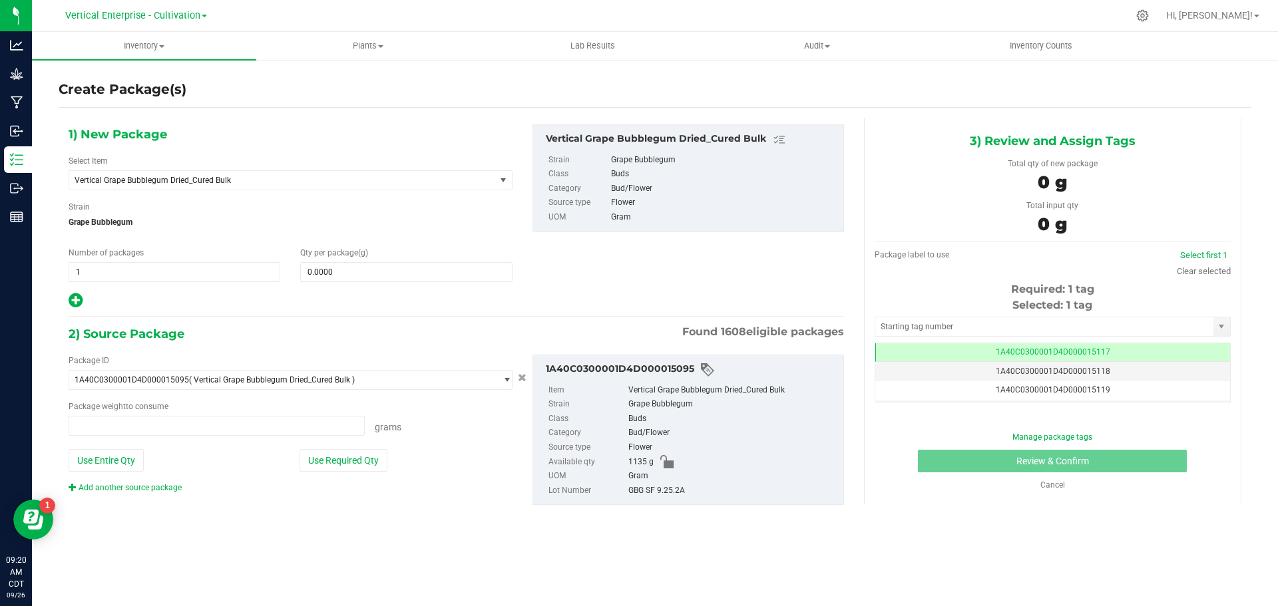
type input "0.0000 g"
click at [160, 190] on span "Vertical Grape Bubblegum Dried_Cured Bulk" at bounding box center [291, 180] width 444 height 20
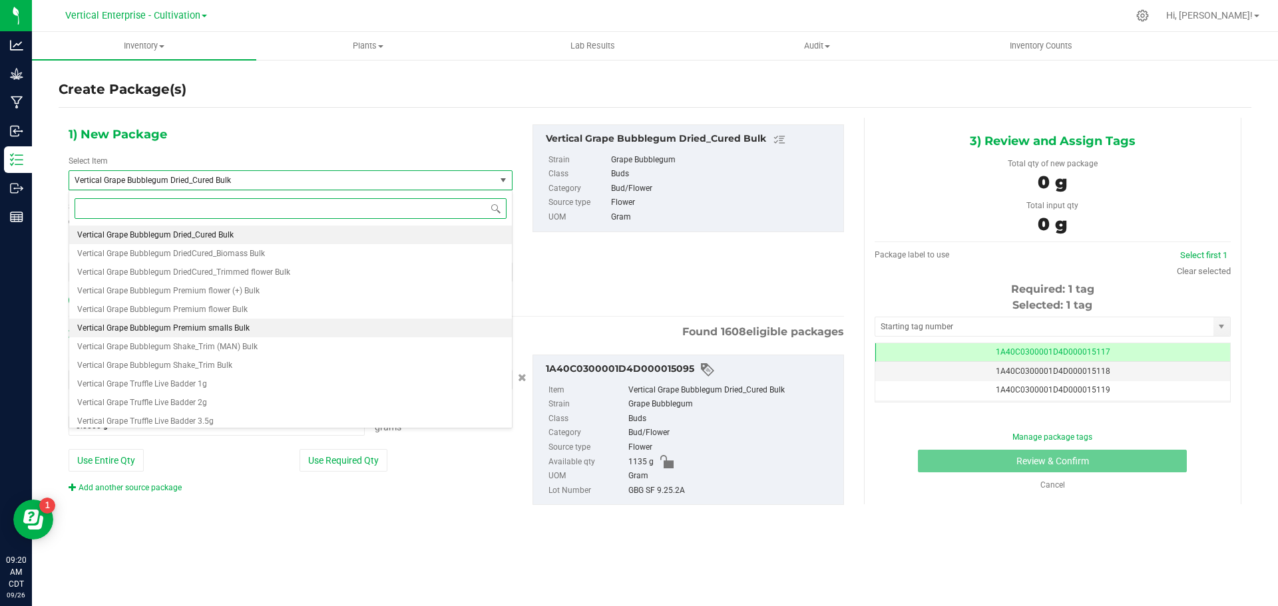
click at [214, 329] on span "Vertical Grape Bubblegum Premium smalls Bulk" at bounding box center [163, 327] width 172 height 9
type input "0.0000"
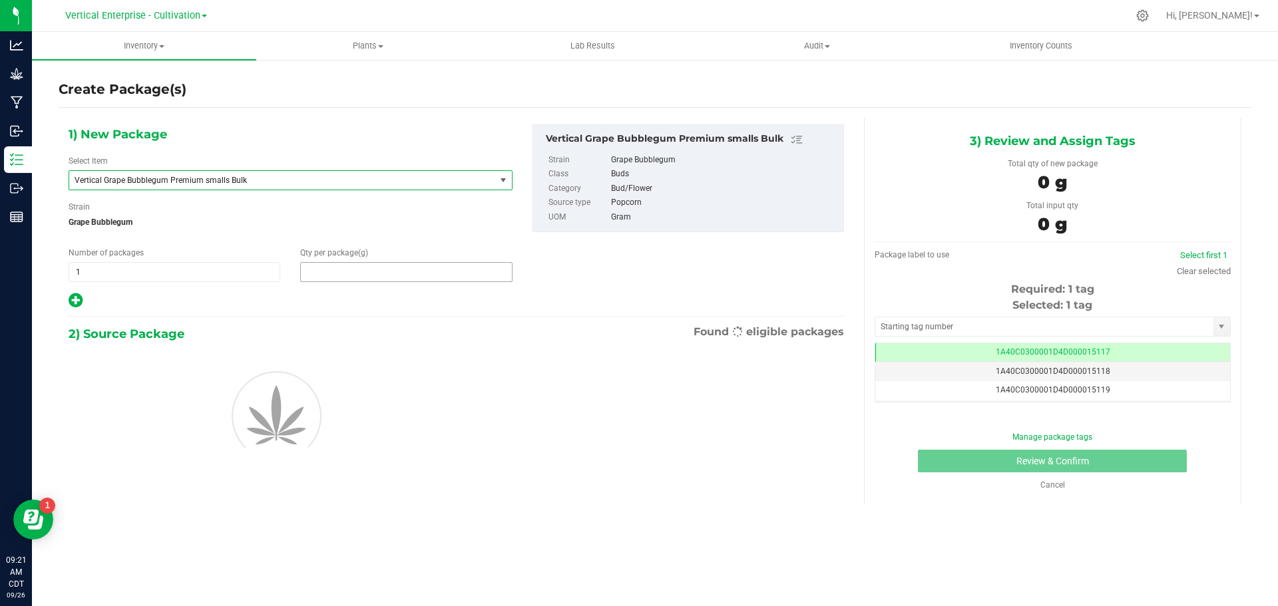
click at [351, 272] on span at bounding box center [406, 272] width 212 height 20
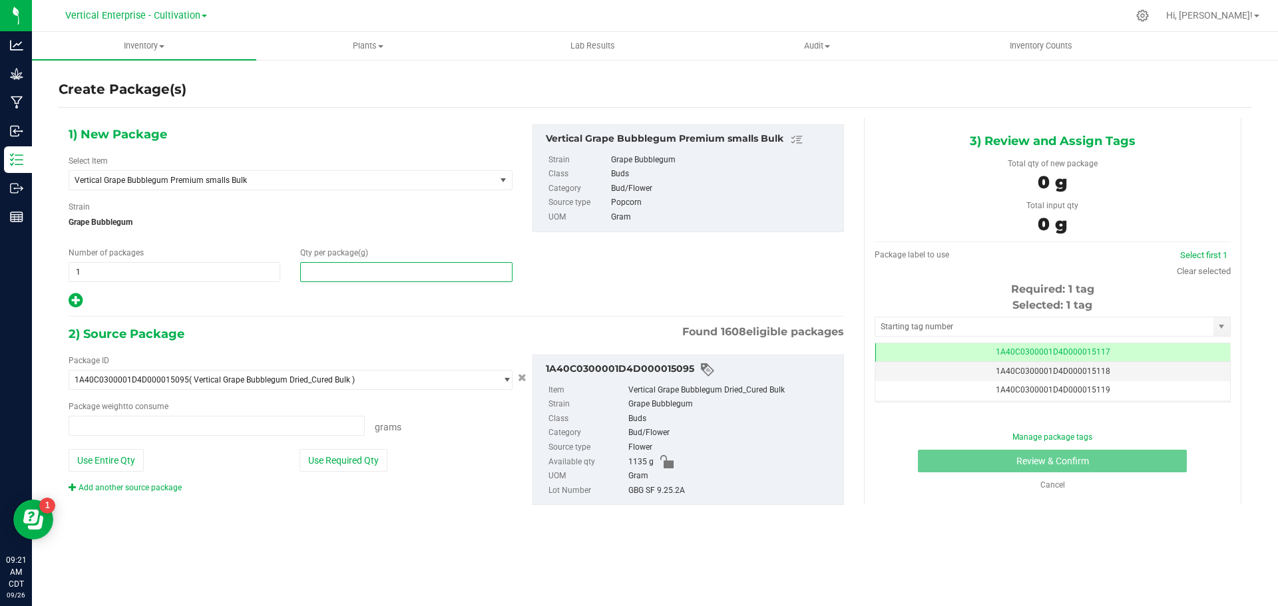
type input "0.0000 g"
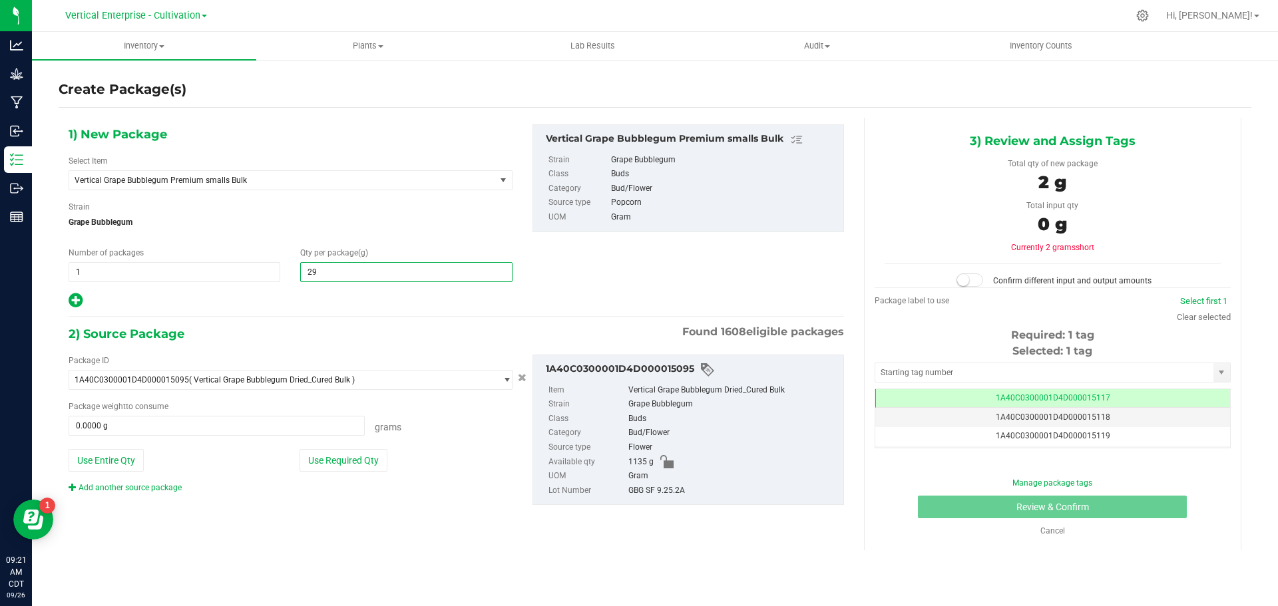
type input "295"
type input "295.0000"
click at [351, 463] on button "Use Required Qty" at bounding box center [343, 460] width 88 height 23
type input "295.0000 g"
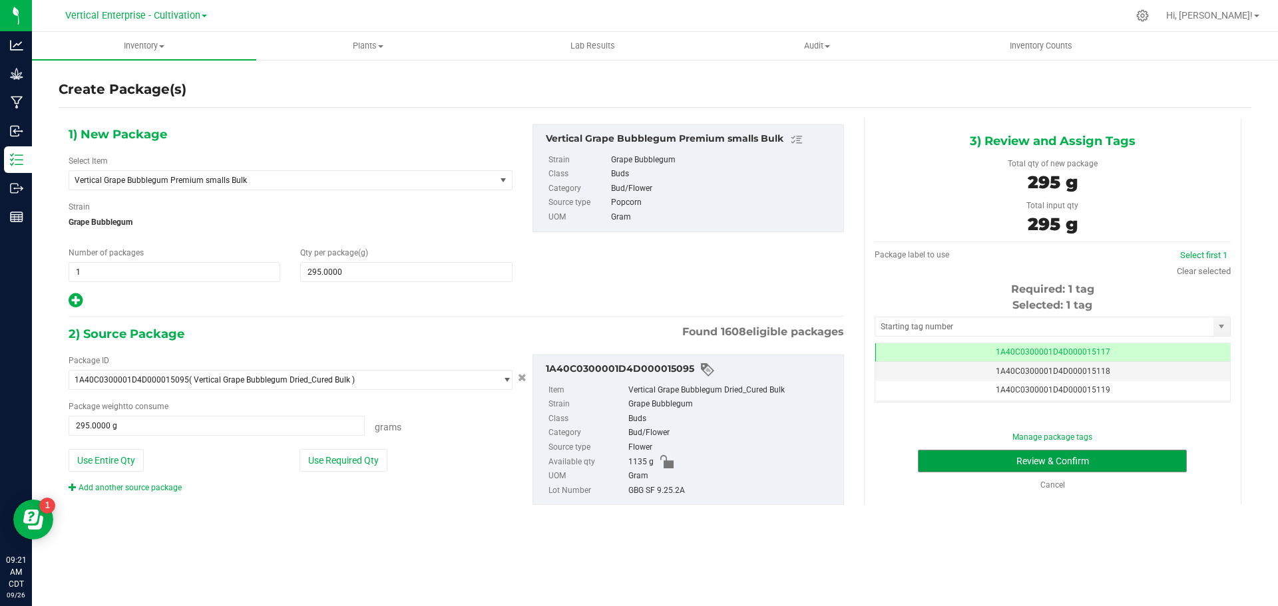
click at [1105, 459] on button "Review & Confirm" at bounding box center [1052, 461] width 269 height 23
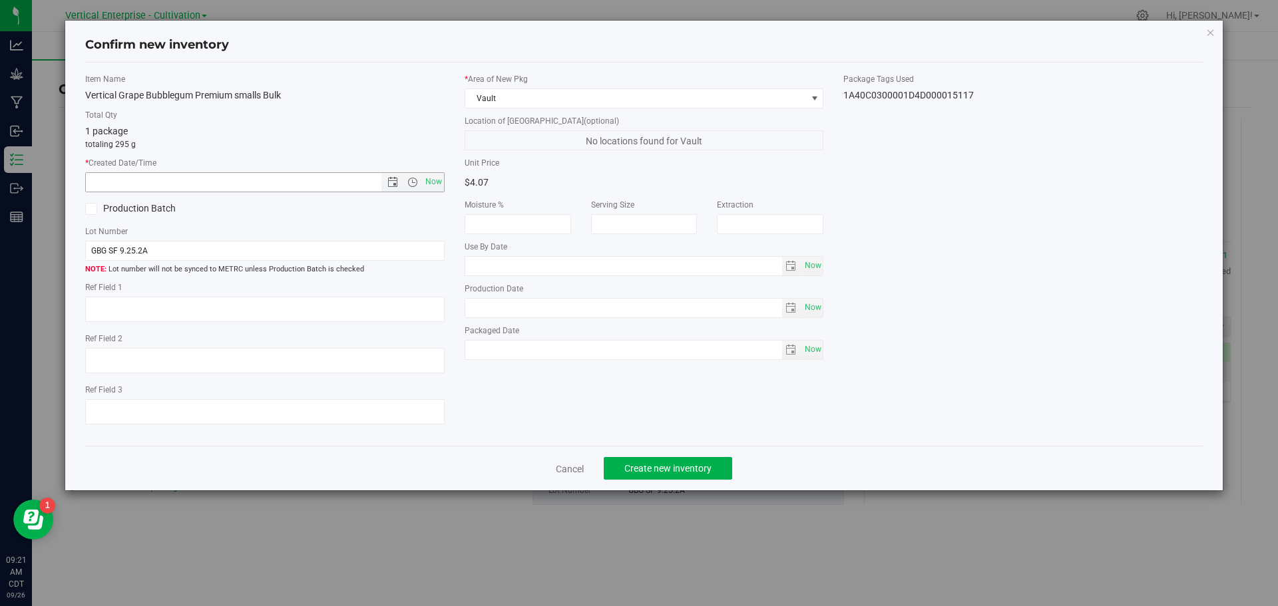
click at [436, 177] on span "Now" at bounding box center [433, 181] width 23 height 19
type input "9/26/2025 9:21 AM"
click at [137, 207] on label "Production Batch" at bounding box center [170, 209] width 170 height 14
click at [0, 0] on input "Production Batch" at bounding box center [0, 0] width 0 height 0
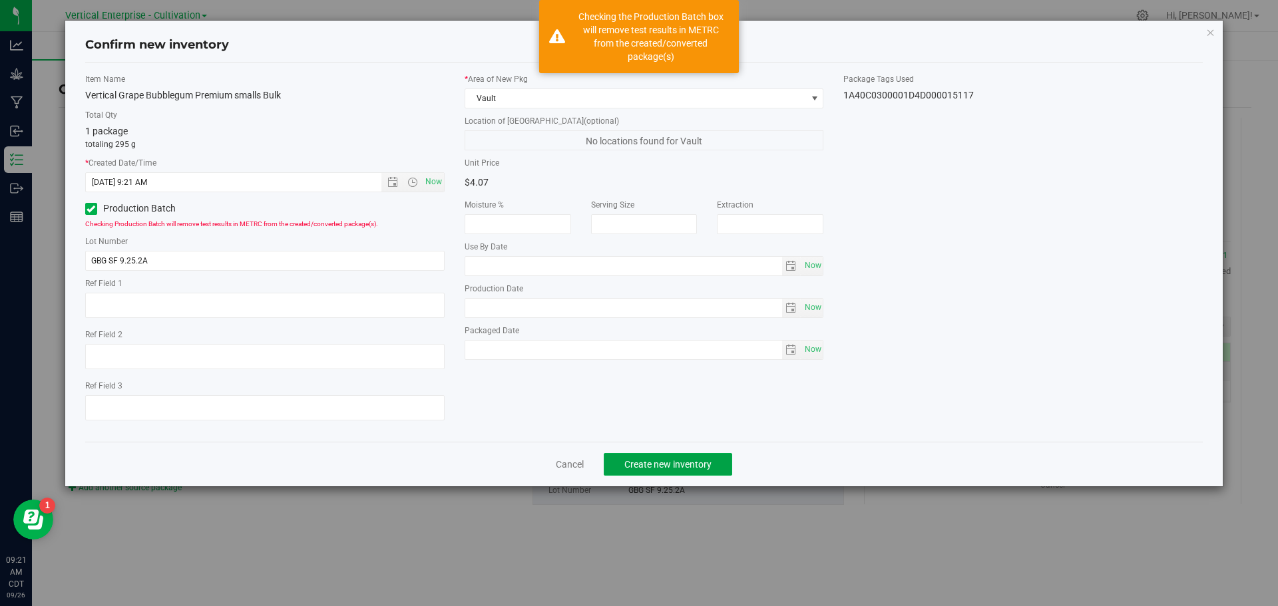
click at [685, 459] on span "Create new inventory" at bounding box center [667, 464] width 87 height 11
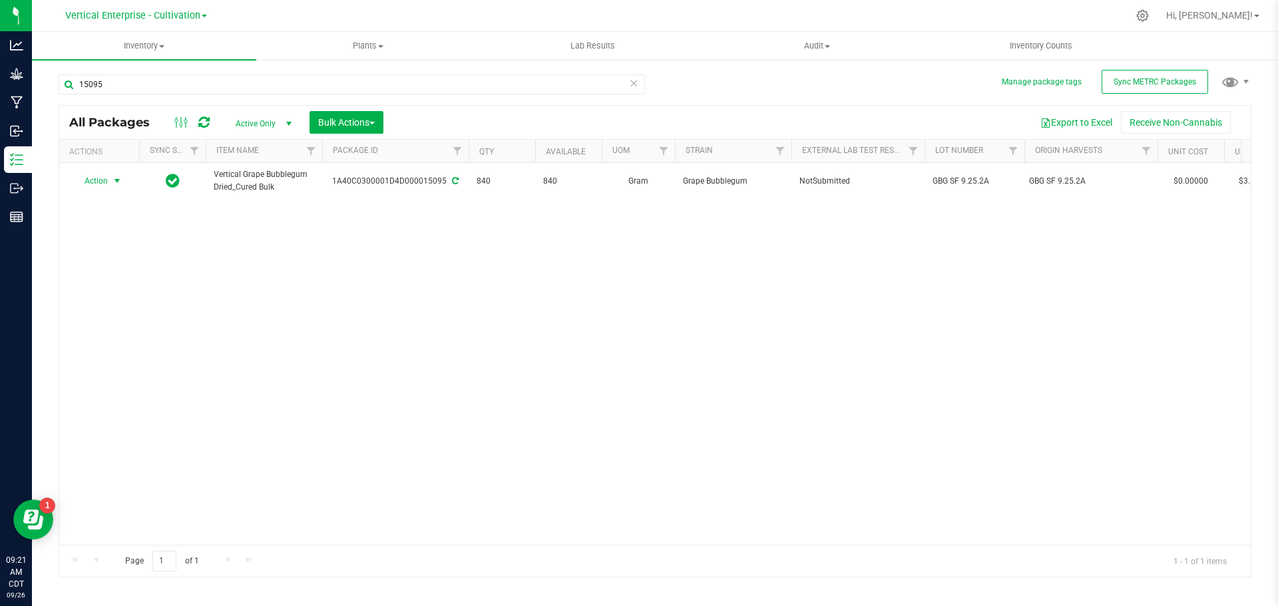
click at [99, 178] on span "Action" at bounding box center [91, 181] width 36 height 19
click at [96, 218] on li "Create package" at bounding box center [115, 223] width 84 height 20
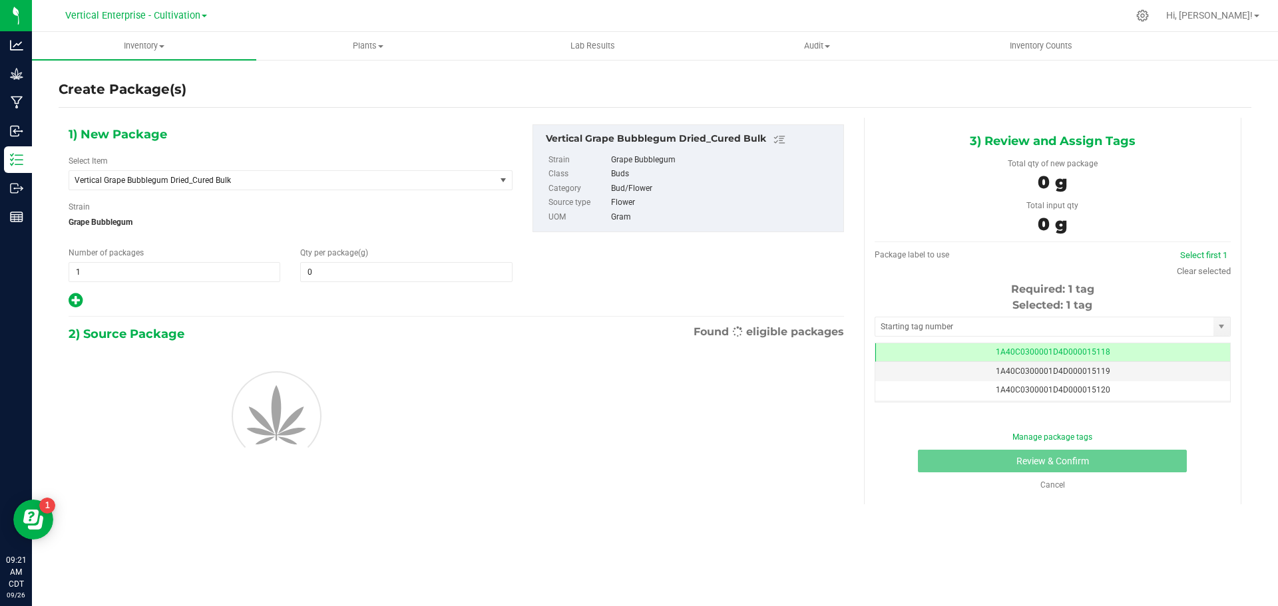
type input "0.0000"
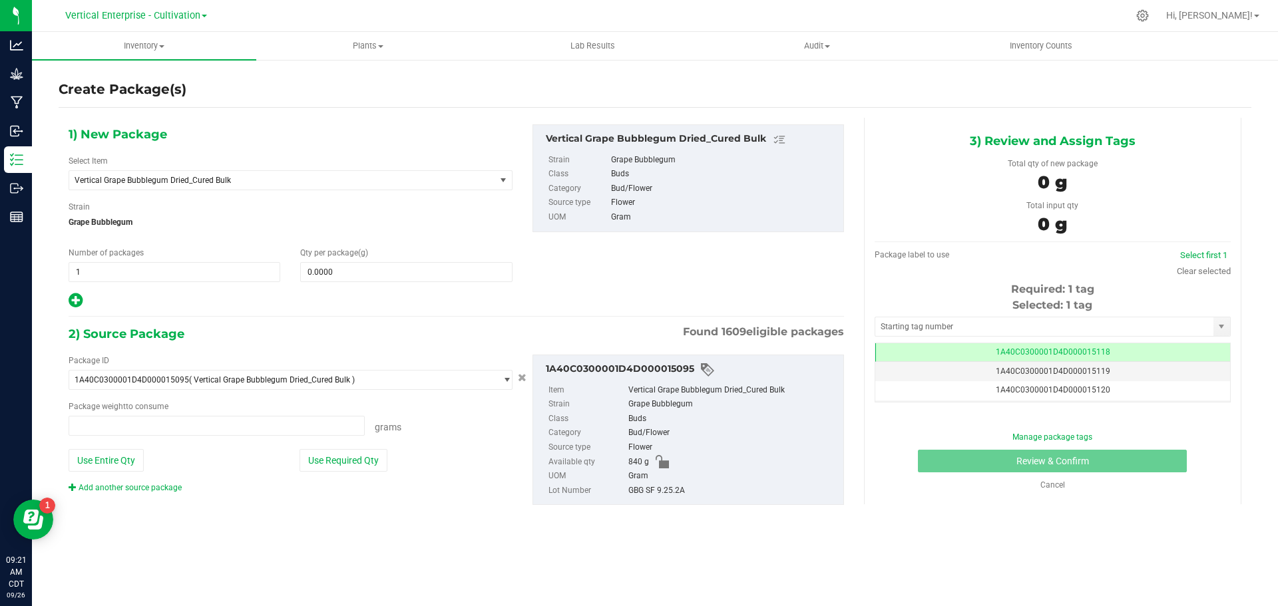
type input "0.0000 g"
click at [172, 185] on span "Vertical Grape Bubblegum Dried_Cured Bulk" at bounding box center [282, 180] width 426 height 19
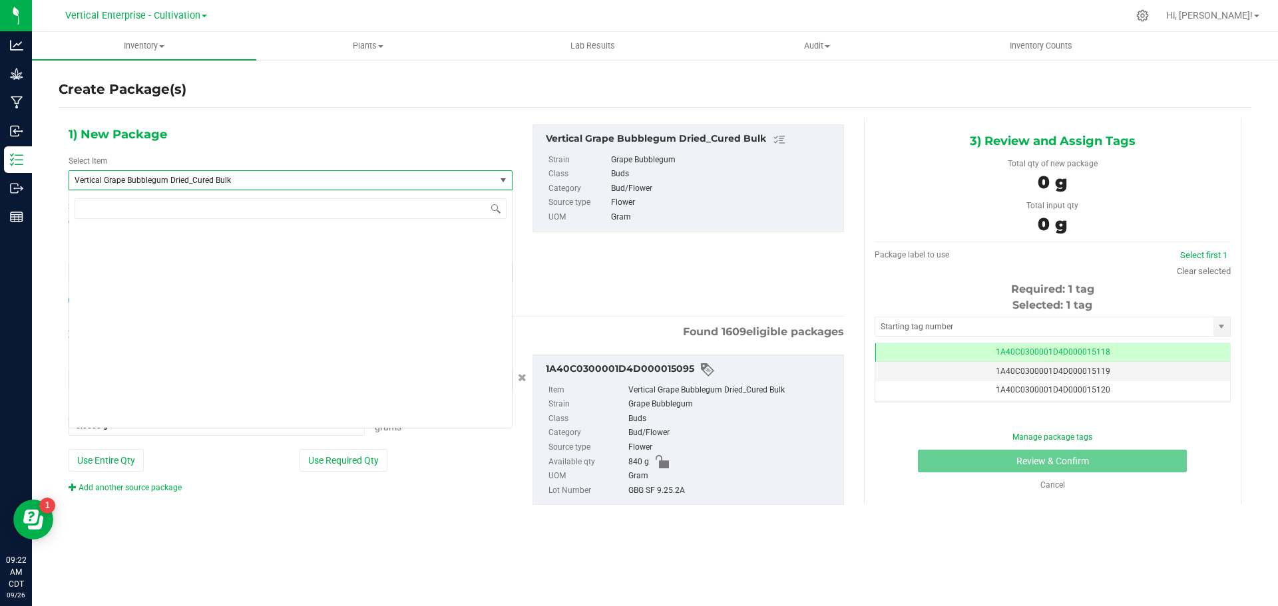
scroll to position [102595, 0]
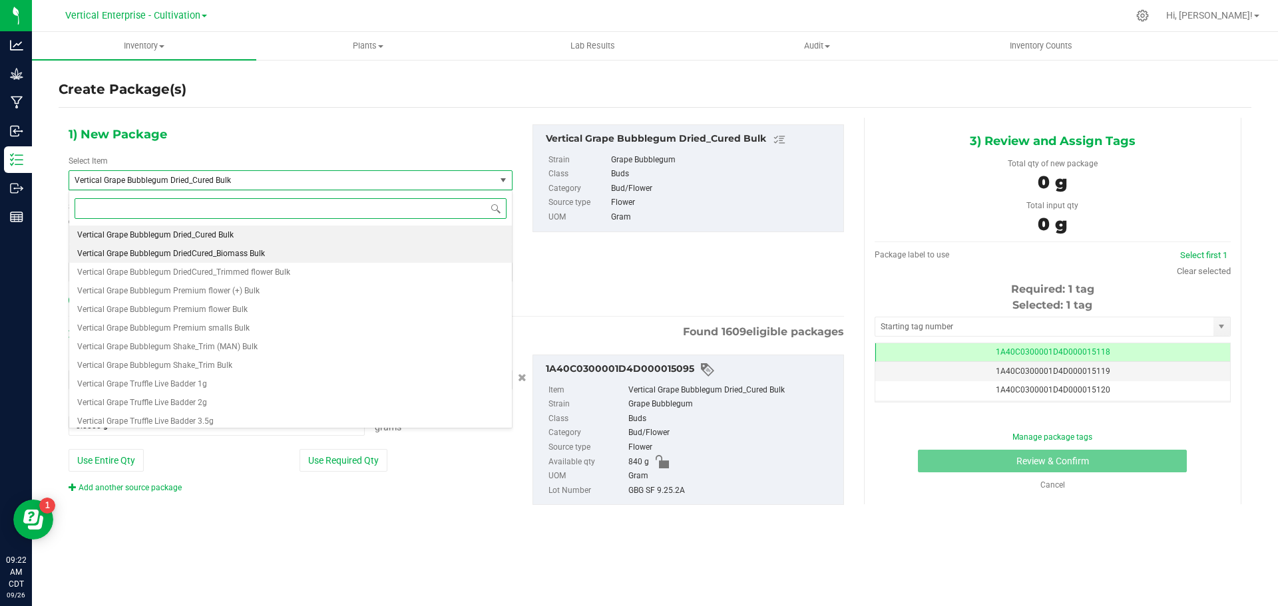
click at [201, 250] on span "Vertical Grape Bubblegum DriedCured_Biomass Bulk" at bounding box center [171, 253] width 188 height 9
type input "0.0000"
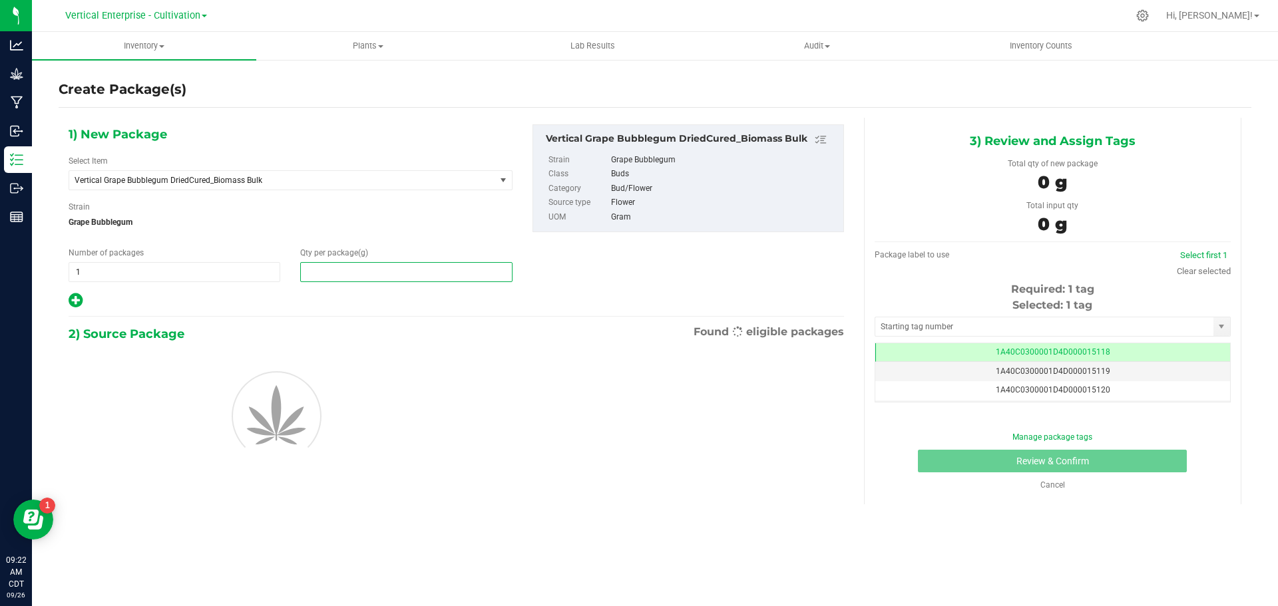
click at [388, 274] on span at bounding box center [406, 272] width 212 height 20
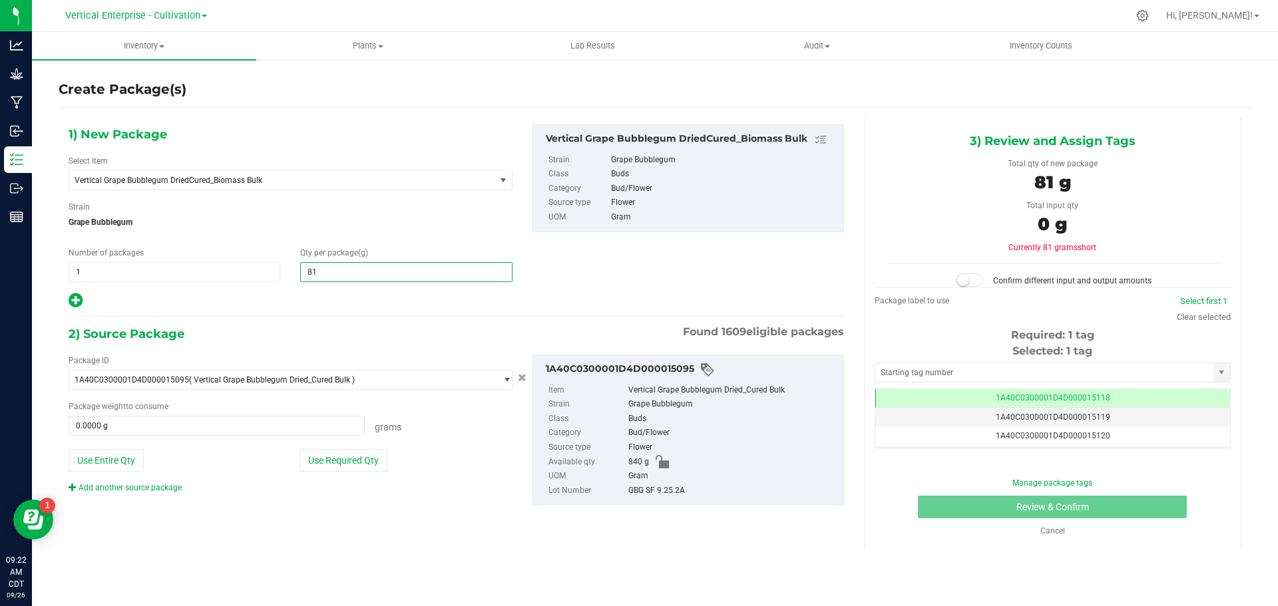
type input "815"
type input "815.0000"
click at [343, 456] on button "Use Required Qty" at bounding box center [343, 460] width 88 height 23
type input "815.0000 g"
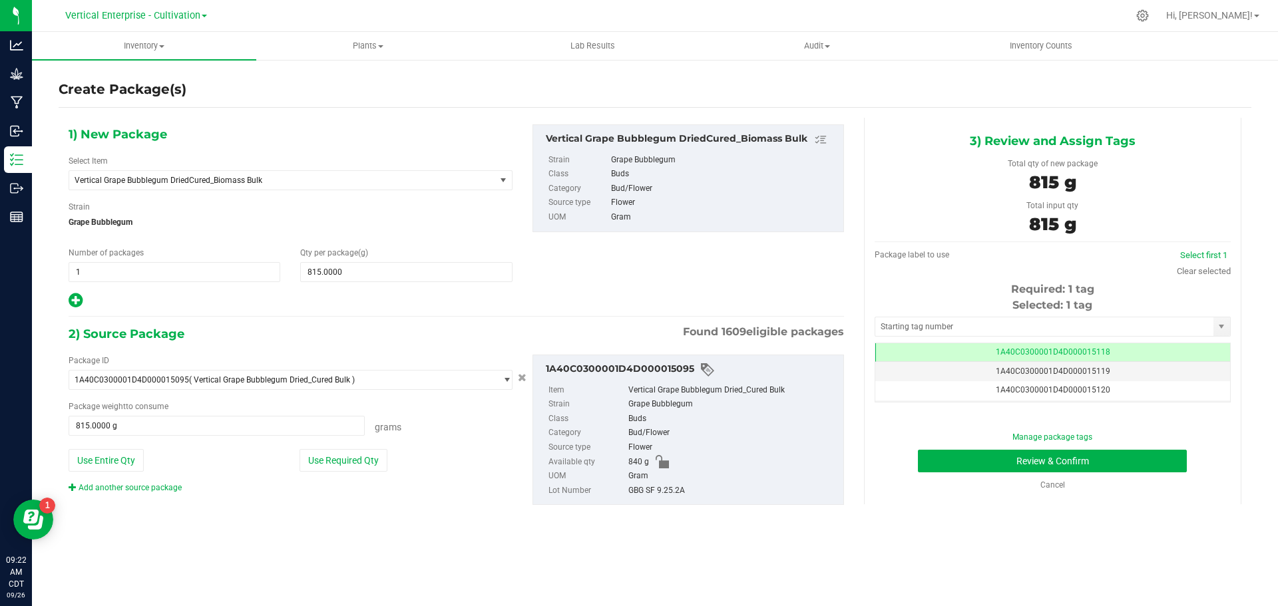
click at [1041, 473] on div "Manage package tags Review & Confirm Cancel" at bounding box center [1052, 461] width 336 height 60
click at [1161, 453] on button "Review & Confirm" at bounding box center [1052, 461] width 269 height 23
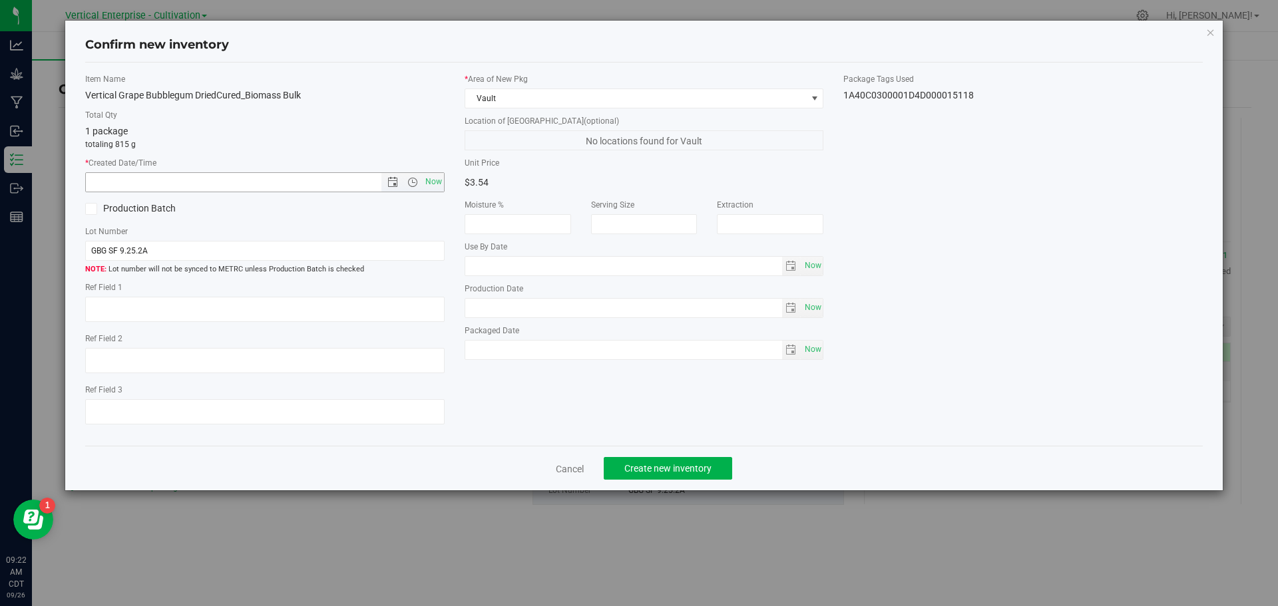
click at [431, 178] on span "Now" at bounding box center [433, 181] width 23 height 19
type input "9/26/2025 9:22 AM"
click at [127, 206] on label "Production Batch" at bounding box center [170, 209] width 170 height 14
click at [0, 0] on input "Production Batch" at bounding box center [0, 0] width 0 height 0
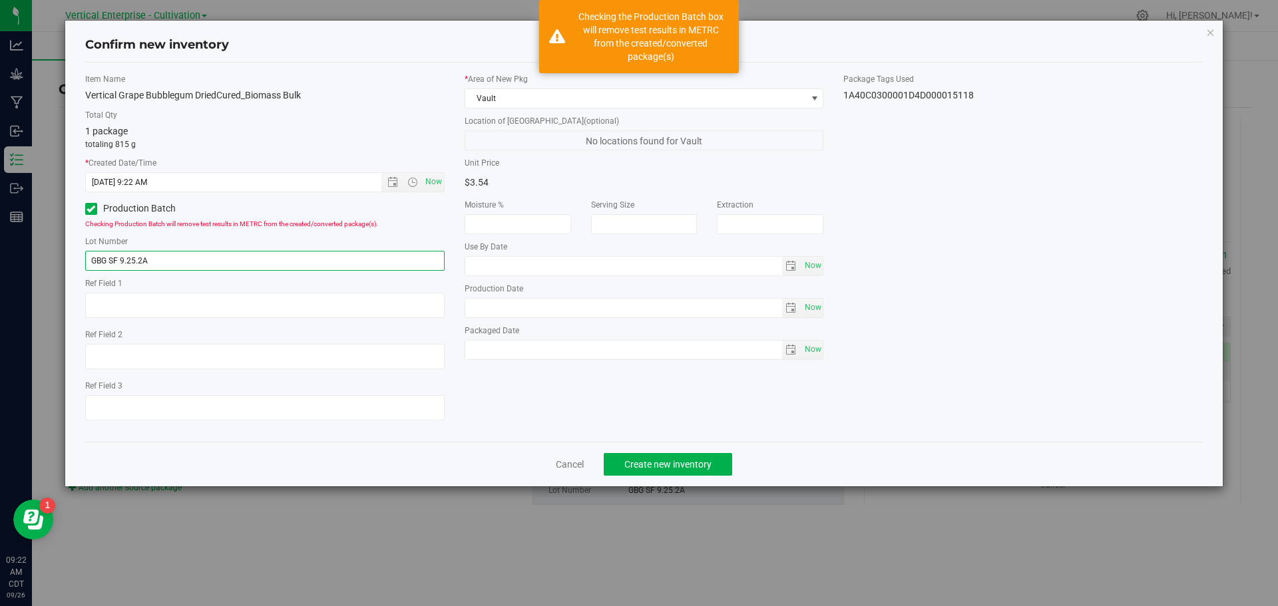
click at [184, 252] on input "GBG SF 9.25.2A" at bounding box center [264, 261] width 359 height 20
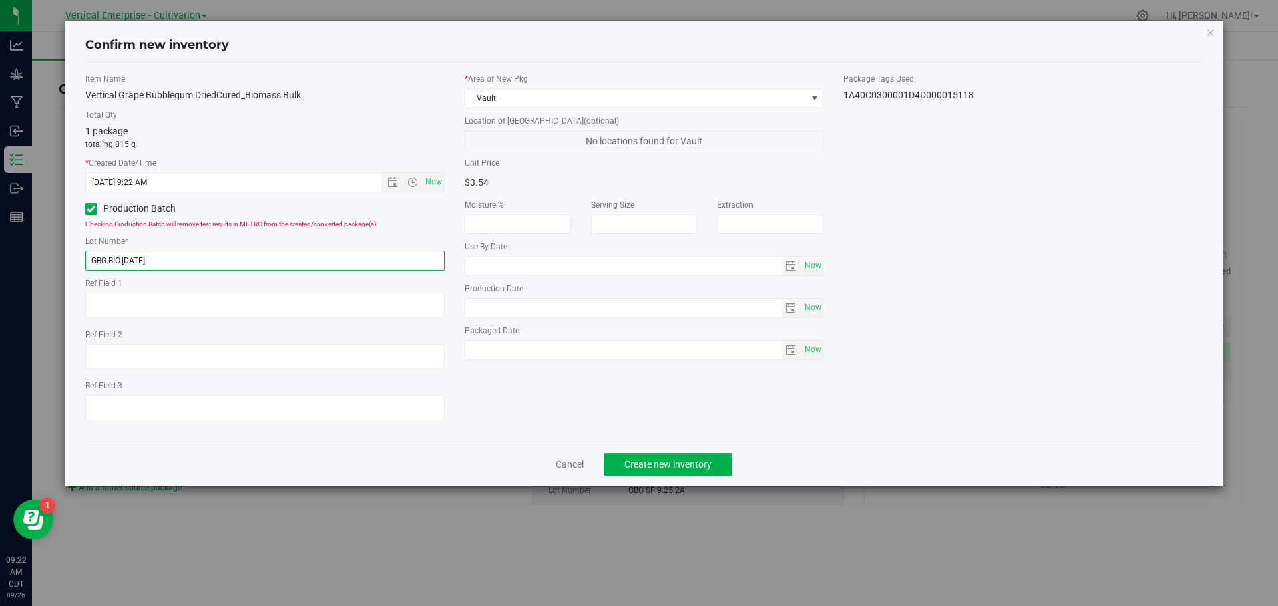
type input "GBG.BIO.9.26.25"
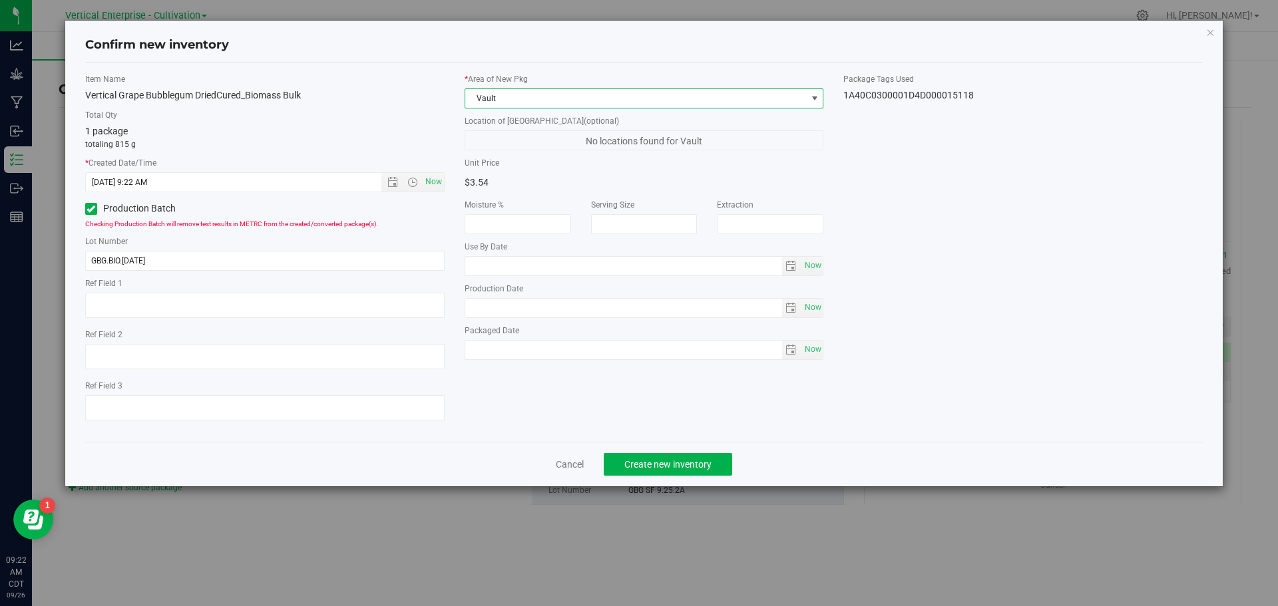
click at [479, 95] on span "Vault" at bounding box center [635, 98] width 341 height 19
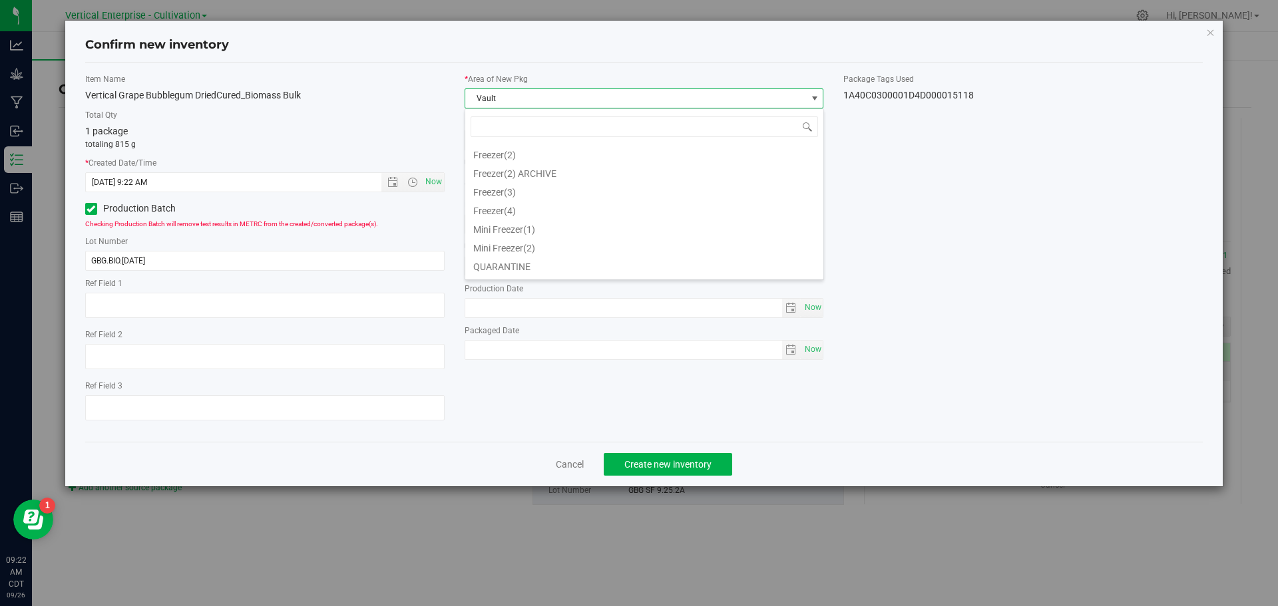
scroll to position [0, 0]
click at [529, 94] on span "Vault" at bounding box center [635, 98] width 341 height 19
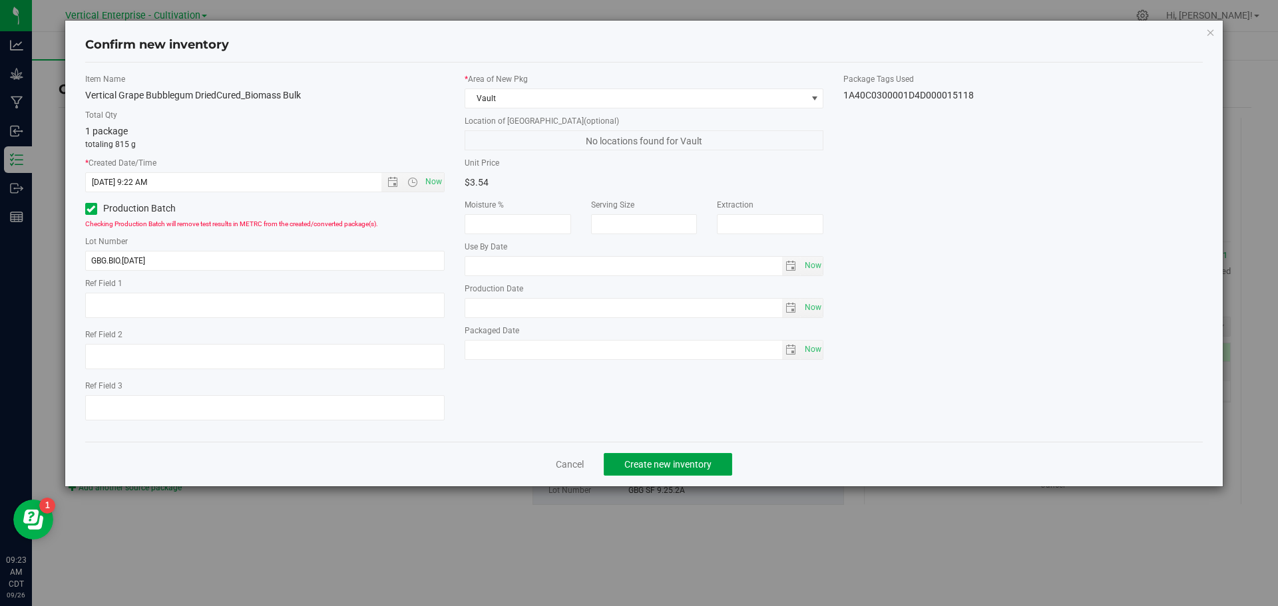
click at [699, 470] on button "Create new inventory" at bounding box center [668, 464] width 128 height 23
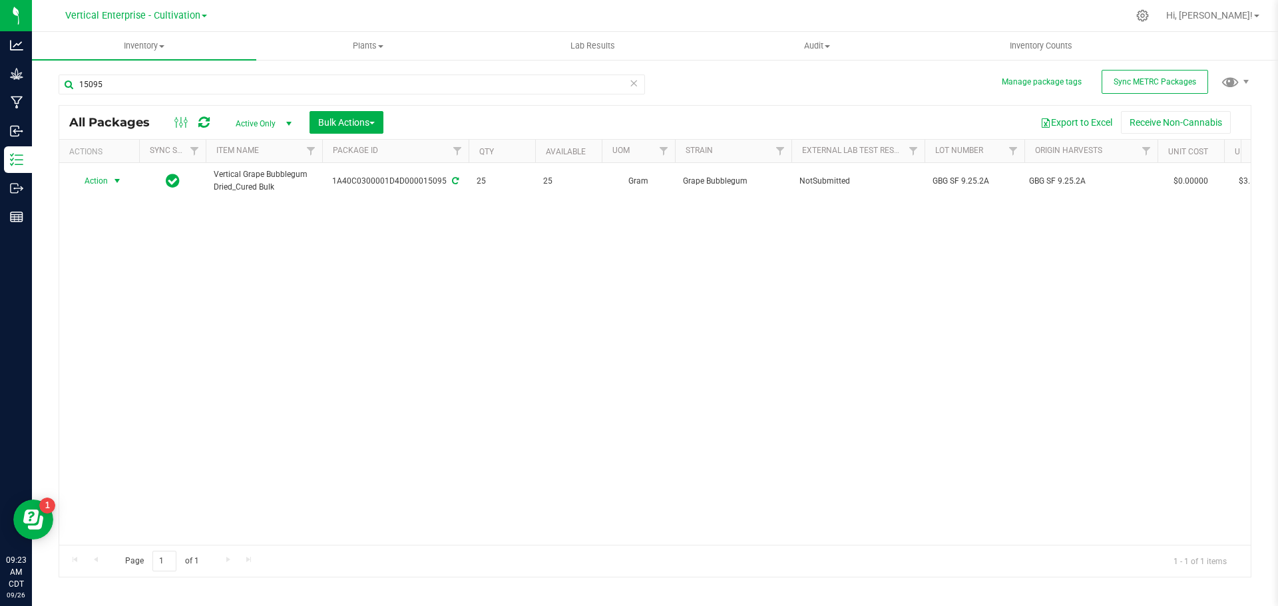
click at [96, 187] on span "Action" at bounding box center [91, 181] width 36 height 19
click at [97, 217] on li "Create package" at bounding box center [115, 223] width 84 height 20
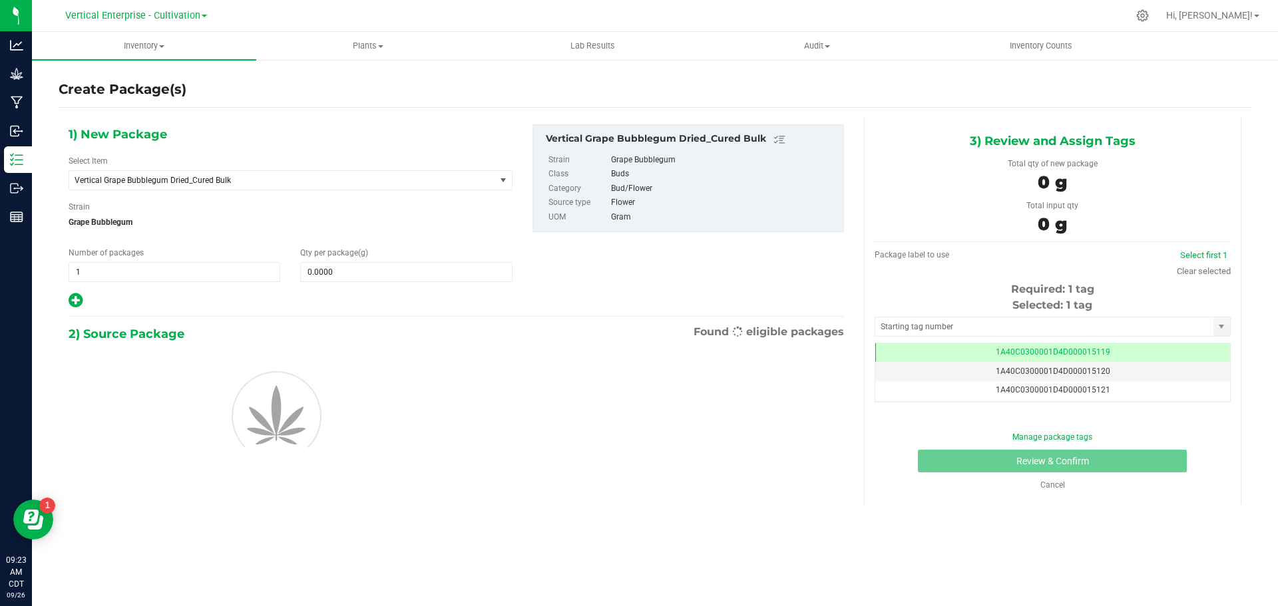
scroll to position [0, -1]
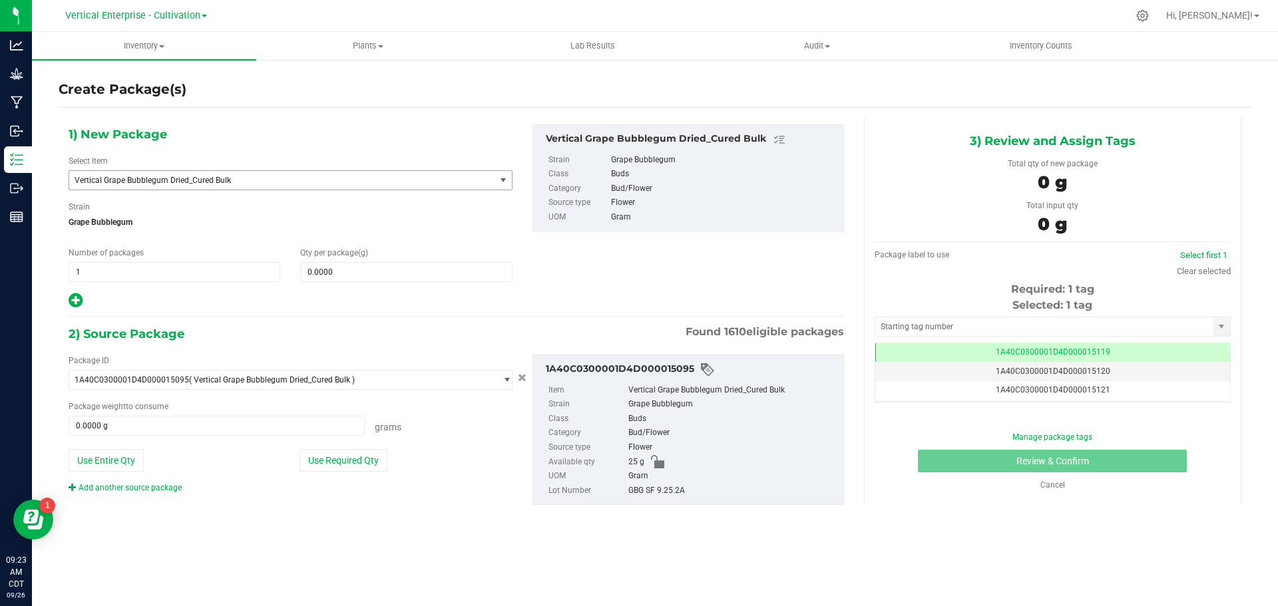
click at [178, 182] on span "Vertical Grape Bubblegum Dried_Cured Bulk" at bounding box center [274, 180] width 399 height 9
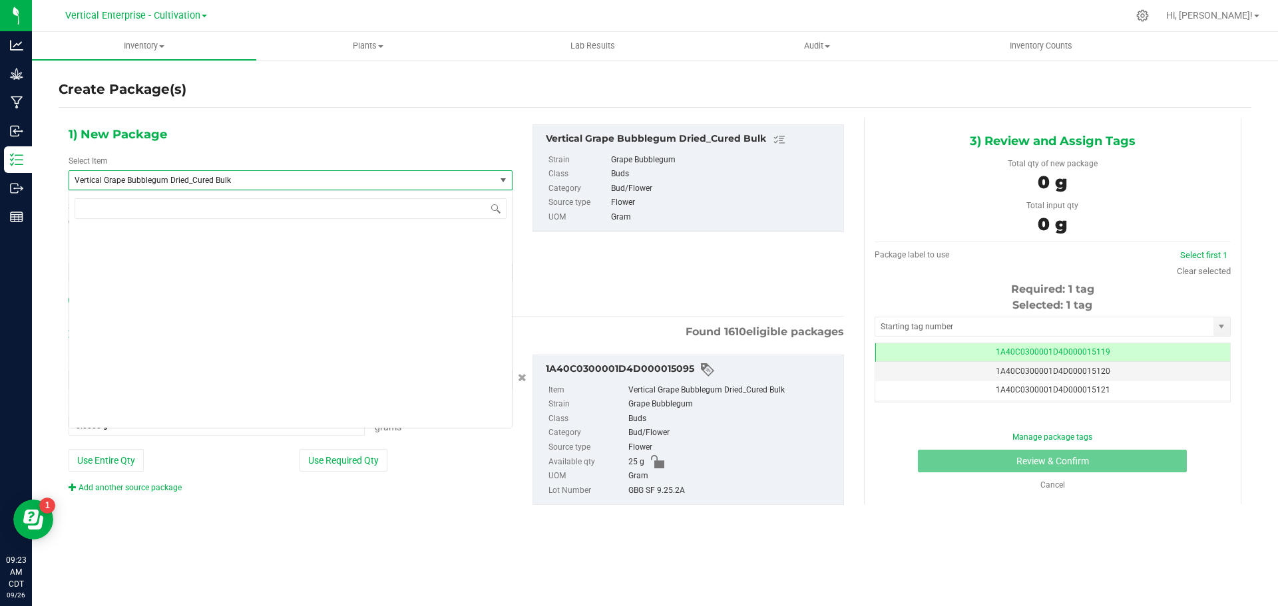
scroll to position [102595, 0]
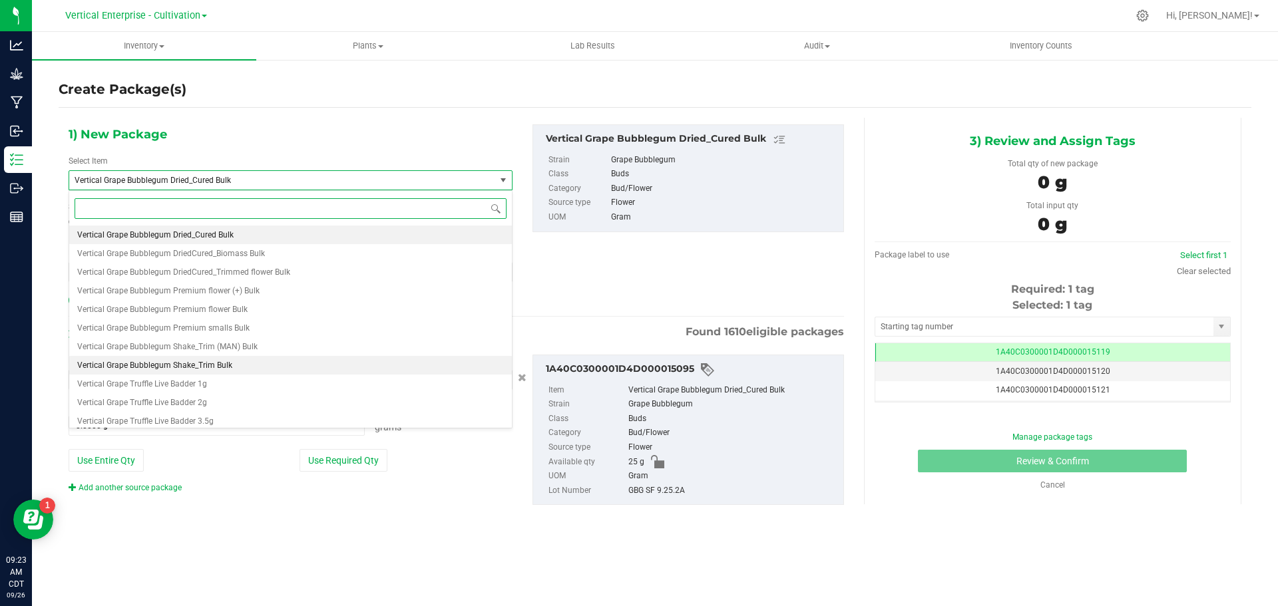
click at [209, 362] on span "Vertical Grape Bubblegum Shake_Trim Bulk" at bounding box center [154, 365] width 155 height 9
type input "0.0000"
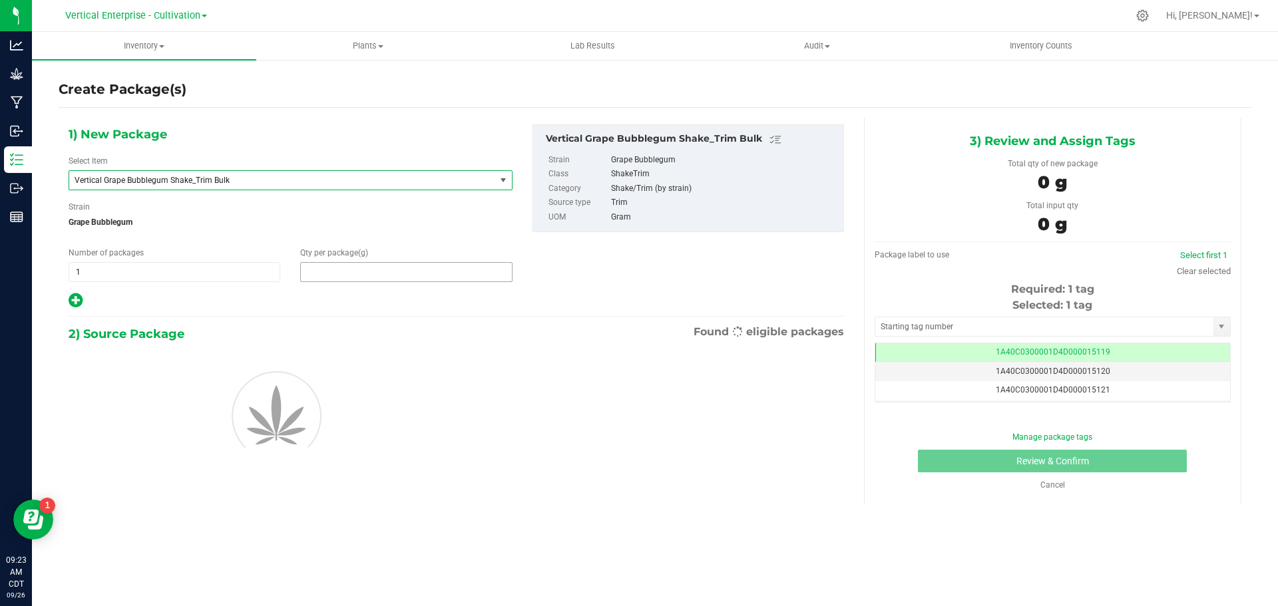
click at [362, 276] on span at bounding box center [406, 272] width 212 height 20
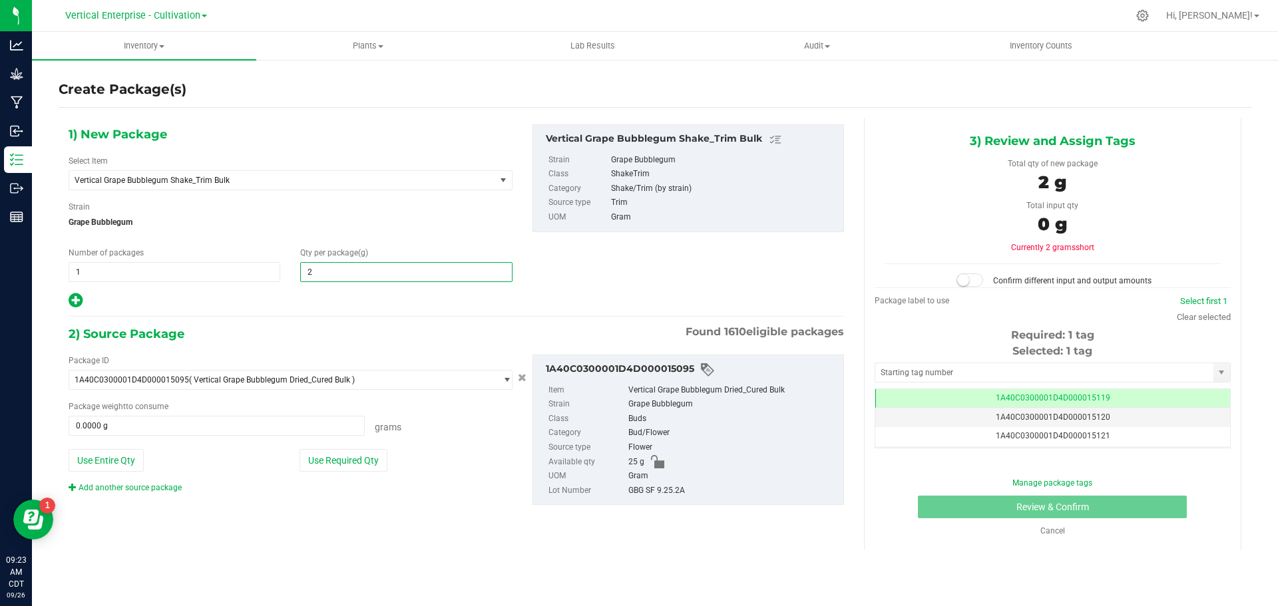
type input "20"
type input "20.0000"
drag, startPoint x: 114, startPoint y: 453, endPoint x: 123, endPoint y: 453, distance: 9.3
click at [118, 453] on button "Use Entire Qty" at bounding box center [106, 460] width 75 height 23
type input "25.0000 g"
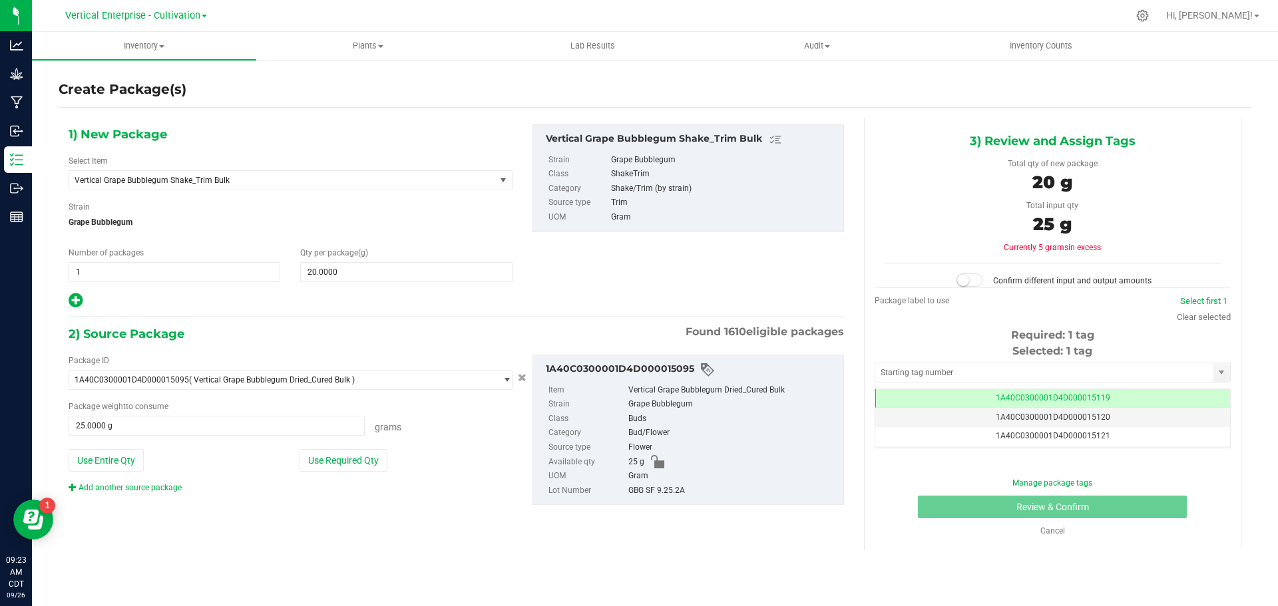
click at [976, 281] on span at bounding box center [969, 280] width 27 height 13
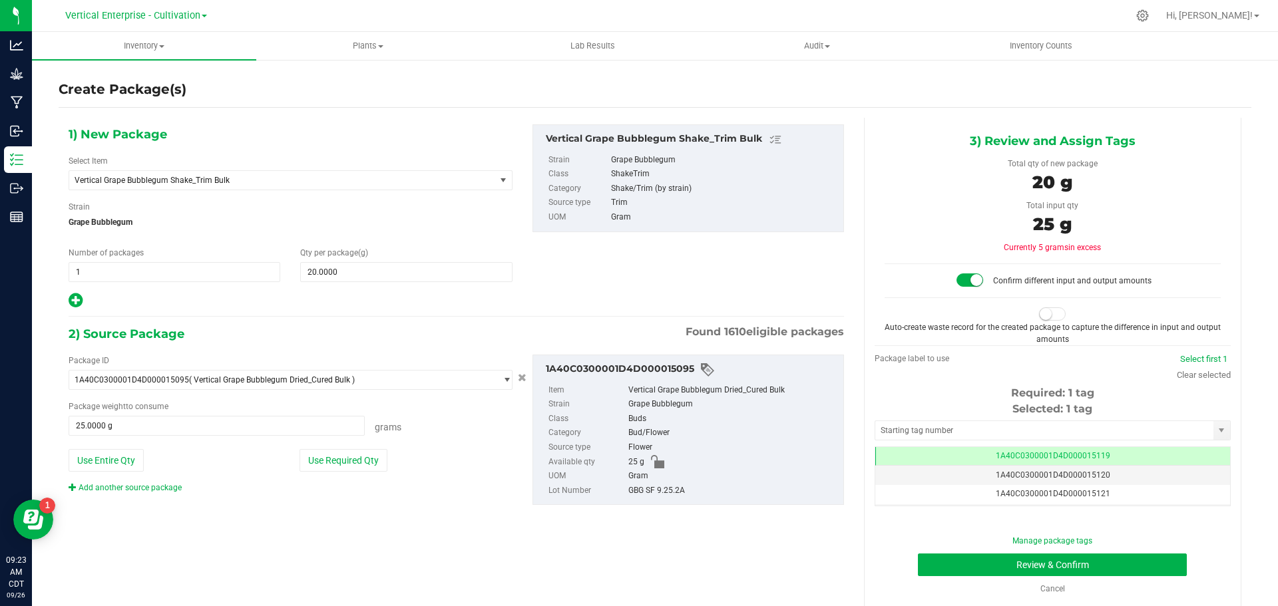
click at [1037, 321] on div "Auto-create waste record for the created package to capture the difference in i…" at bounding box center [1052, 333] width 336 height 24
click at [1050, 310] on span at bounding box center [1052, 313] width 27 height 13
click at [1131, 560] on button "Review & Confirm" at bounding box center [1052, 565] width 269 height 23
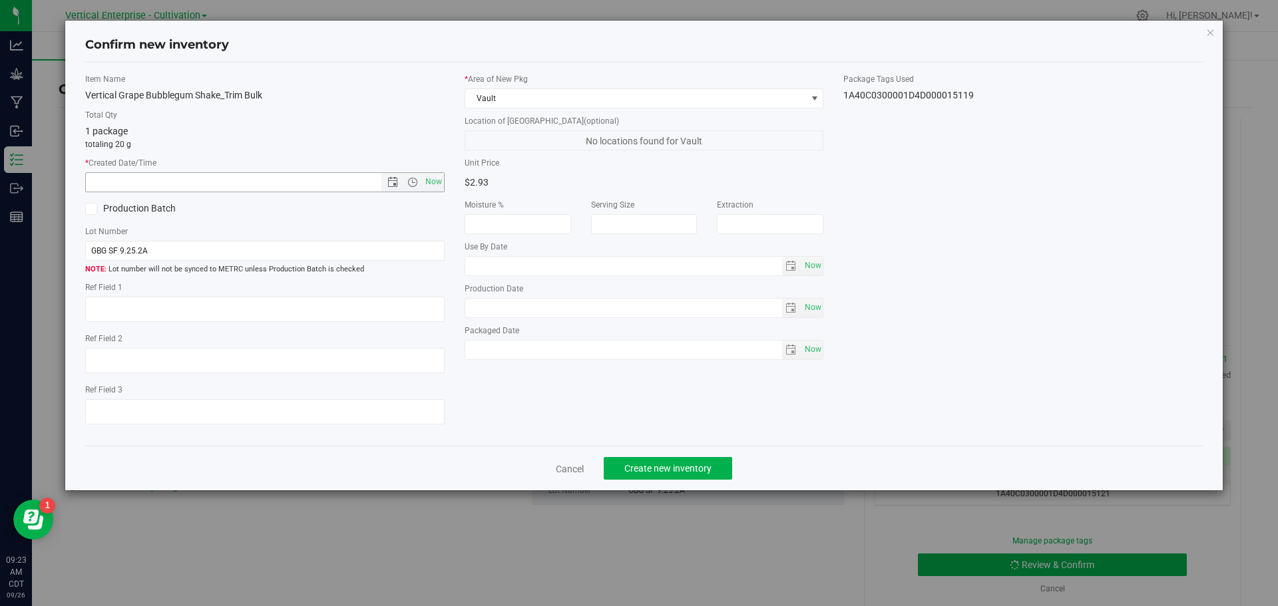
drag, startPoint x: 429, startPoint y: 186, endPoint x: 349, endPoint y: 200, distance: 80.5
click at [429, 186] on span "Now" at bounding box center [433, 181] width 23 height 19
type input "9/26/2025 9:23 AM"
drag, startPoint x: 113, startPoint y: 209, endPoint x: 107, endPoint y: 214, distance: 8.0
click at [114, 209] on label "Production Batch" at bounding box center [170, 209] width 170 height 14
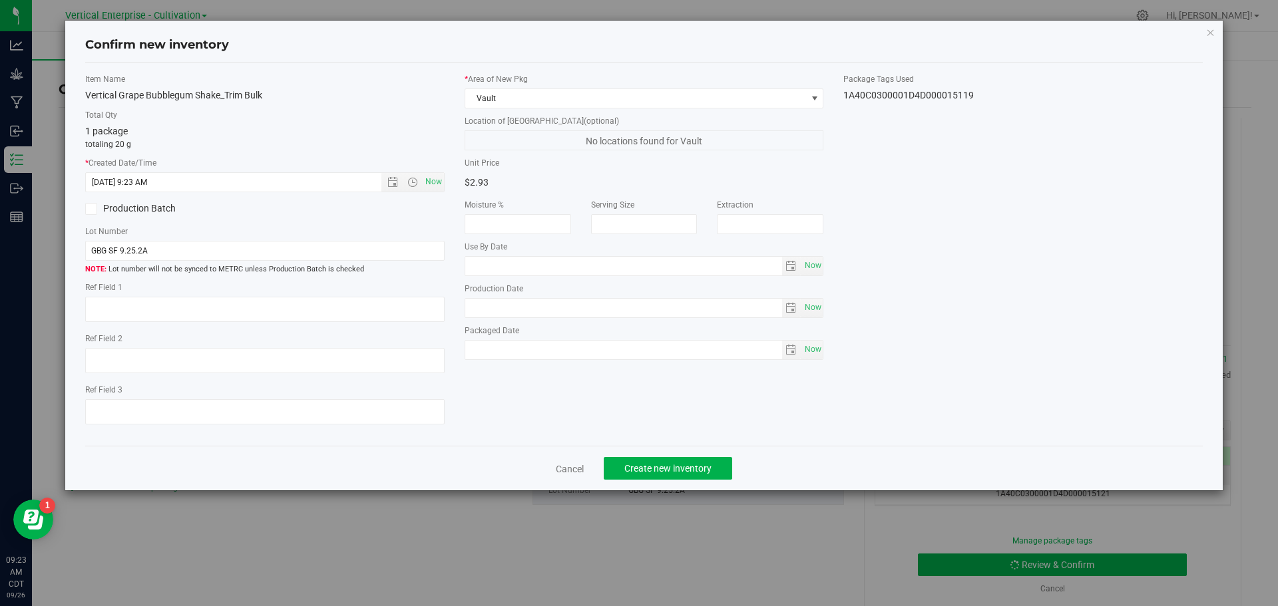
click at [0, 0] on input "Production Batch" at bounding box center [0, 0] width 0 height 0
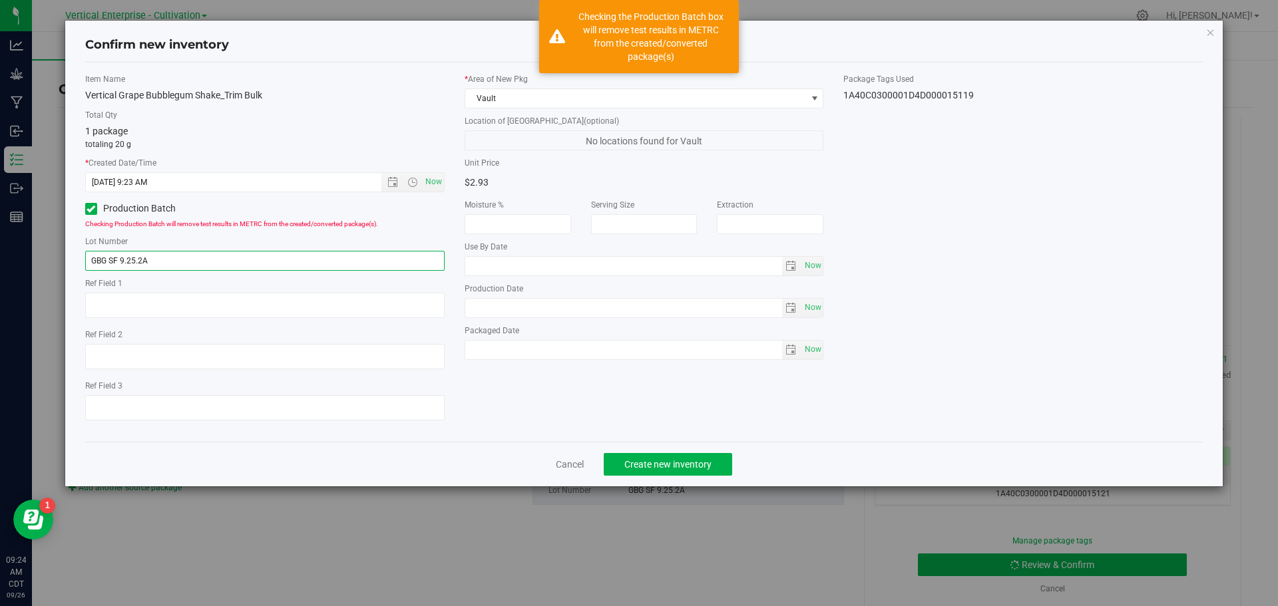
click at [209, 268] on input "GBG SF 9.25.2A" at bounding box center [264, 261] width 359 height 20
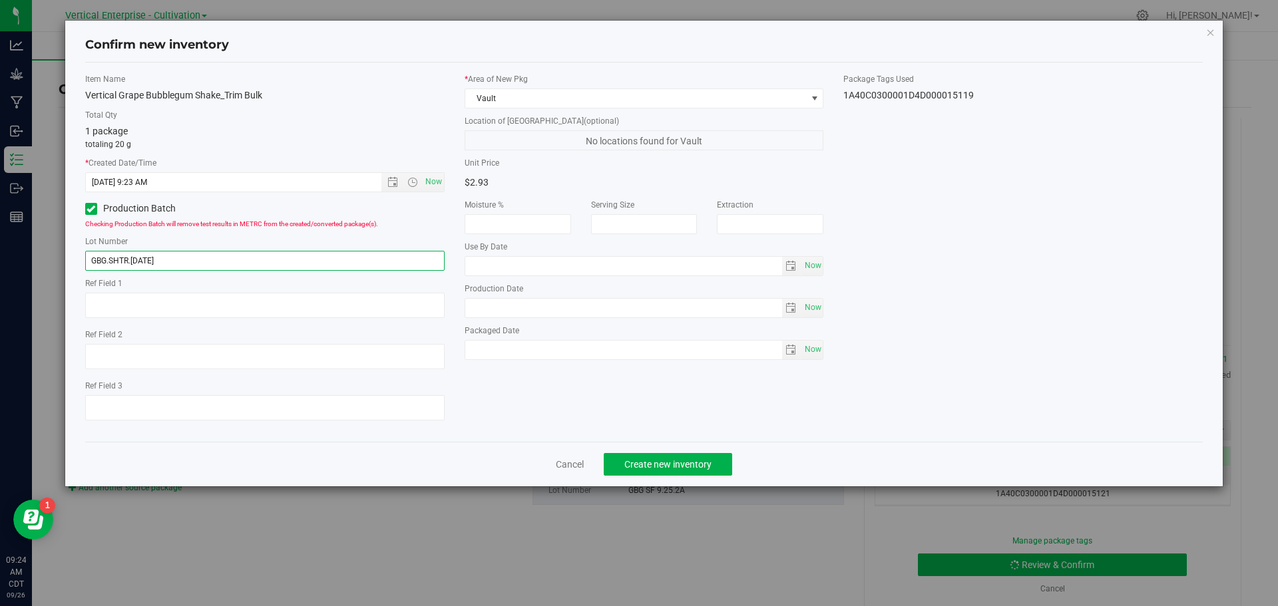
type input "GBG.SHTR.9.26.25"
click at [677, 468] on span "Create new inventory" at bounding box center [667, 464] width 87 height 11
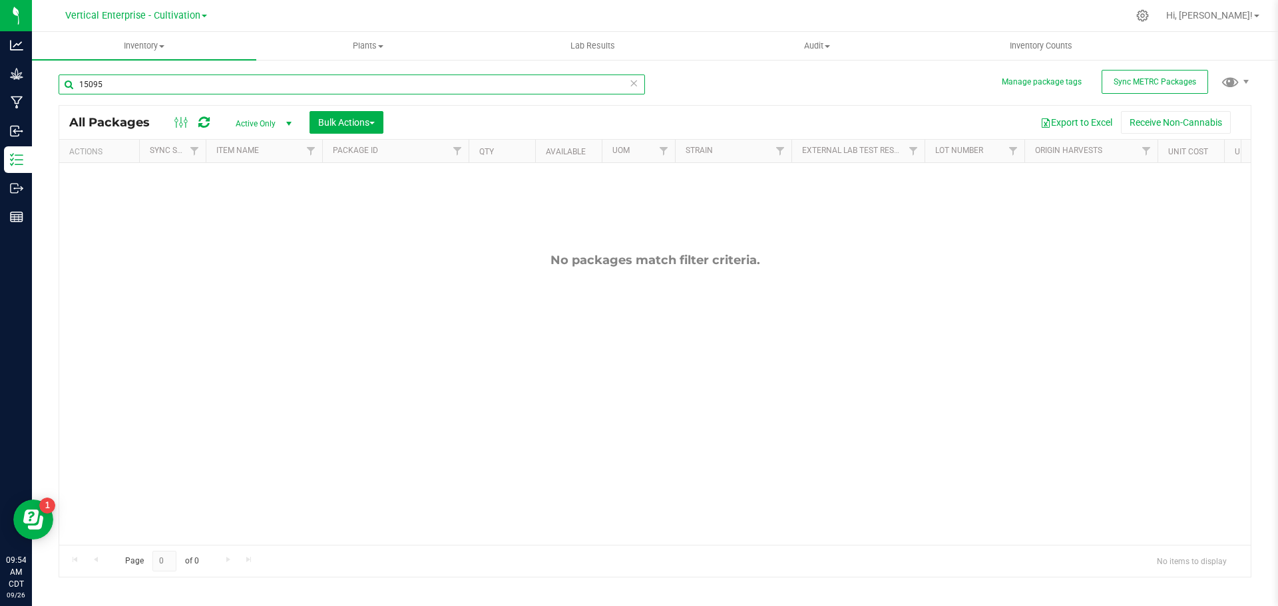
click at [155, 92] on input "15095" at bounding box center [352, 85] width 586 height 20
type input "1"
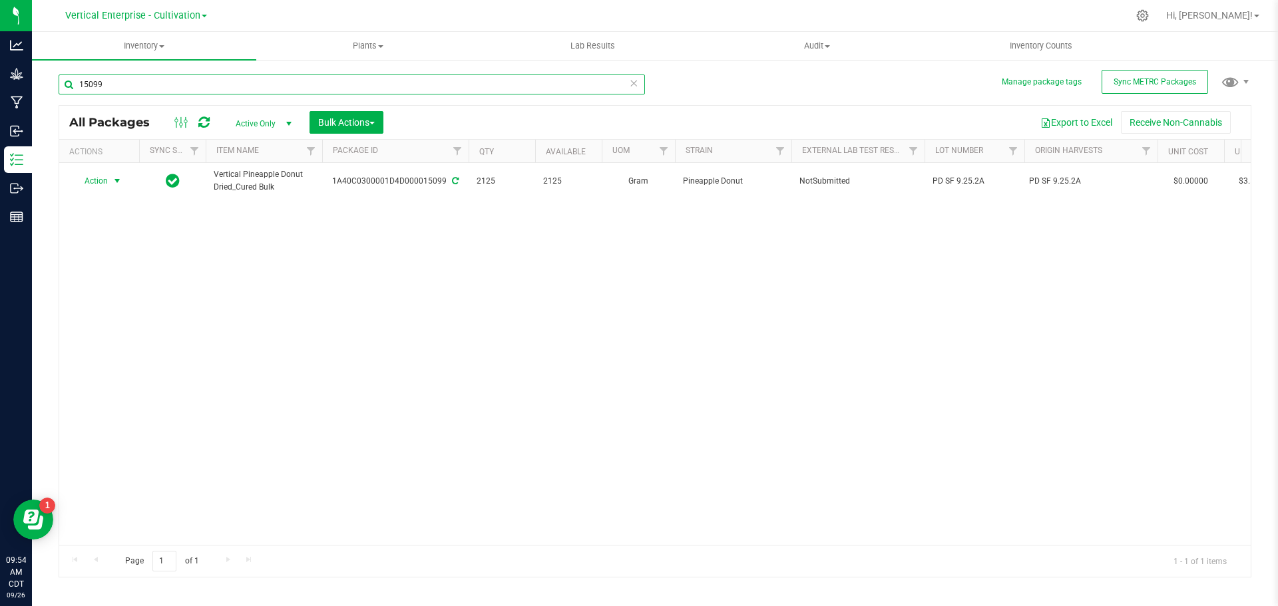
type input "15099"
click at [89, 186] on span "Action" at bounding box center [91, 181] width 36 height 19
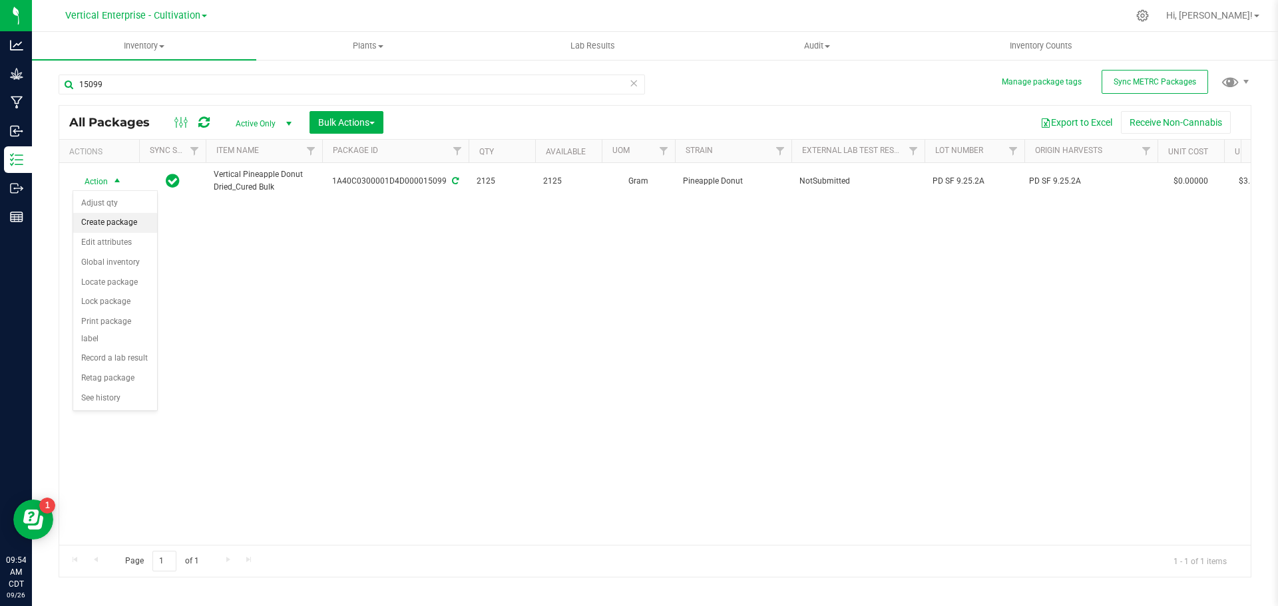
click at [94, 219] on li "Create package" at bounding box center [115, 223] width 84 height 20
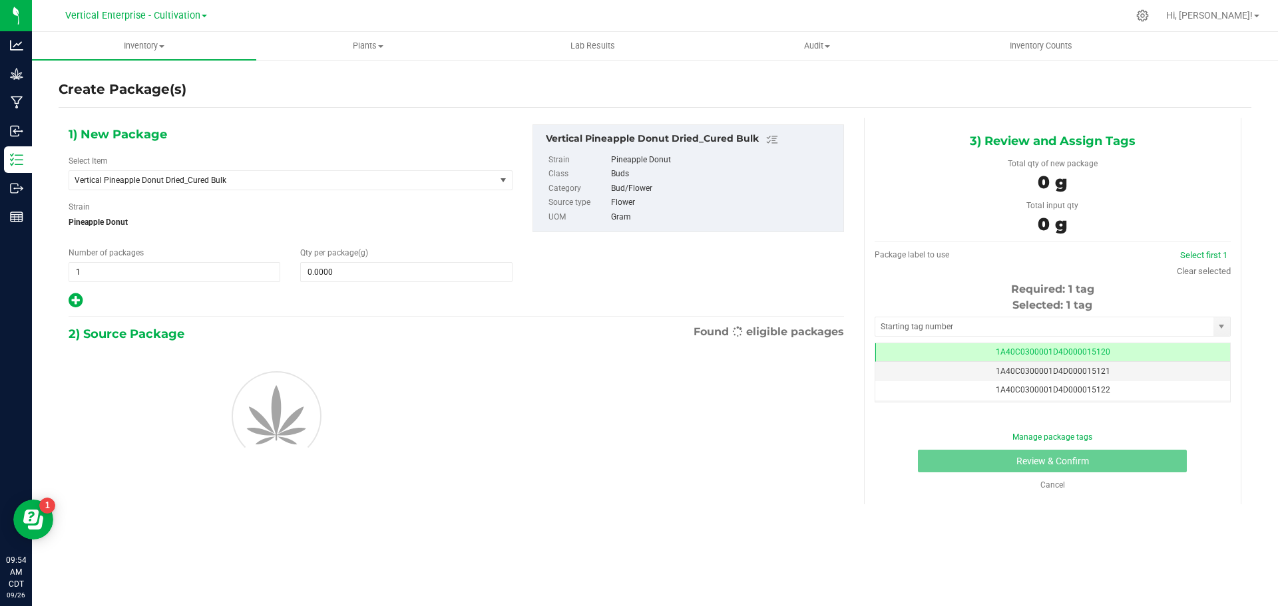
scroll to position [0, -1]
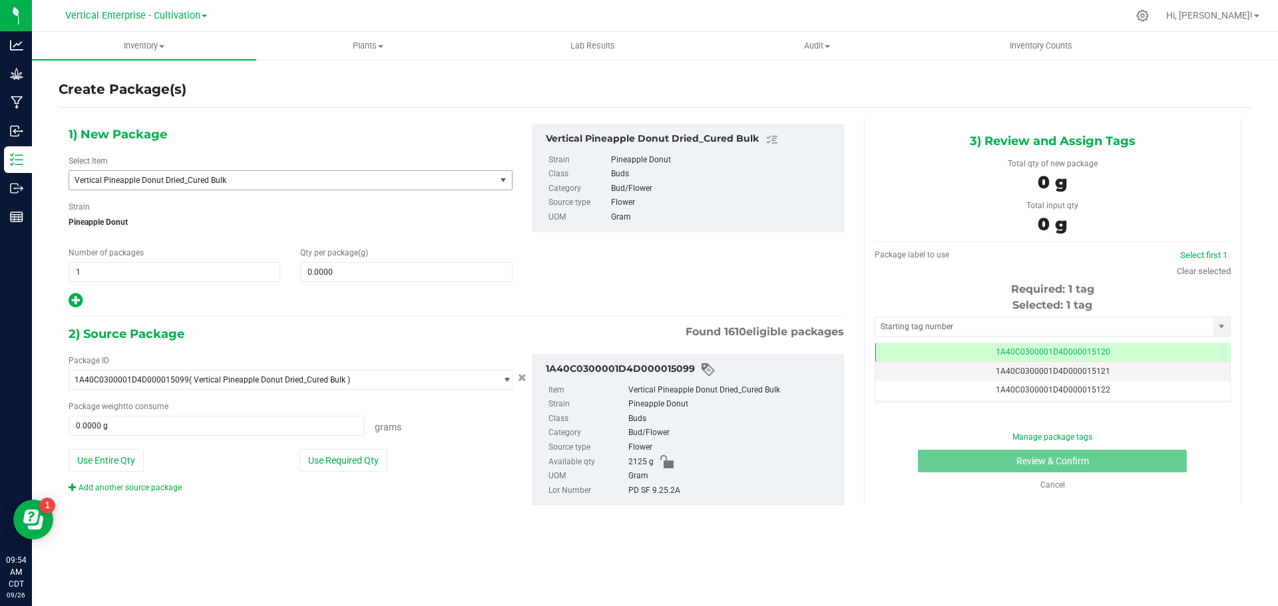
click at [177, 181] on span "Vertical Pineapple Donut Dried_Cured Bulk" at bounding box center [274, 180] width 399 height 9
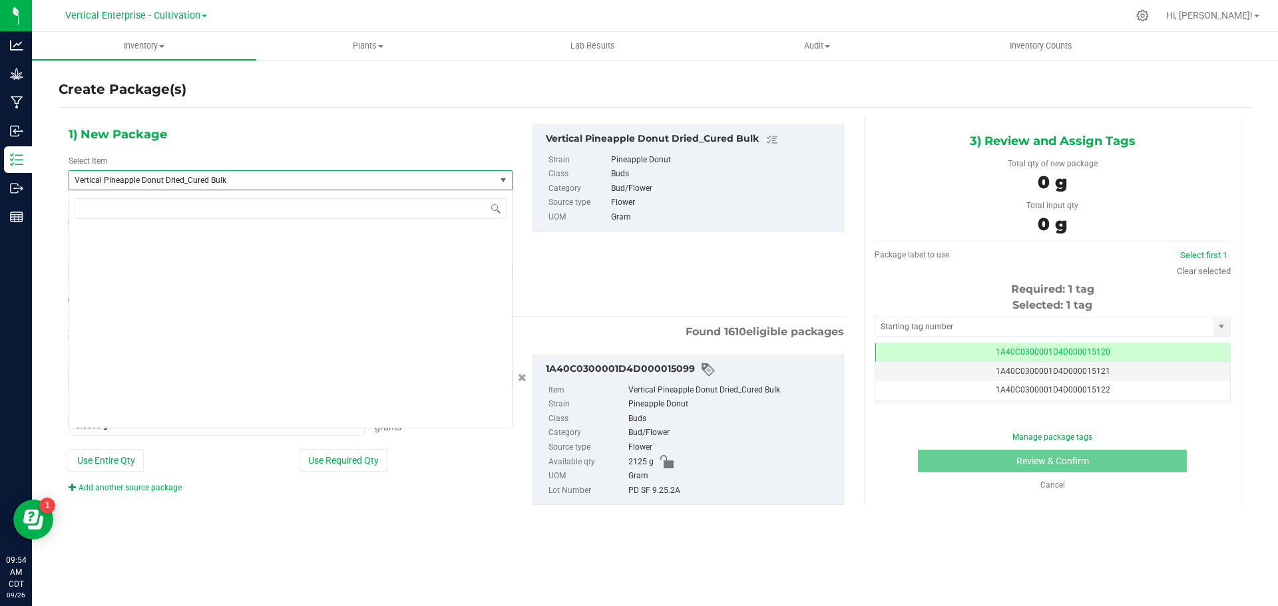
scroll to position [106974, 0]
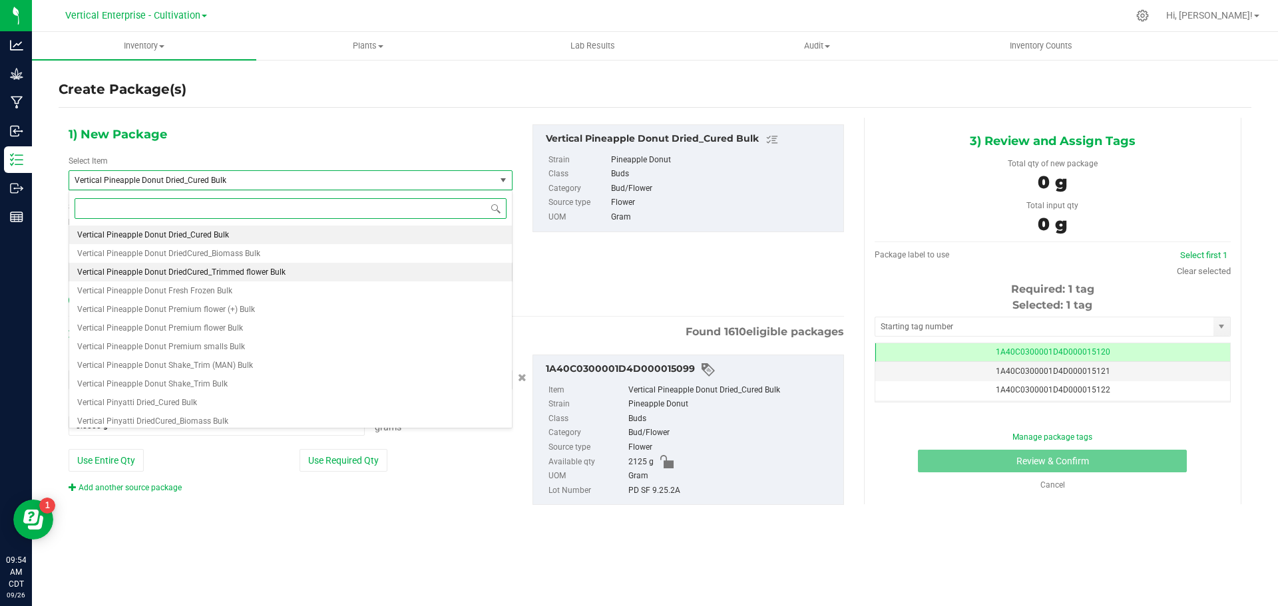
click at [205, 275] on span "Vertical Pineapple Donut DriedCured_Trimmed flower Bulk" at bounding box center [181, 272] width 208 height 9
type input "0.0000"
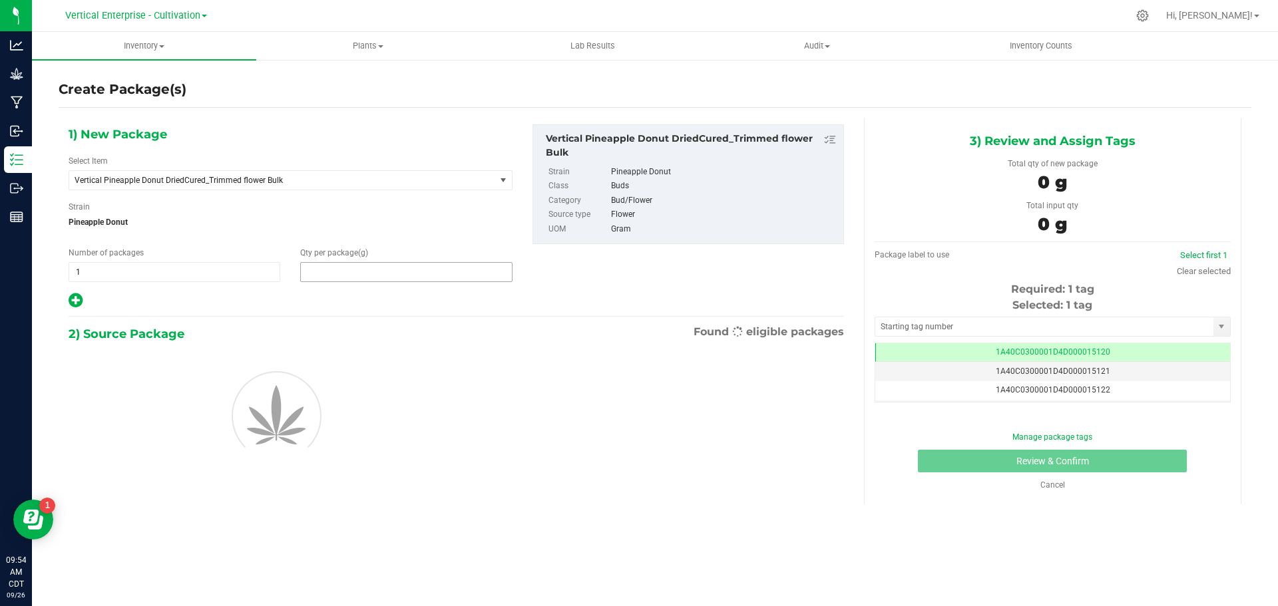
click at [345, 276] on span at bounding box center [406, 272] width 212 height 20
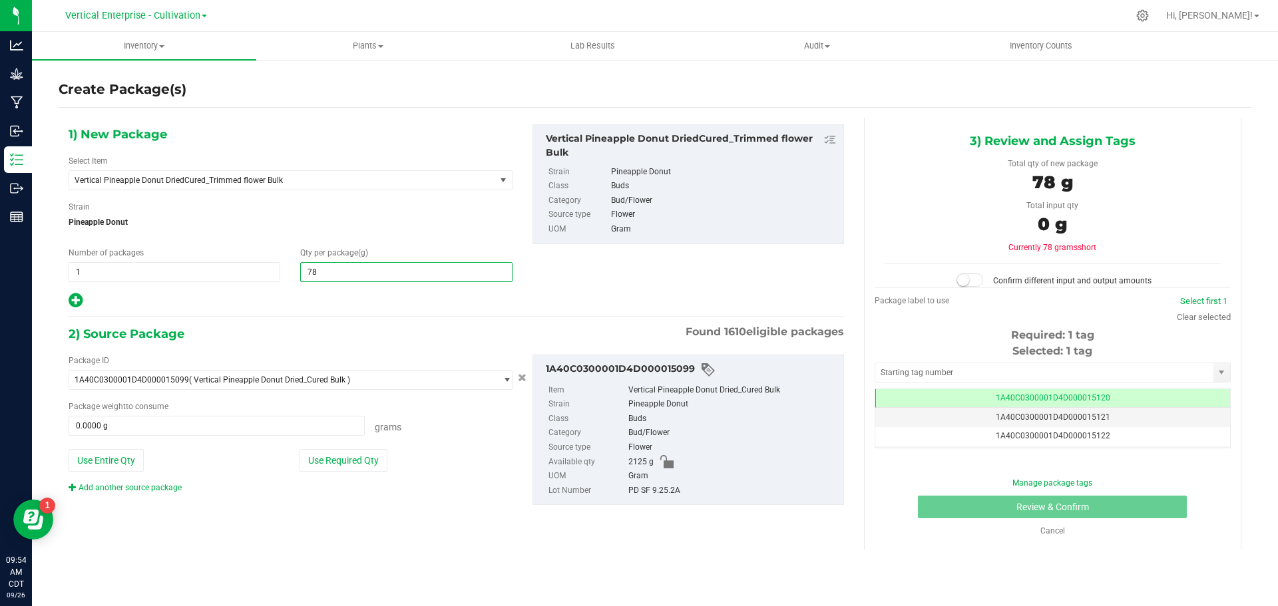
type input "780"
type input "780.0000"
click at [323, 457] on button "Use Required Qty" at bounding box center [343, 460] width 88 height 23
type input "780.0000 g"
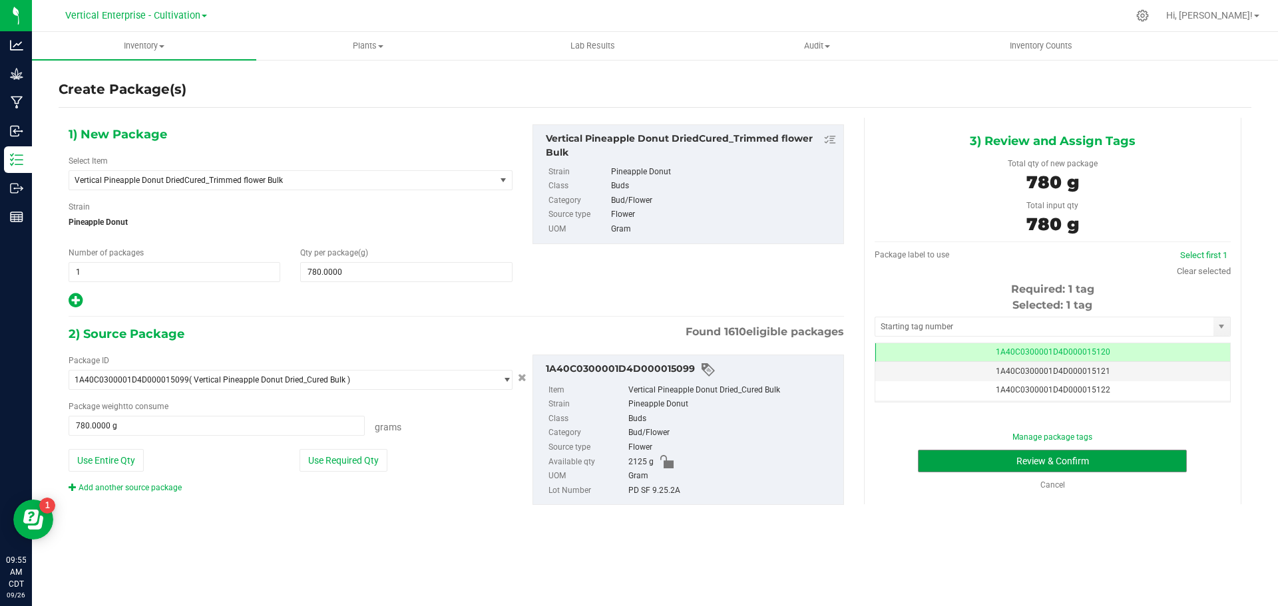
click at [1007, 453] on button "Review & Confirm" at bounding box center [1052, 461] width 269 height 23
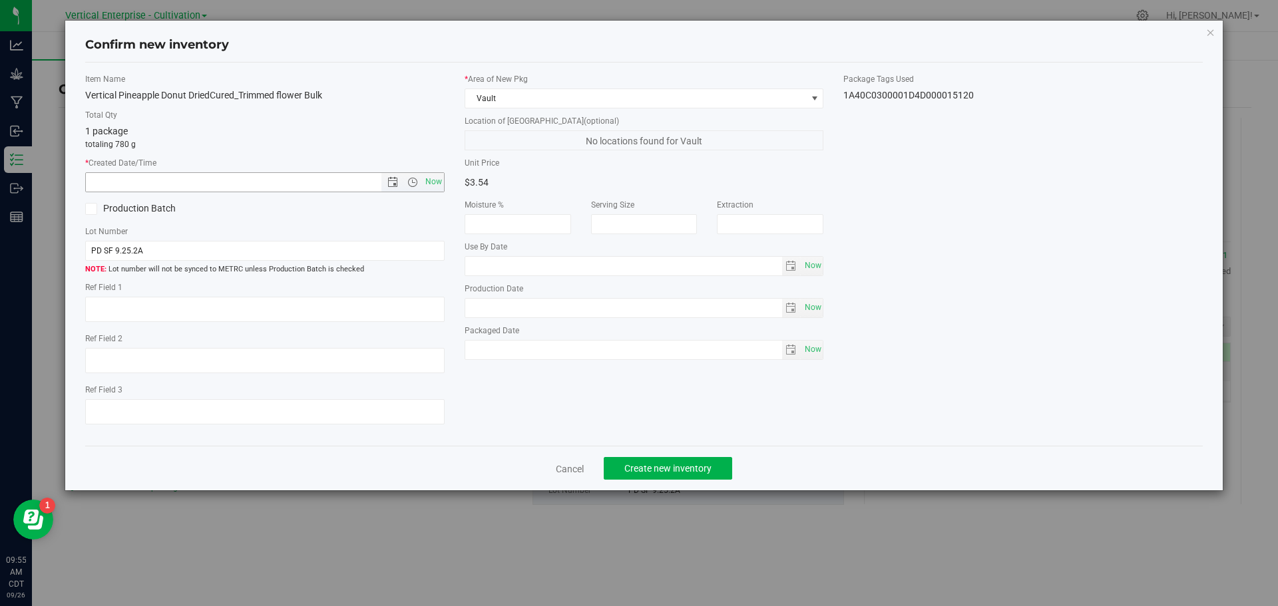
click at [425, 181] on span "Now" at bounding box center [433, 181] width 23 height 19
type input "9/26/2025 9:55 AM"
click at [152, 204] on label "Production Batch" at bounding box center [170, 209] width 170 height 14
click at [0, 0] on input "Production Batch" at bounding box center [0, 0] width 0 height 0
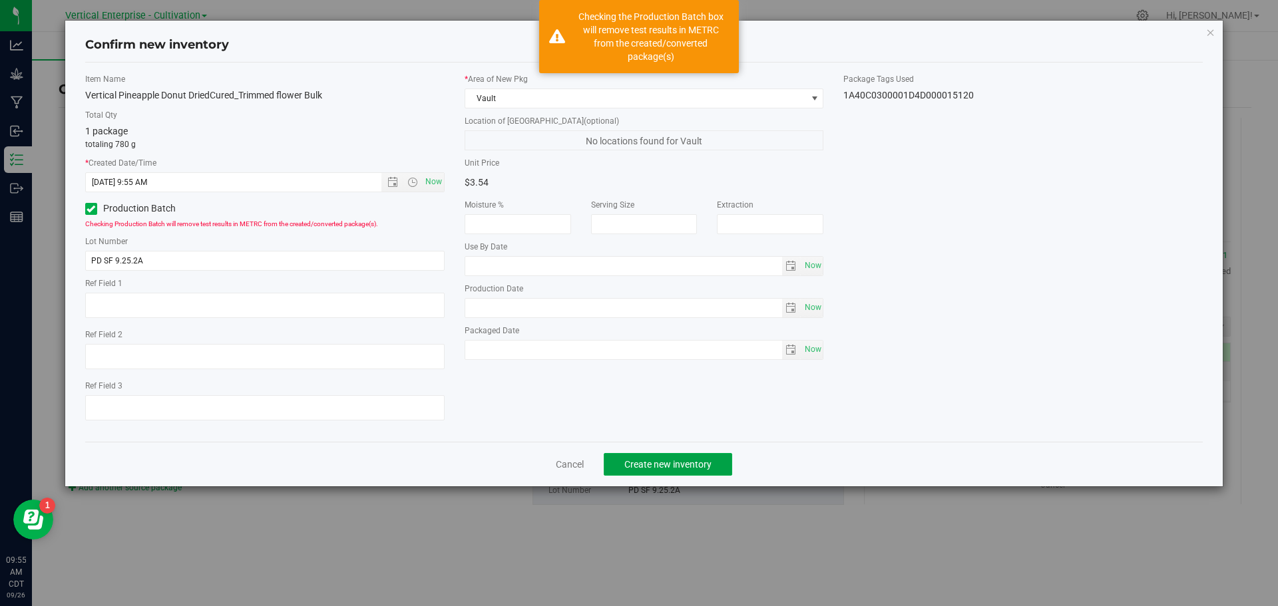
click at [682, 464] on span "Create new inventory" at bounding box center [667, 464] width 87 height 11
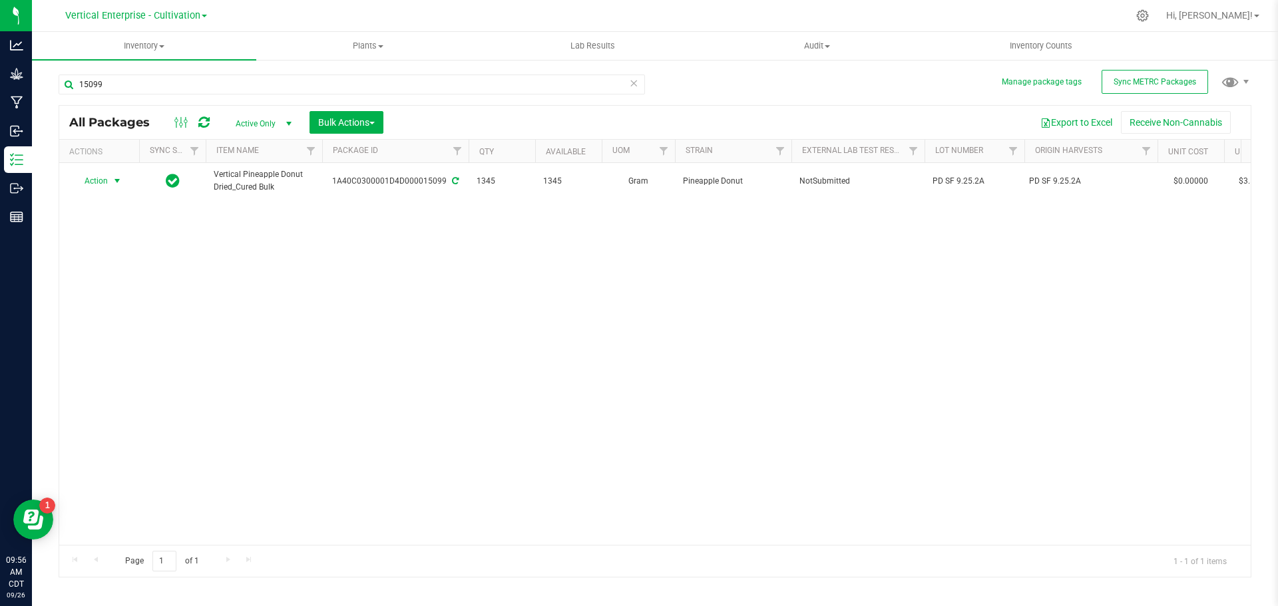
click at [94, 188] on span "Action" at bounding box center [91, 181] width 36 height 19
click at [102, 224] on li "Create package" at bounding box center [115, 223] width 84 height 20
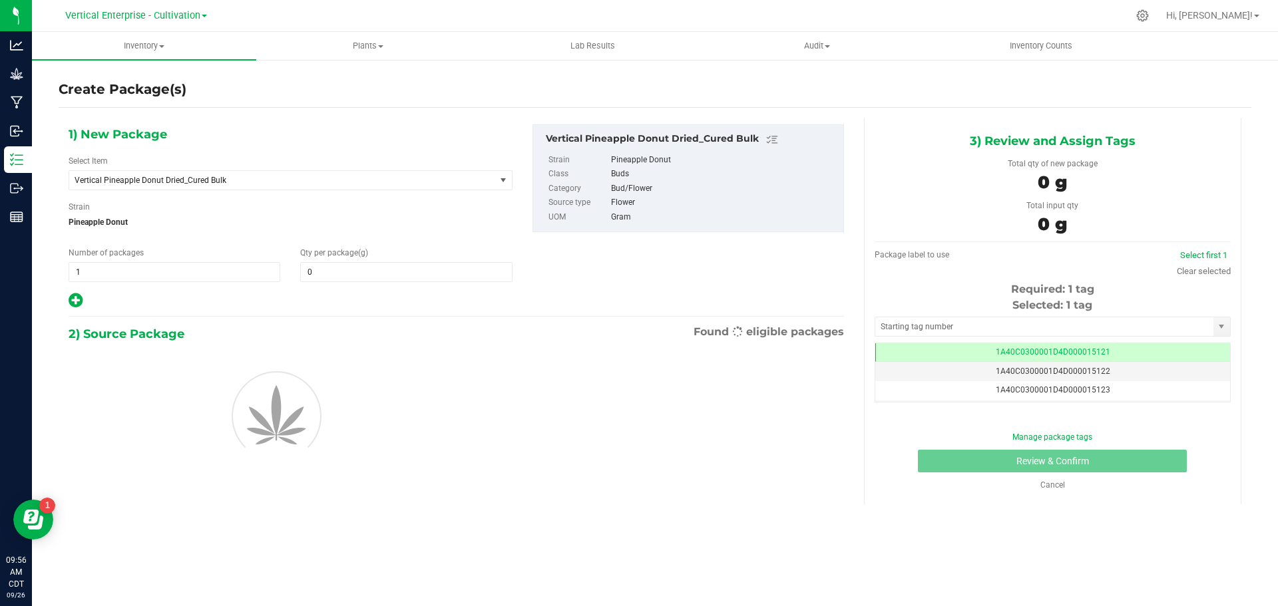
type input "0.0000"
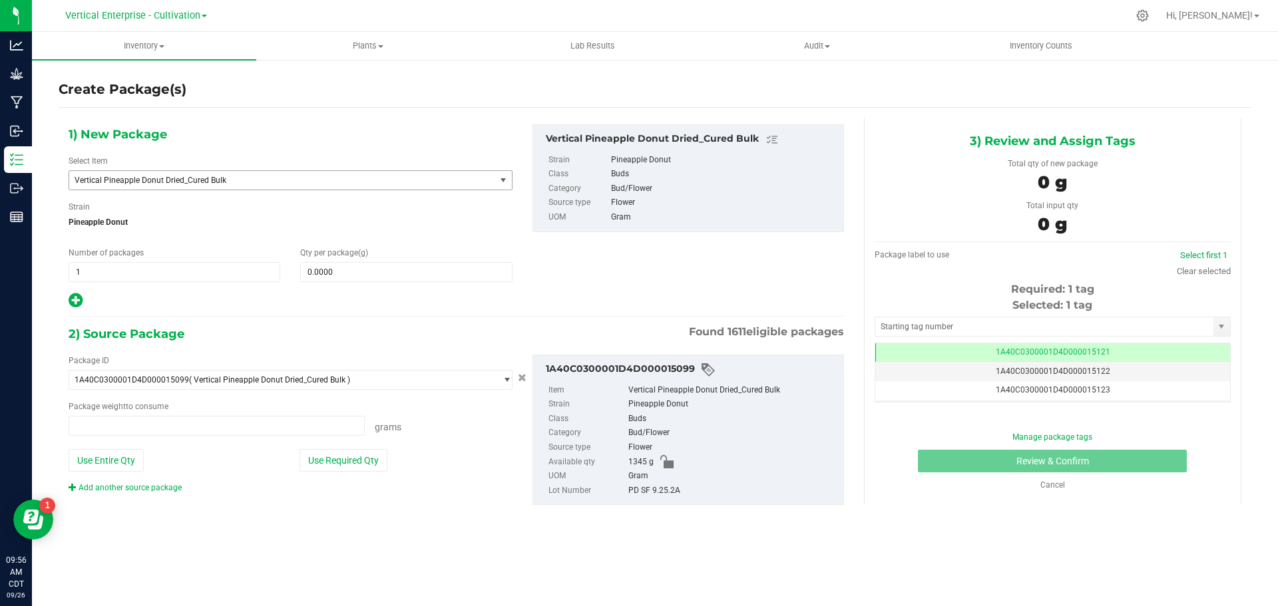
type input "0.0000 g"
click at [151, 179] on span "Vertical Pineapple Donut Dried_Cured Bulk" at bounding box center [274, 180] width 399 height 9
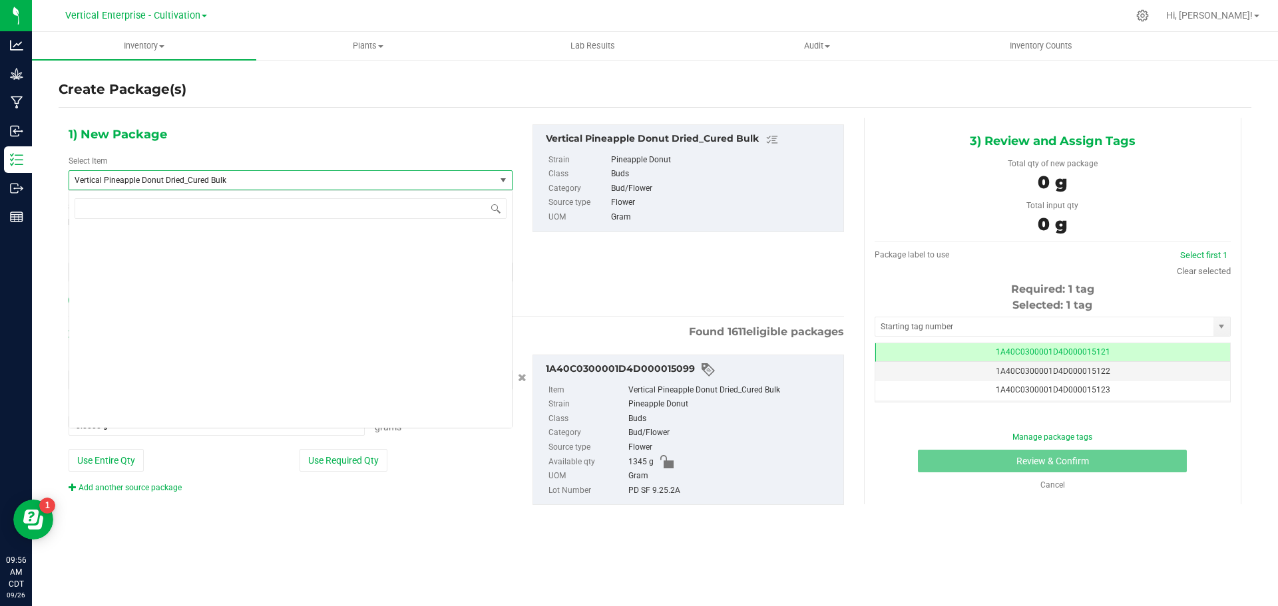
scroll to position [106974, 0]
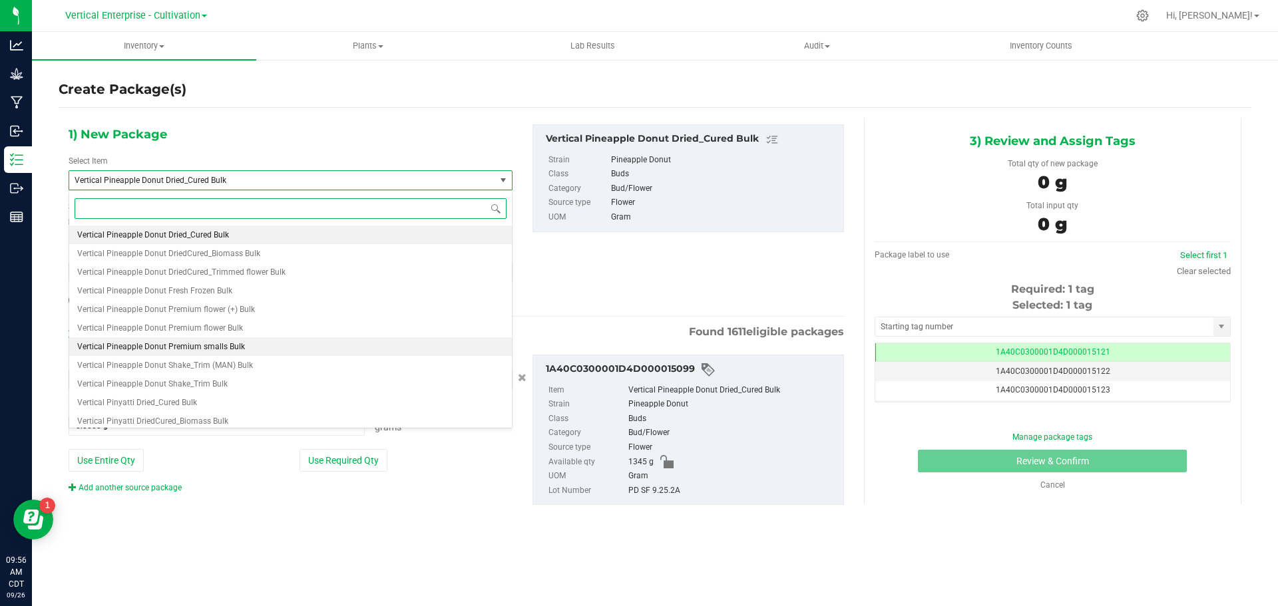
click at [179, 345] on span "Vertical Pineapple Donut Premium smalls Bulk" at bounding box center [161, 346] width 168 height 9
type input "0.0000"
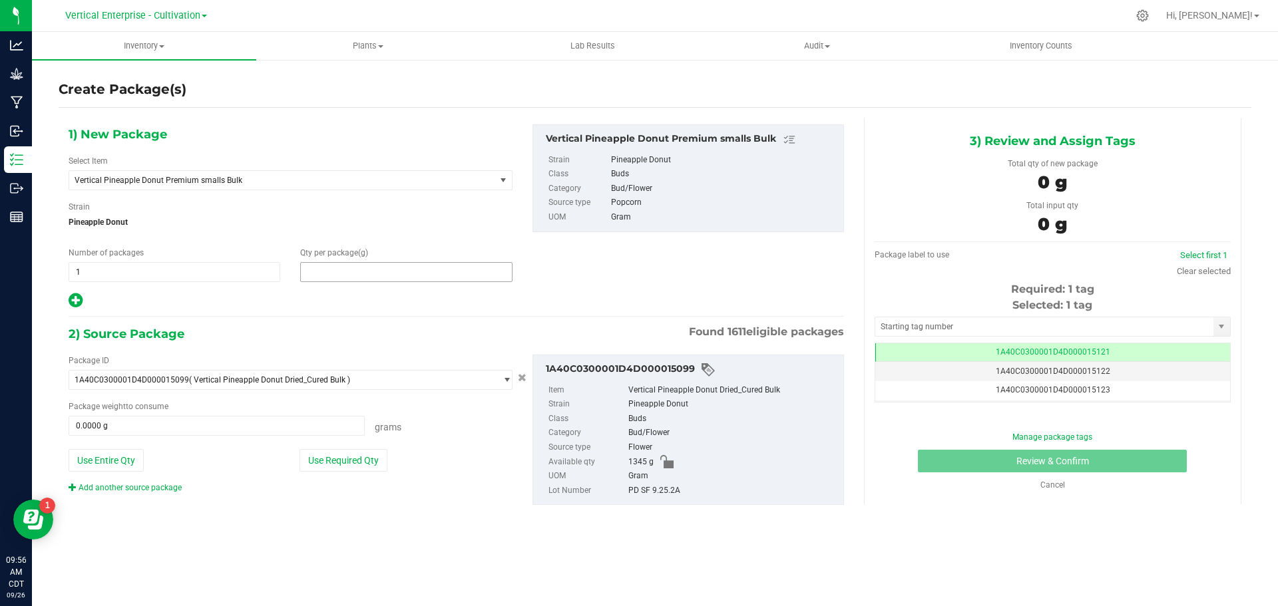
click at [376, 268] on span at bounding box center [406, 272] width 212 height 20
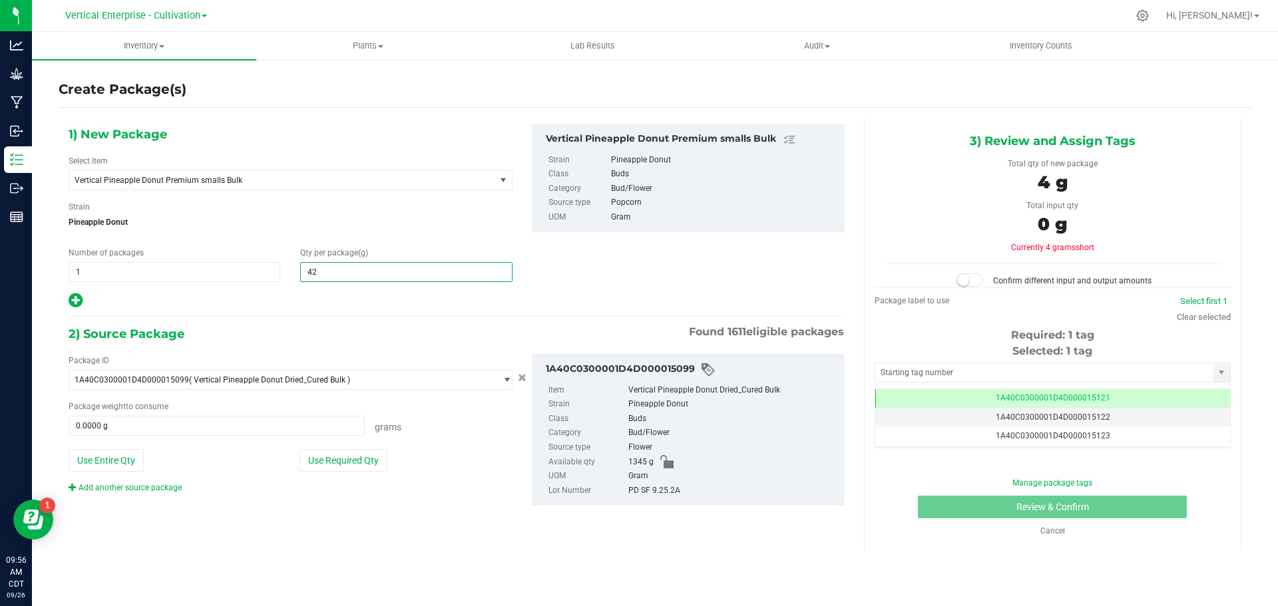
type input "420"
type input "420.0000"
click at [341, 459] on button "Use Required Qty" at bounding box center [343, 460] width 88 height 23
type input "420.0000 g"
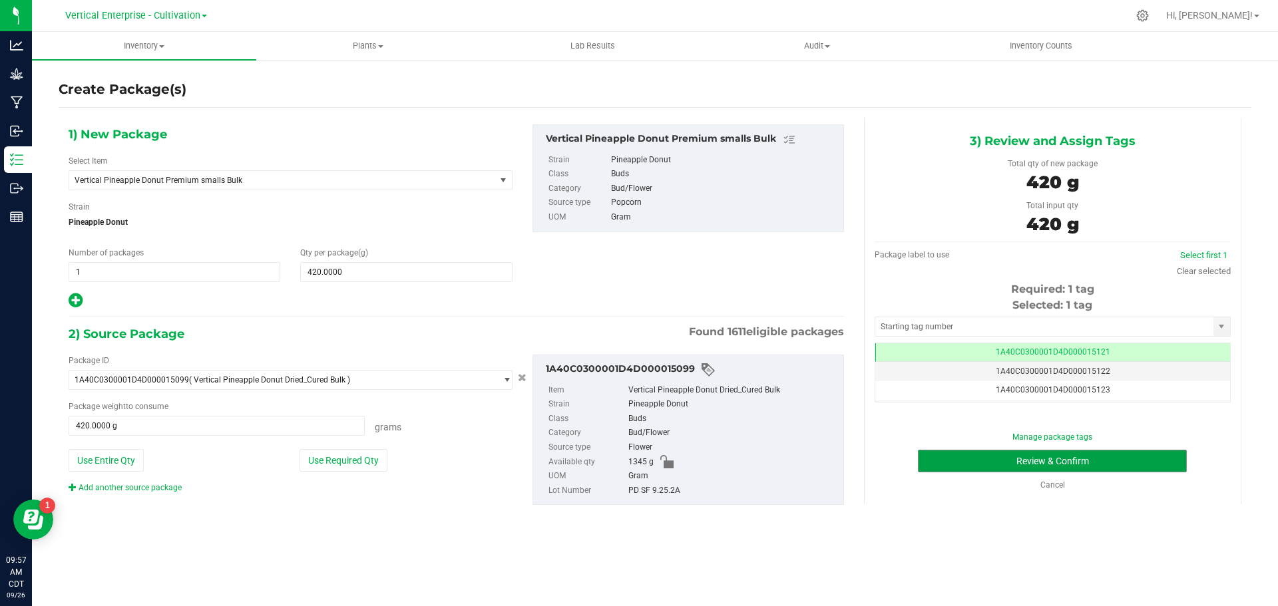
click at [1117, 465] on button "Review & Confirm" at bounding box center [1052, 461] width 269 height 23
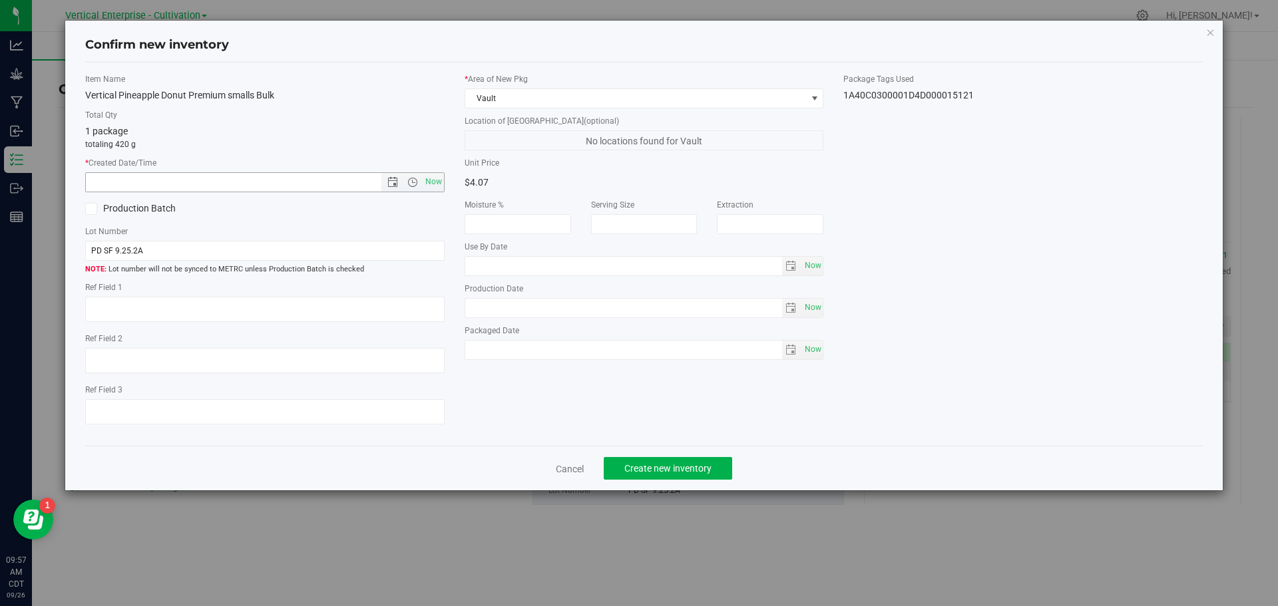
click at [437, 183] on span "Now" at bounding box center [433, 181] width 23 height 19
type input "9/26/2025 9:57 AM"
click at [150, 210] on label "Production Batch" at bounding box center [170, 209] width 170 height 14
click at [0, 0] on input "Production Batch" at bounding box center [0, 0] width 0 height 0
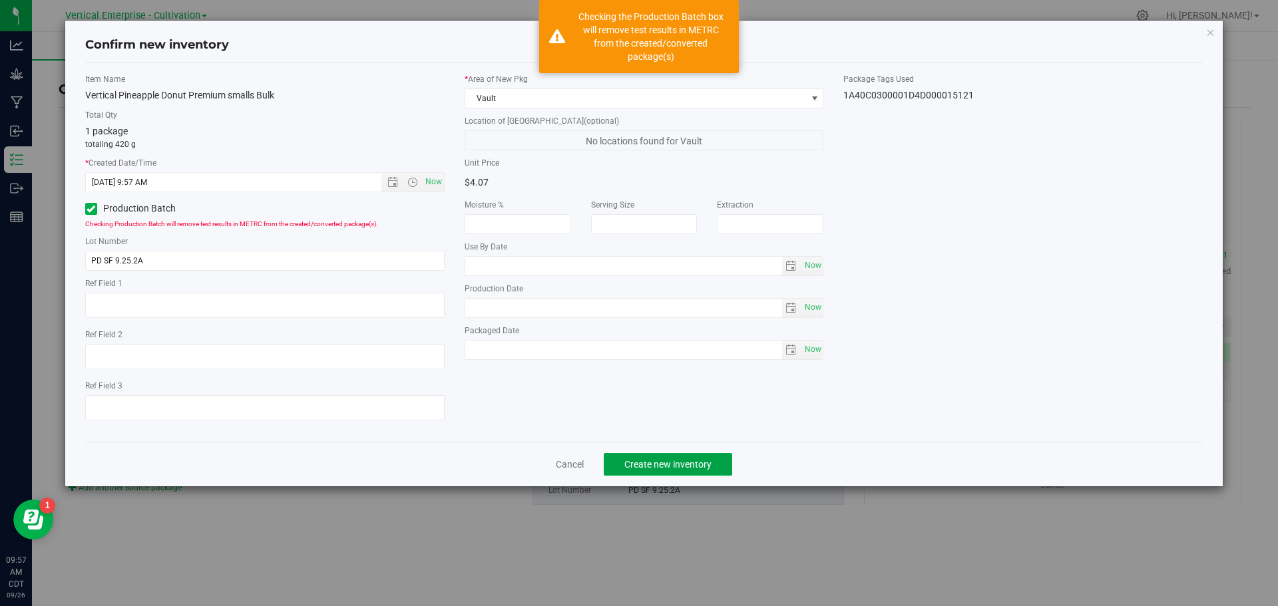
click at [646, 466] on span "Create new inventory" at bounding box center [667, 464] width 87 height 11
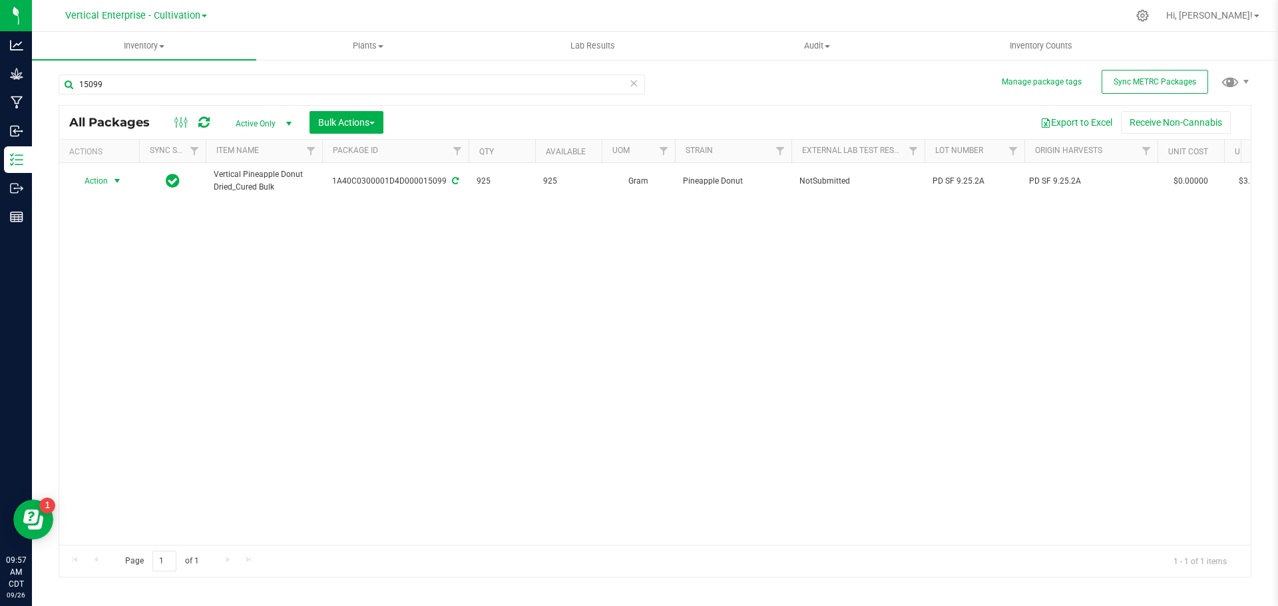
click at [97, 185] on span "Action" at bounding box center [91, 181] width 36 height 19
click at [122, 222] on li "Create package" at bounding box center [115, 223] width 84 height 20
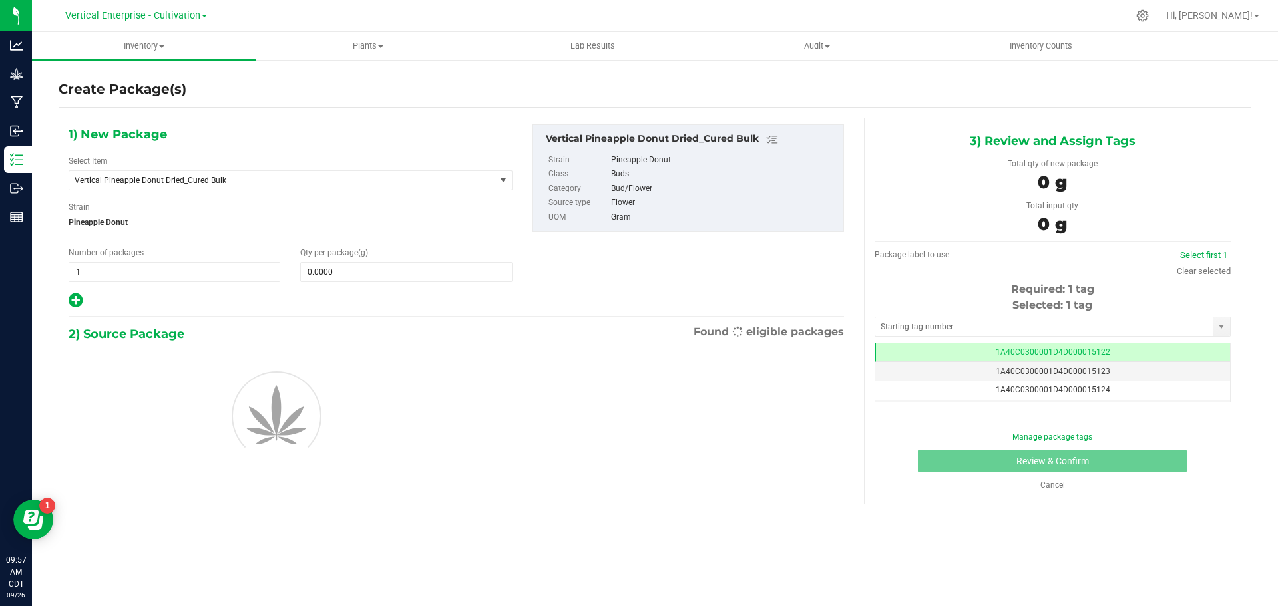
scroll to position [0, -1]
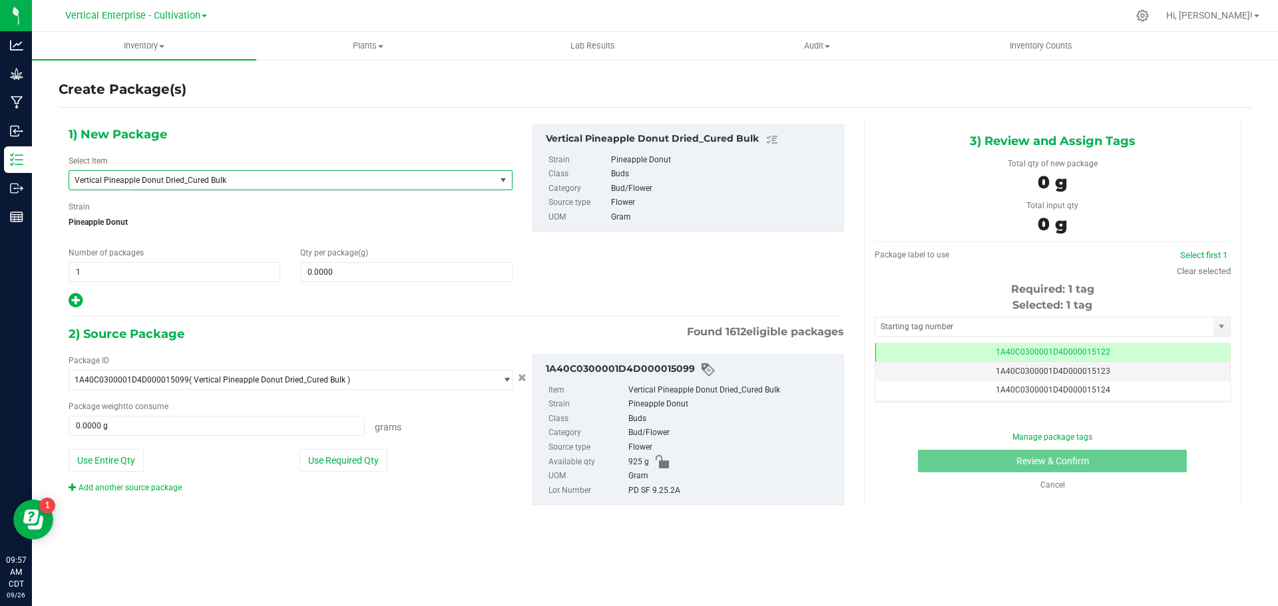
click at [195, 174] on span "Vertical Pineapple Donut Dried_Cured Bulk" at bounding box center [282, 180] width 426 height 19
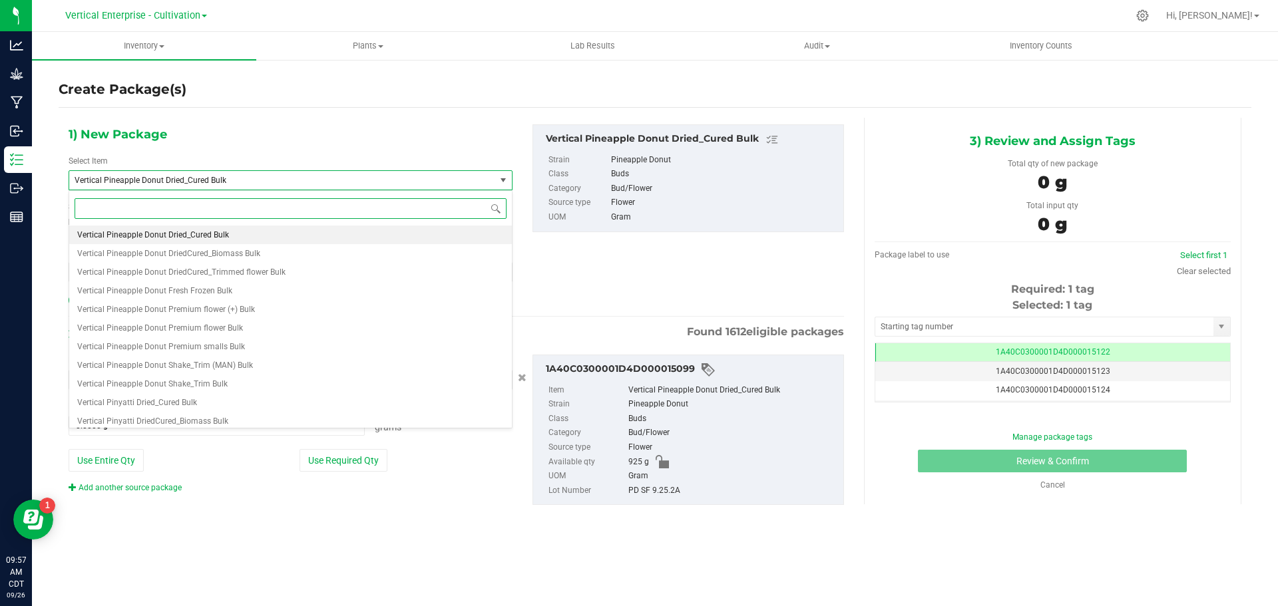
click at [209, 250] on span "Vertical Pineapple Donut DriedCured_Biomass Bulk" at bounding box center [168, 253] width 183 height 9
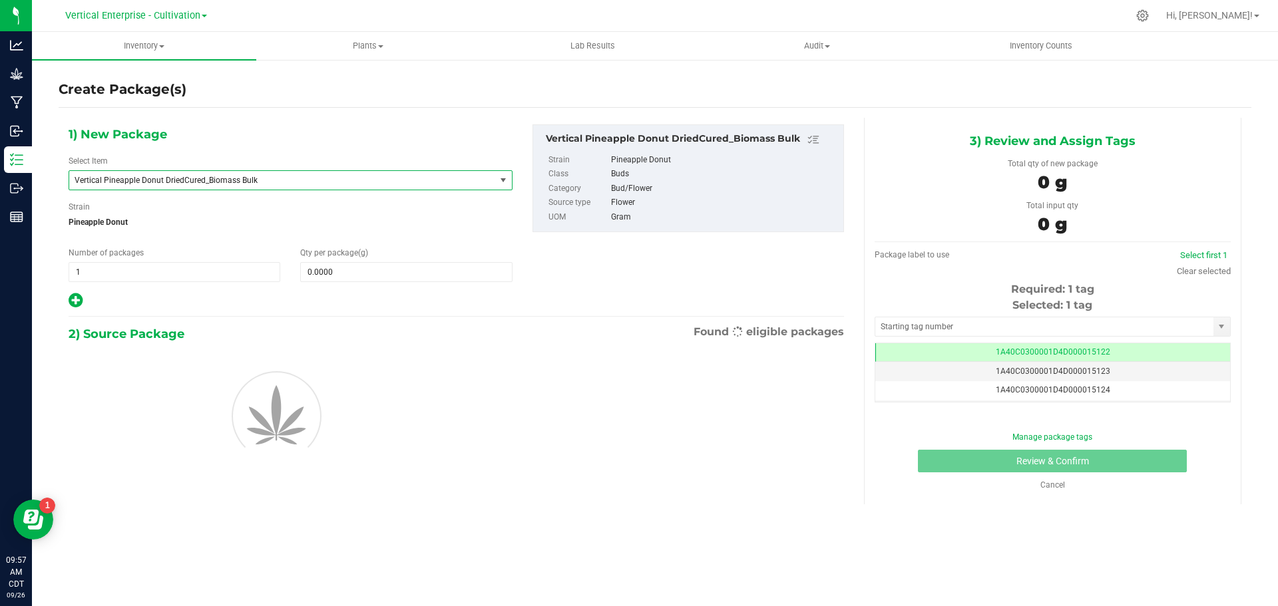
type input "0.0000"
click at [330, 271] on span at bounding box center [406, 272] width 212 height 20
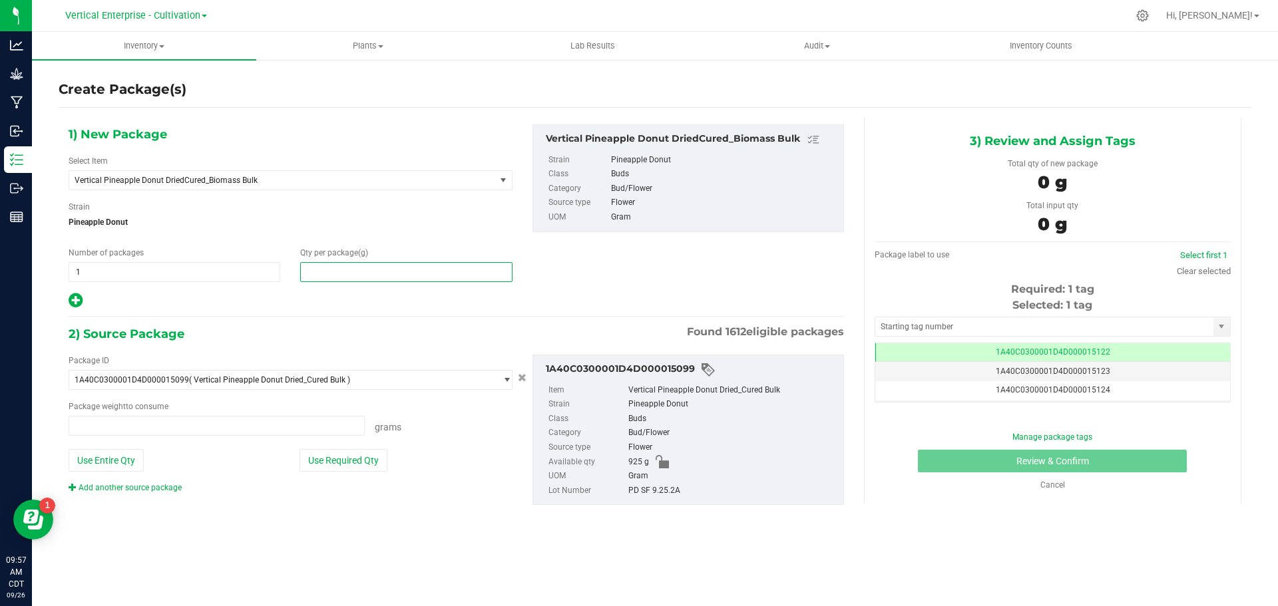
type input "0.0000 g"
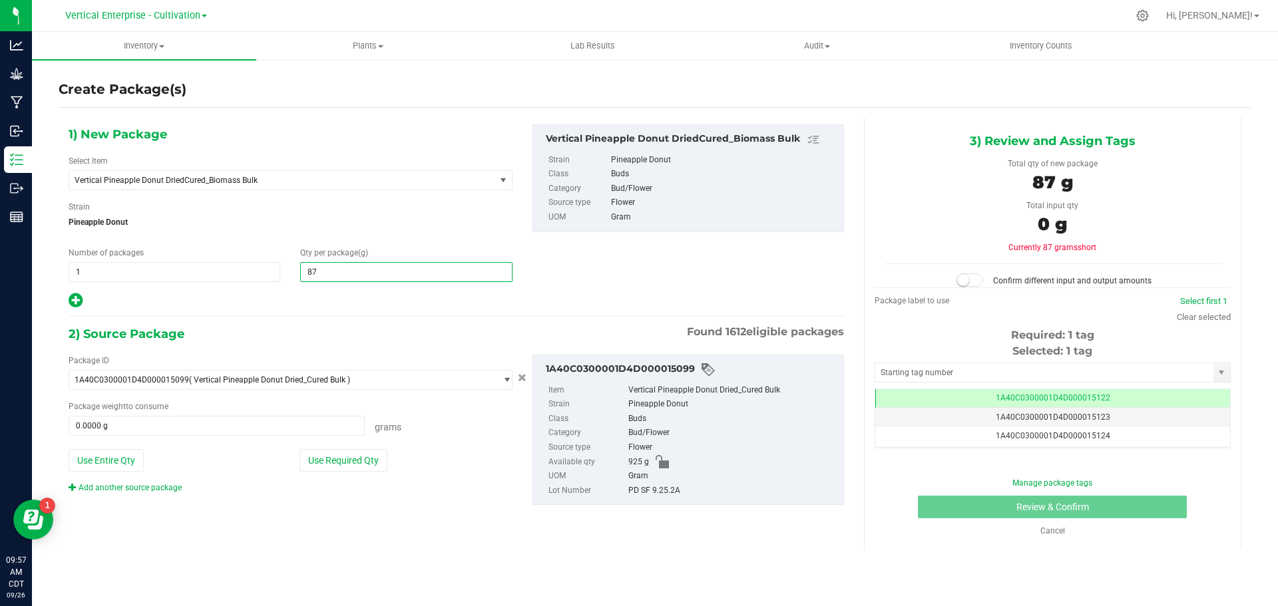
type input "875"
type input "875.0000"
click at [329, 478] on div "Package ID 1A40C0300001D4D000015099 ( Vertical Pineapple Donut Dried_Cured Bulk…" at bounding box center [291, 424] width 464 height 139
click at [364, 457] on button "Use Required Qty" at bounding box center [343, 460] width 88 height 23
type input "875.0000 g"
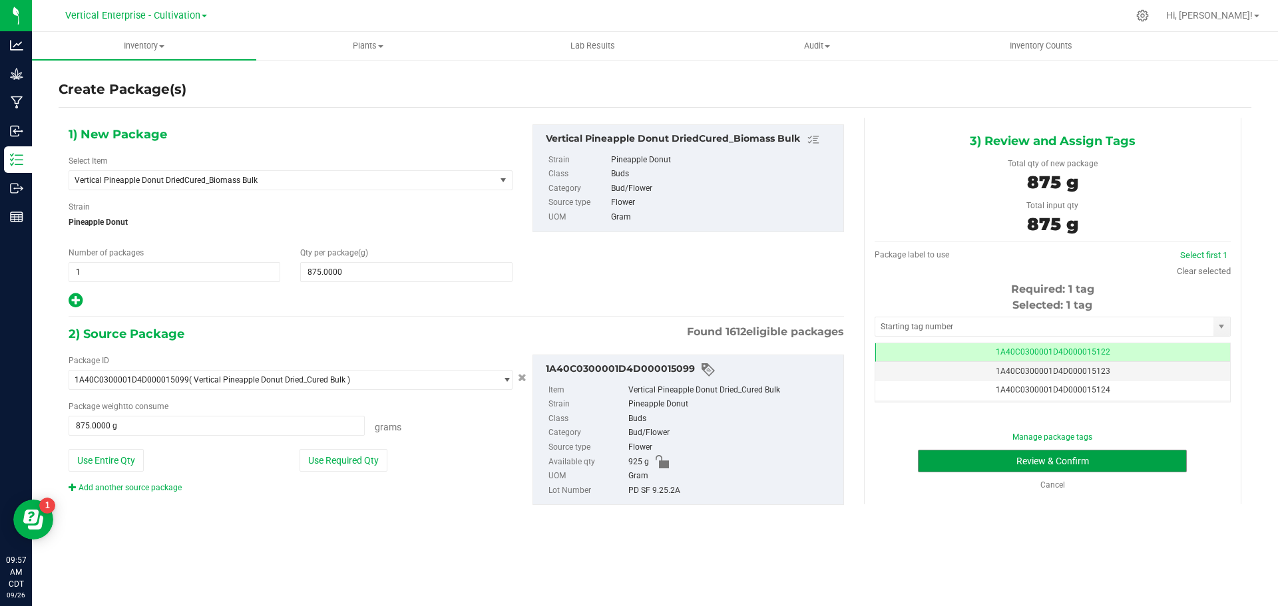
click at [1093, 451] on button "Review & Confirm" at bounding box center [1052, 461] width 269 height 23
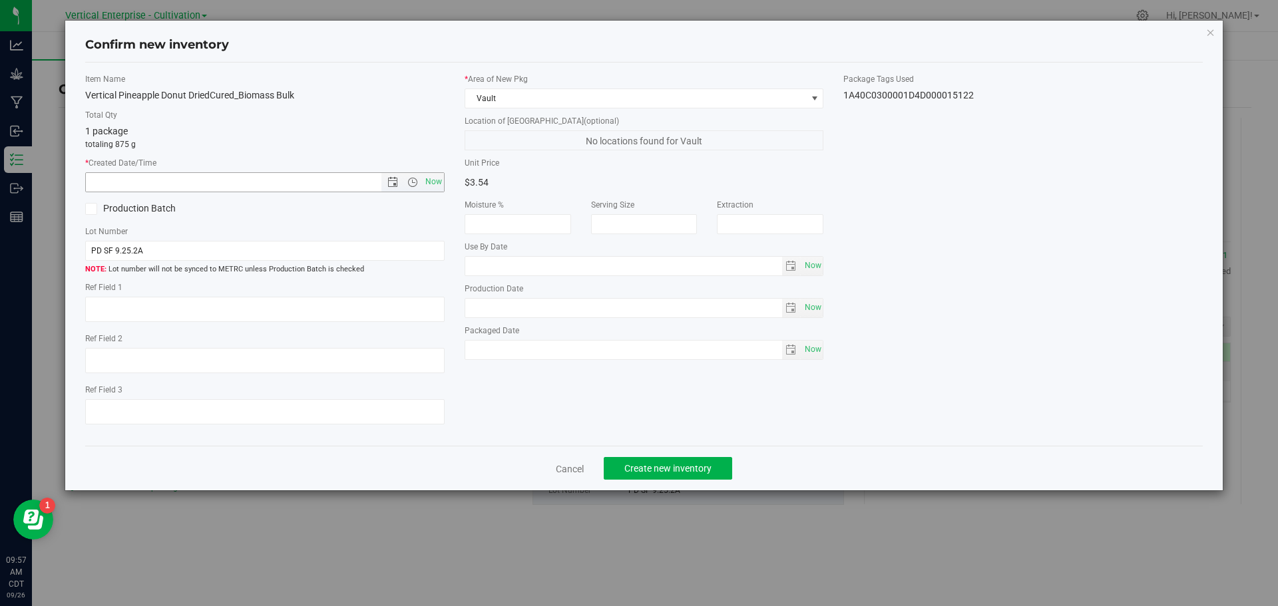
click at [430, 184] on span "Now" at bounding box center [433, 181] width 23 height 19
type input "9/26/2025 9:57 AM"
click at [133, 204] on label "Production Batch" at bounding box center [170, 209] width 170 height 14
click at [0, 0] on input "Production Batch" at bounding box center [0, 0] width 0 height 0
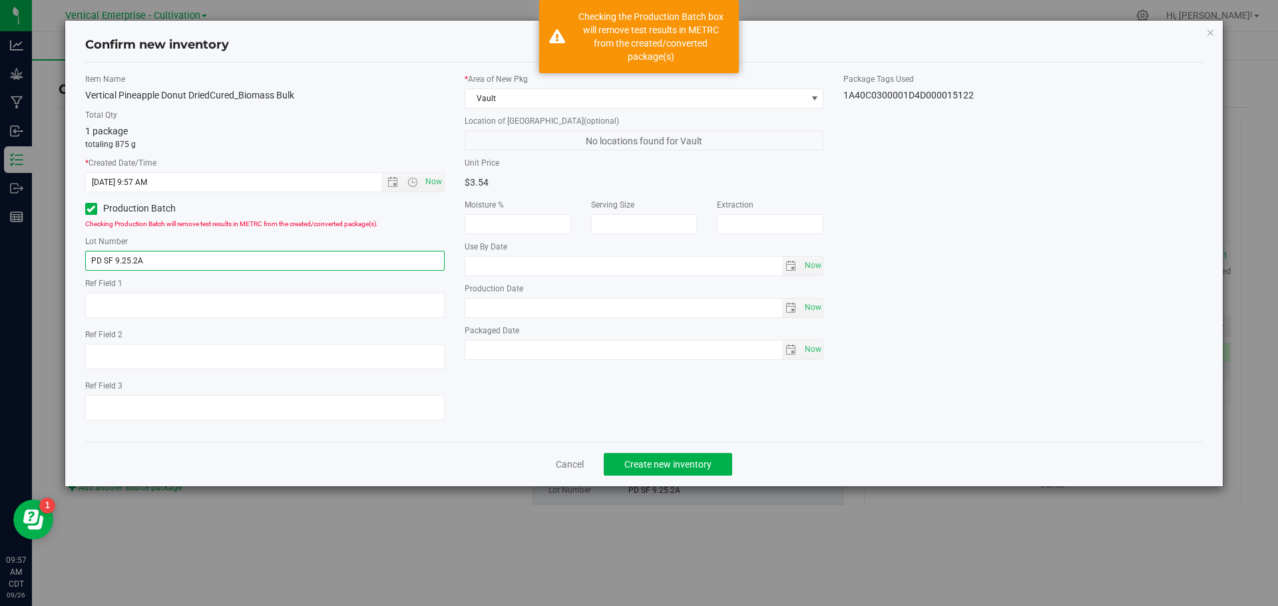
click at [170, 258] on input "PD SF 9.25.2A" at bounding box center [264, 261] width 359 height 20
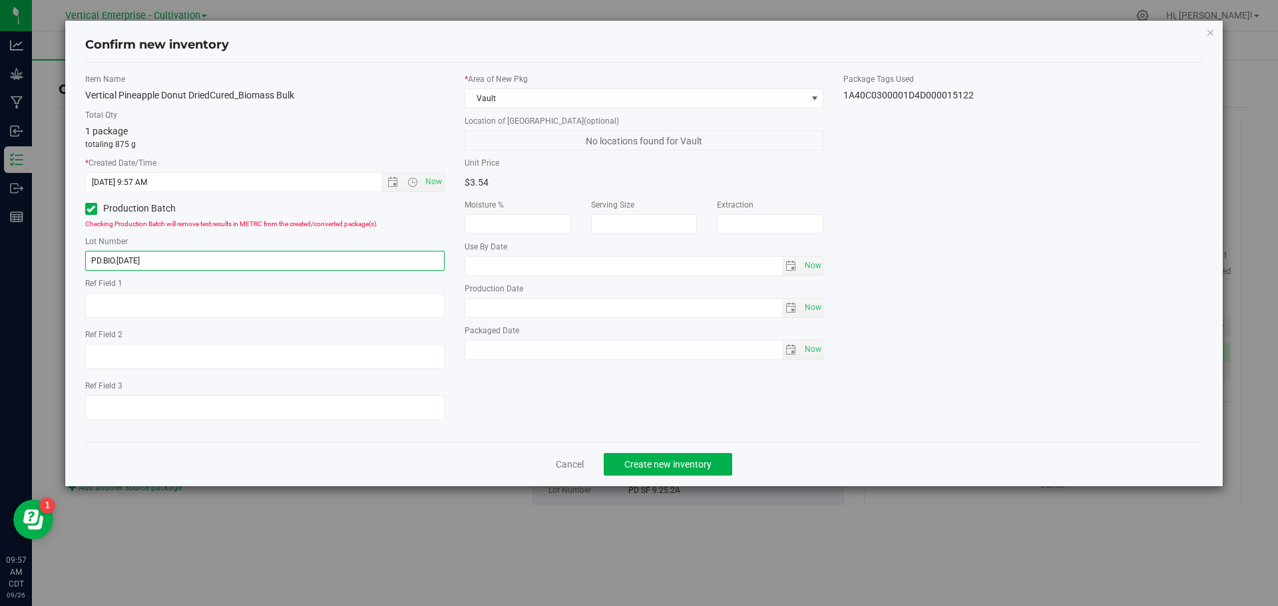
type input "PD.BIO.9.26.25"
click at [688, 463] on span "Create new inventory" at bounding box center [667, 464] width 87 height 11
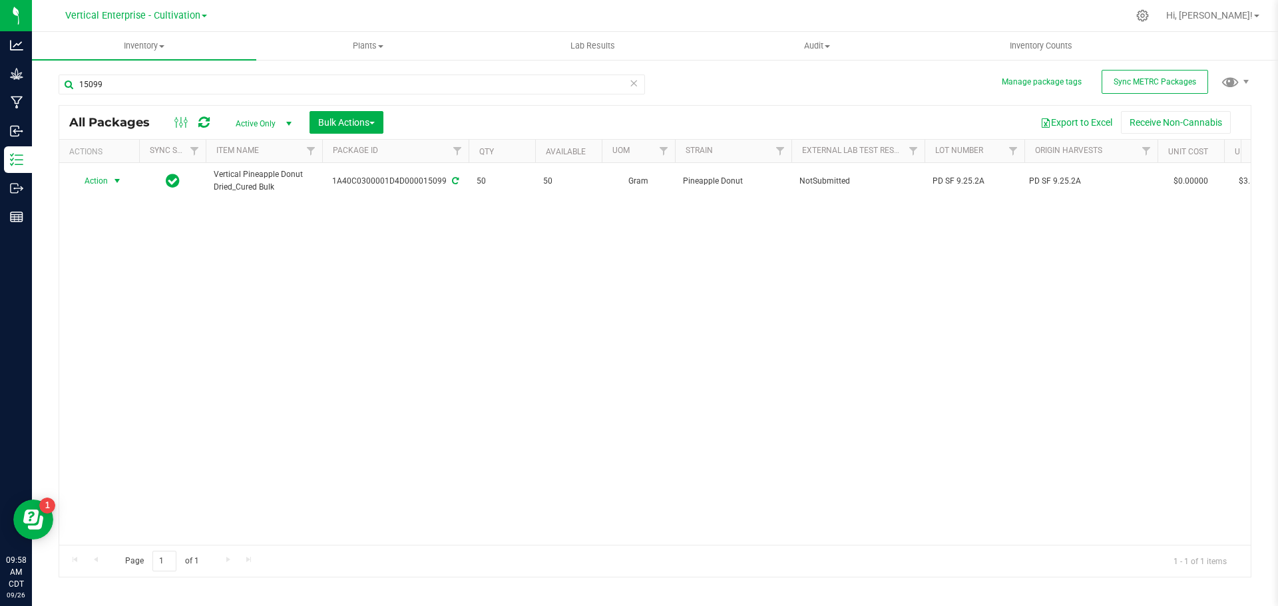
click at [102, 182] on span "Action" at bounding box center [91, 181] width 36 height 19
click at [108, 217] on li "Create package" at bounding box center [115, 223] width 84 height 20
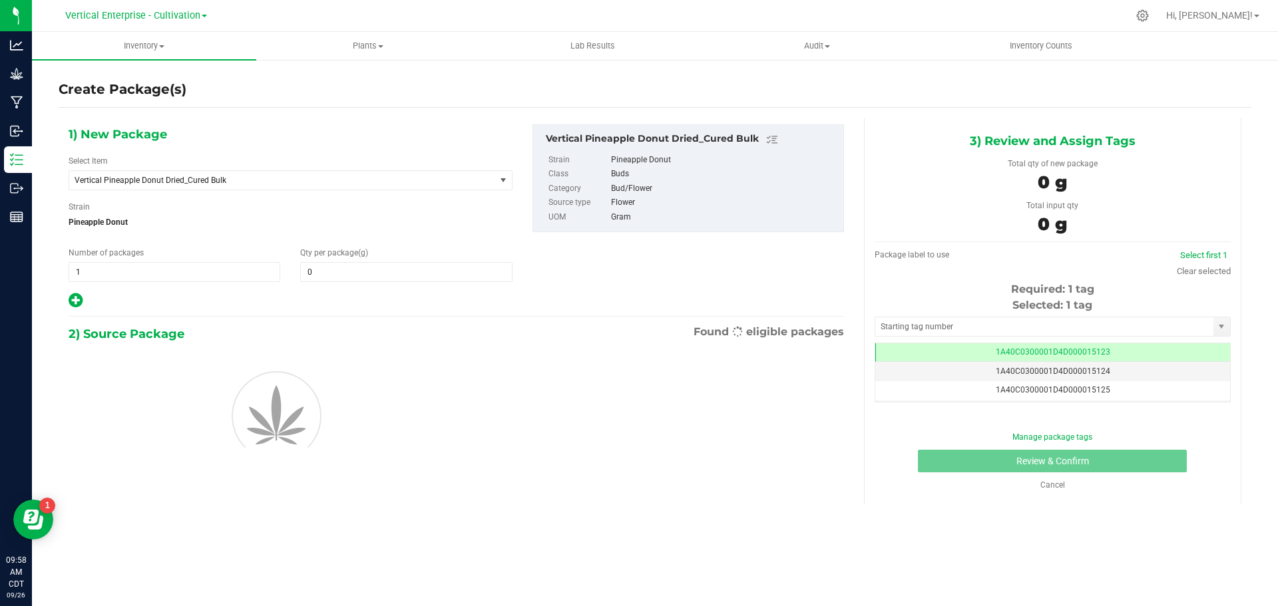
type input "0.0000"
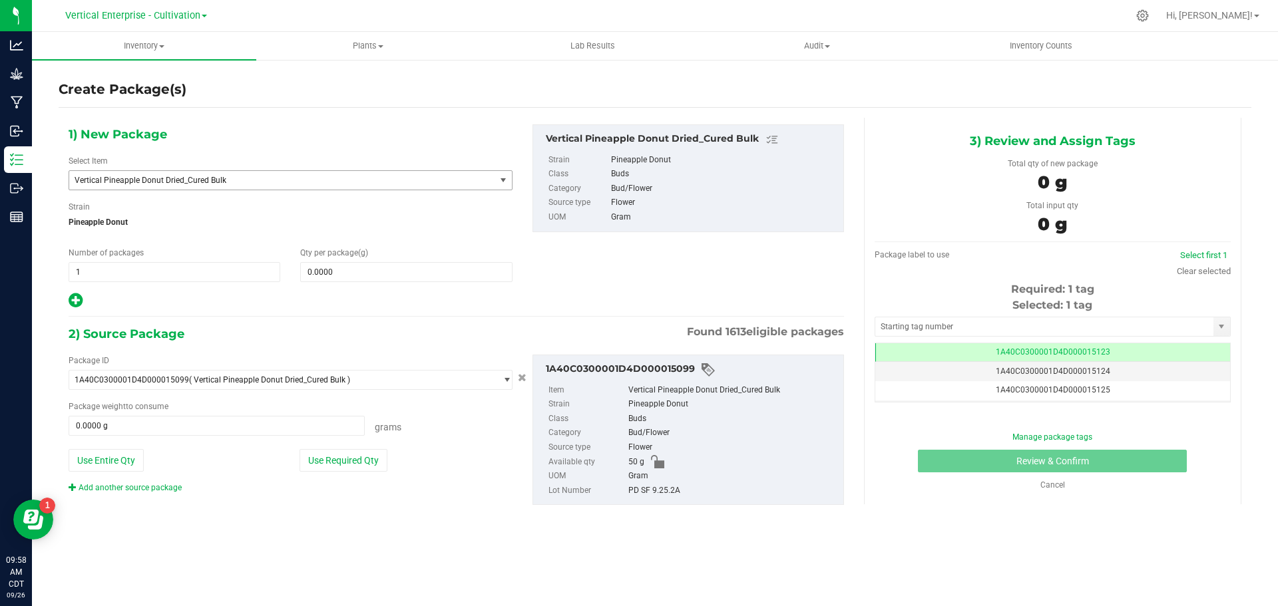
click at [166, 182] on span "Vertical Pineapple Donut Dried_Cured Bulk" at bounding box center [274, 180] width 399 height 9
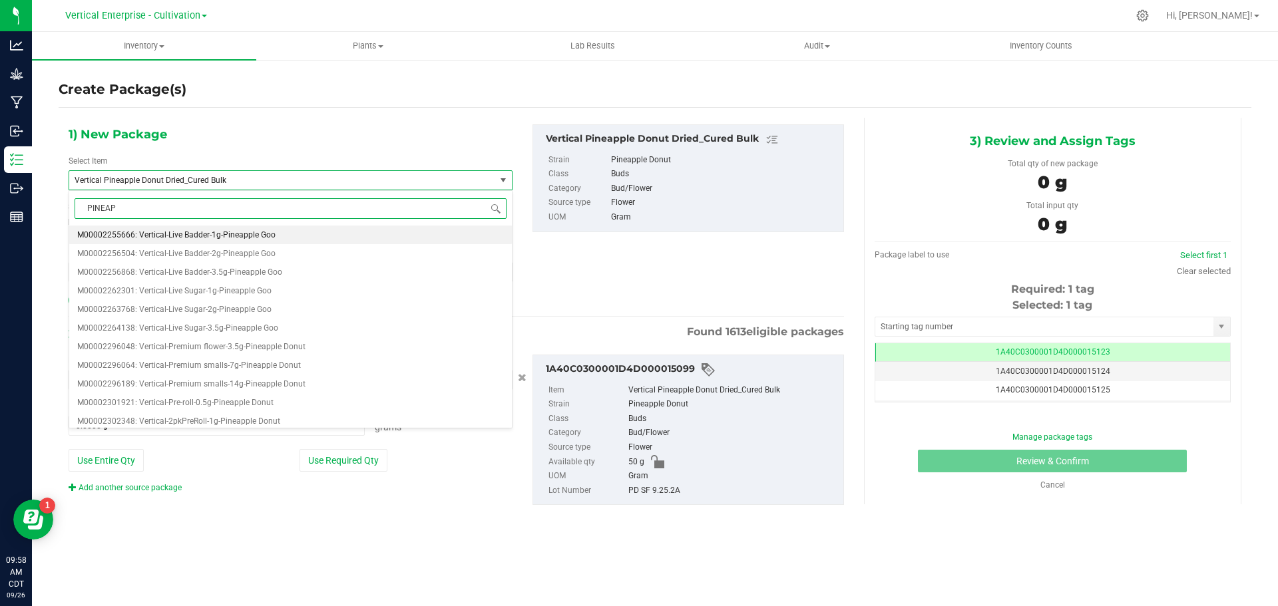
type input "PINEAP"
click at [242, 166] on div "Select Item Vertical Pineapple Donut Dried_Cured Bulk M00002255666: Vertical-Li…" at bounding box center [291, 172] width 444 height 35
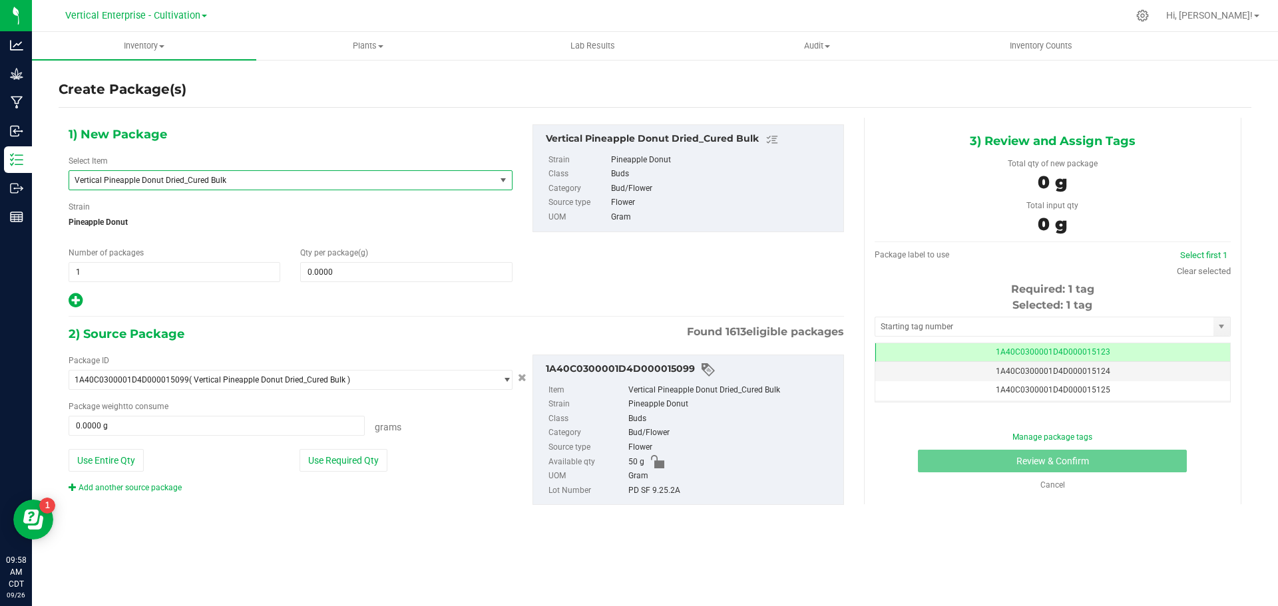
click at [246, 178] on span "Vertical Pineapple Donut Dried_Cured Bulk" at bounding box center [274, 180] width 399 height 9
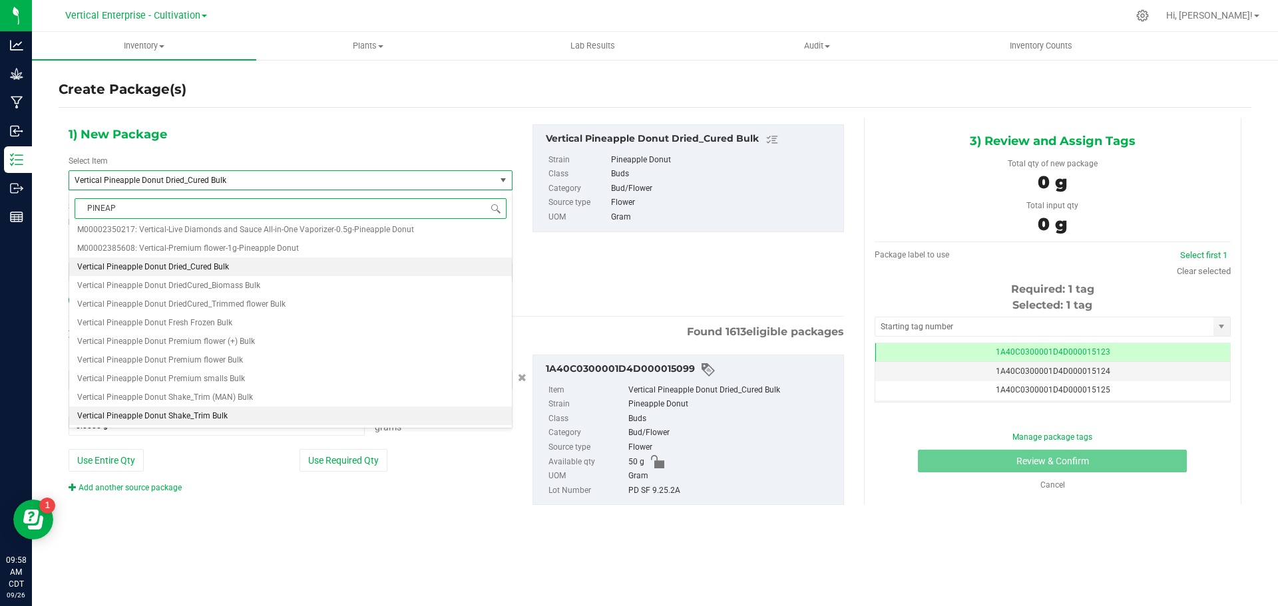
click at [237, 417] on li "Vertical Pineapple Donut Shake_Trim Bulk" at bounding box center [290, 416] width 443 height 19
type input "0.0000"
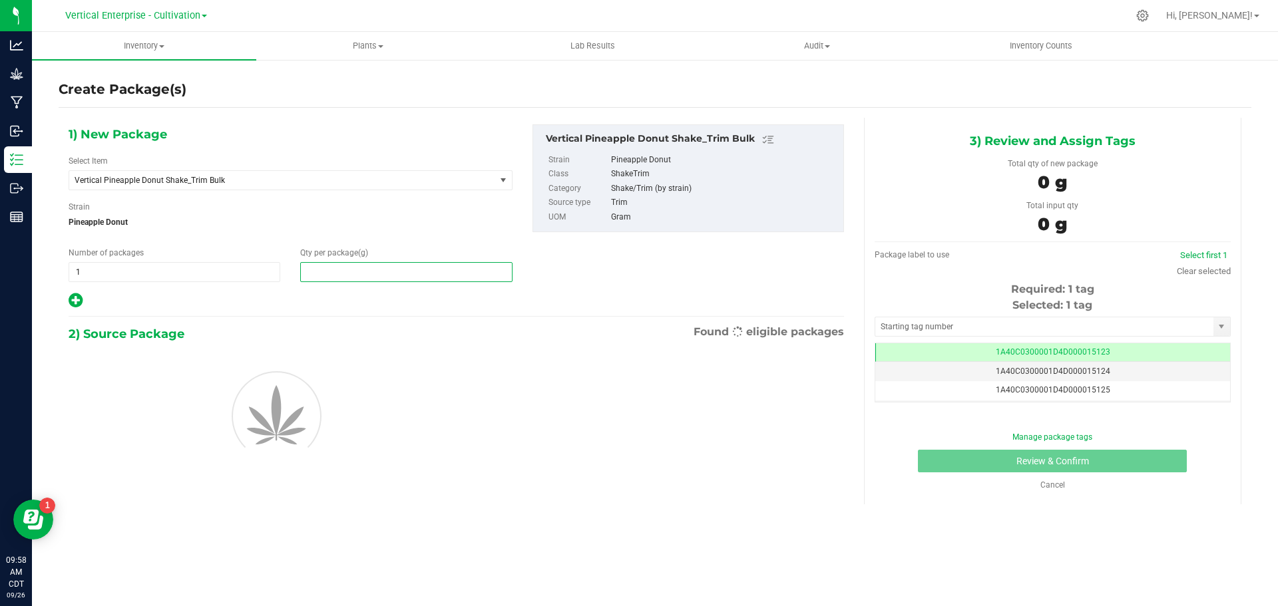
click at [397, 277] on span at bounding box center [406, 272] width 212 height 20
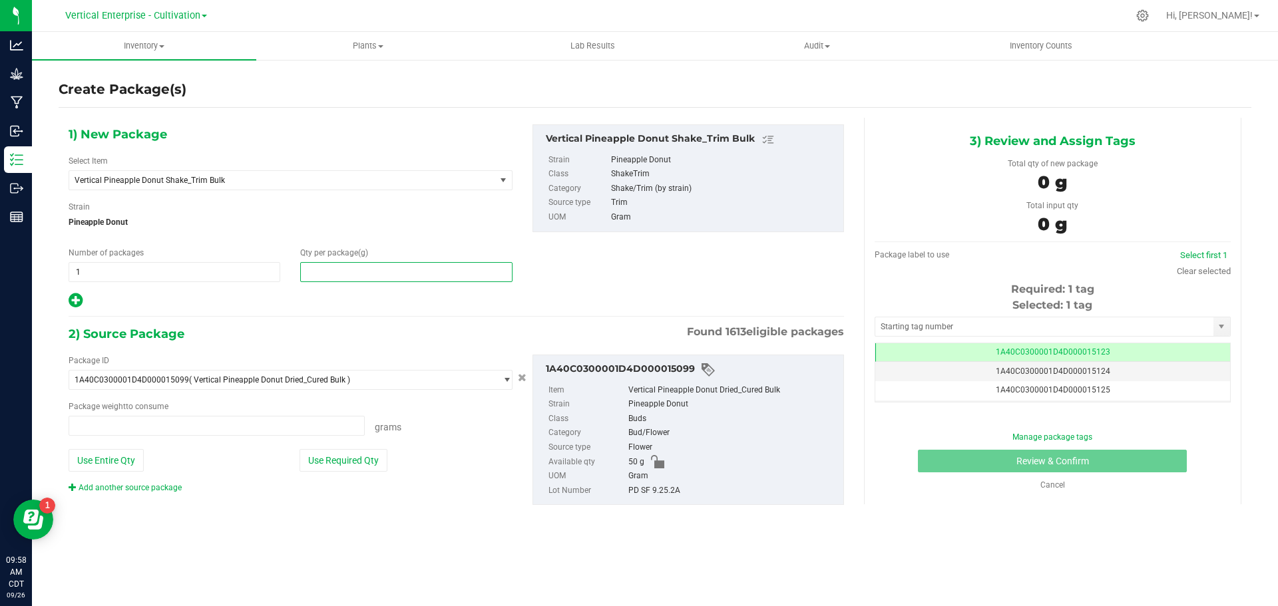
type input "0.0000 g"
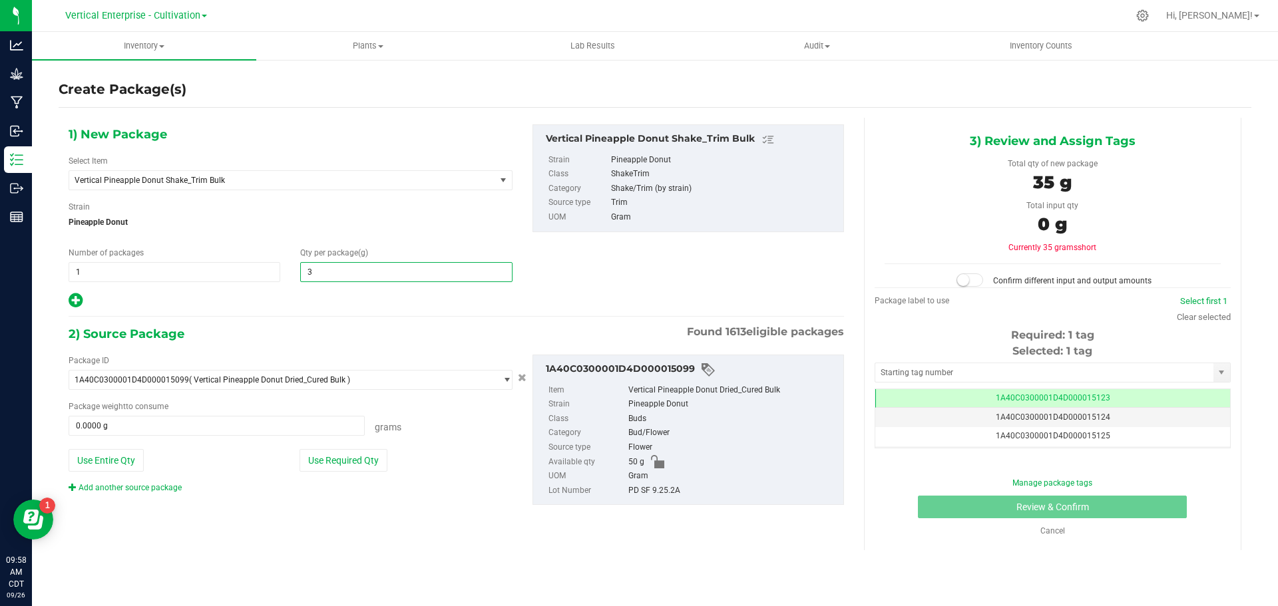
type input "35"
type input "35.0000"
click at [96, 457] on button "Use Entire Qty" at bounding box center [106, 460] width 75 height 23
type input "50.0000 g"
click at [968, 279] on small at bounding box center [963, 280] width 12 height 12
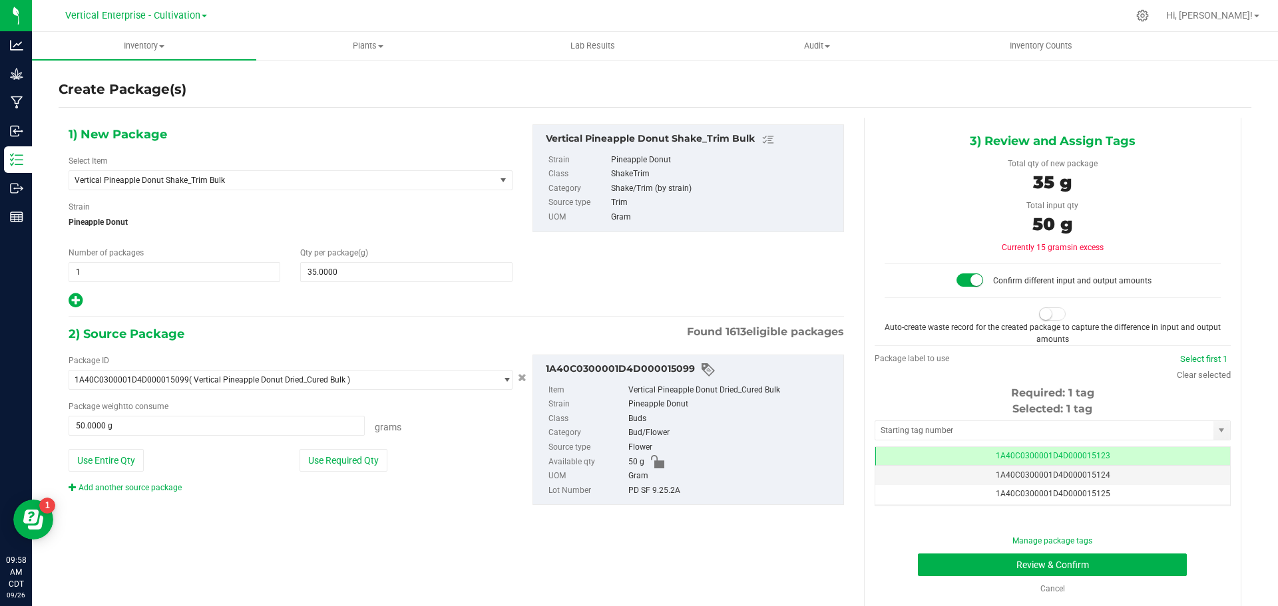
click at [1040, 319] on small at bounding box center [1045, 314] width 12 height 12
click at [1073, 570] on button "Review & Confirm" at bounding box center [1052, 565] width 269 height 23
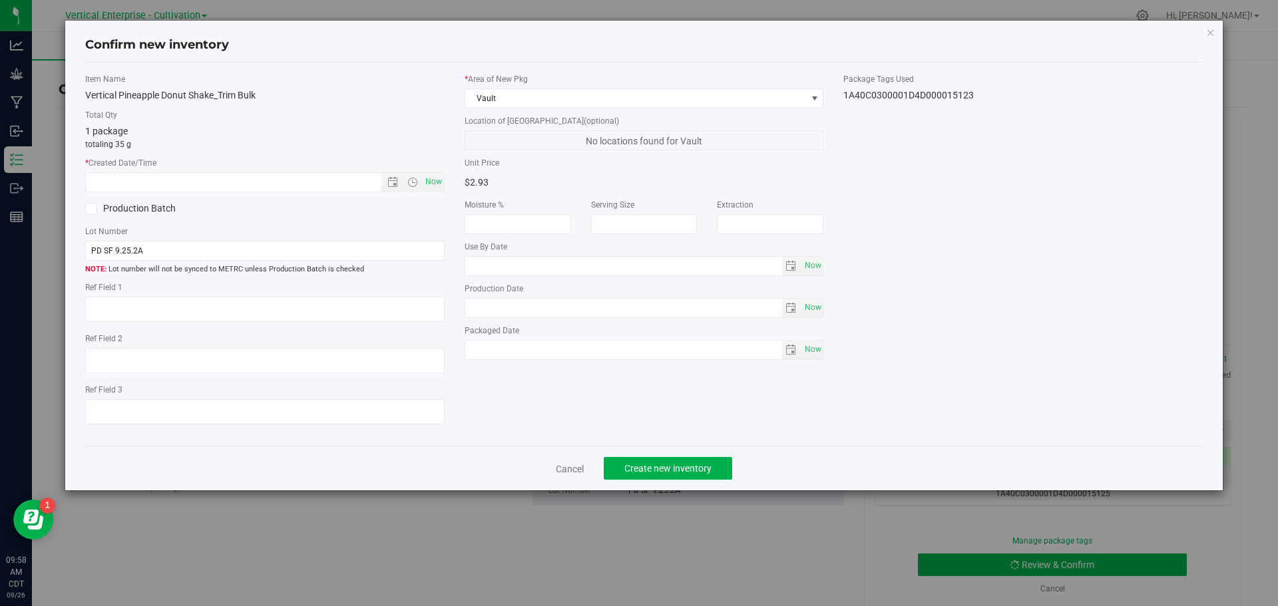
click at [433, 188] on span "Now" at bounding box center [433, 181] width 23 height 19
type input "9/26/2025 9:58 AM"
click at [104, 205] on label "Production Batch" at bounding box center [170, 209] width 170 height 14
click at [0, 0] on input "Production Batch" at bounding box center [0, 0] width 0 height 0
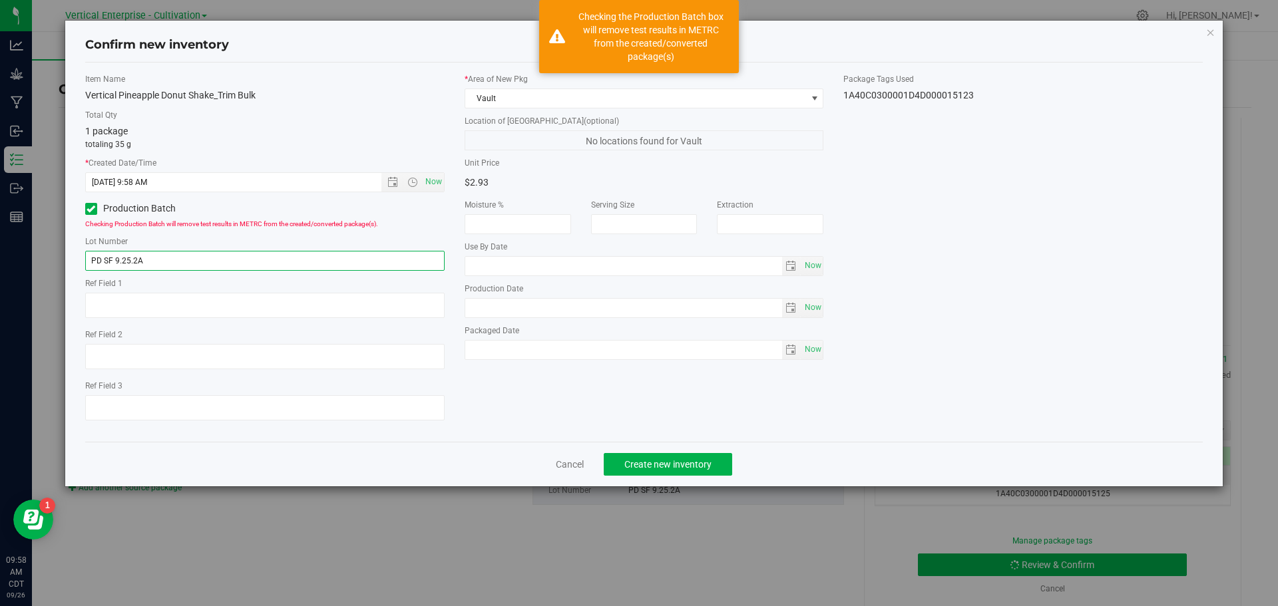
click at [170, 258] on input "PD SF 9.25.2A" at bounding box center [264, 261] width 359 height 20
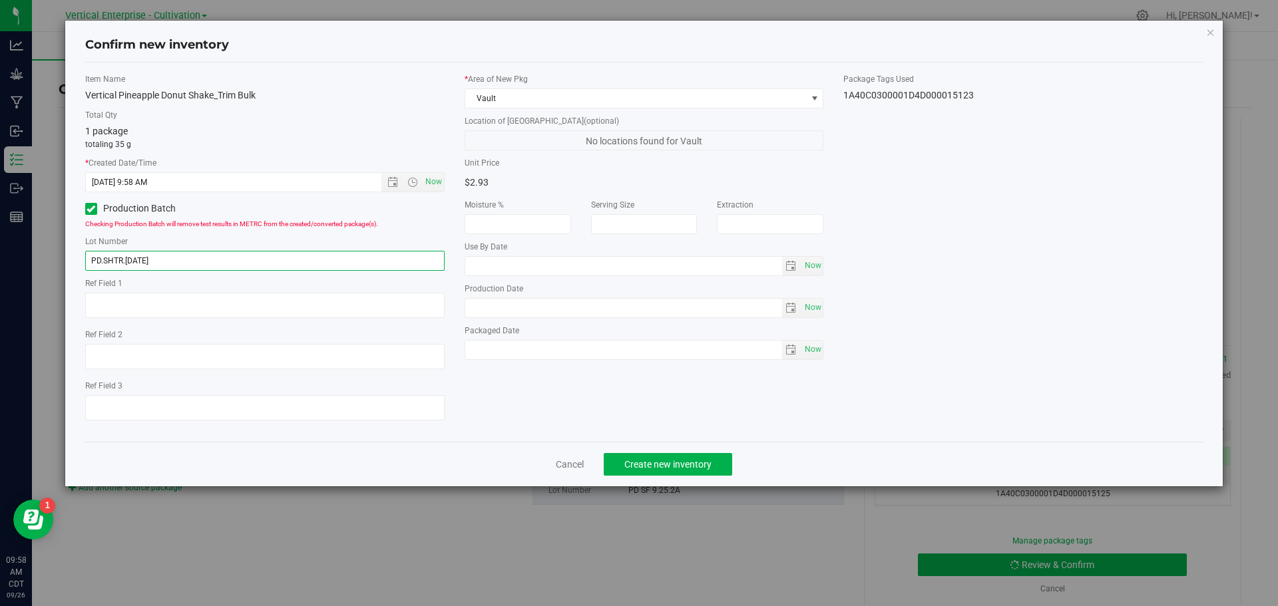
type input "PD.SHTR.9.26.25"
click at [661, 475] on button "Create new inventory" at bounding box center [668, 464] width 128 height 23
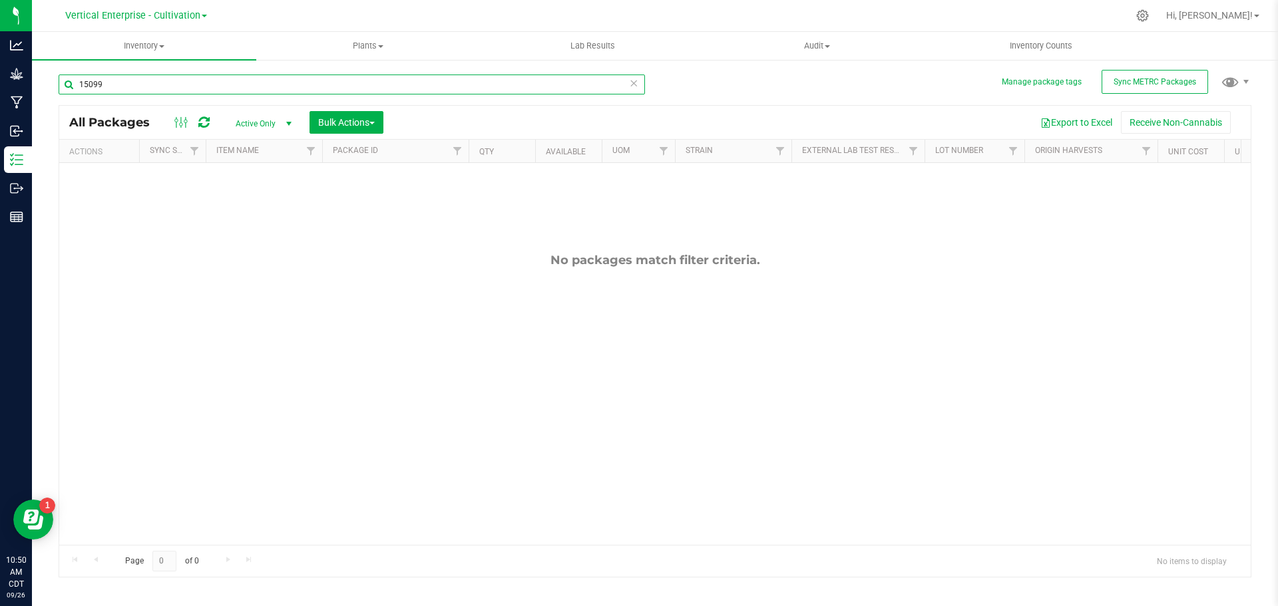
click at [126, 91] on input "15099" at bounding box center [352, 85] width 586 height 20
drag, startPoint x: 126, startPoint y: 91, endPoint x: 51, endPoint y: 91, distance: 75.2
click at [51, 91] on div "Manage package tags Sync METRC Packages 15099 All Packages Active Only Active O…" at bounding box center [655, 262] width 1246 height 406
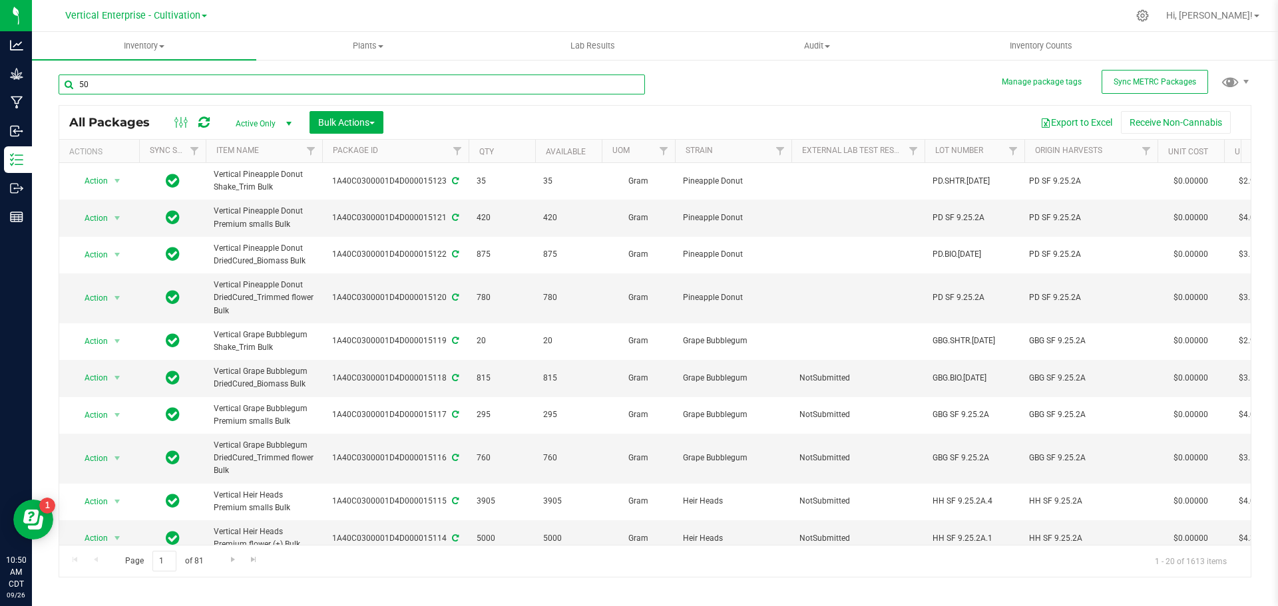
type input "5"
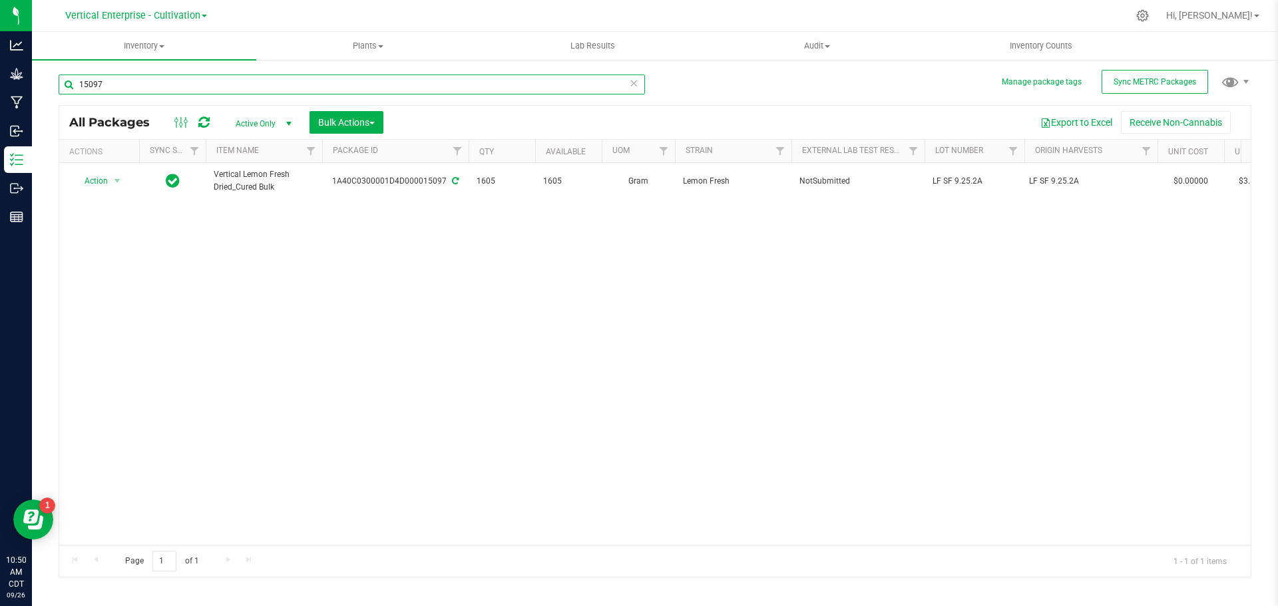
type input "15097"
click at [91, 182] on span "Action" at bounding box center [91, 181] width 36 height 19
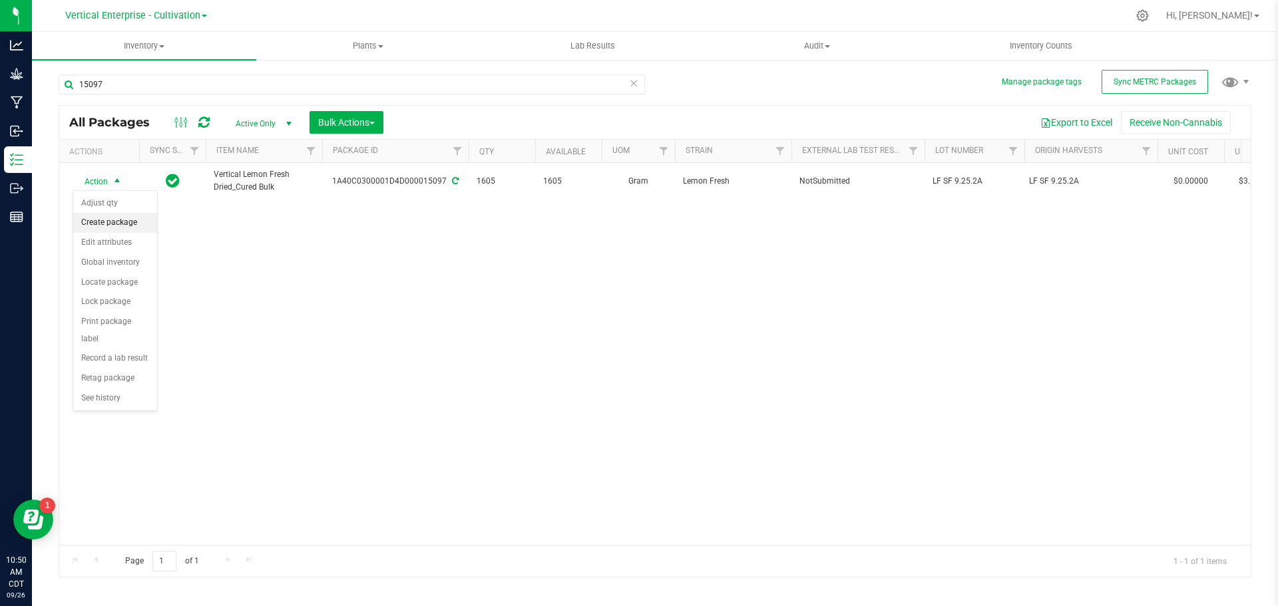
click at [98, 220] on li "Create package" at bounding box center [115, 223] width 84 height 20
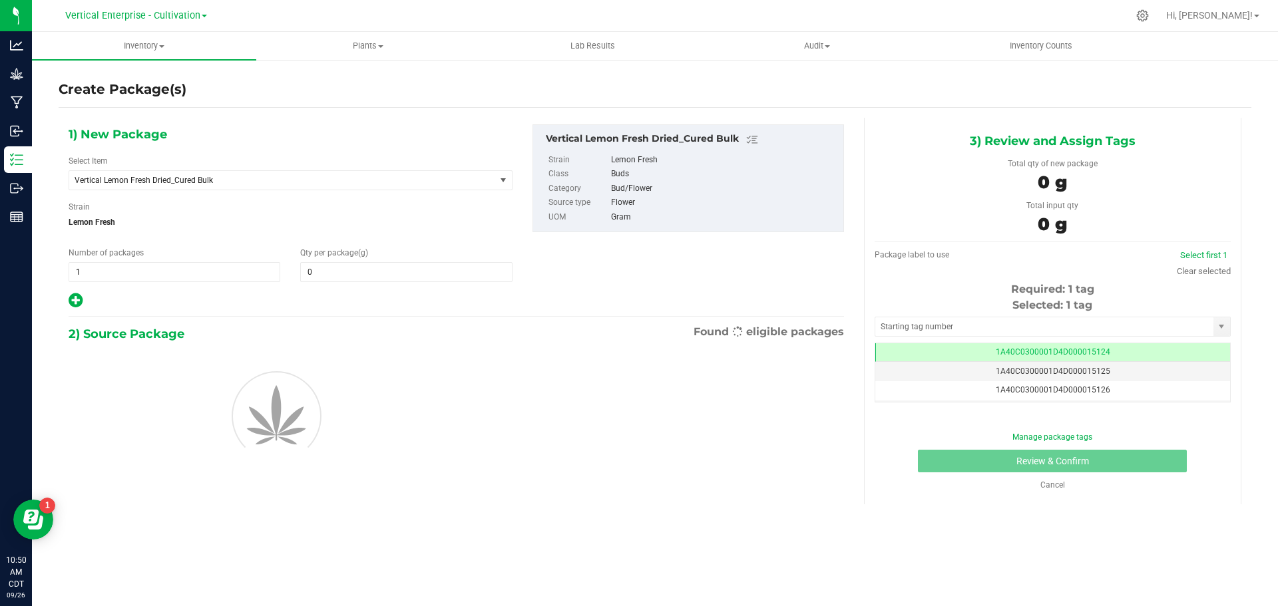
type input "0.0000"
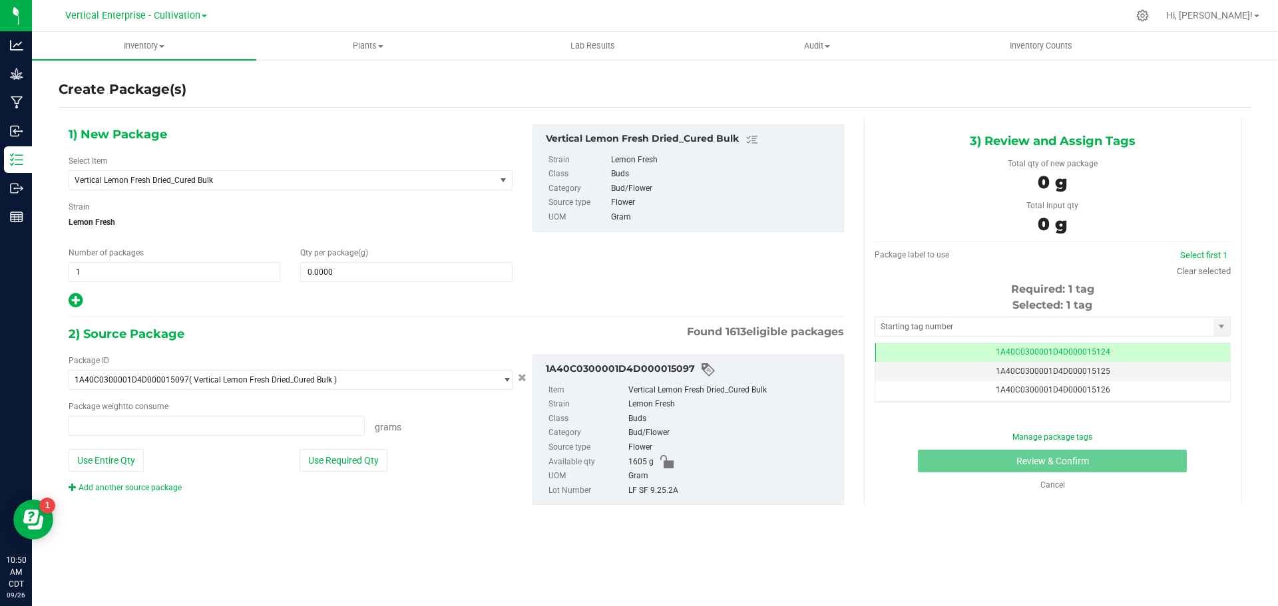
type input "0.0000 g"
click at [146, 180] on span "Vertical Lemon Fresh Dried_Cured Bulk" at bounding box center [274, 180] width 399 height 9
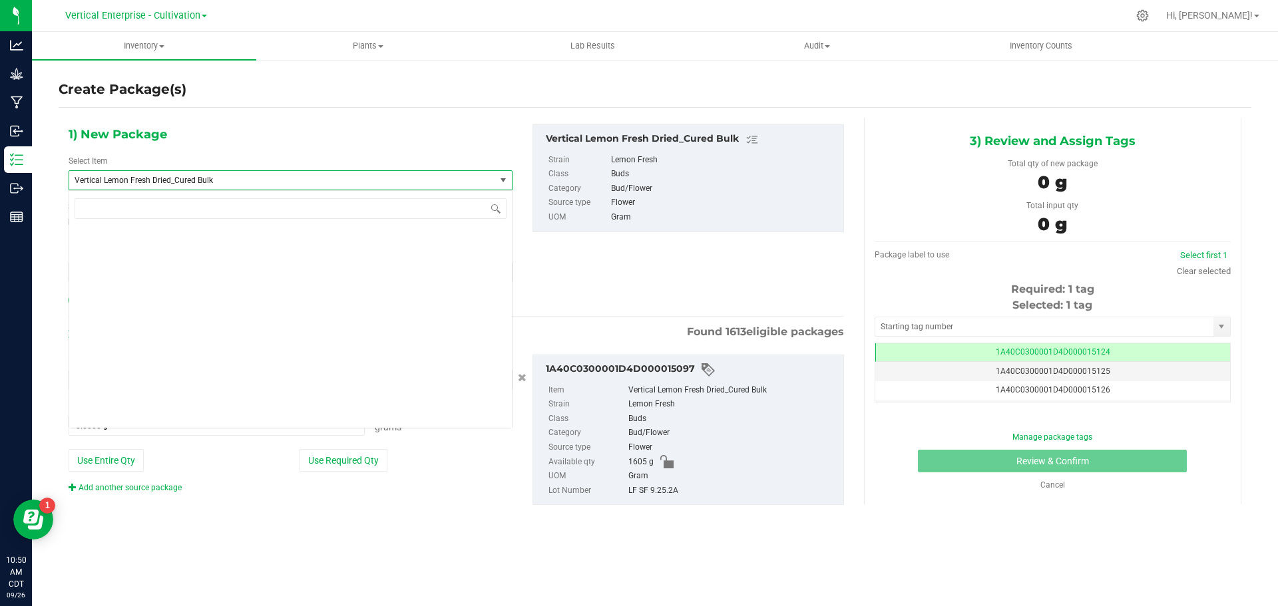
scroll to position [104626, 0]
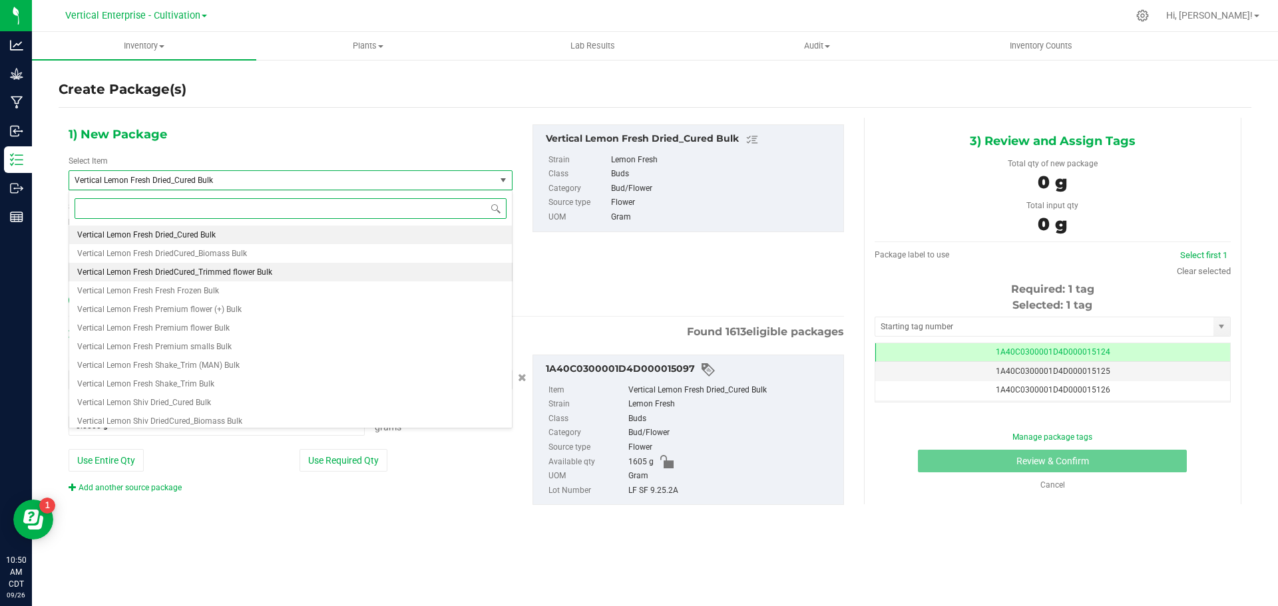
click at [198, 270] on span "Vertical Lemon Fresh DriedCured_Trimmed flower Bulk" at bounding box center [174, 272] width 195 height 9
type input "0.0000"
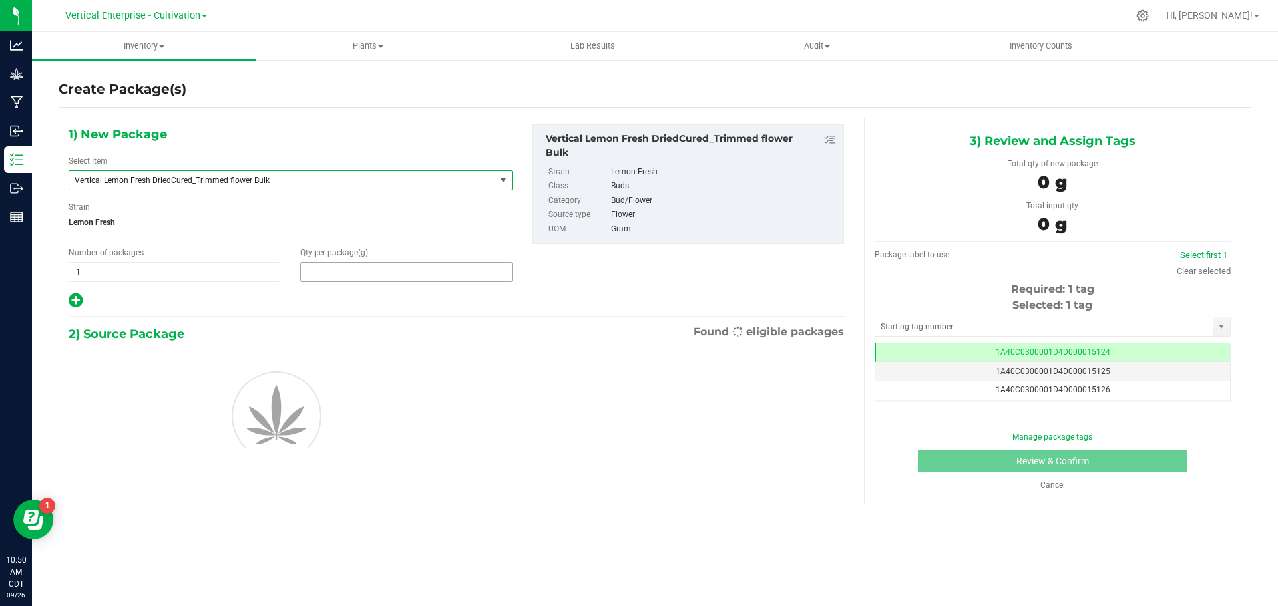
click at [348, 270] on span at bounding box center [406, 272] width 212 height 20
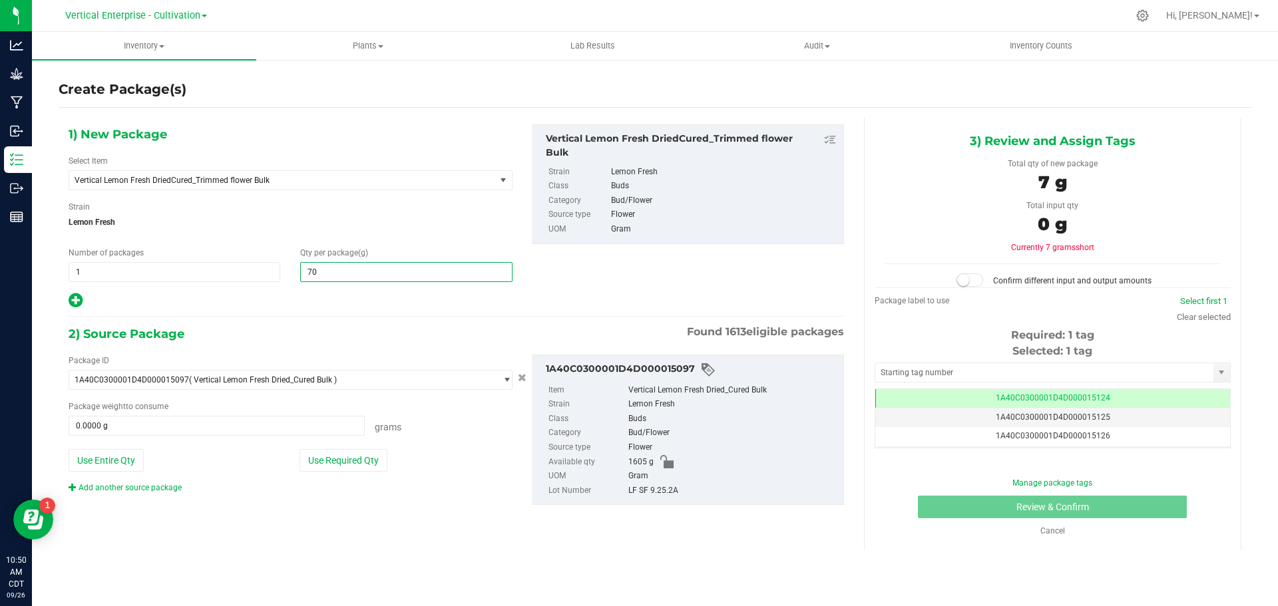
type input "700"
type input "700.0000"
click at [329, 455] on button "Use Required Qty" at bounding box center [343, 460] width 88 height 23
type input "700.0000 g"
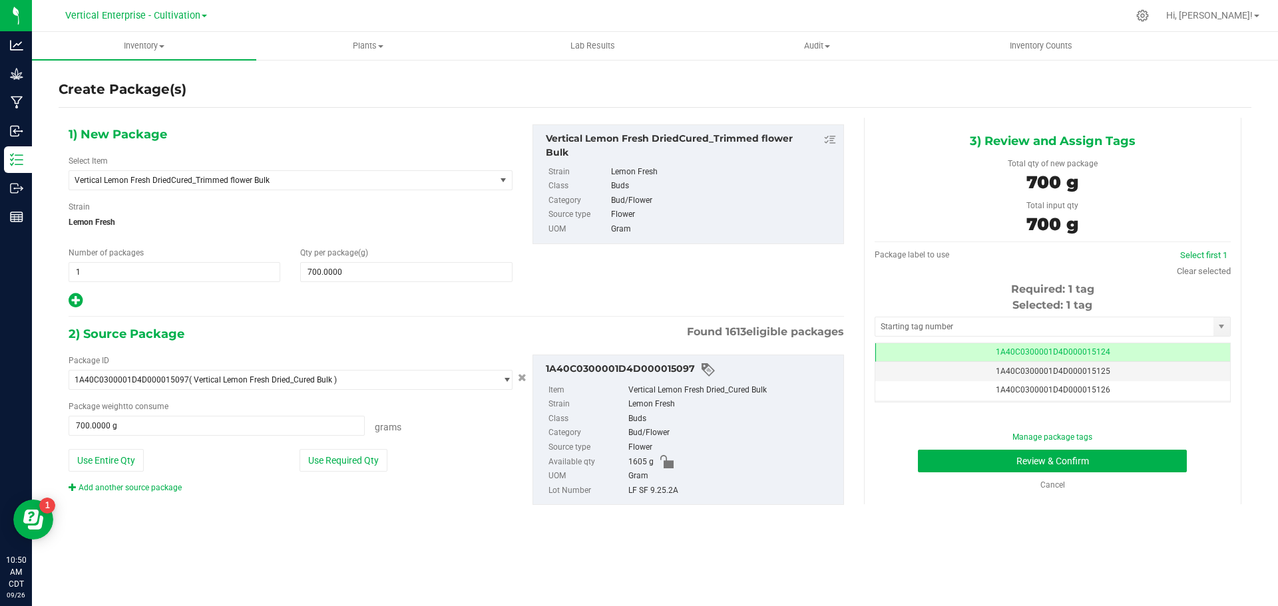
click at [1052, 477] on div "Manage package tags Review & Confirm Cancel" at bounding box center [1052, 461] width 336 height 60
click at [1039, 458] on button "Review & Confirm" at bounding box center [1052, 461] width 269 height 23
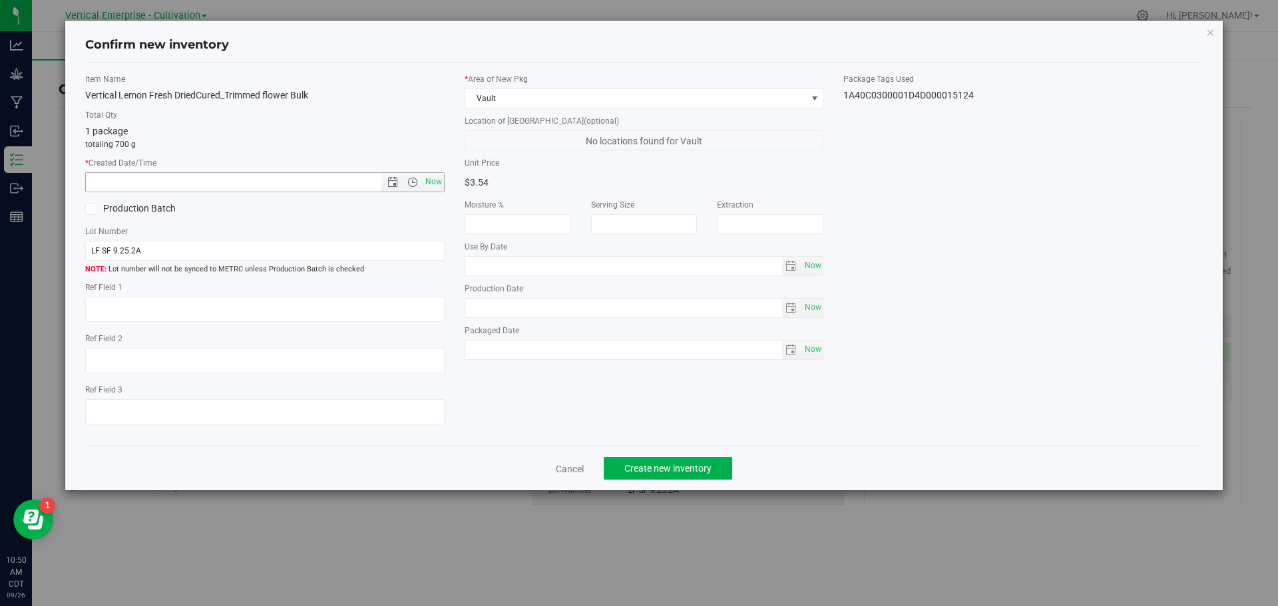
click at [425, 186] on span "Now" at bounding box center [433, 181] width 23 height 19
type input "9/26/2025 10:50 AM"
click at [120, 210] on label "Production Batch" at bounding box center [170, 209] width 170 height 14
click at [0, 0] on input "Production Batch" at bounding box center [0, 0] width 0 height 0
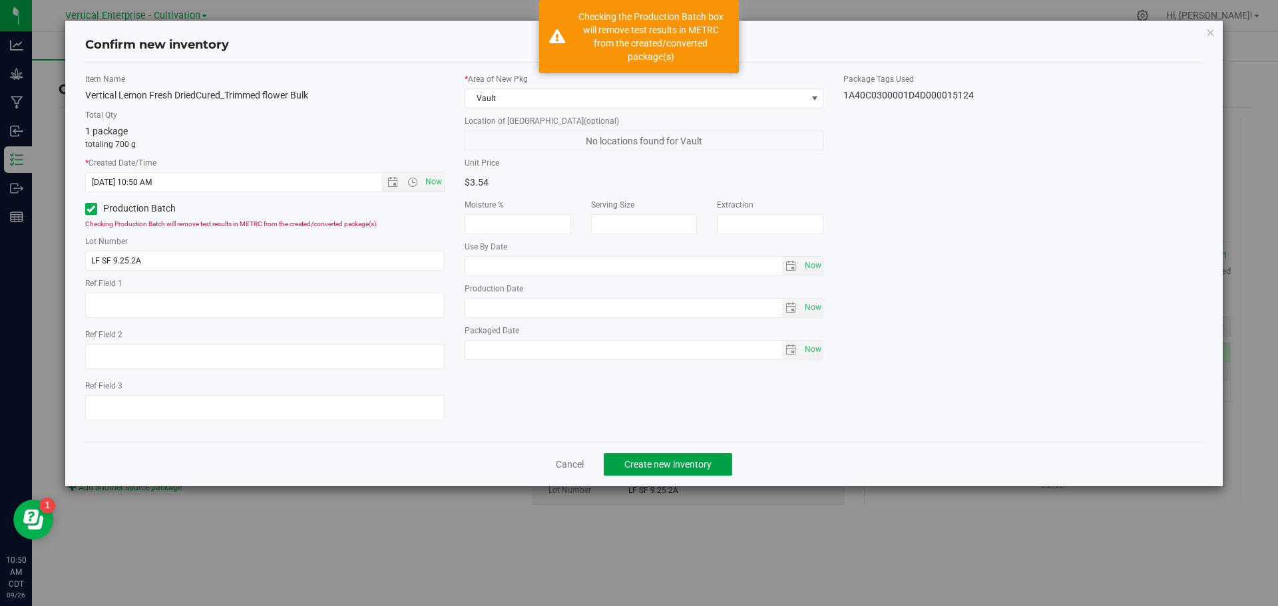
click at [633, 460] on span "Create new inventory" at bounding box center [667, 464] width 87 height 11
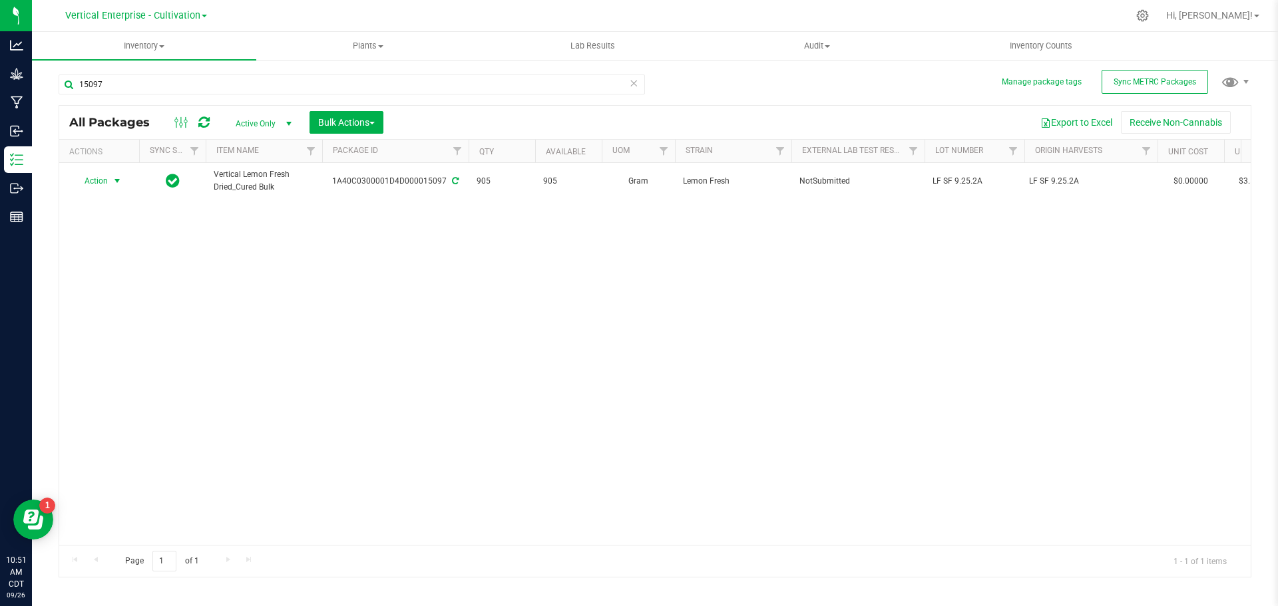
click at [104, 182] on span "Action" at bounding box center [91, 181] width 36 height 19
click at [114, 226] on li "Create package" at bounding box center [115, 223] width 84 height 20
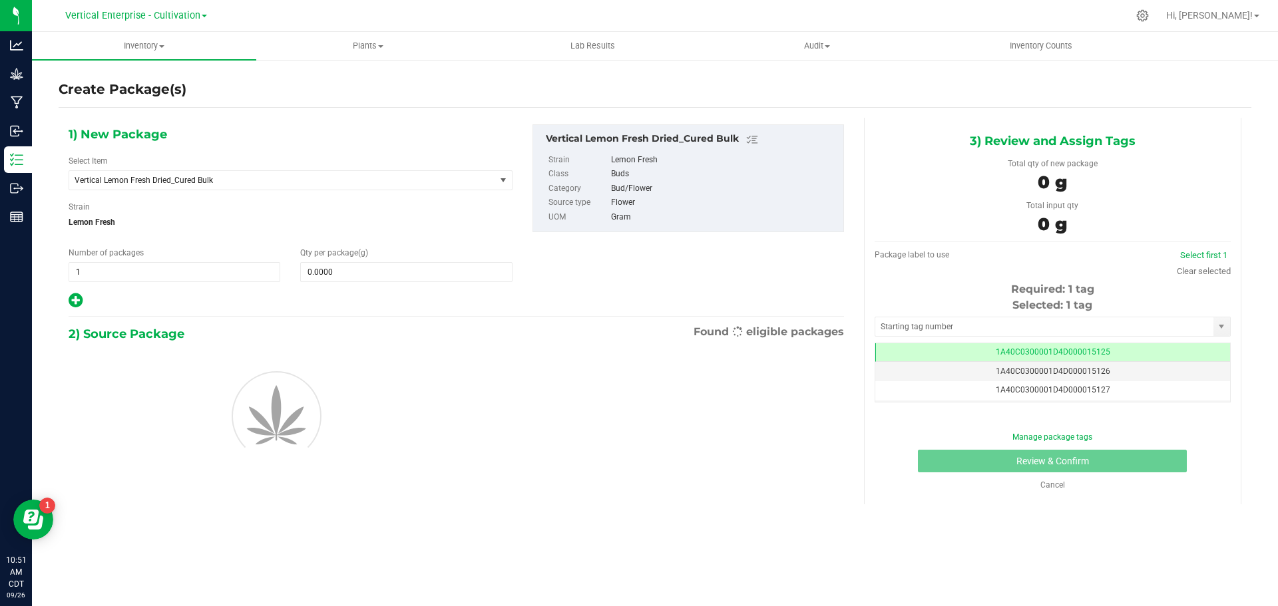
scroll to position [0, -1]
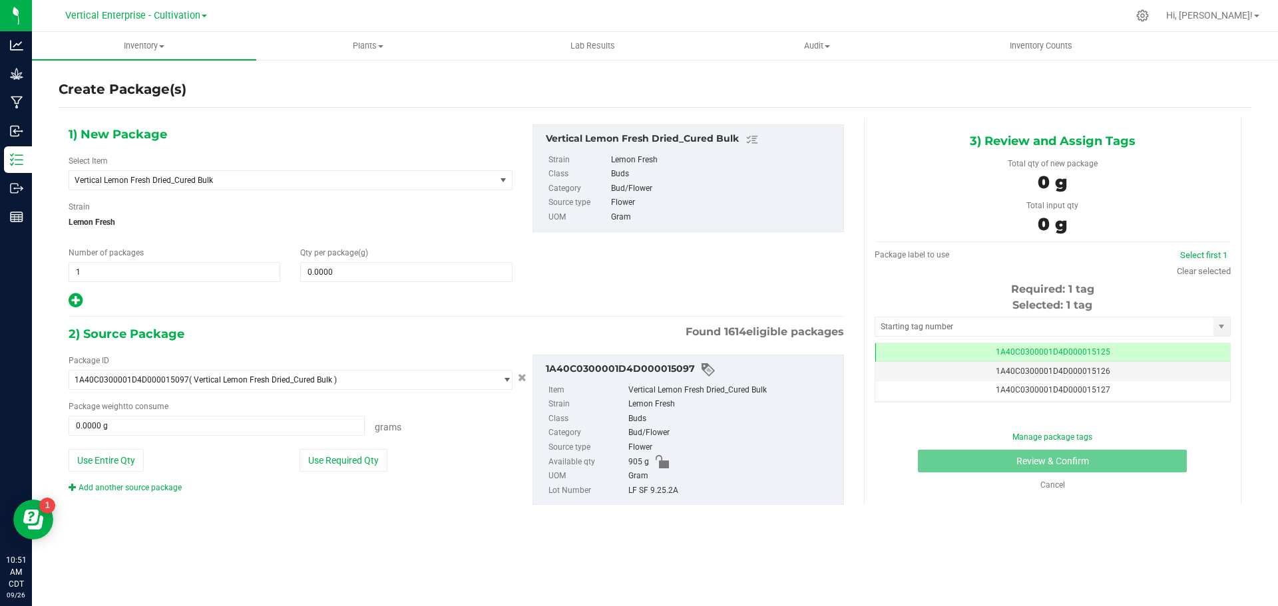
click at [215, 194] on div "1) New Package Select Item Vertical Lemon Fresh Dried_Cured Bulk Badder_NSS Bad…" at bounding box center [291, 216] width 464 height 185
click at [220, 183] on span "Vertical Lemon Fresh Dried_Cured Bulk" at bounding box center [274, 180] width 399 height 9
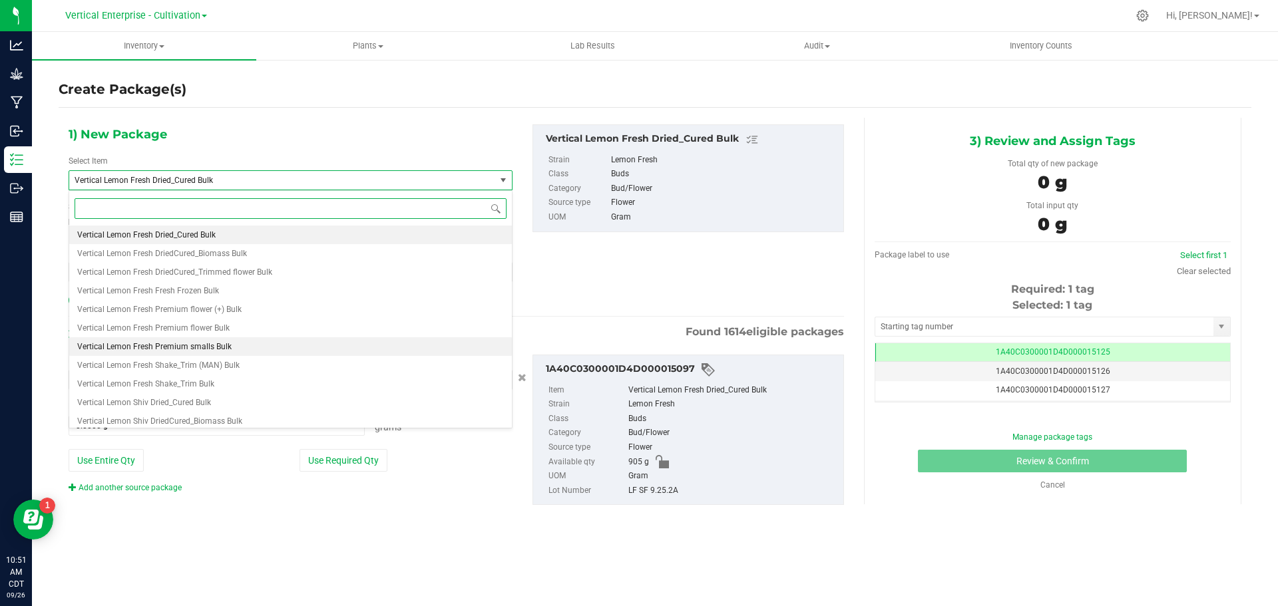
click at [224, 343] on span "Vertical Lemon Fresh Premium smalls Bulk" at bounding box center [154, 346] width 154 height 9
type input "0.0000"
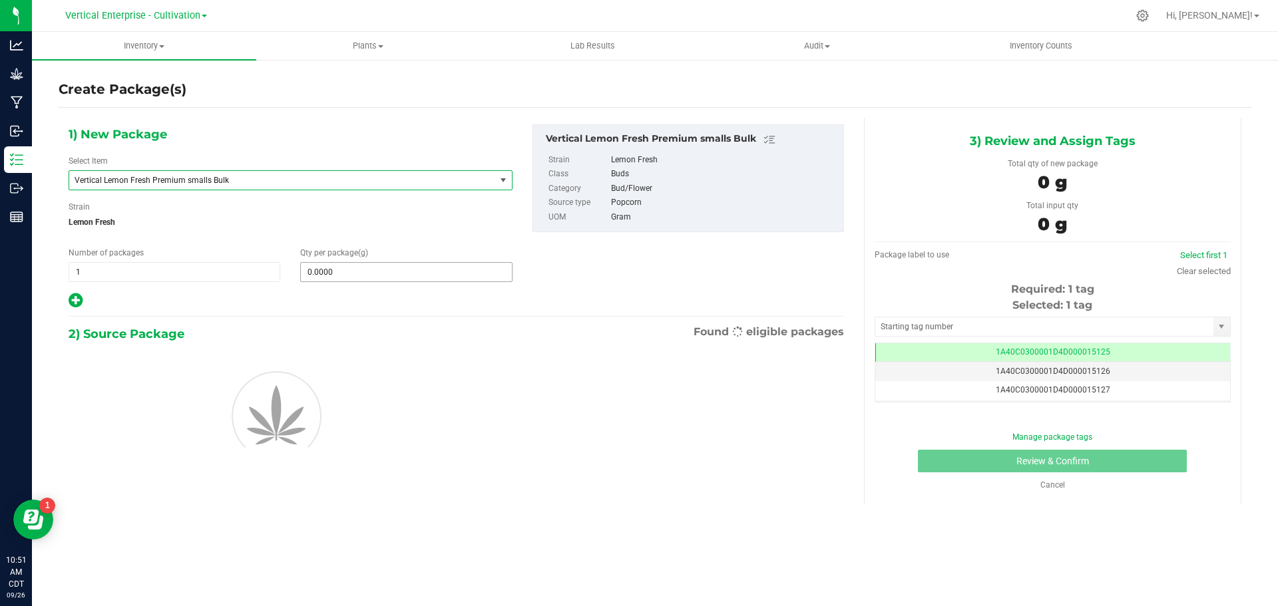
click at [392, 281] on span "0.0000 0" at bounding box center [406, 272] width 212 height 20
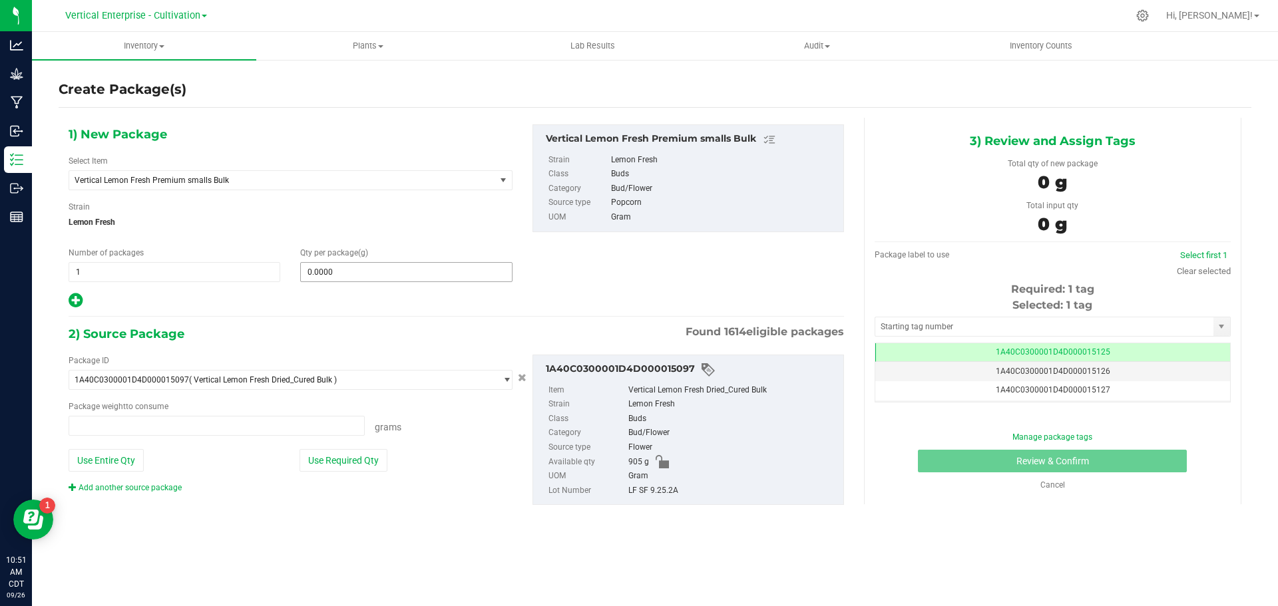
type input "0.0000 g"
click at [380, 262] on span "0.0000 0" at bounding box center [406, 272] width 212 height 20
click at [378, 265] on span at bounding box center [406, 272] width 212 height 20
type input "2"
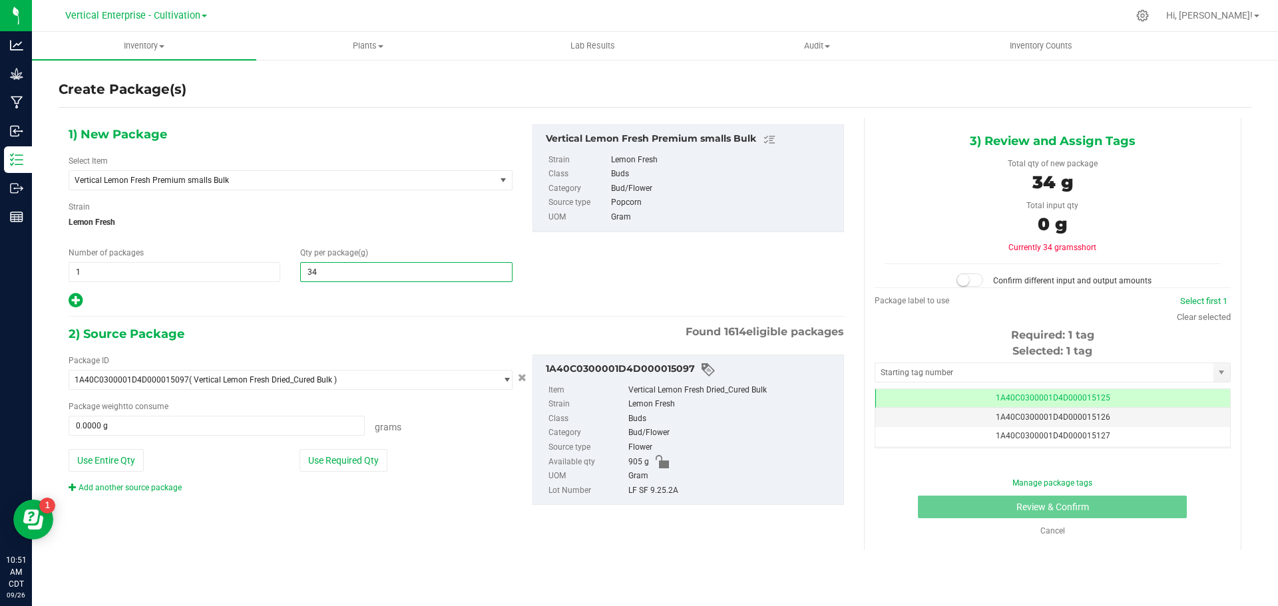
type input "340"
type input "340.0000"
click at [342, 466] on button "Use Required Qty" at bounding box center [343, 460] width 88 height 23
type input "340.0000 g"
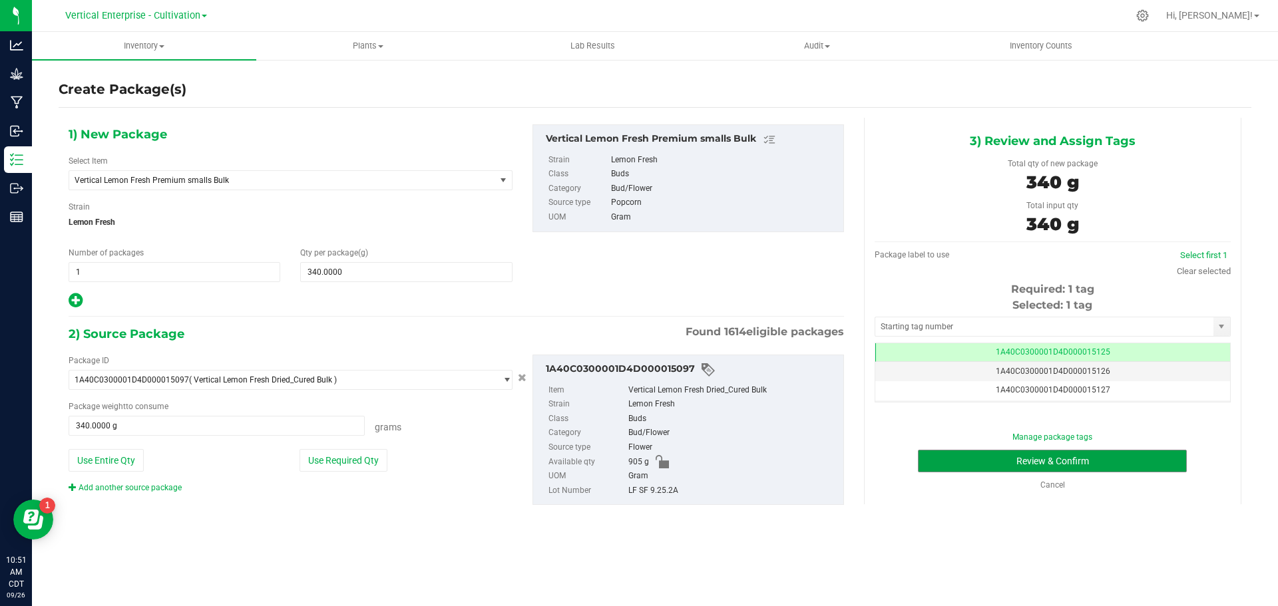
click at [1027, 466] on button "Review & Confirm" at bounding box center [1052, 461] width 269 height 23
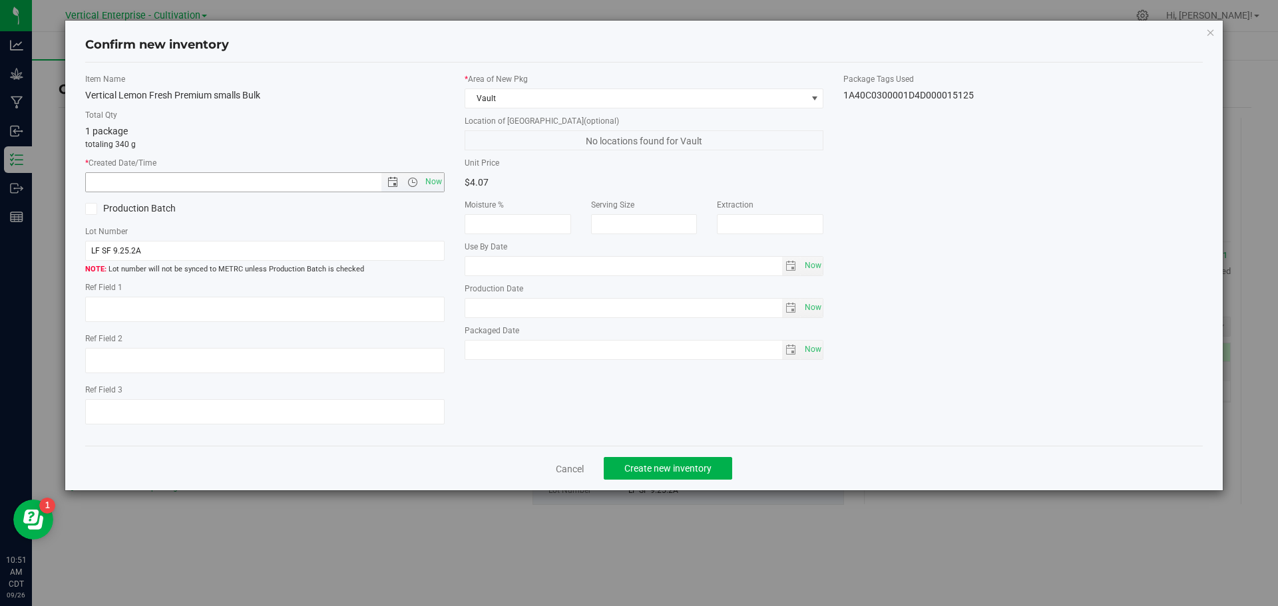
click at [432, 183] on span "Now" at bounding box center [433, 181] width 23 height 19
type input "9/26/2025 10:51 AM"
click at [129, 208] on label "Production Batch" at bounding box center [170, 209] width 170 height 14
click at [0, 0] on input "Production Batch" at bounding box center [0, 0] width 0 height 0
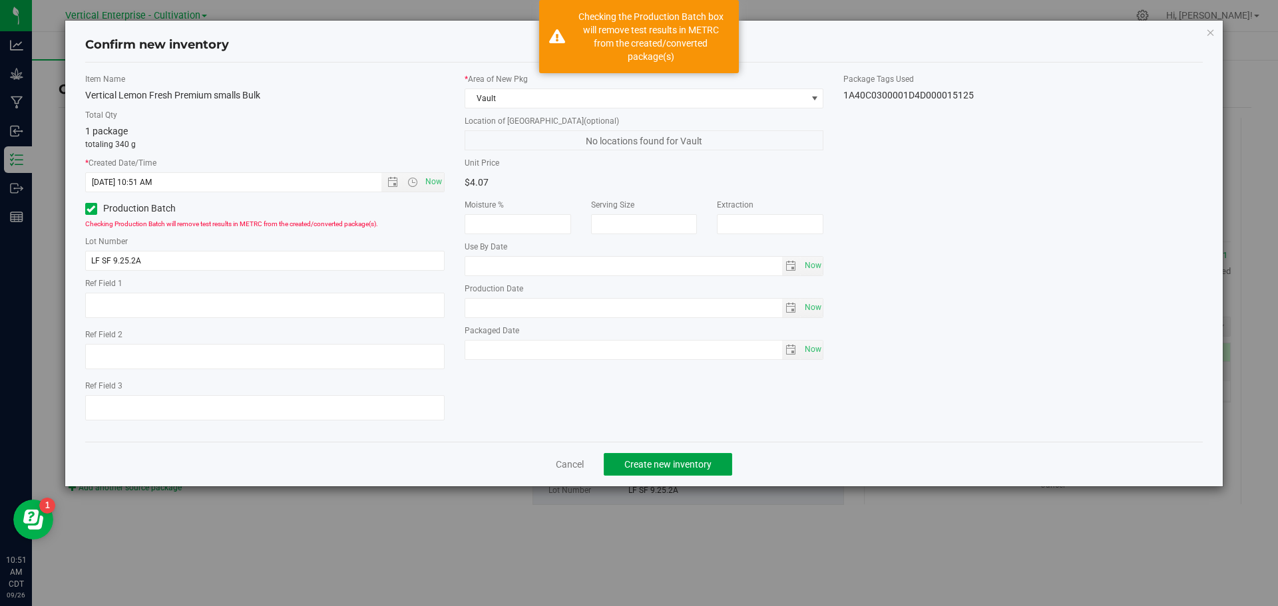
click at [689, 467] on span "Create new inventory" at bounding box center [667, 464] width 87 height 11
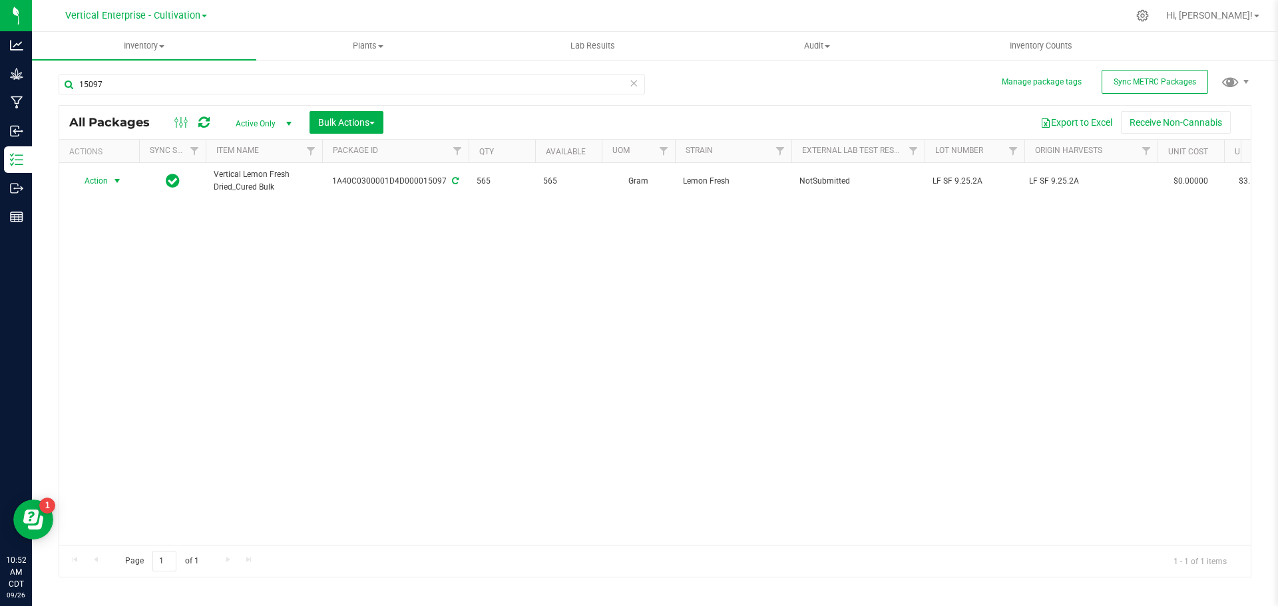
click at [104, 177] on span "Action" at bounding box center [91, 181] width 36 height 19
click at [102, 198] on li "Adjust qty" at bounding box center [115, 204] width 84 height 20
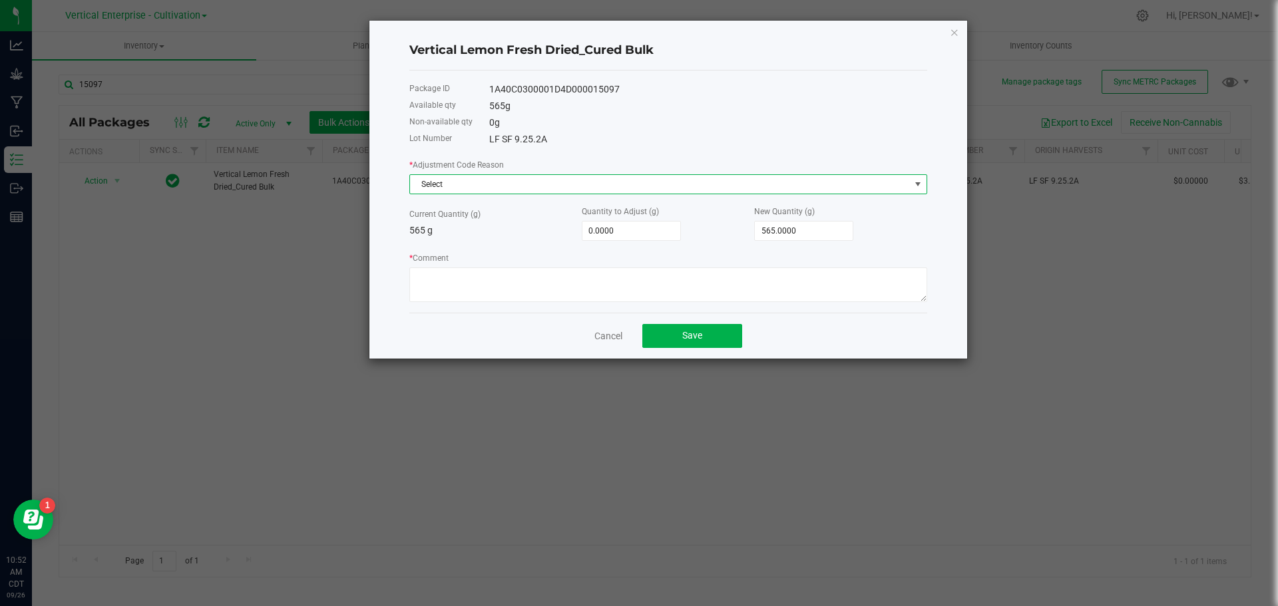
click at [501, 182] on span "Select" at bounding box center [660, 184] width 500 height 19
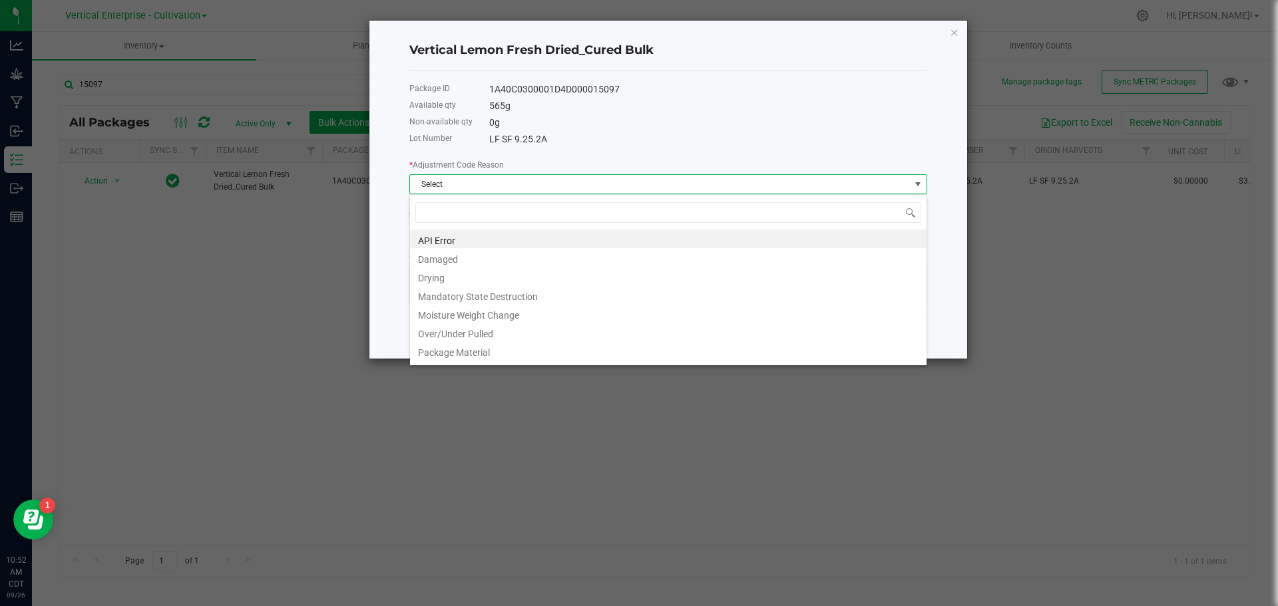
scroll to position [20, 518]
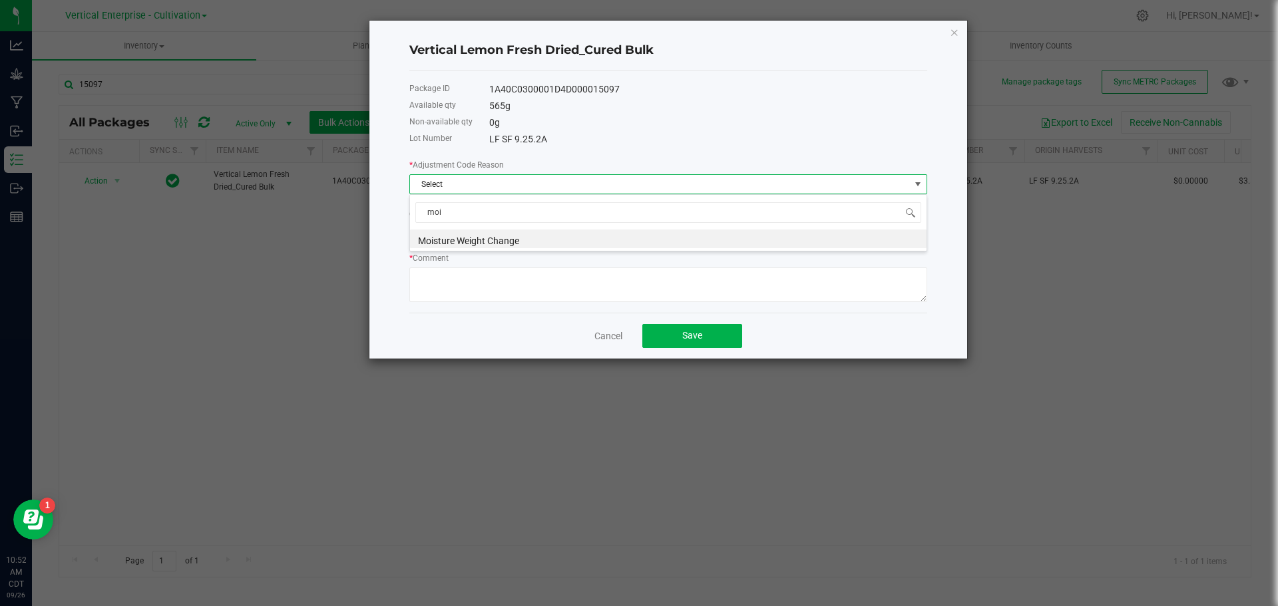
type input "mois"
click at [504, 232] on li "Moisture Weight Change" at bounding box center [668, 239] width 516 height 19
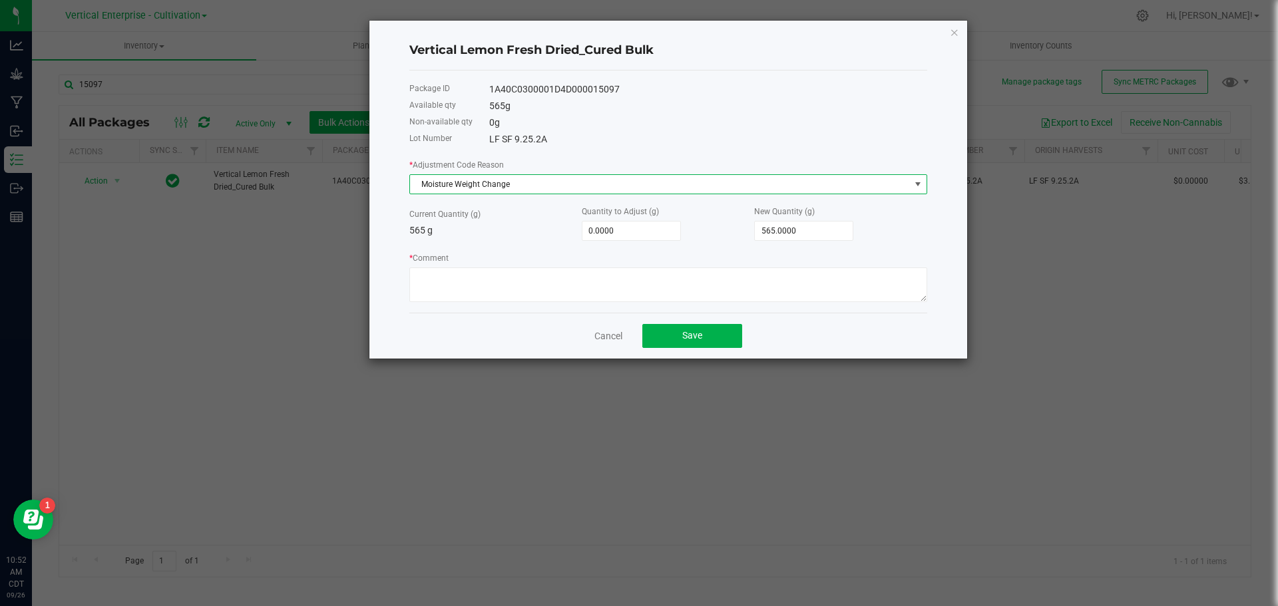
drag, startPoint x: 683, startPoint y: 222, endPoint x: 675, endPoint y: 224, distance: 7.6
click at [679, 222] on div "Quantity to Adjust (g) 0.0000" at bounding box center [668, 222] width 172 height 37
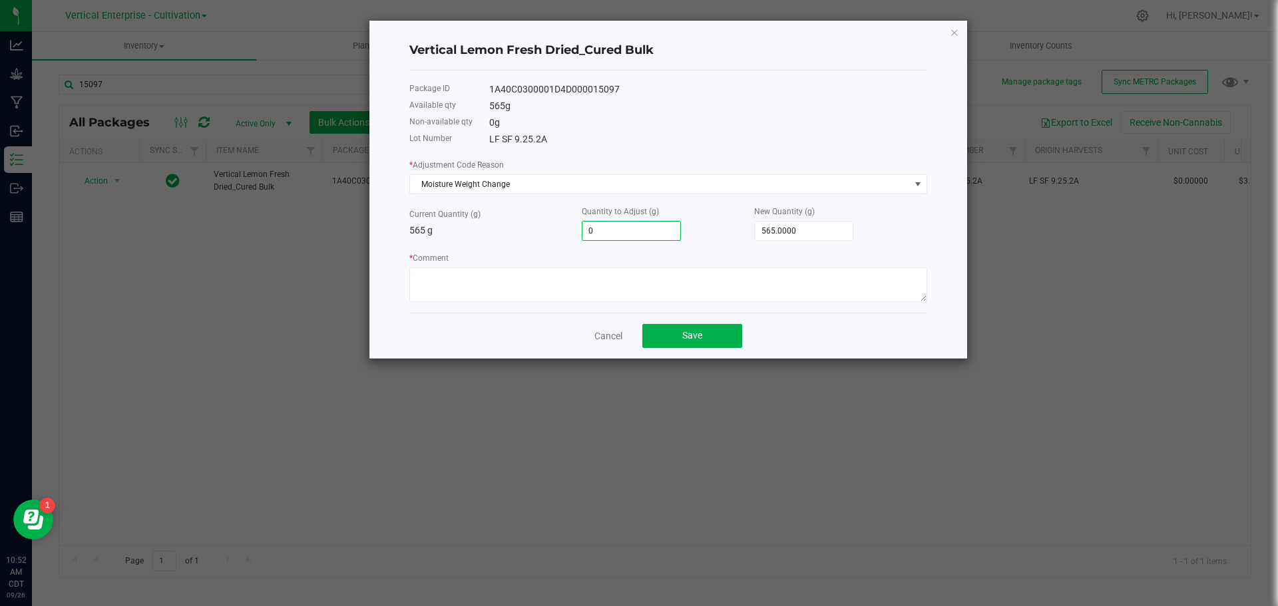
click at [621, 235] on input "0" at bounding box center [631, 231] width 98 height 19
type input "2"
type input "567.0000"
type input "25"
type input "590.0000"
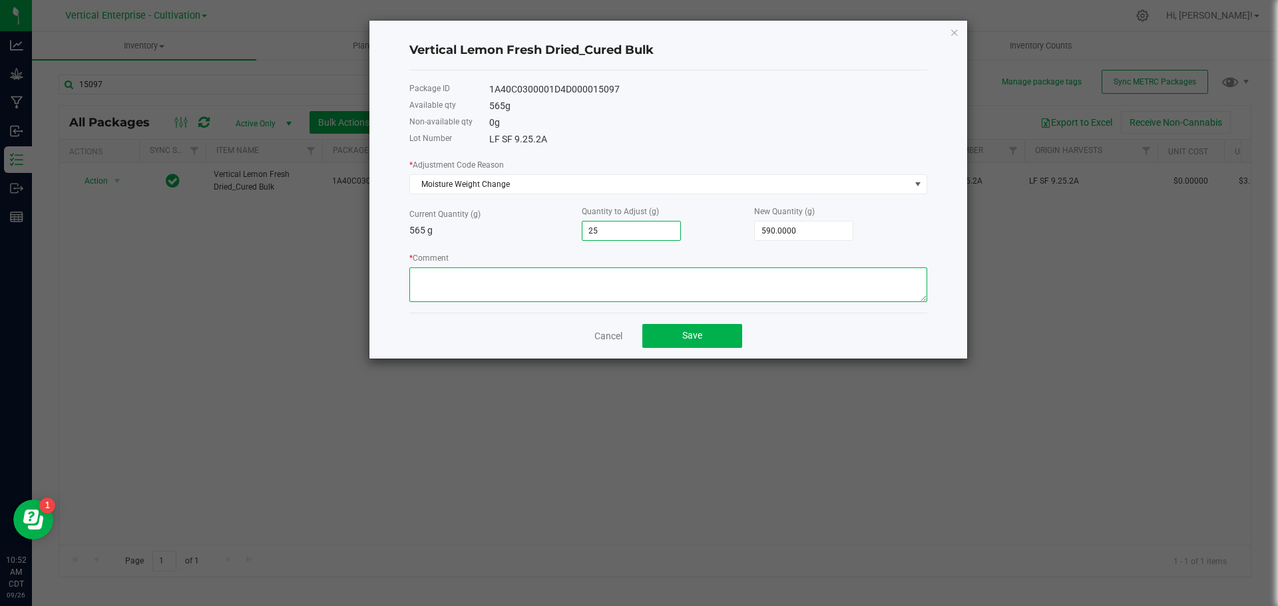
type input "25.0000"
click at [553, 289] on textarea "* Comment" at bounding box center [668, 285] width 518 height 35
type textarea "25g of Moisture gain"
click at [574, 92] on div "1A40C0300001D4D000015097" at bounding box center [708, 90] width 438 height 14
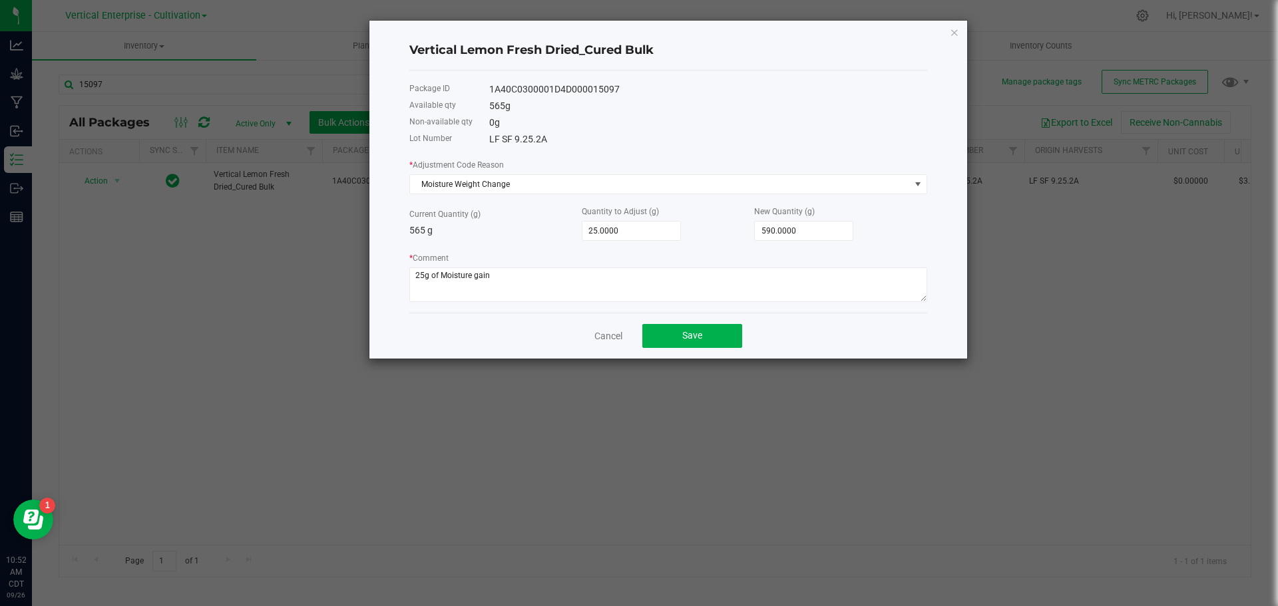
copy div "1A40C0300001D4D000015097"
click at [536, 52] on h4 "Vertical Lemon Fresh Dried_Cured Bulk" at bounding box center [668, 50] width 518 height 17
copy h4 "Vertical Lemon Fresh Dried_Cured Bulk"
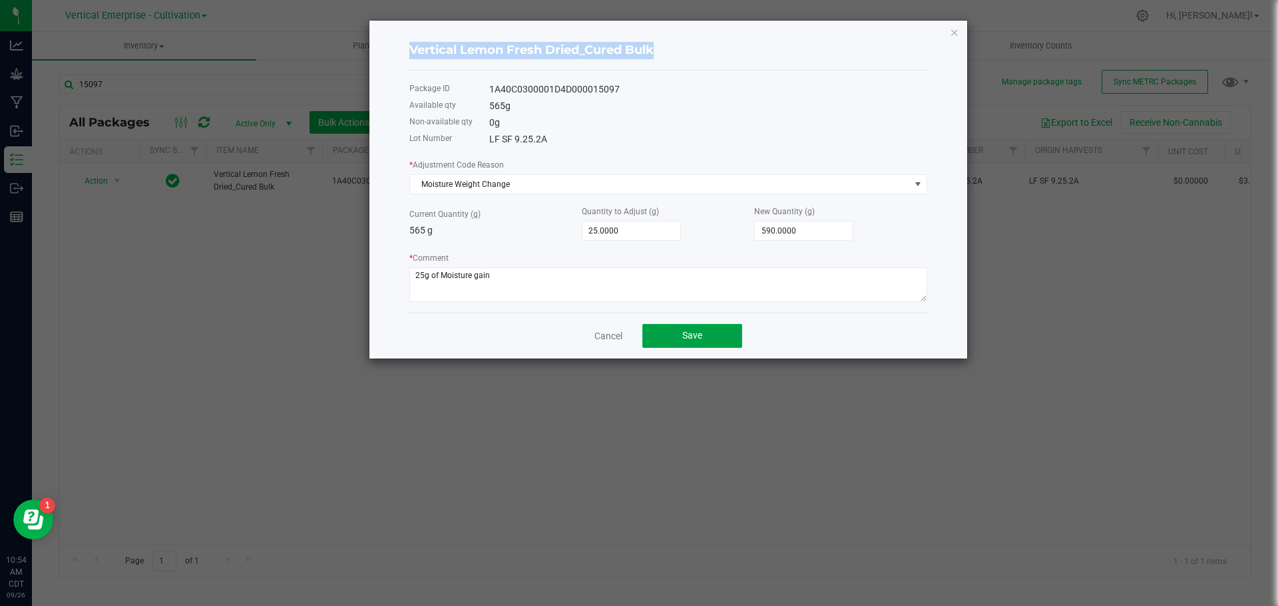
click at [689, 337] on span "Save" at bounding box center [692, 335] width 20 height 11
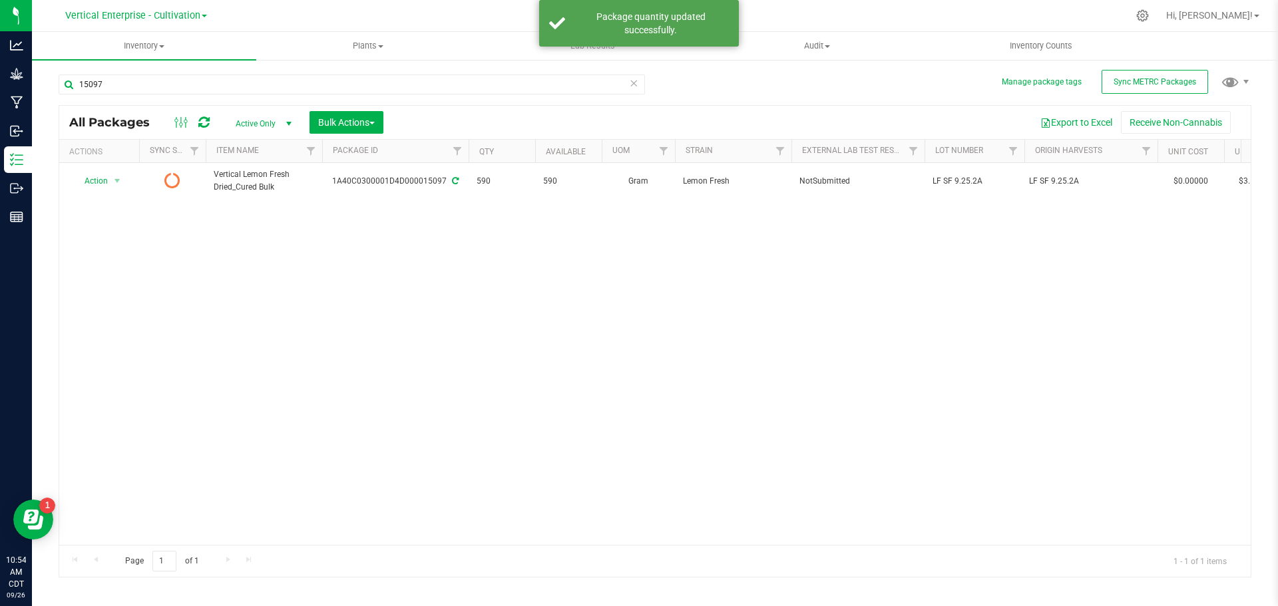
click at [212, 120] on div at bounding box center [192, 122] width 45 height 16
click at [196, 121] on div at bounding box center [192, 122] width 45 height 16
click at [203, 121] on icon at bounding box center [203, 122] width 11 height 13
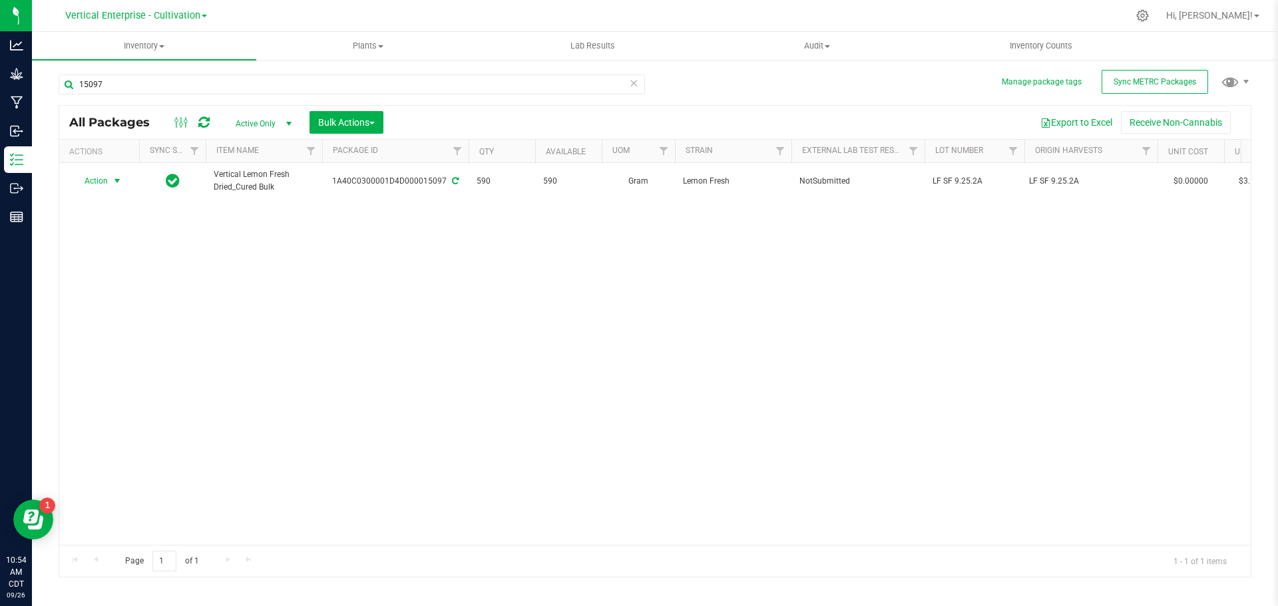
click at [98, 180] on span "Action" at bounding box center [91, 181] width 36 height 19
click at [110, 224] on li "Create package" at bounding box center [115, 223] width 84 height 20
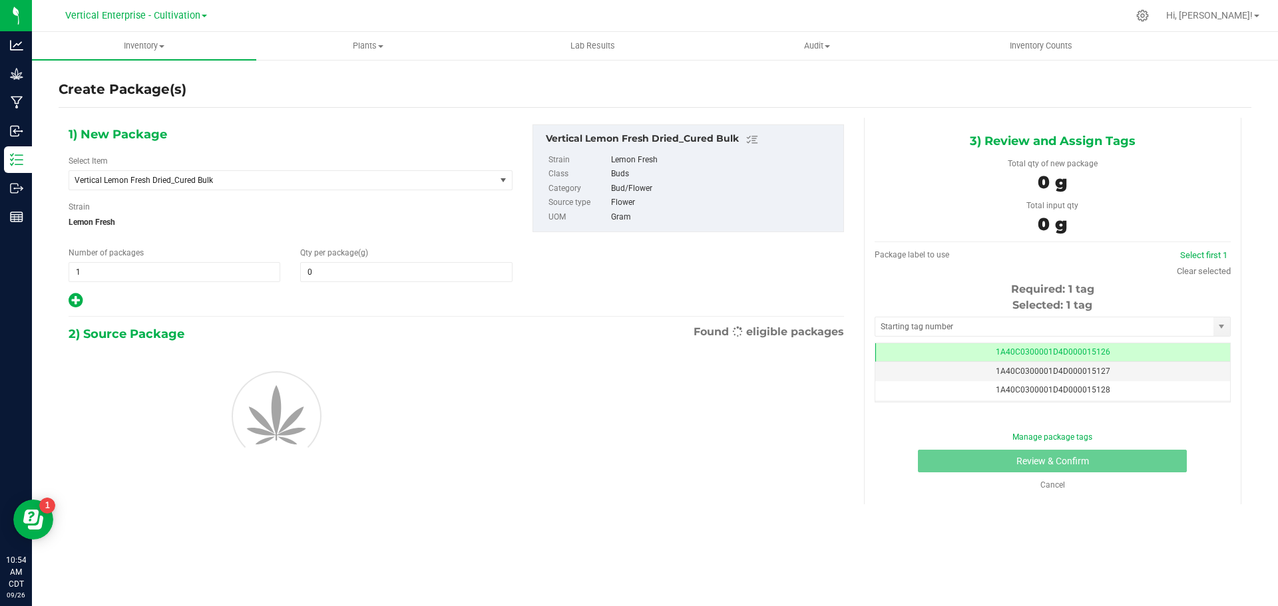
type input "0.0000"
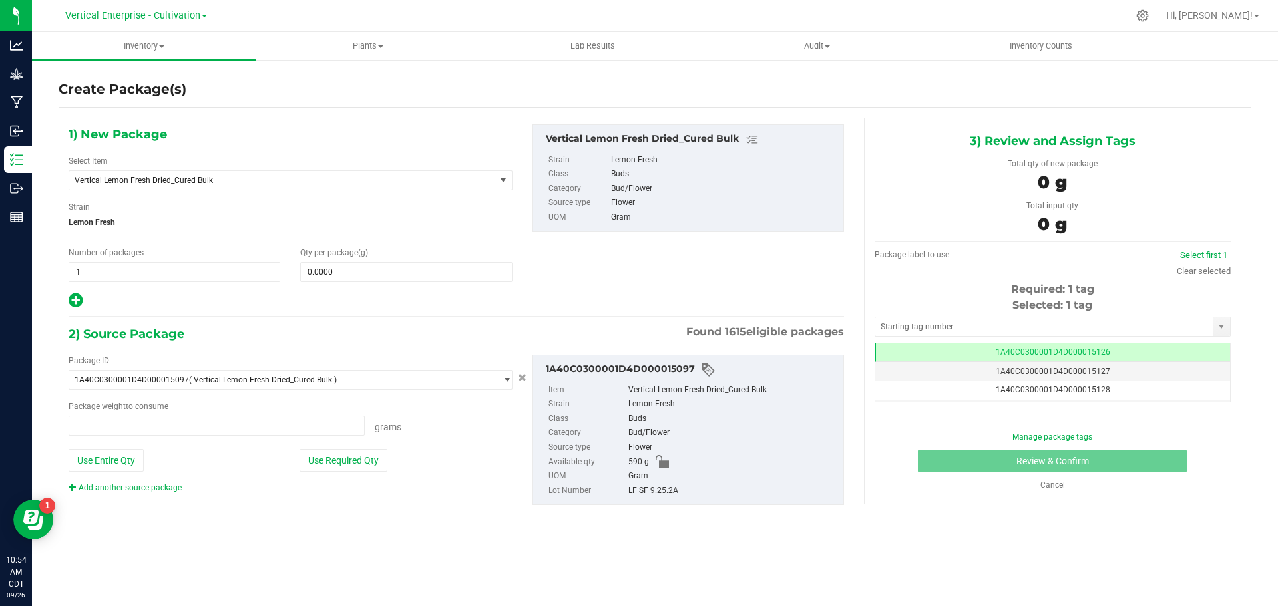
type input "0.0000 g"
click at [236, 176] on span "Vertical Lemon Fresh Dried_Cured Bulk" at bounding box center [274, 180] width 399 height 9
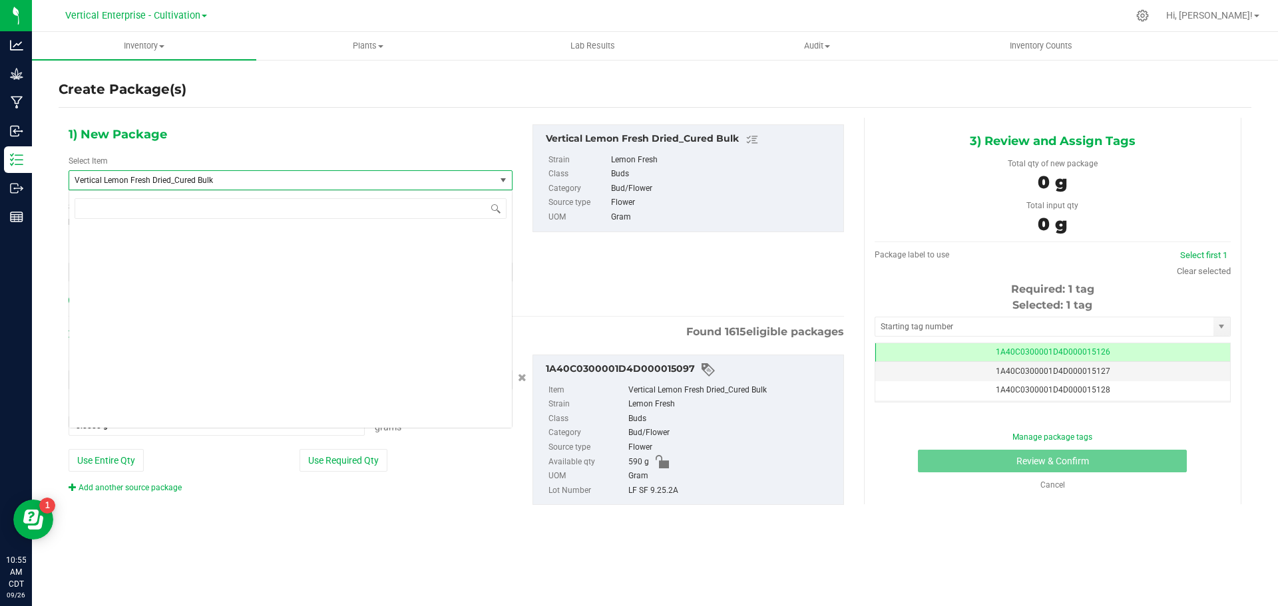
scroll to position [104626, 0]
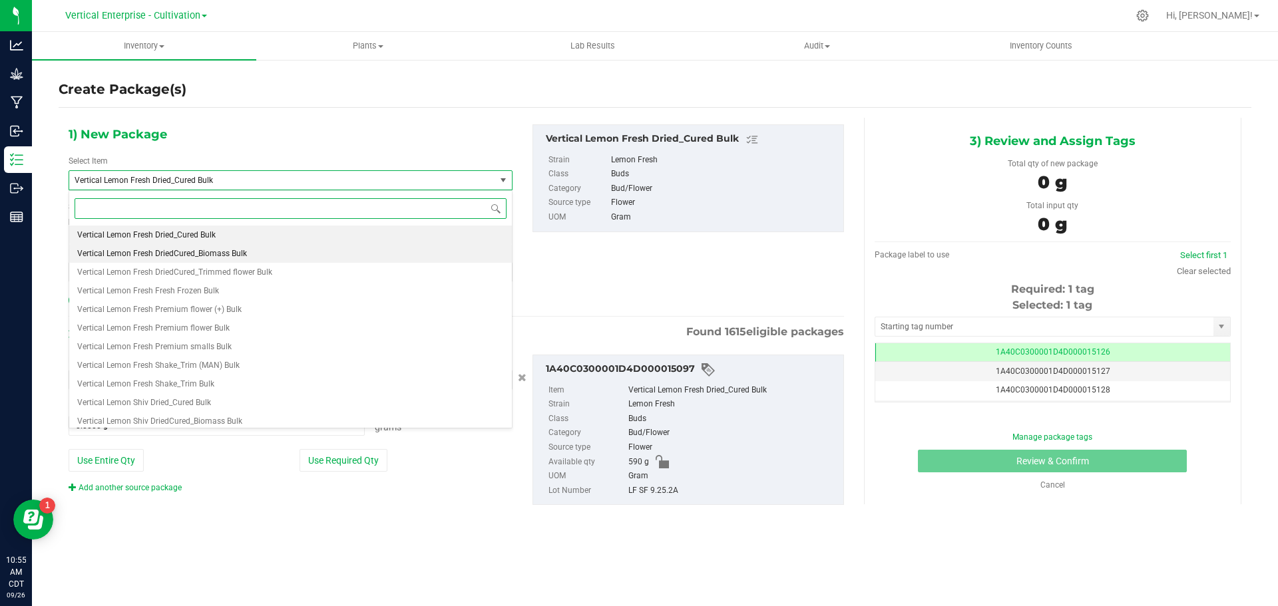
click at [238, 252] on span "Vertical Lemon Fresh DriedCured_Biomass Bulk" at bounding box center [162, 253] width 170 height 9
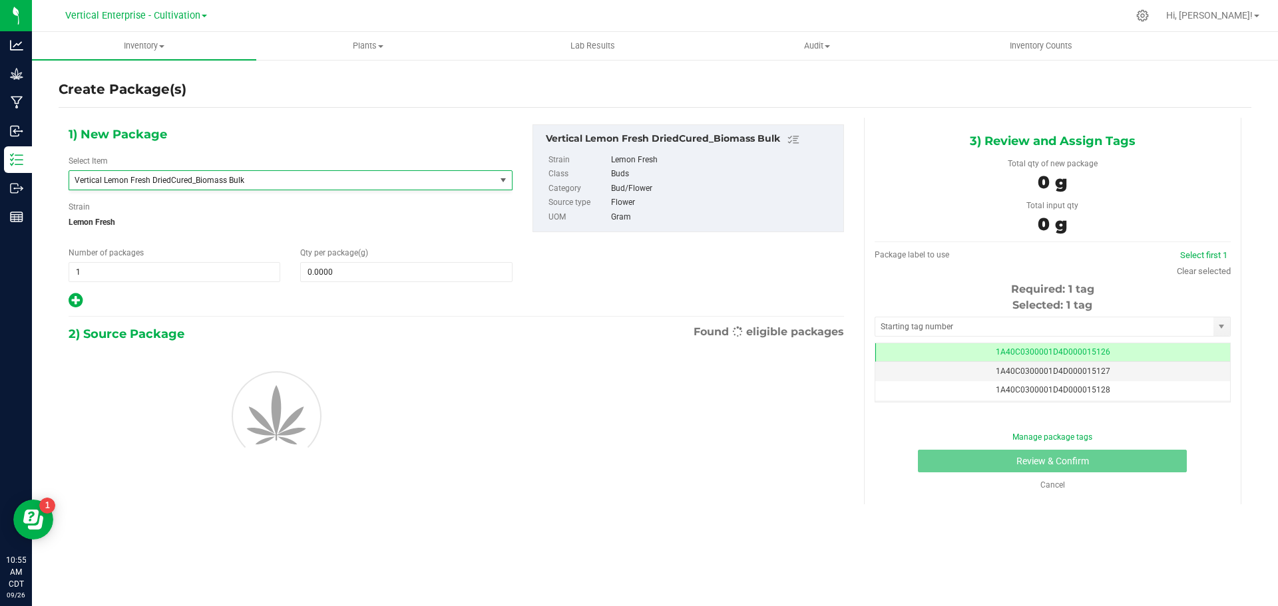
type input "0.0000"
click at [361, 280] on span at bounding box center [406, 272] width 212 height 20
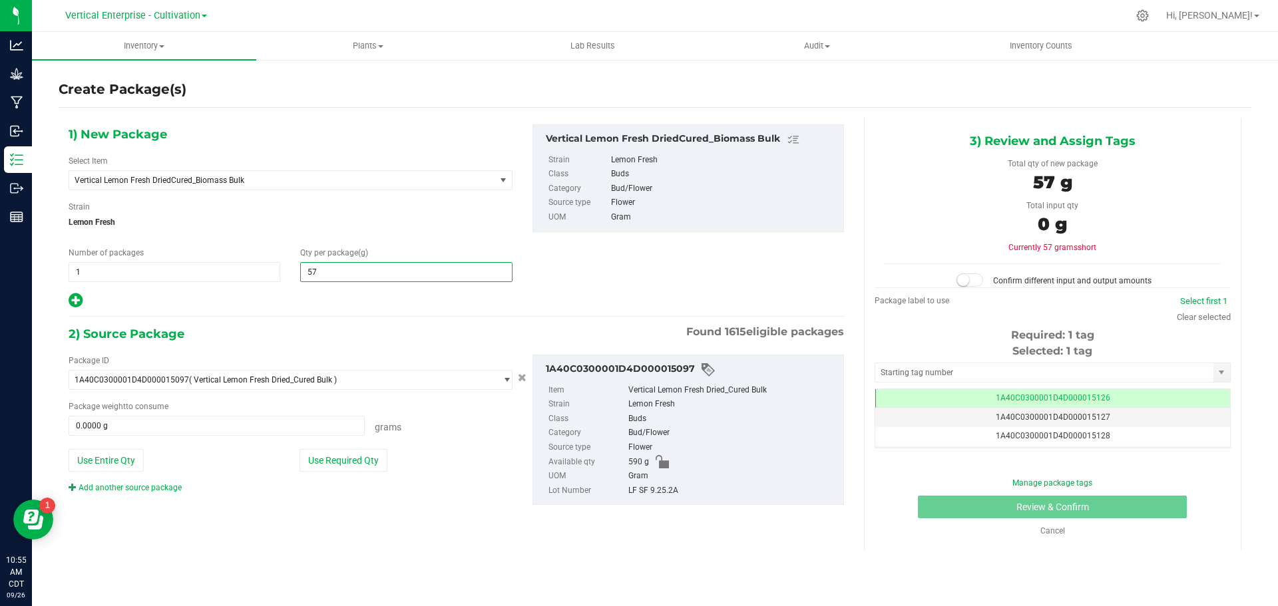
type input "570"
type input "570.0000"
click at [339, 466] on button "Use Required Qty" at bounding box center [343, 460] width 88 height 23
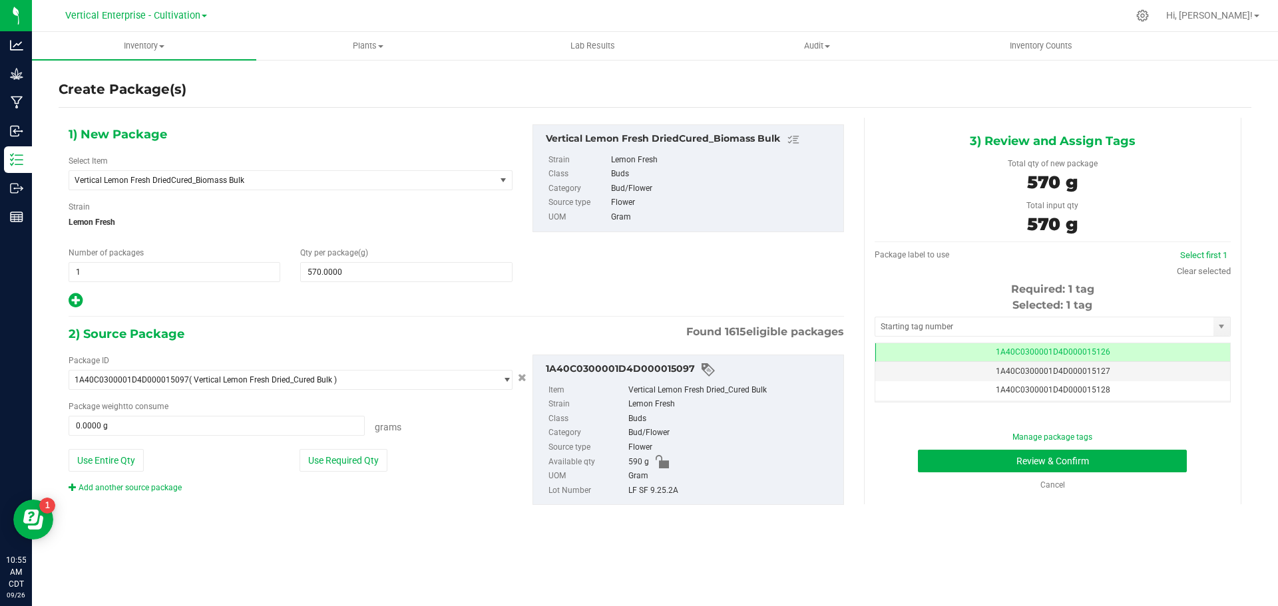
type input "570.0000 g"
click at [1067, 461] on button "Review & Confirm" at bounding box center [1052, 461] width 269 height 23
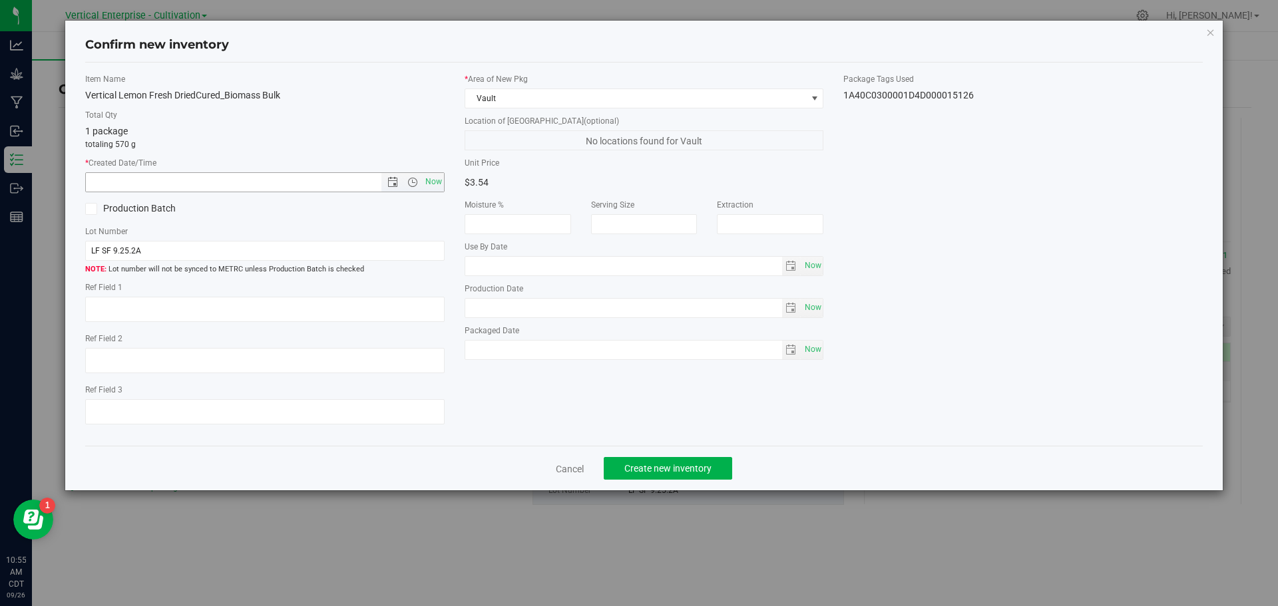
drag, startPoint x: 437, startPoint y: 181, endPoint x: 351, endPoint y: 180, distance: 86.5
click at [438, 181] on span "Now" at bounding box center [433, 181] width 23 height 19
type input "9/26/2025 10:55 AM"
click at [109, 205] on label "Production Batch" at bounding box center [170, 209] width 170 height 14
click at [0, 0] on input "Production Batch" at bounding box center [0, 0] width 0 height 0
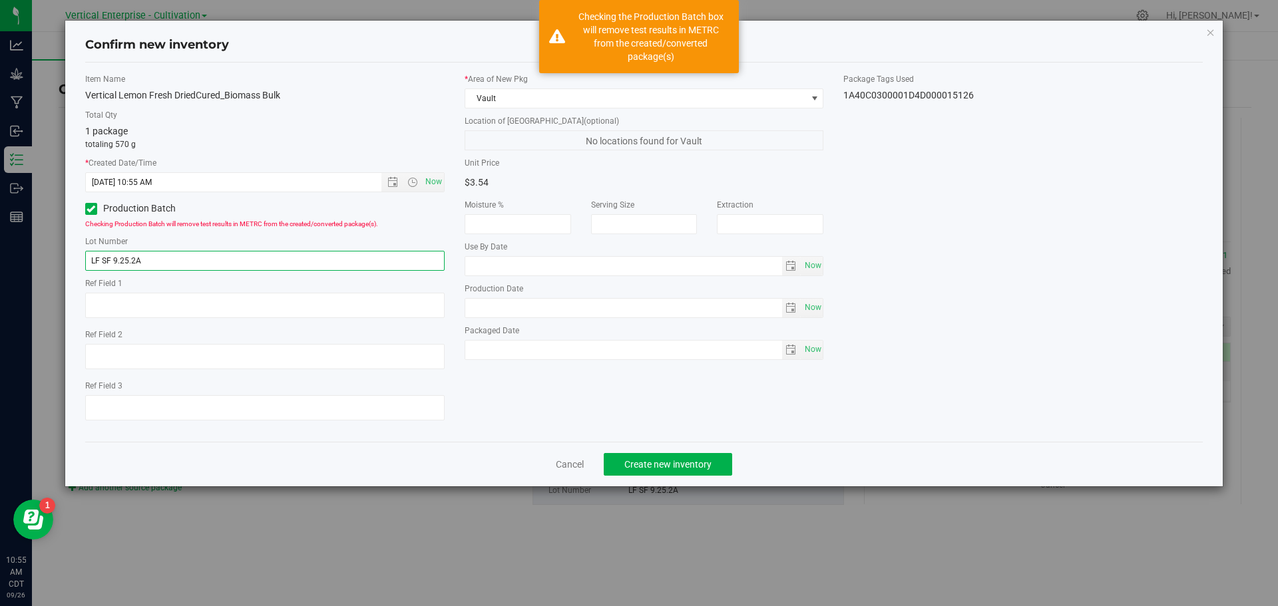
click at [177, 258] on input "LF SF 9.25.2A" at bounding box center [264, 261] width 359 height 20
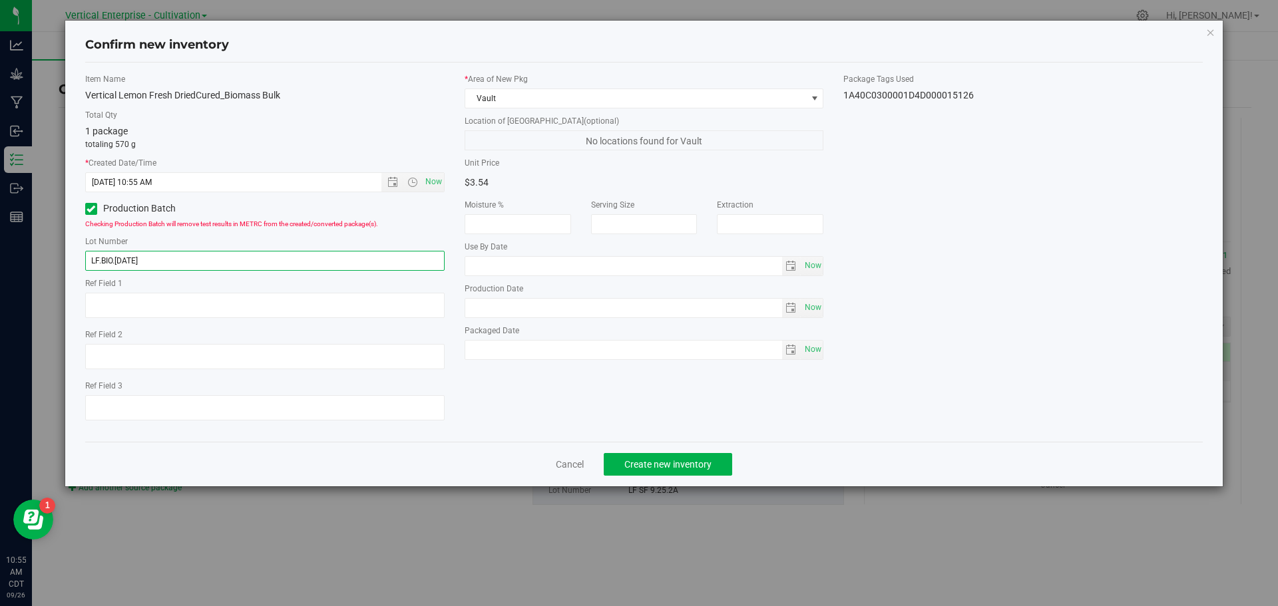
type input "LF.BIO.9.26.25"
click at [711, 463] on span "Create new inventory" at bounding box center [667, 464] width 87 height 11
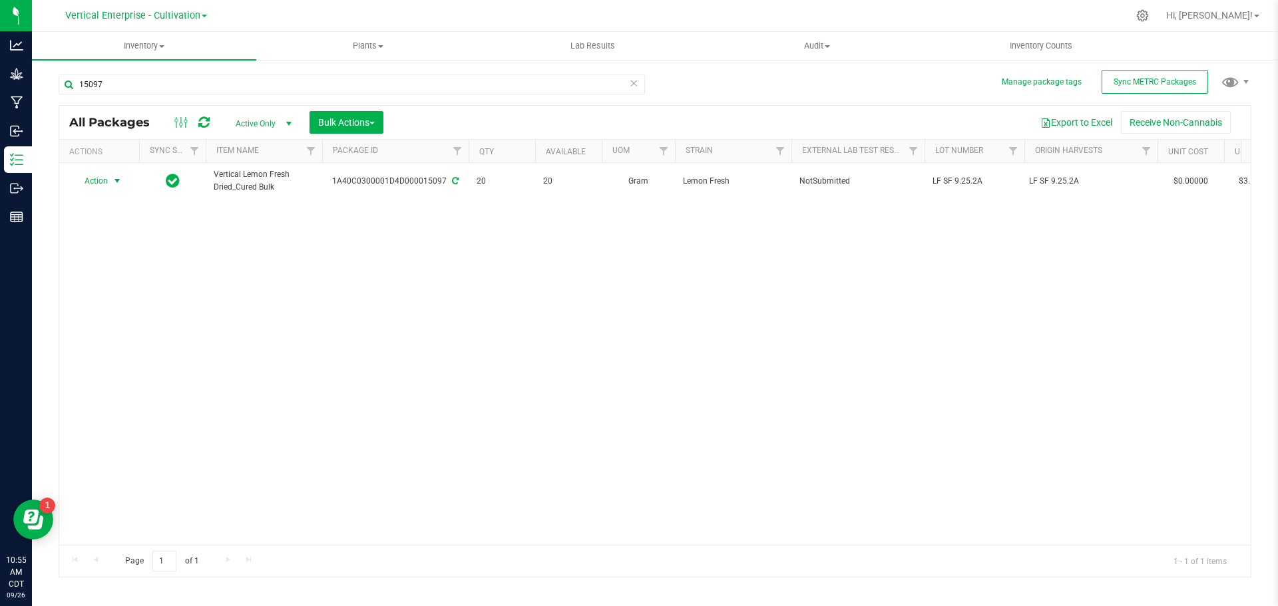
click at [103, 178] on span "Action" at bounding box center [91, 181] width 36 height 19
click at [100, 220] on li "Create package" at bounding box center [115, 223] width 84 height 20
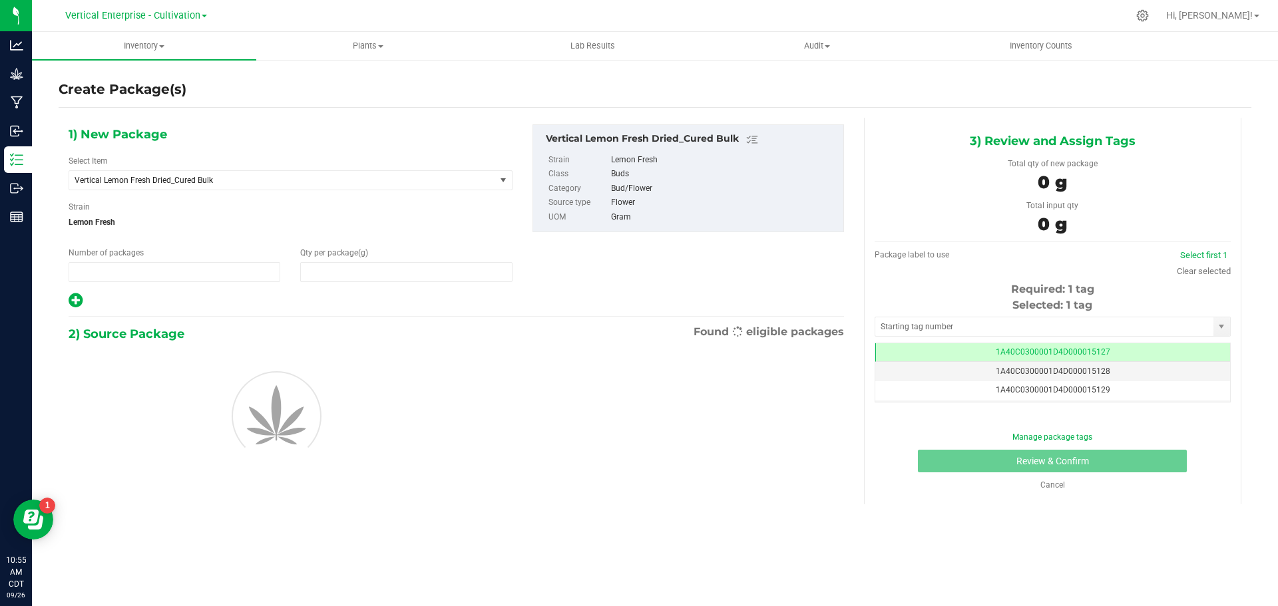
type input "1"
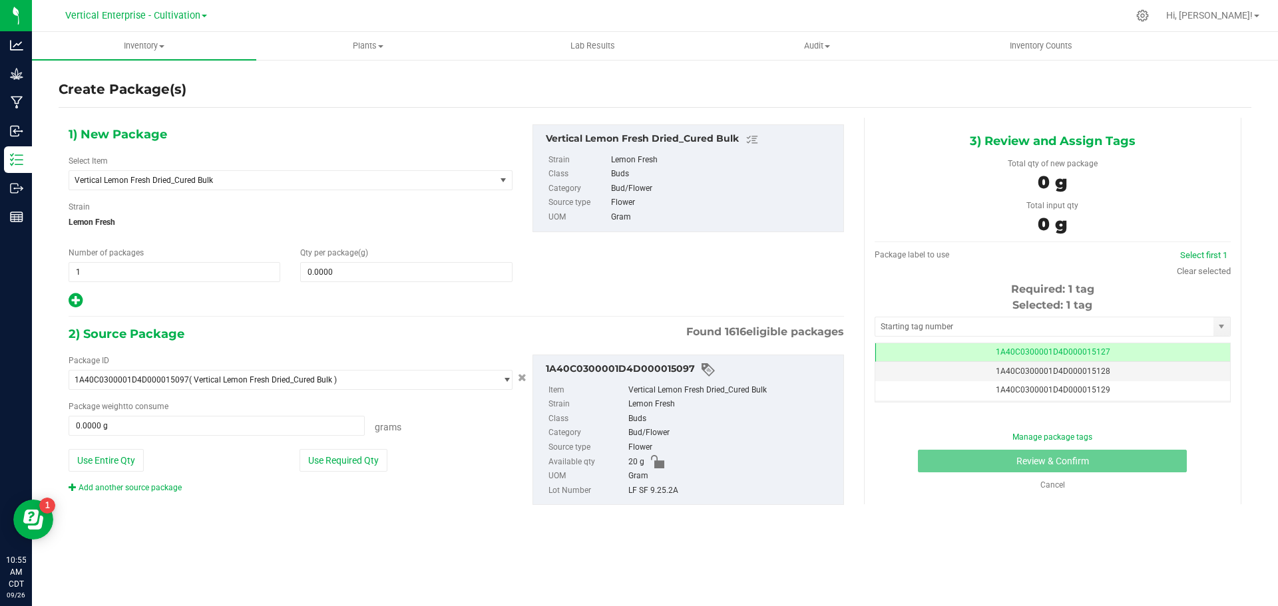
scroll to position [0, -1]
click at [225, 186] on span "Vertical Lemon Fresh Dried_Cured Bulk" at bounding box center [282, 180] width 426 height 19
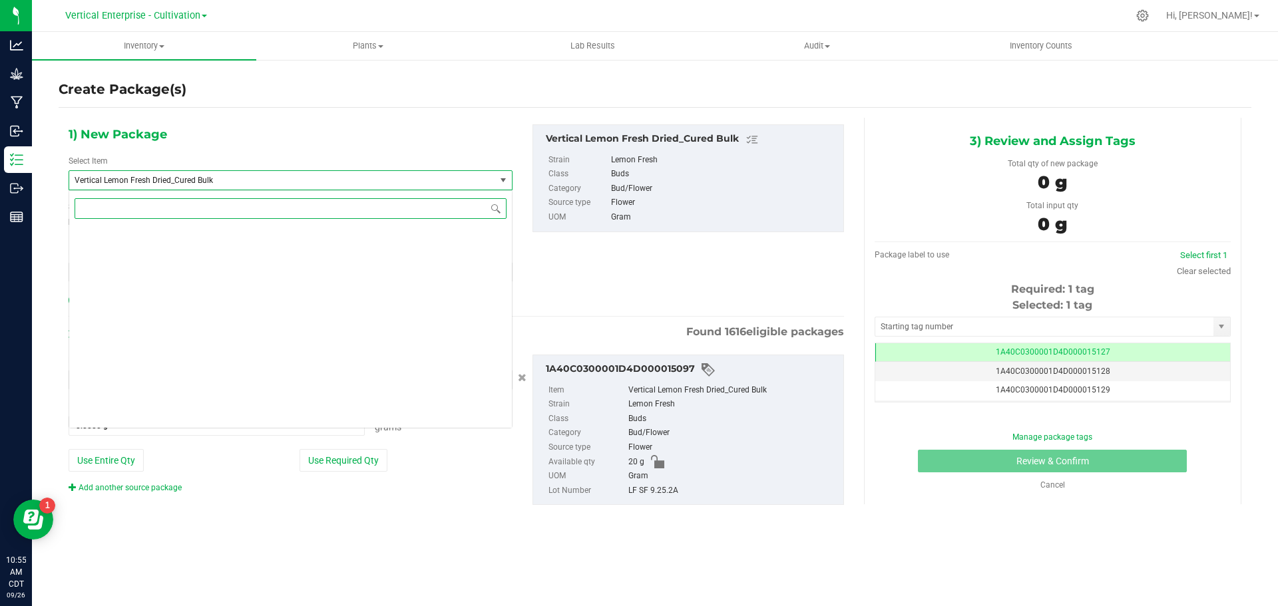
scroll to position [104626, 0]
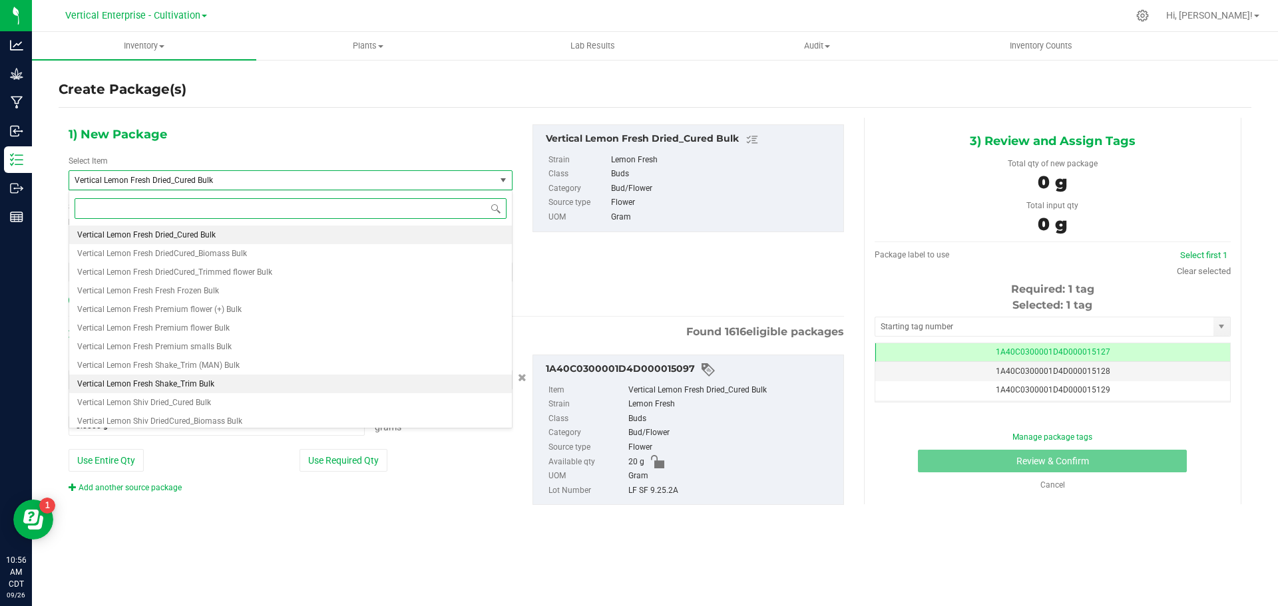
click at [214, 382] on li "Vertical Lemon Fresh Shake_Trim Bulk" at bounding box center [290, 384] width 443 height 19
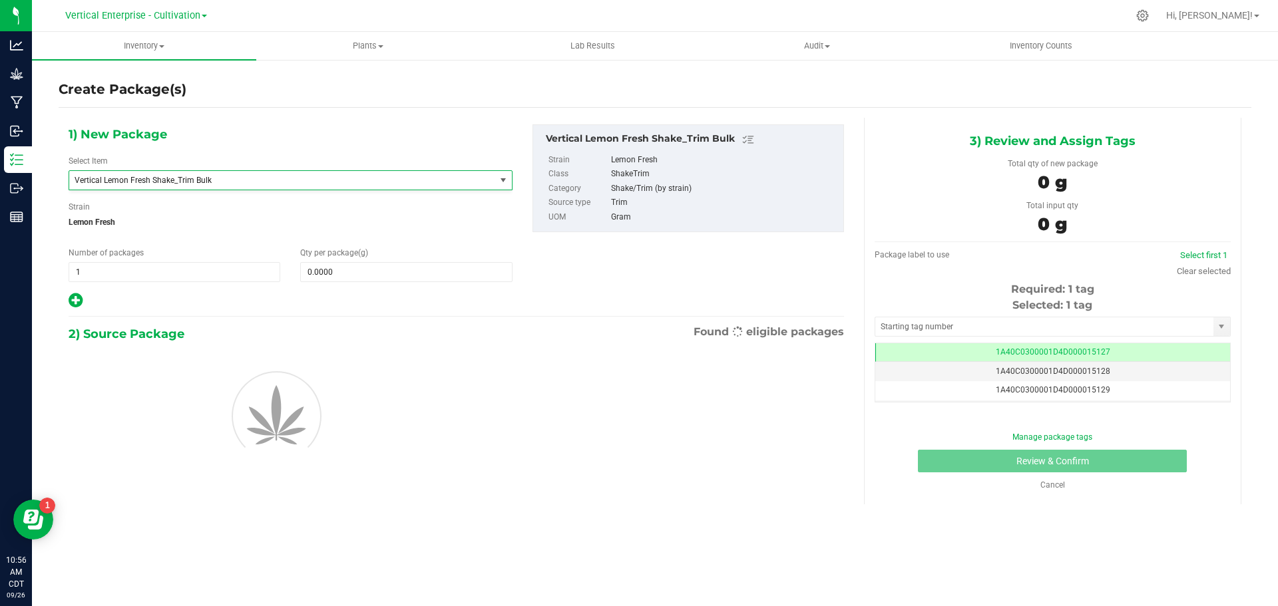
type input "0.0000"
click at [355, 277] on span at bounding box center [406, 272] width 212 height 20
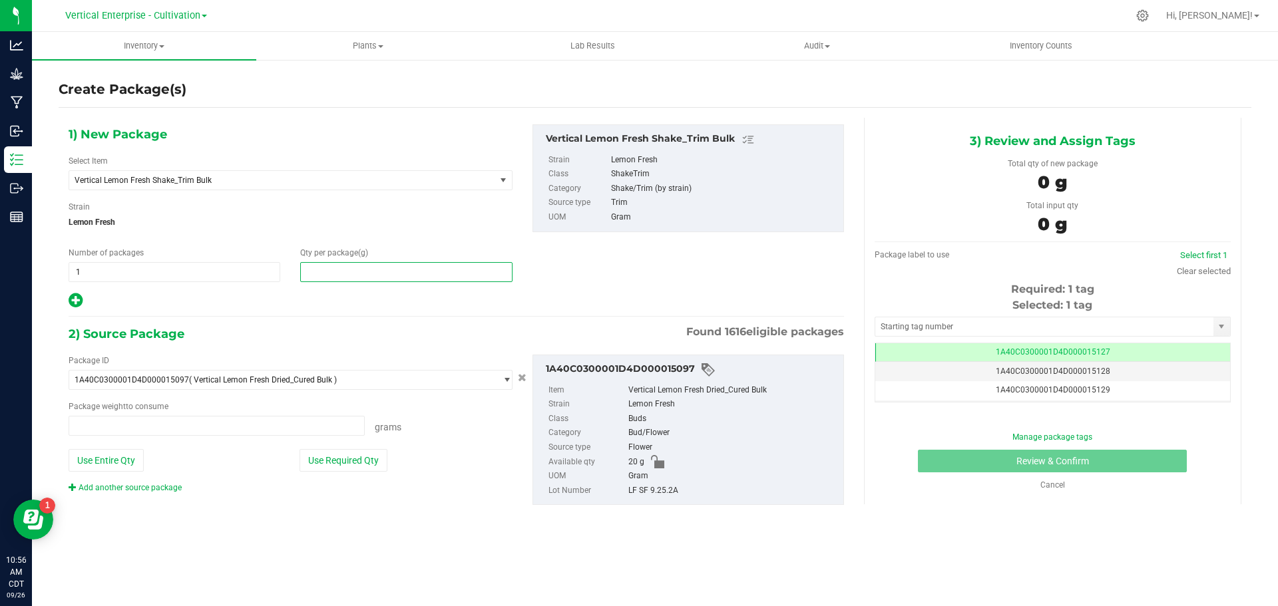
type input "0.0000 g"
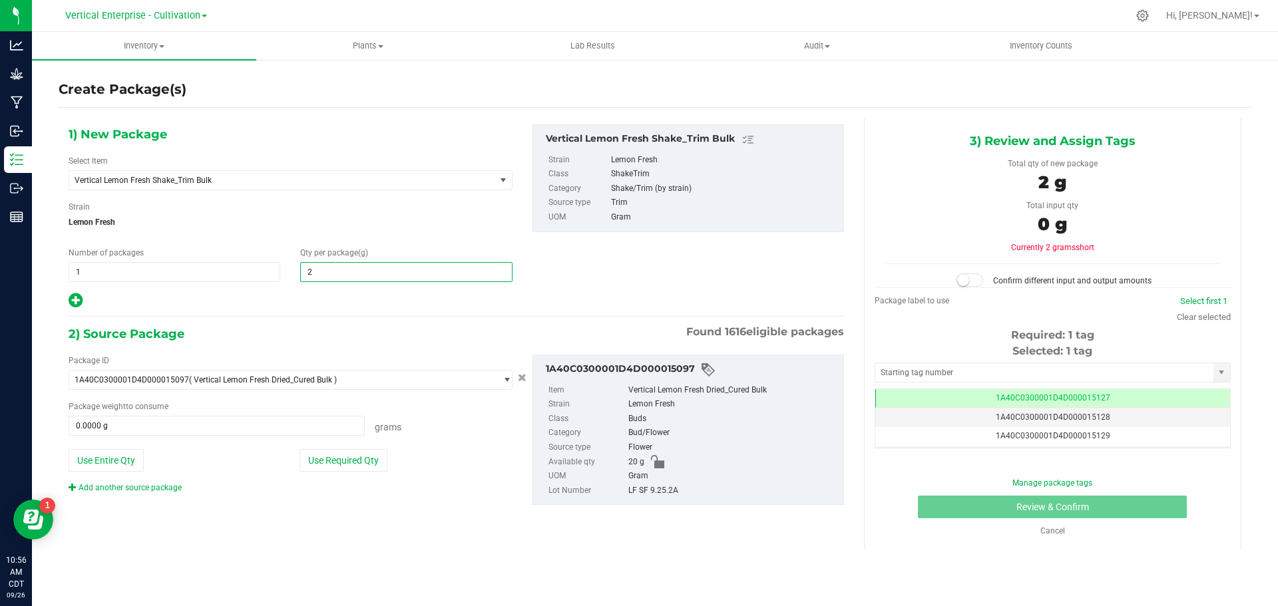
type input "20"
type input "20.0000"
click at [331, 465] on button "Use Required Qty" at bounding box center [343, 460] width 88 height 23
type input "20.0000 g"
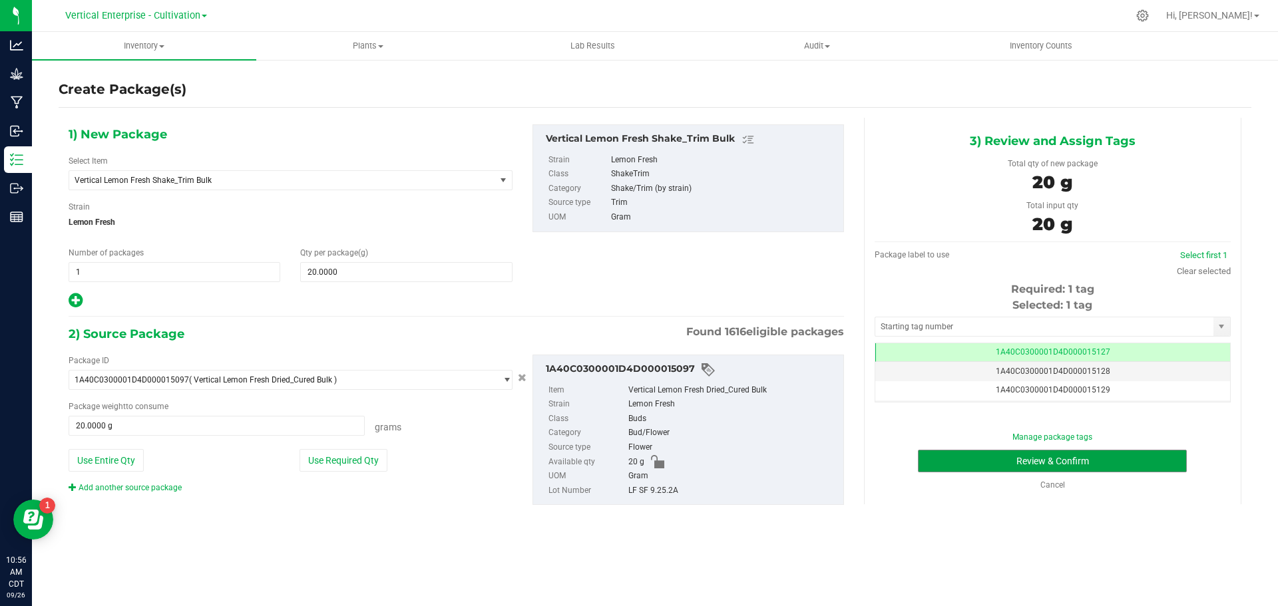
click at [1142, 461] on button "Review & Confirm" at bounding box center [1052, 461] width 269 height 23
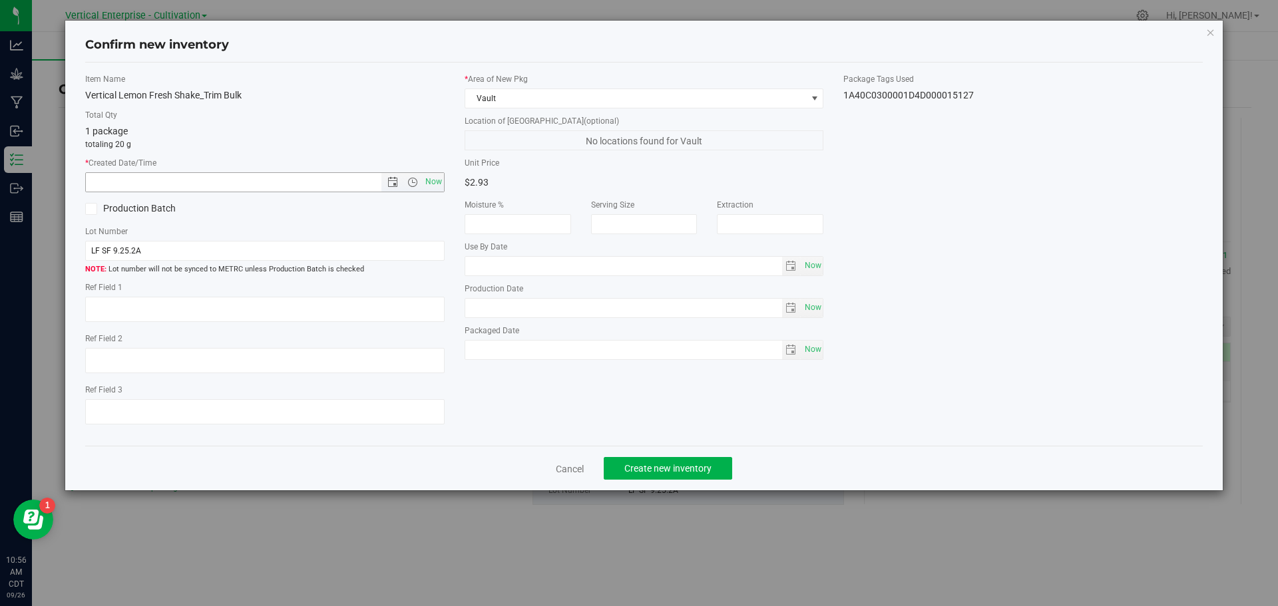
click at [435, 176] on span "Now" at bounding box center [433, 181] width 23 height 19
type input "9/26/2025 10:56 AM"
click at [124, 202] on label "Production Batch" at bounding box center [170, 209] width 170 height 14
click at [0, 0] on input "Production Batch" at bounding box center [0, 0] width 0 height 0
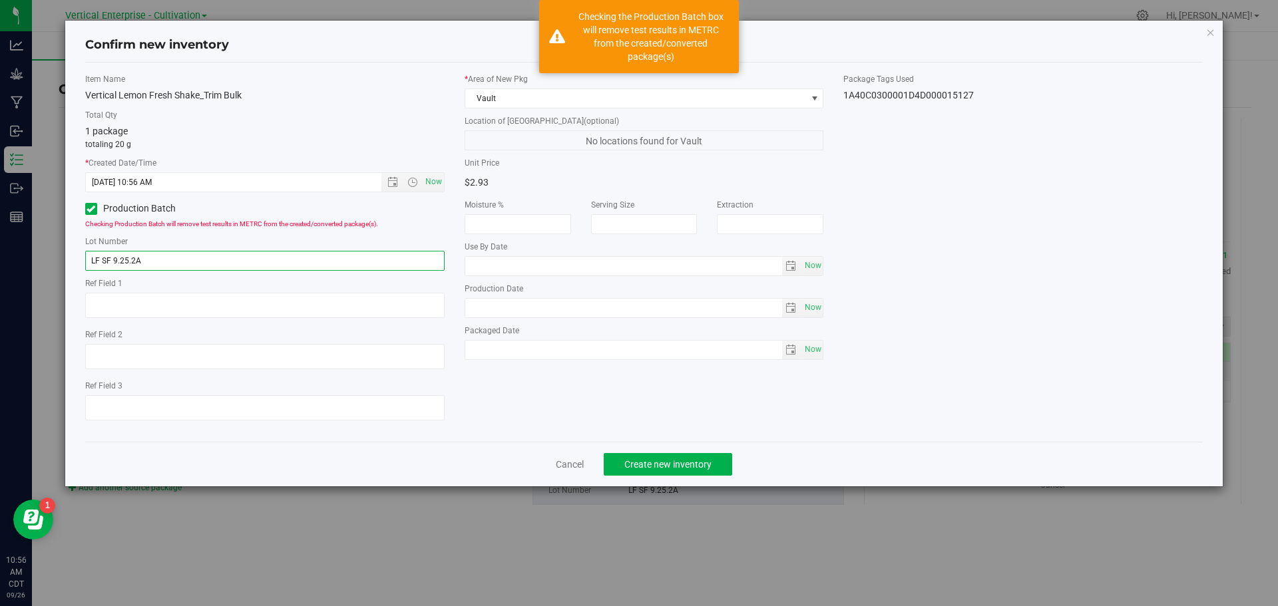
click at [162, 254] on input "LF SF 9.25.2A" at bounding box center [264, 261] width 359 height 20
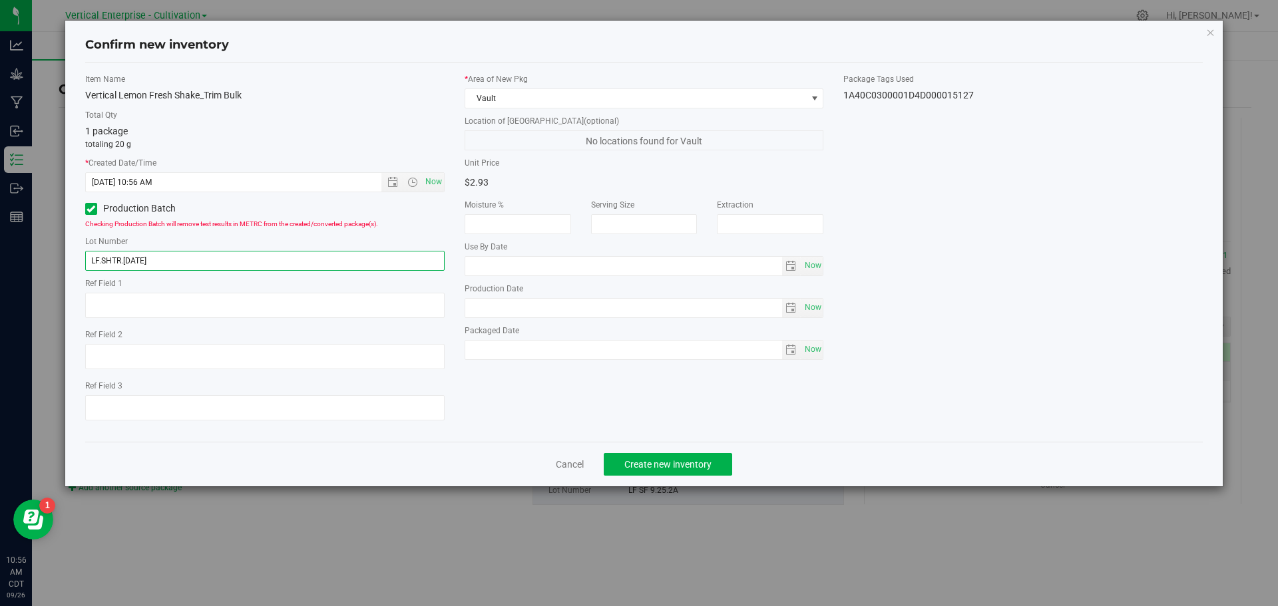
type input "LF.SHTR.9.26.25"
click at [689, 460] on span "Create new inventory" at bounding box center [667, 464] width 87 height 11
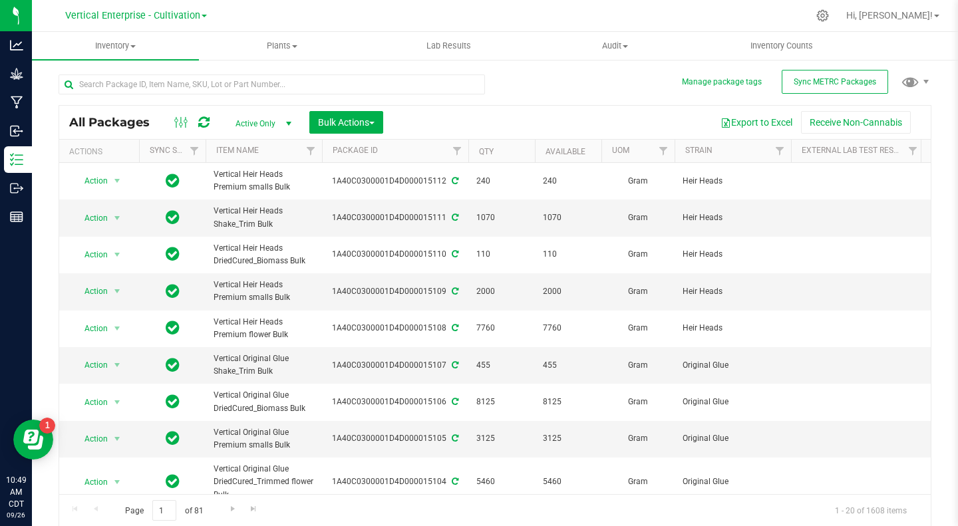
scroll to position [0, 222]
